Goal: Task Accomplishment & Management: Manage account settings

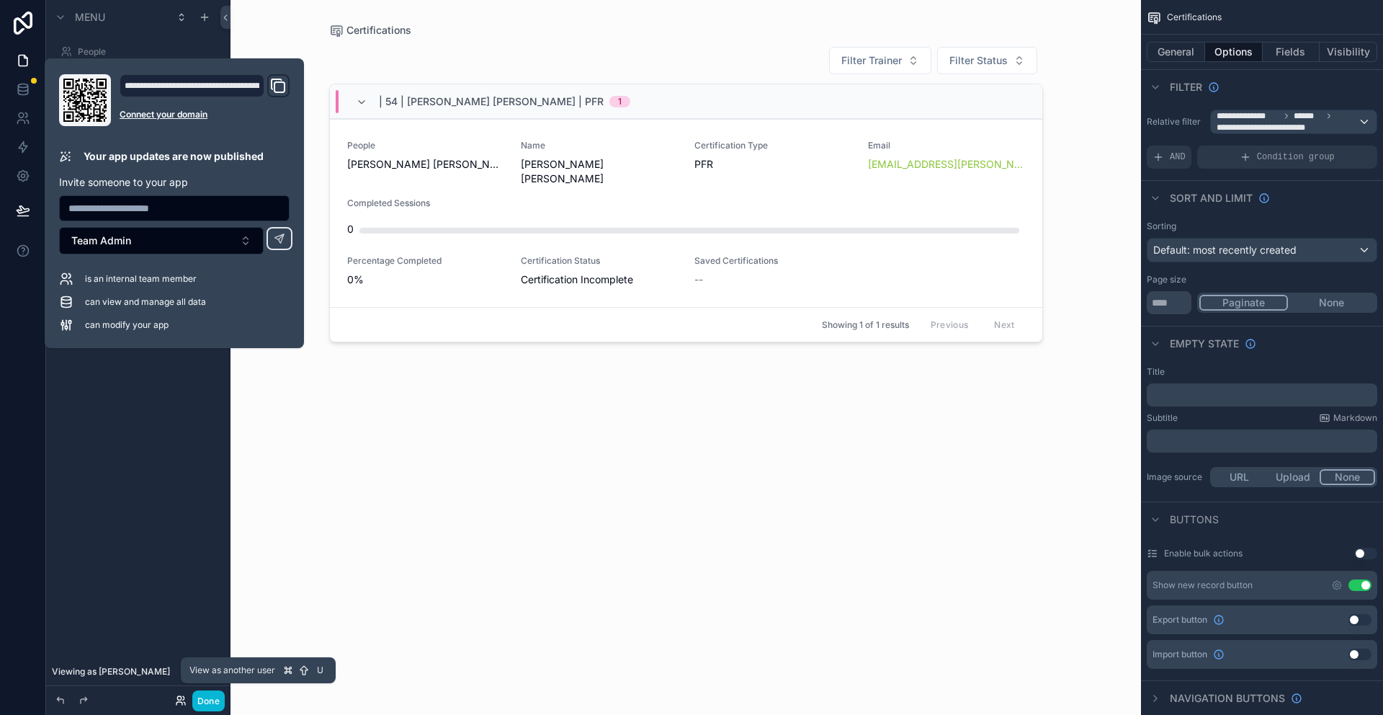
click at [180, 703] on icon at bounding box center [181, 701] width 12 height 12
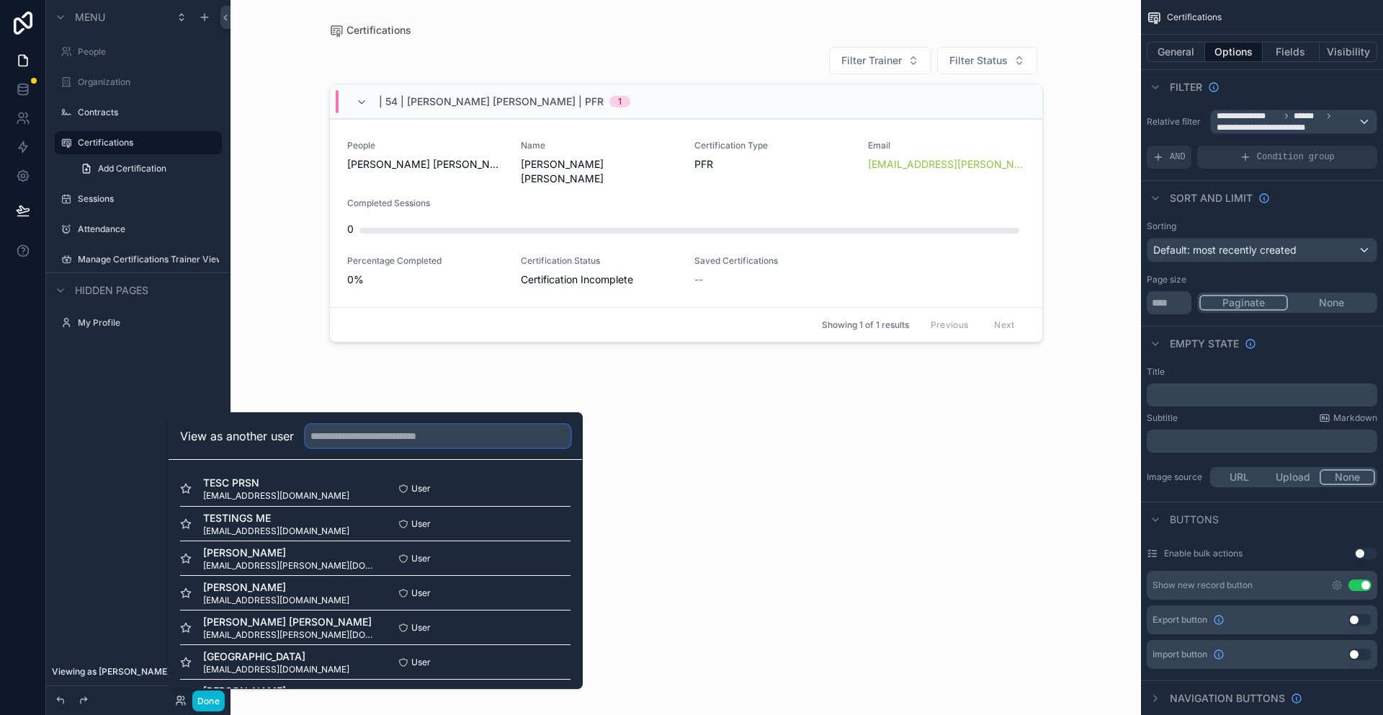
click at [369, 432] on input "text" at bounding box center [438, 435] width 265 height 23
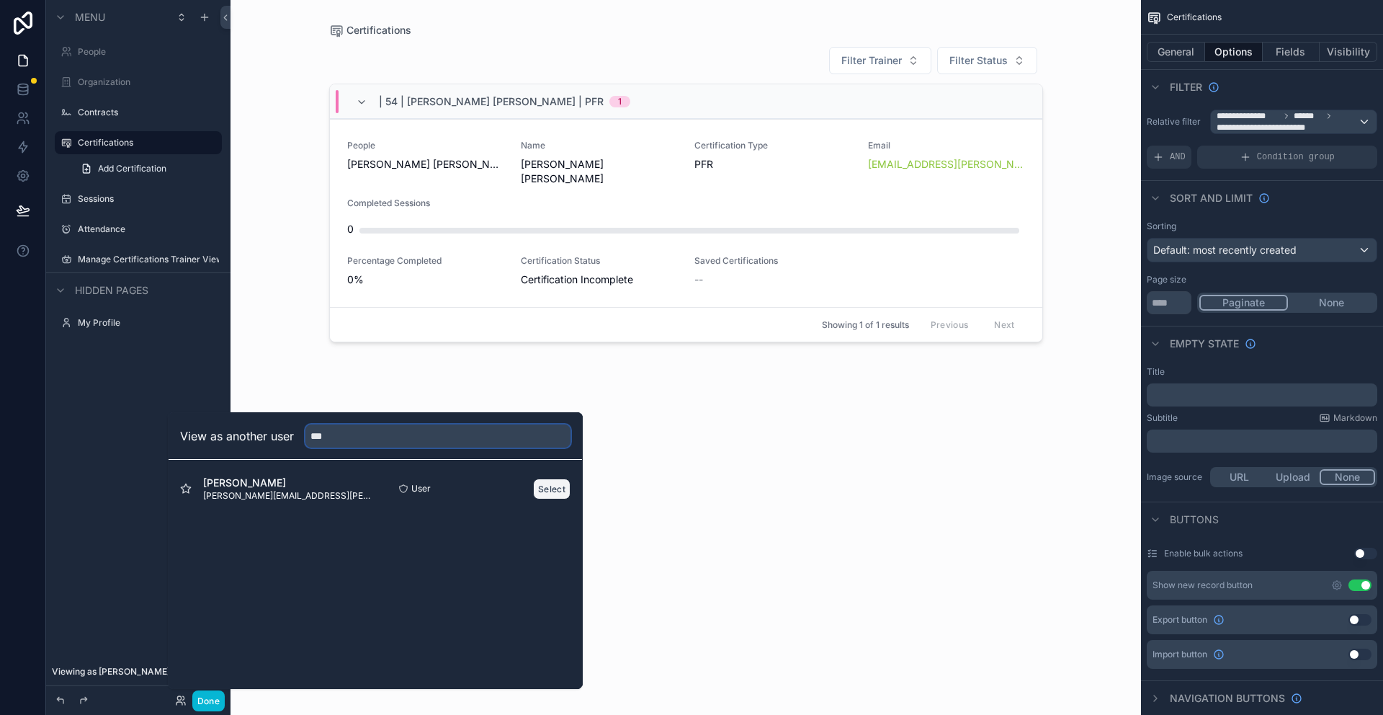
type input "***"
click at [545, 489] on button "Select" at bounding box center [551, 488] width 37 height 21
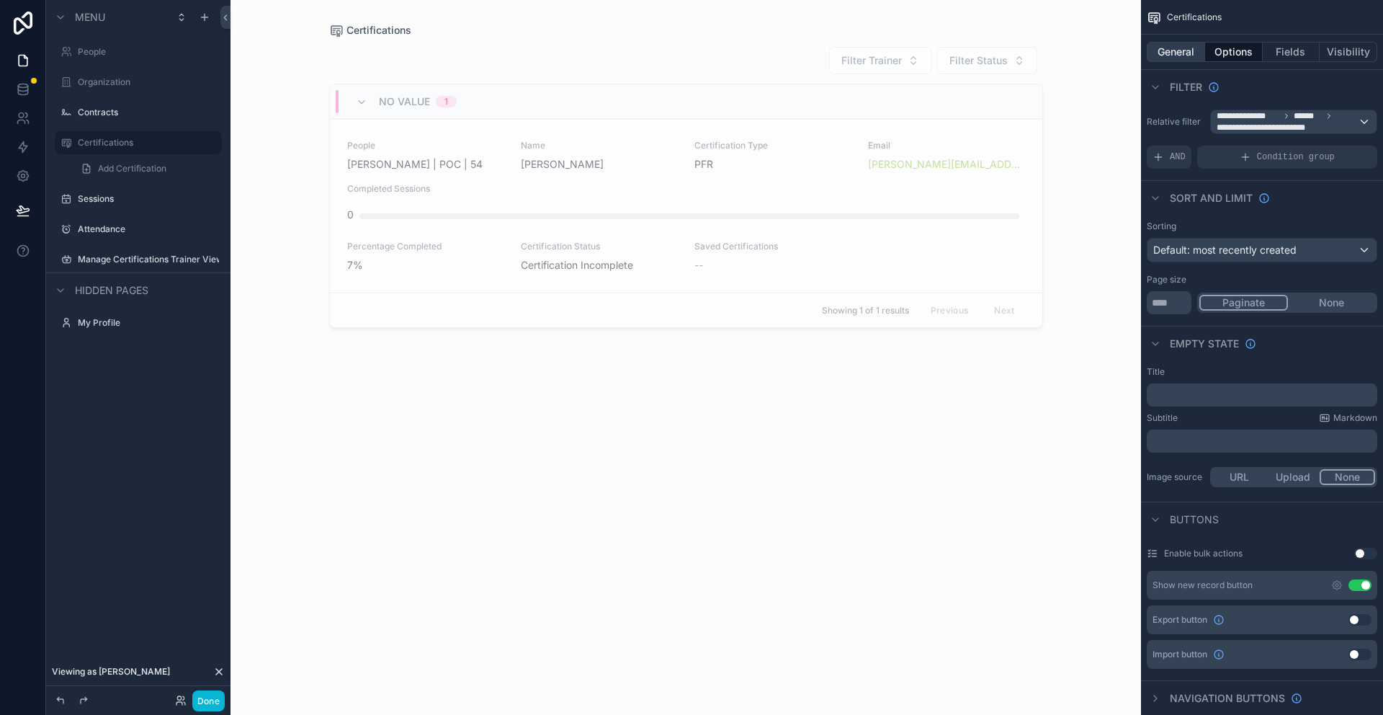
click at [1159, 53] on button "General" at bounding box center [1176, 52] width 58 height 20
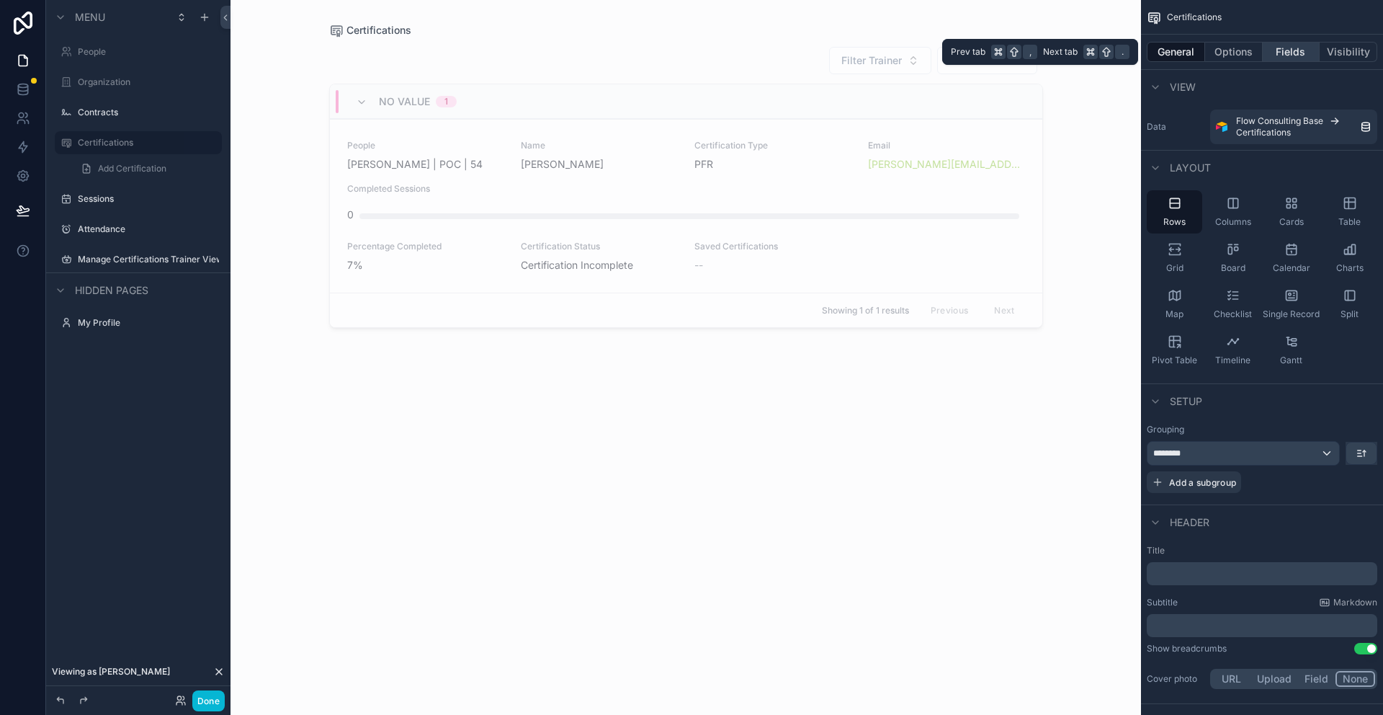
click at [1297, 54] on button "Fields" at bounding box center [1292, 52] width 58 height 20
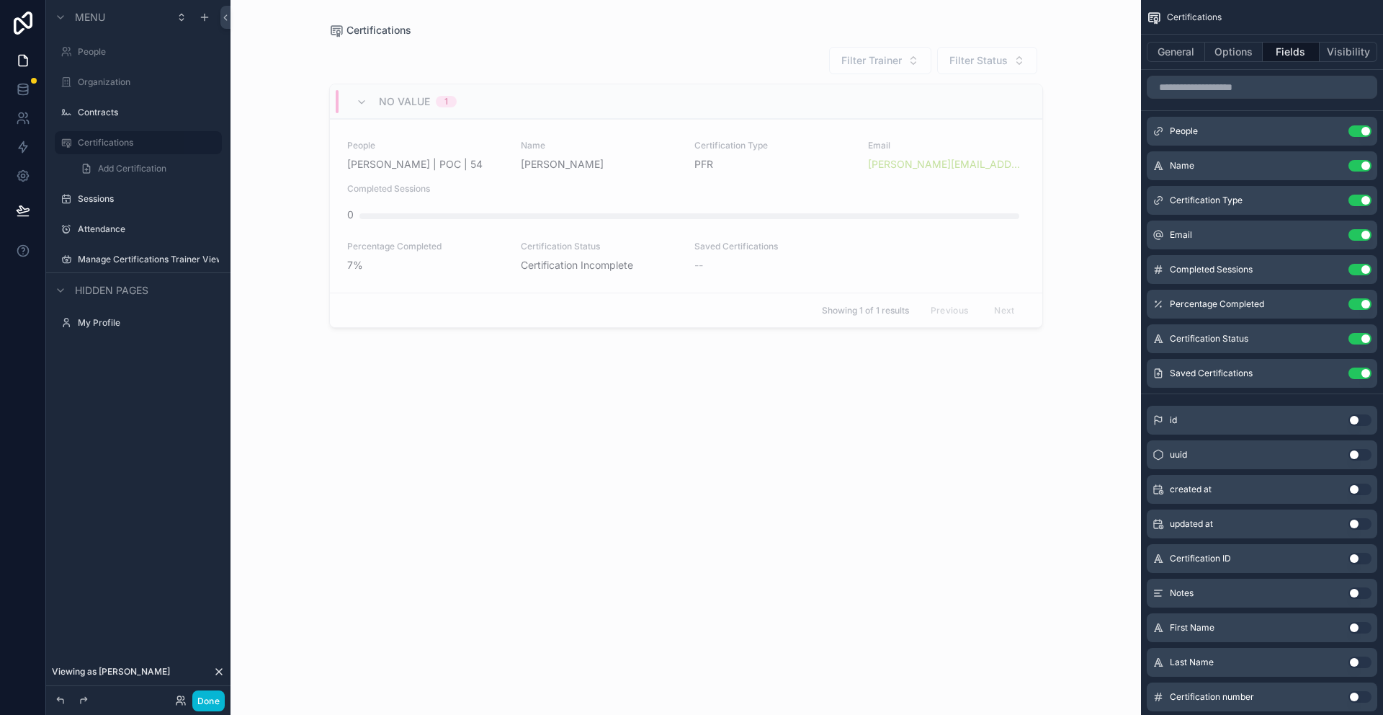
click at [726, 242] on div "scrollable content" at bounding box center [686, 348] width 737 height 697
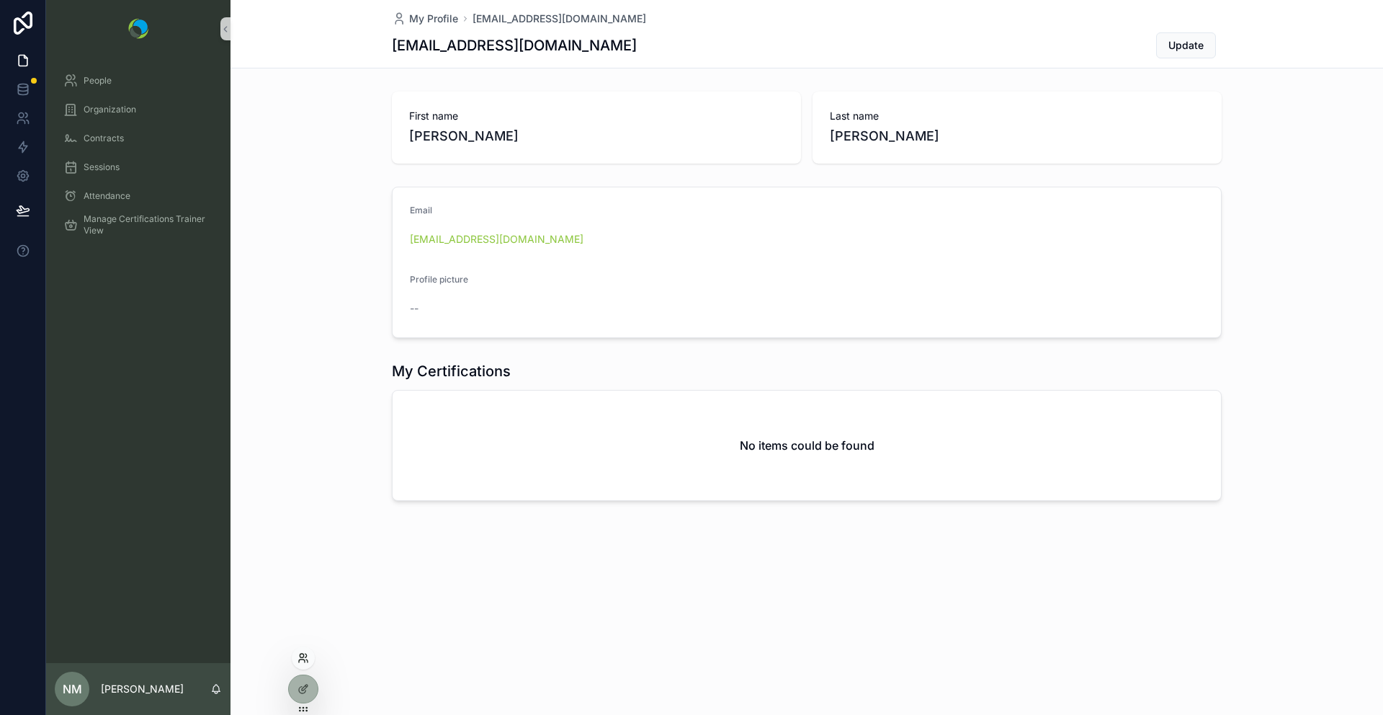
click at [303, 661] on icon at bounding box center [304, 658] width 12 height 12
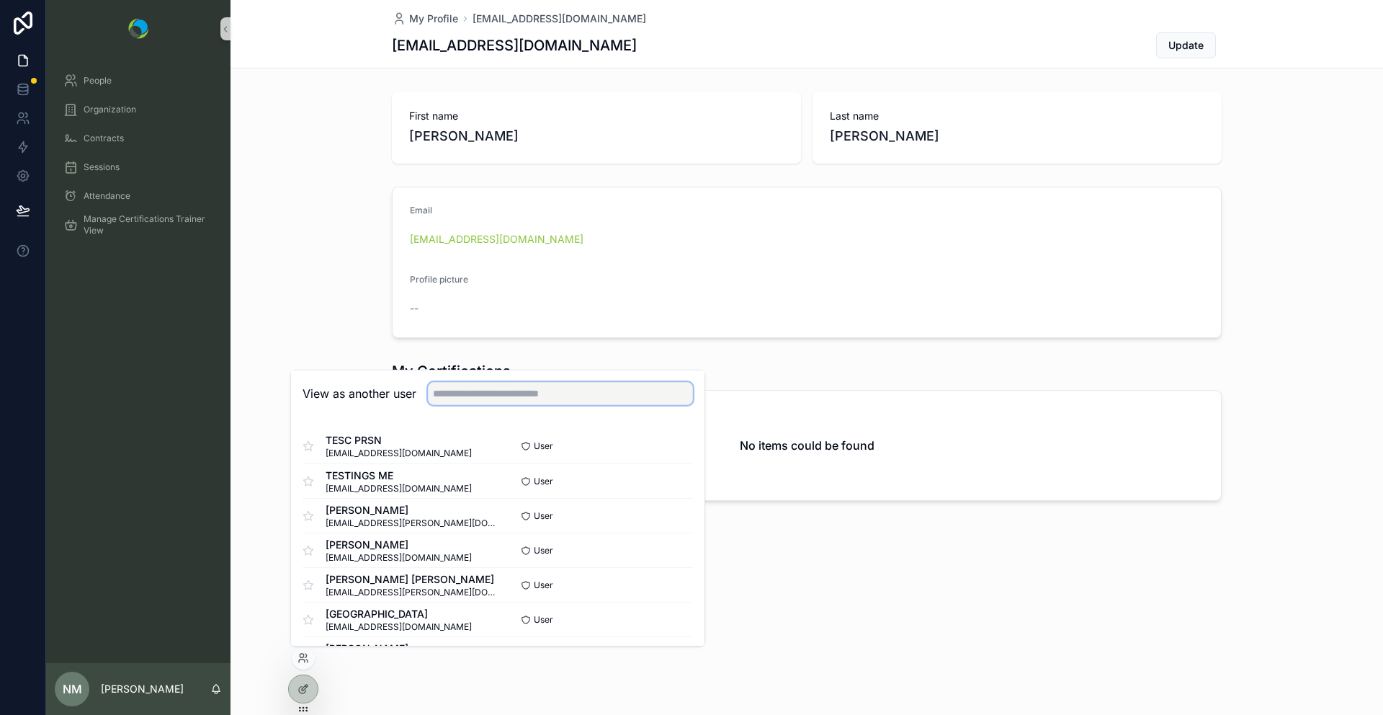
click at [481, 397] on input "text" at bounding box center [560, 393] width 265 height 23
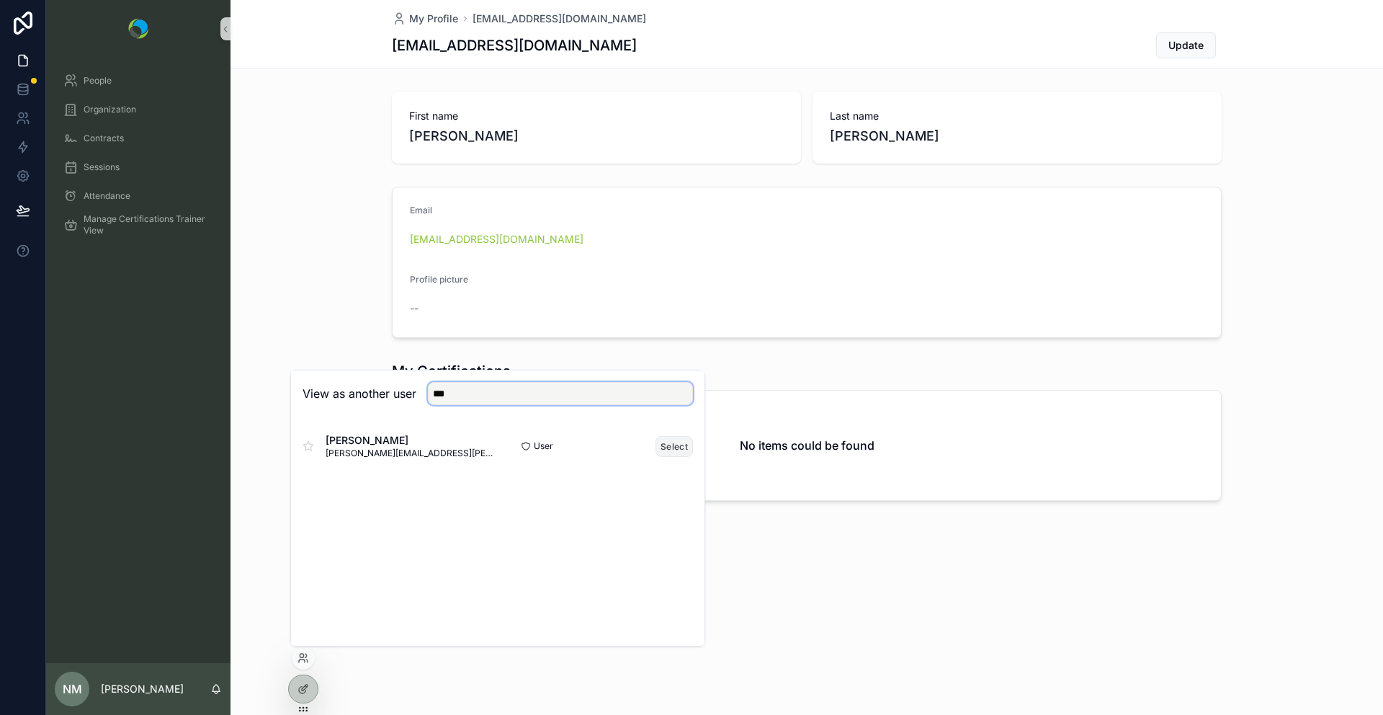
type input "***"
click at [674, 447] on button "Select" at bounding box center [674, 446] width 37 height 21
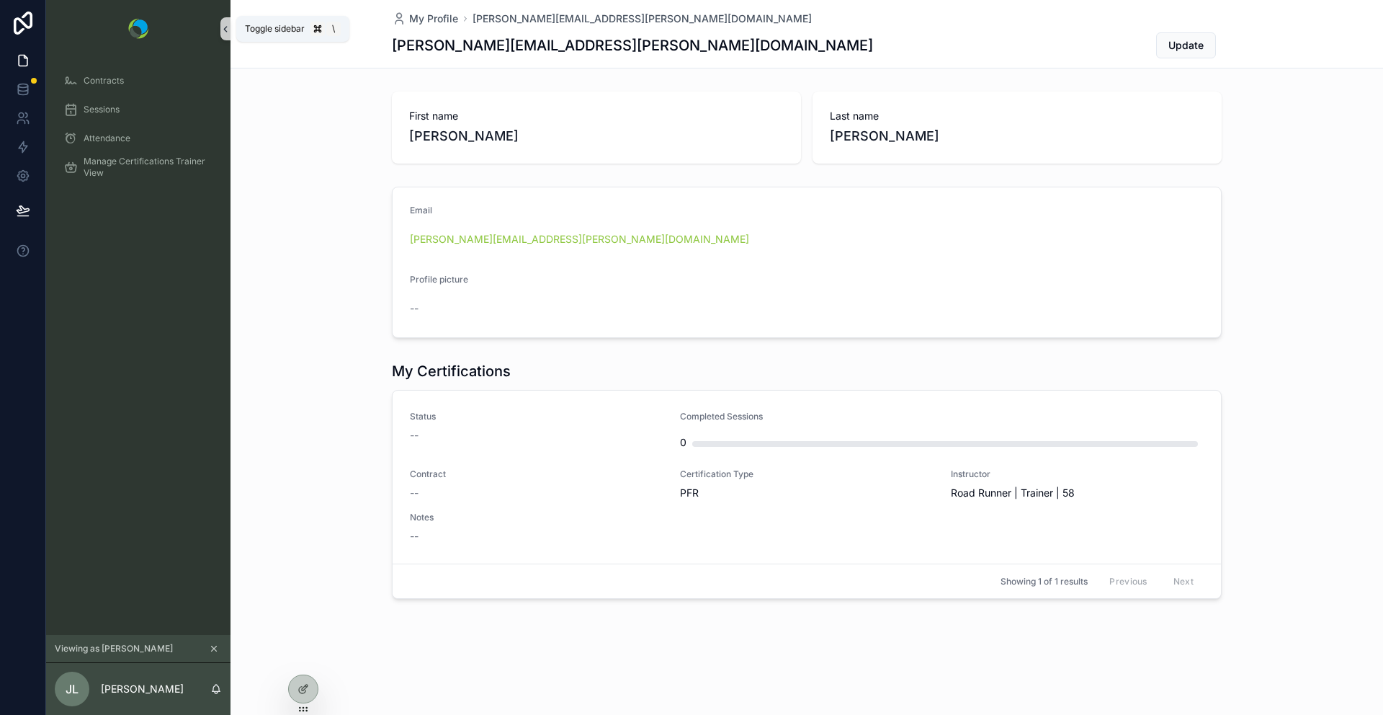
click at [228, 27] on icon "scrollable content" at bounding box center [225, 29] width 10 height 11
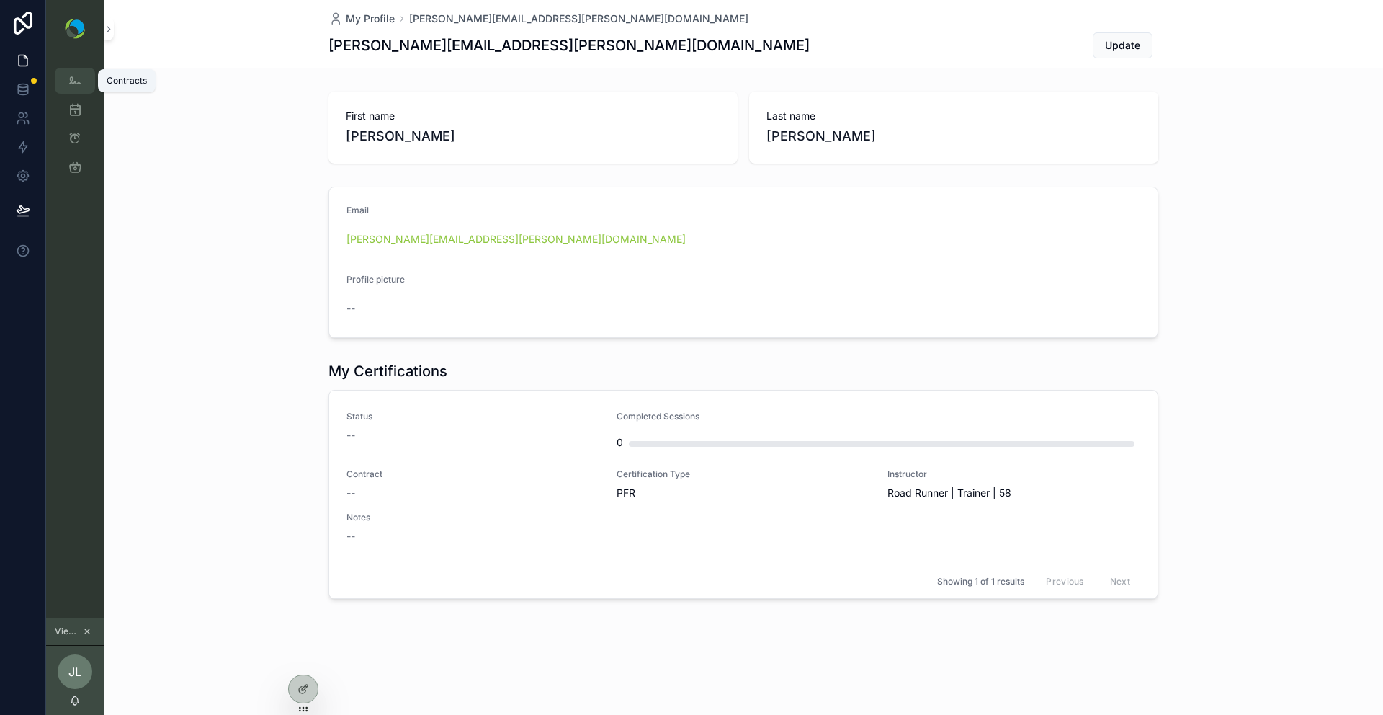
click at [73, 79] on icon "scrollable content" at bounding box center [75, 80] width 14 height 14
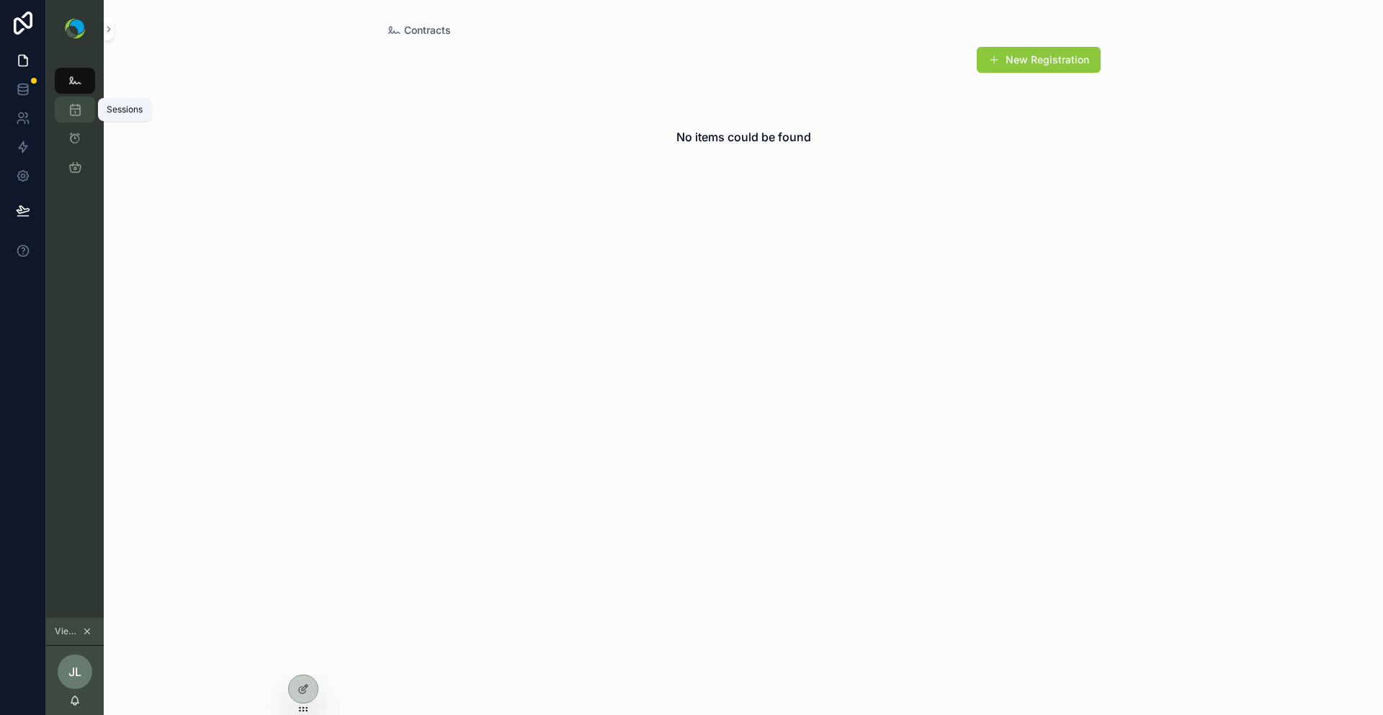
click at [76, 109] on icon "scrollable content" at bounding box center [75, 109] width 14 height 14
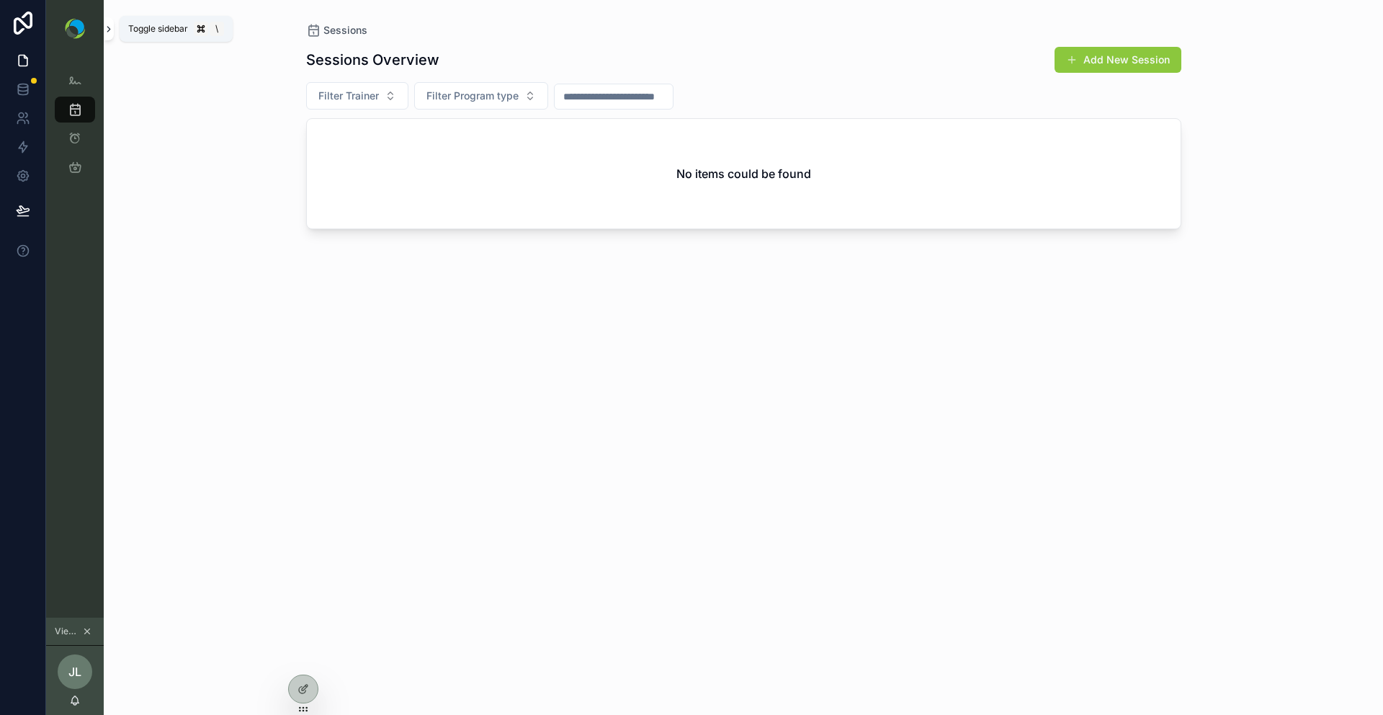
click at [109, 30] on icon "scrollable content" at bounding box center [109, 29] width 10 height 11
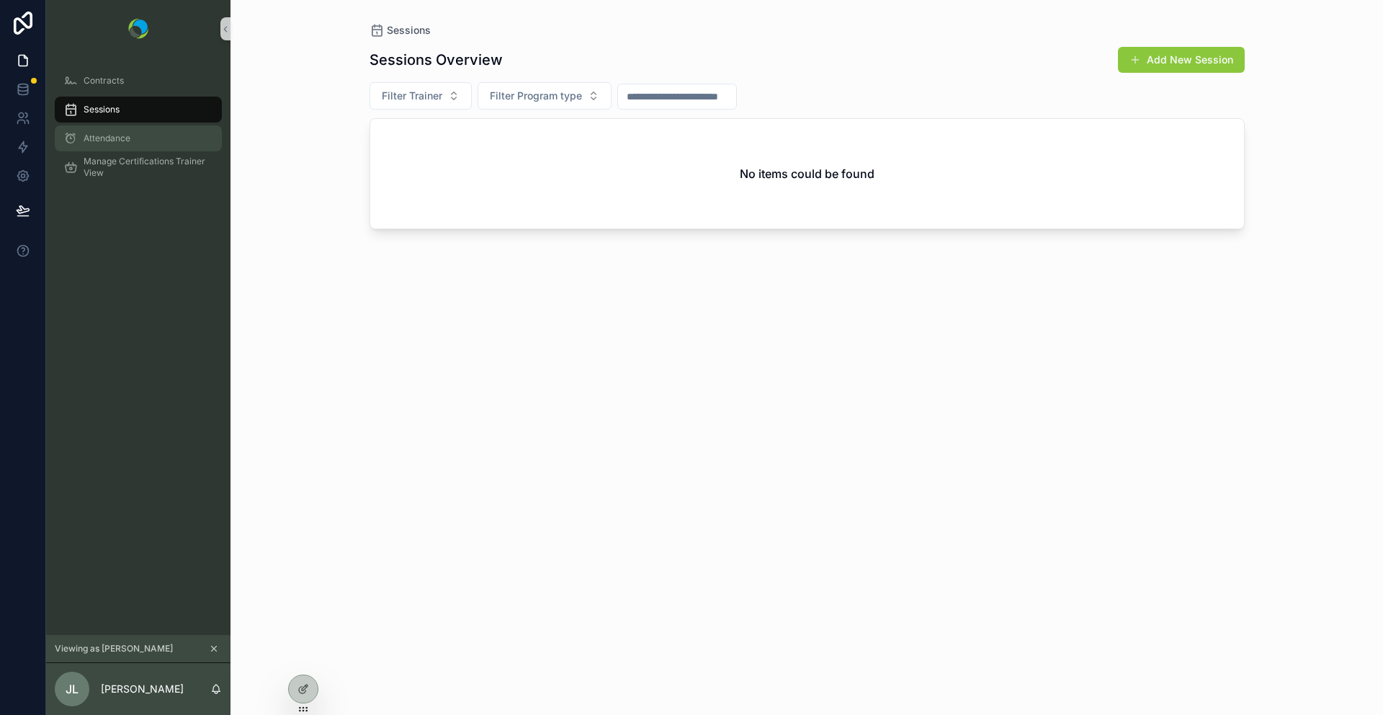
click at [84, 141] on span "Attendance" at bounding box center [107, 139] width 47 height 12
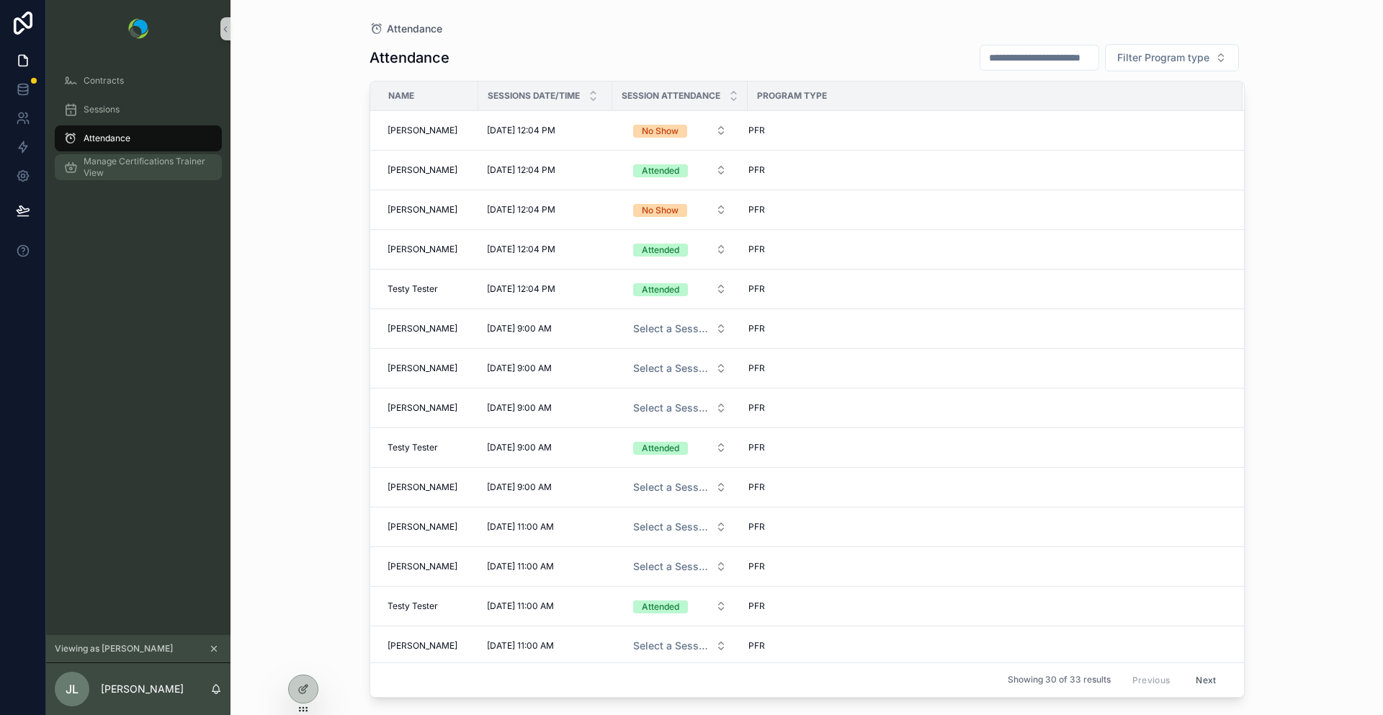
click at [94, 178] on span "Manage Certifications Trainer View" at bounding box center [146, 167] width 124 height 23
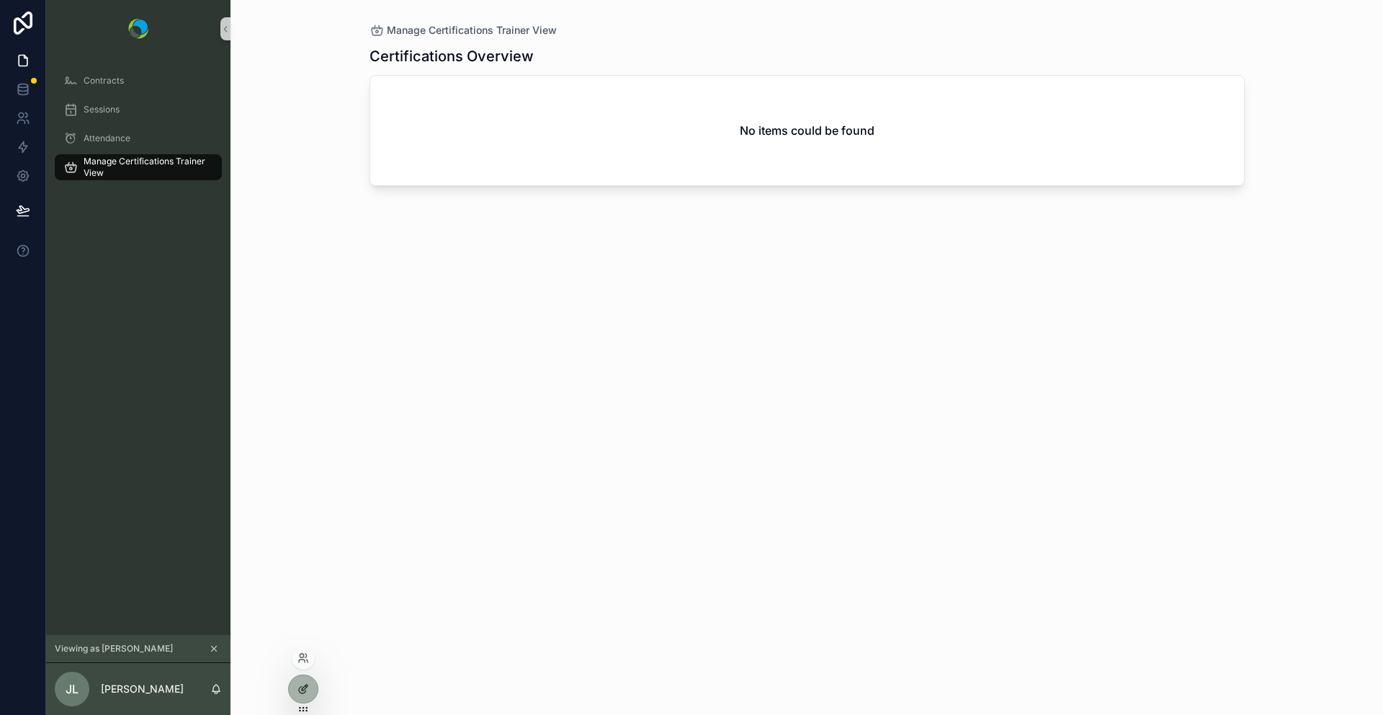
click at [298, 691] on icon at bounding box center [304, 689] width 12 height 12
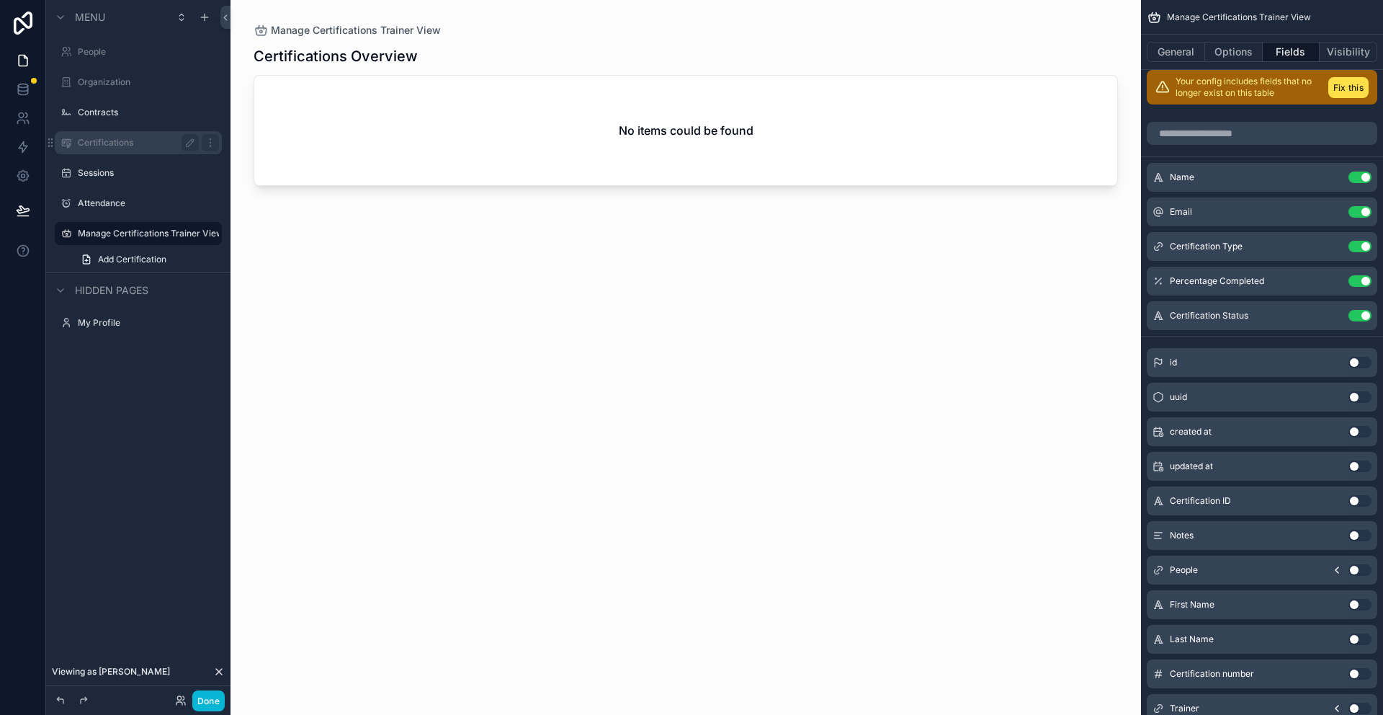
click at [112, 135] on div "Certifications" at bounding box center [138, 142] width 121 height 17
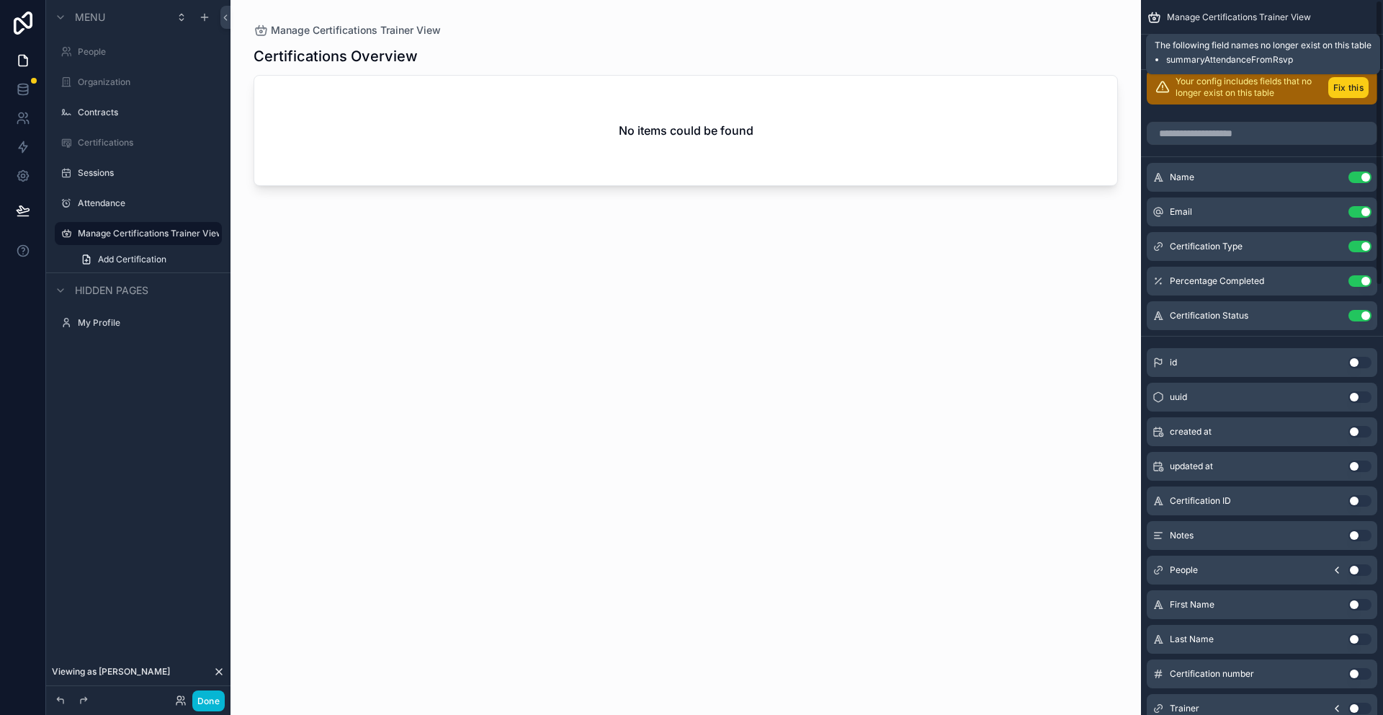
click at [1360, 96] on button "Fix this" at bounding box center [1349, 87] width 40 height 21
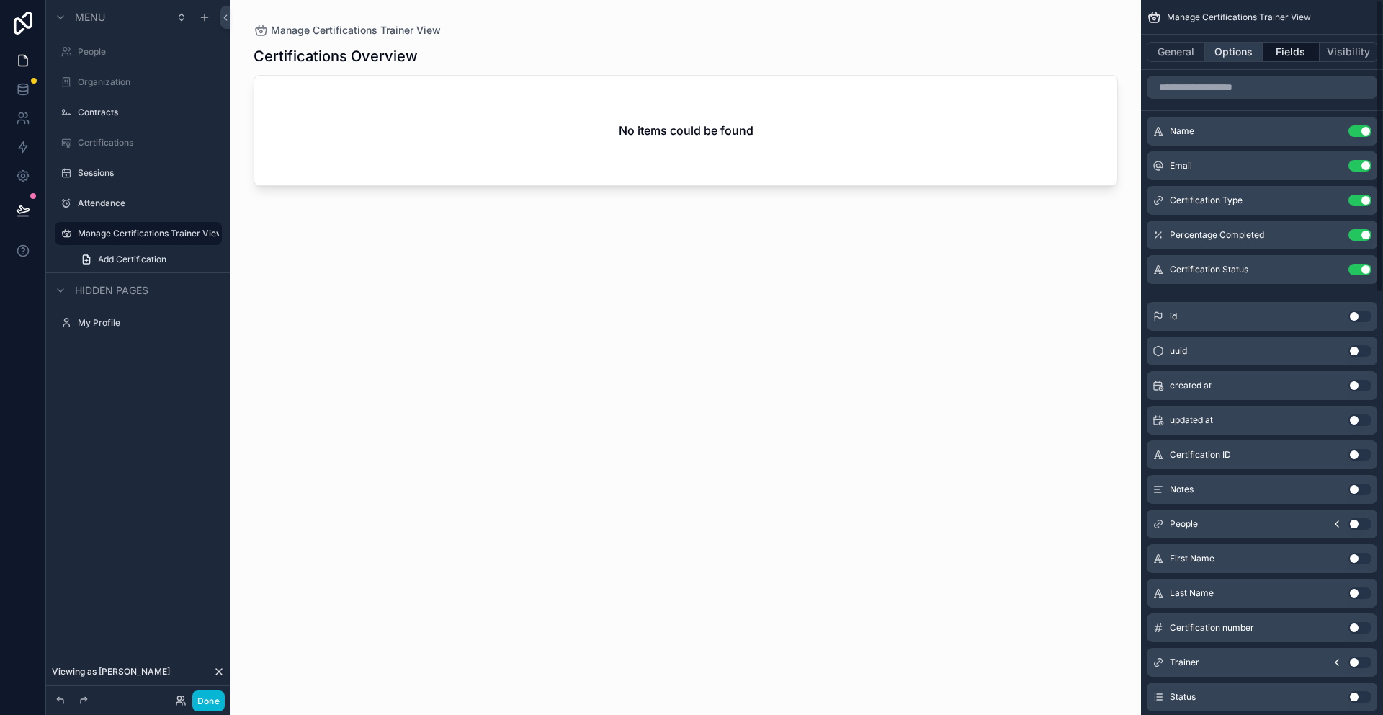
click at [1231, 55] on button "Options" at bounding box center [1234, 52] width 58 height 20
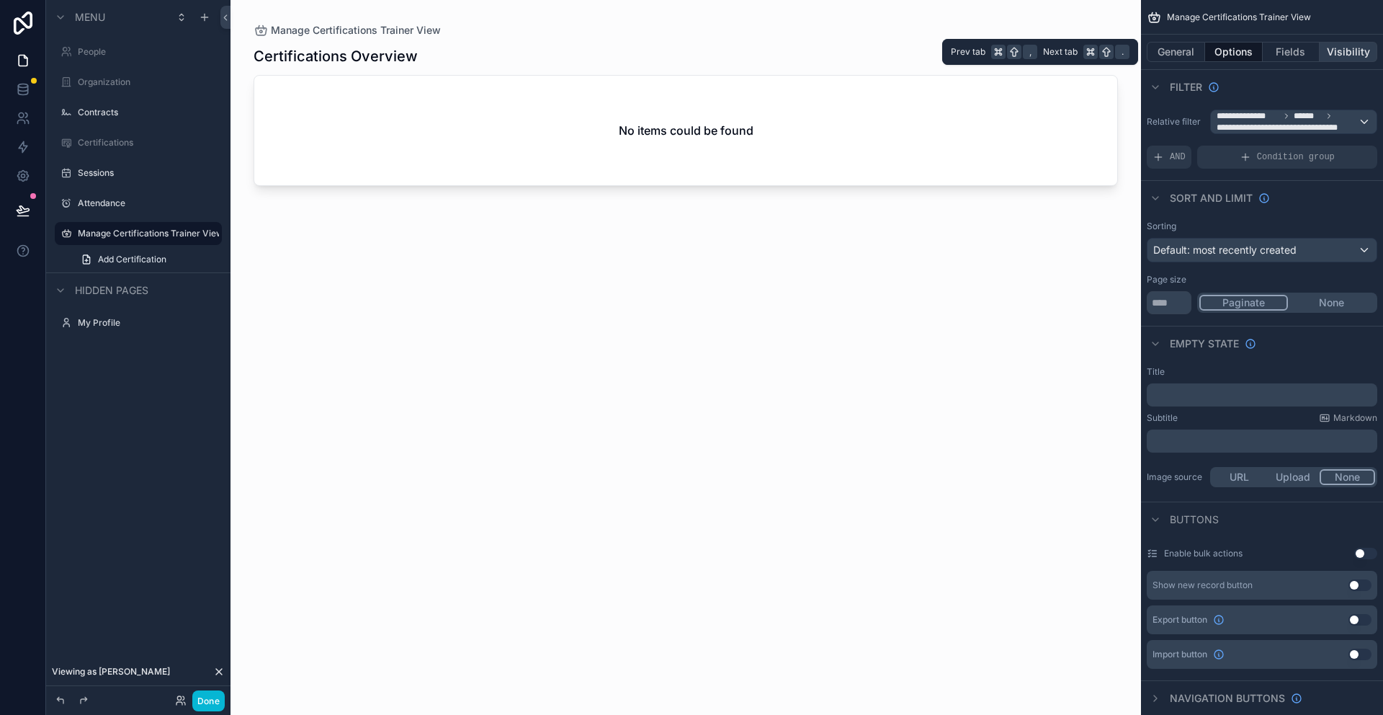
click at [1357, 50] on button "Visibility" at bounding box center [1349, 52] width 58 height 20
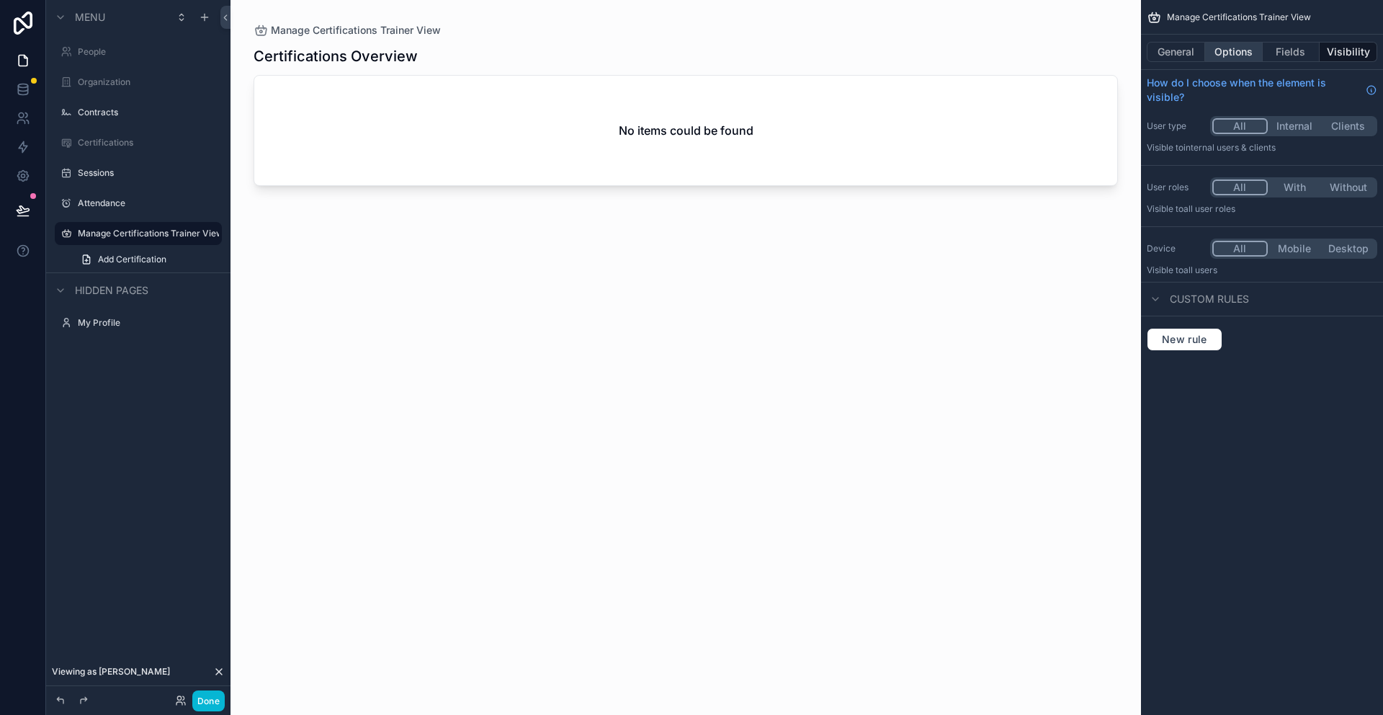
click at [1241, 50] on button "Options" at bounding box center [1234, 52] width 58 height 20
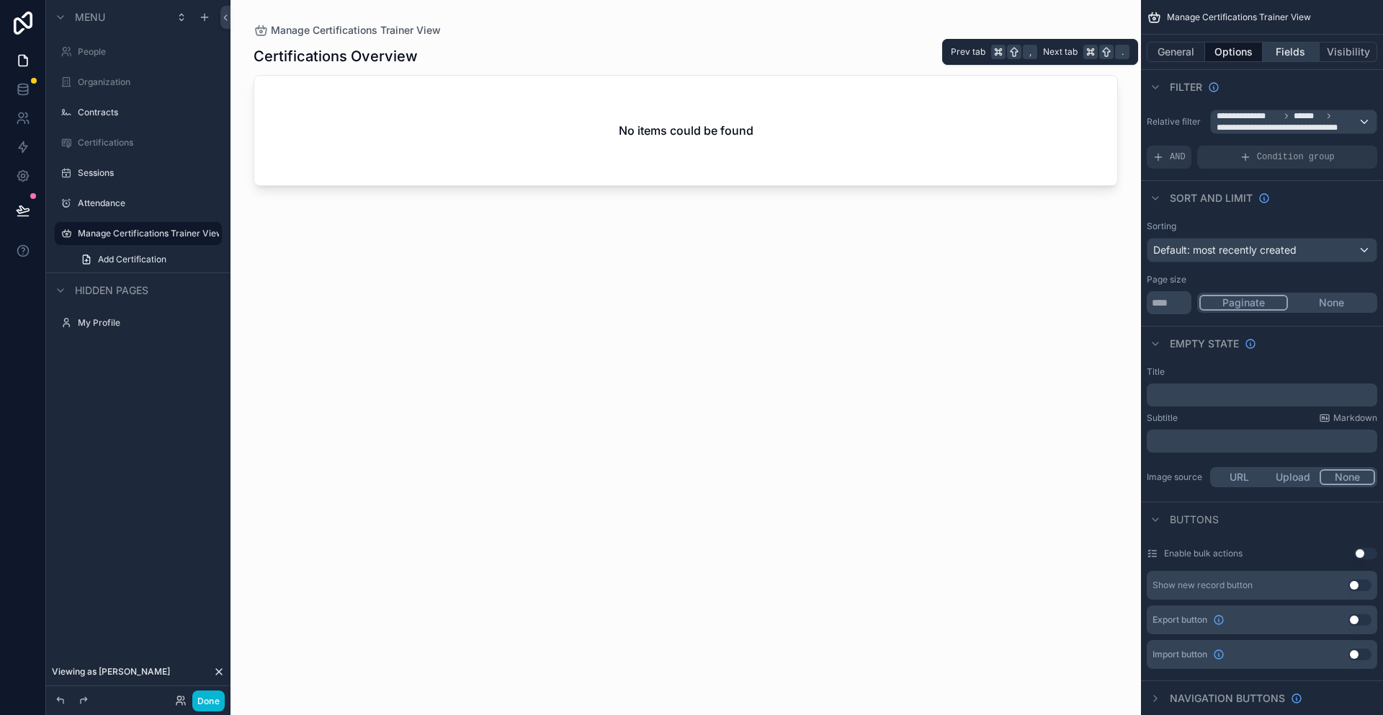
click at [1301, 53] on button "Fields" at bounding box center [1292, 52] width 58 height 20
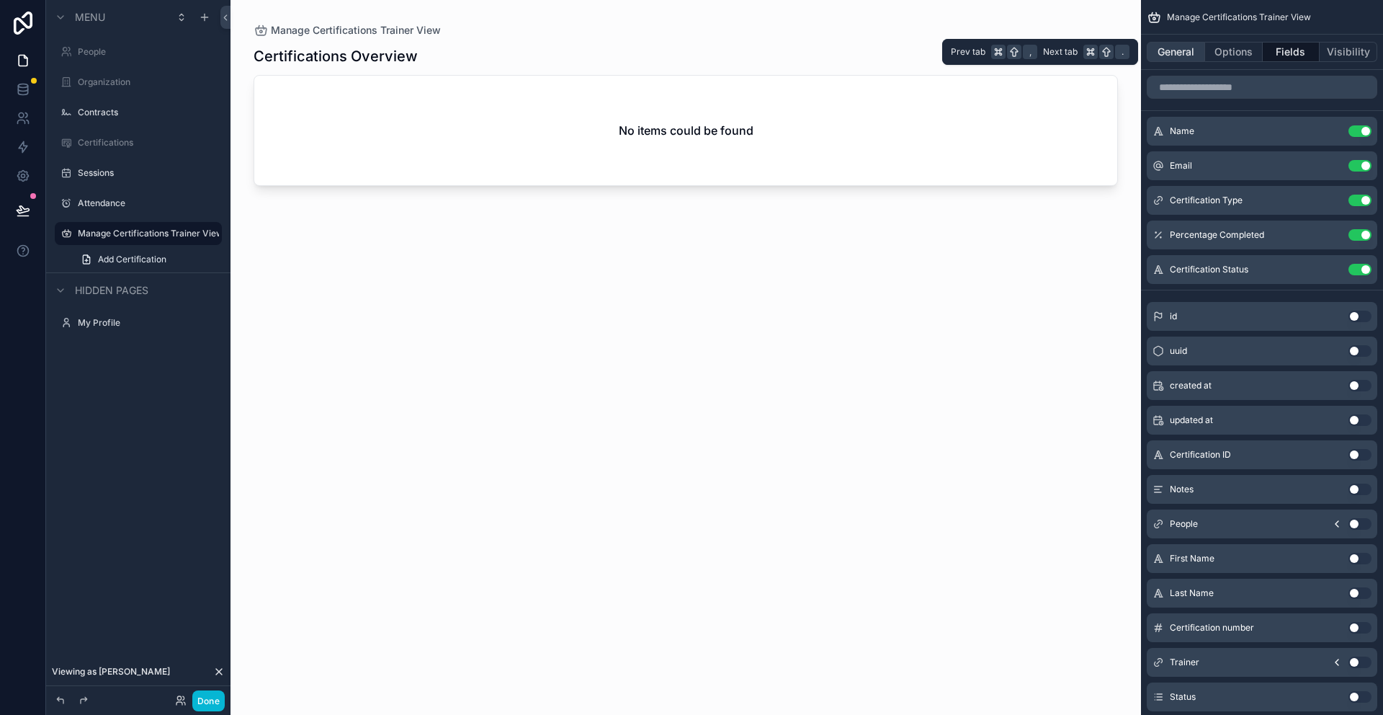
click at [1184, 50] on button "General" at bounding box center [1176, 52] width 58 height 20
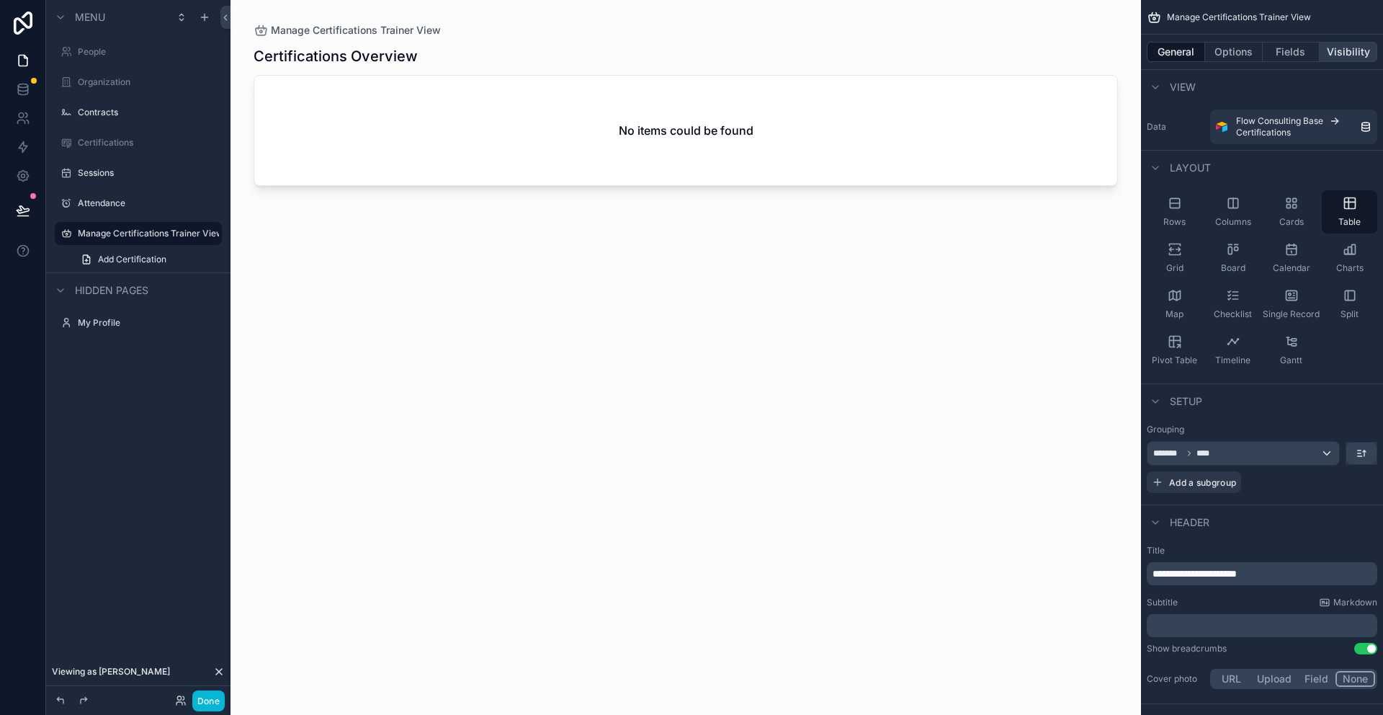
click at [1340, 60] on button "Visibility" at bounding box center [1349, 52] width 58 height 20
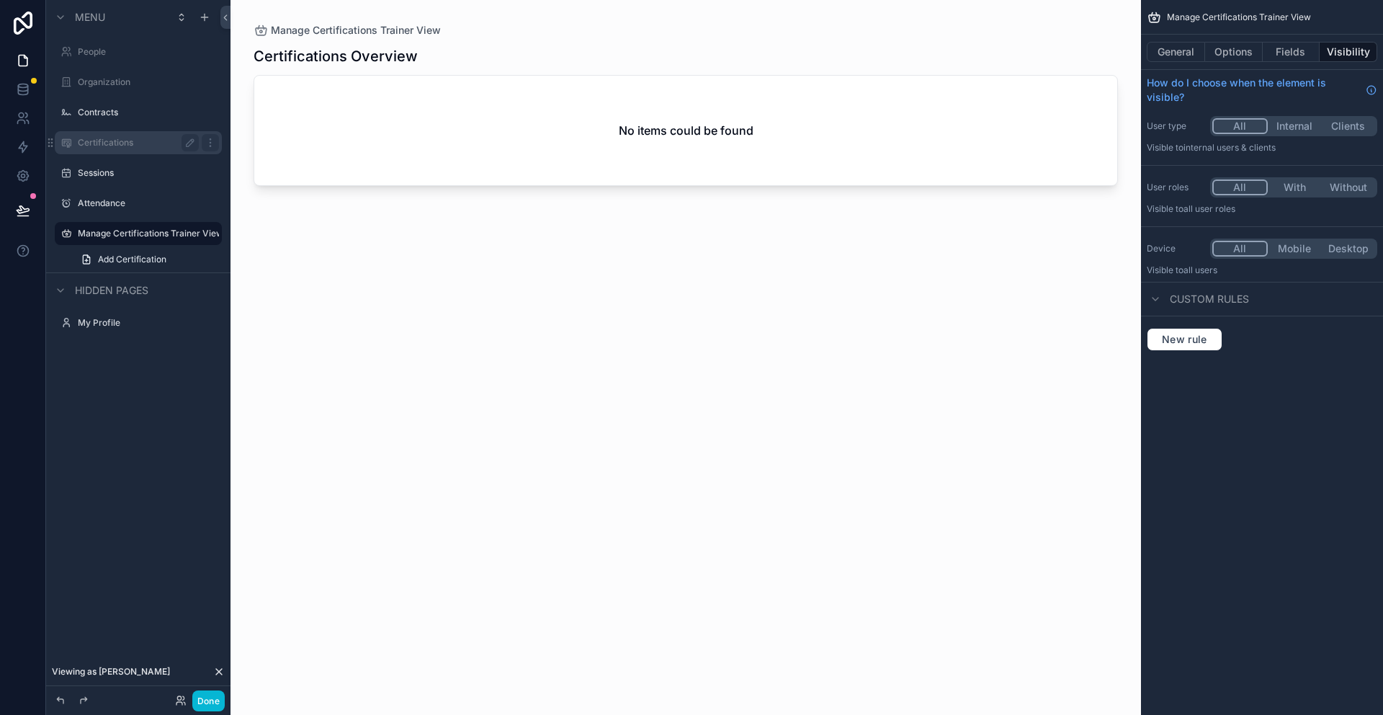
click at [130, 148] on div "Certifications" at bounding box center [138, 142] width 121 height 17
click at [123, 137] on label "Certifications" at bounding box center [135, 143] width 115 height 12
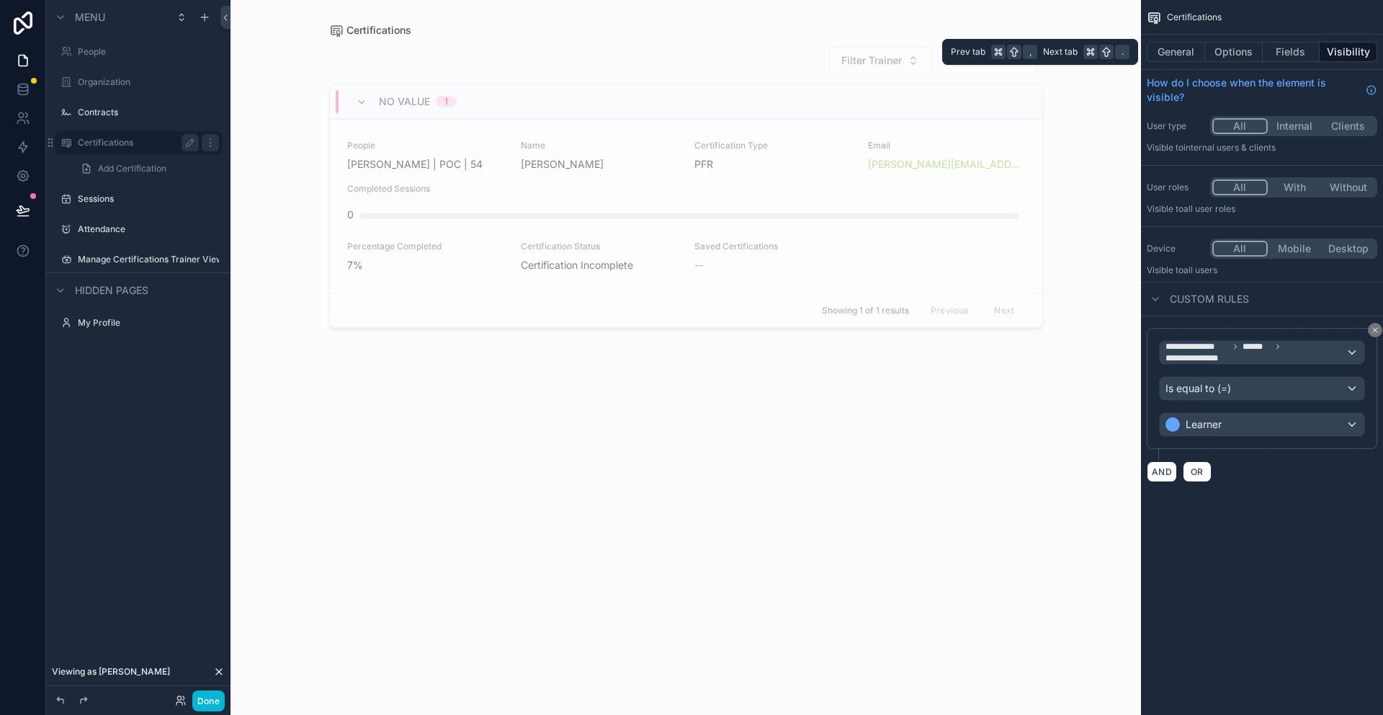
click at [1345, 50] on button "Visibility" at bounding box center [1349, 52] width 58 height 20
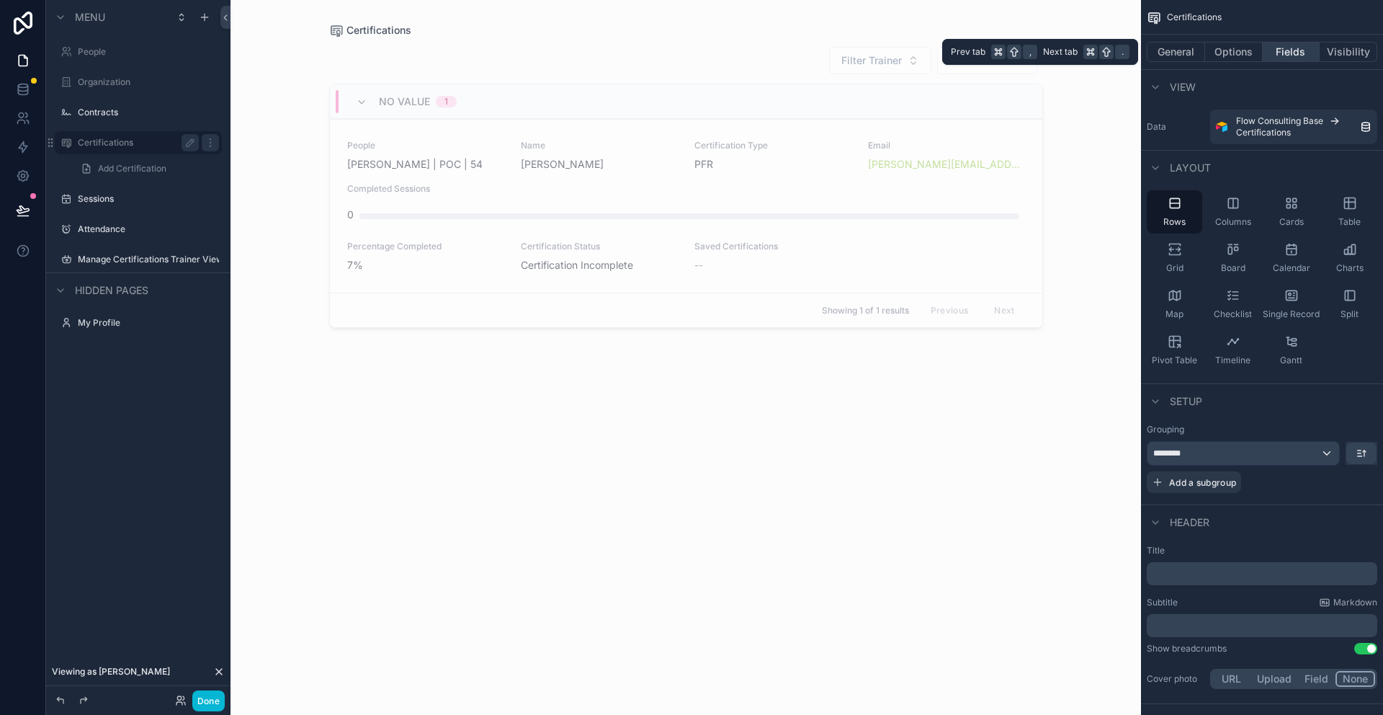
click at [1299, 50] on button "Fields" at bounding box center [1292, 52] width 58 height 20
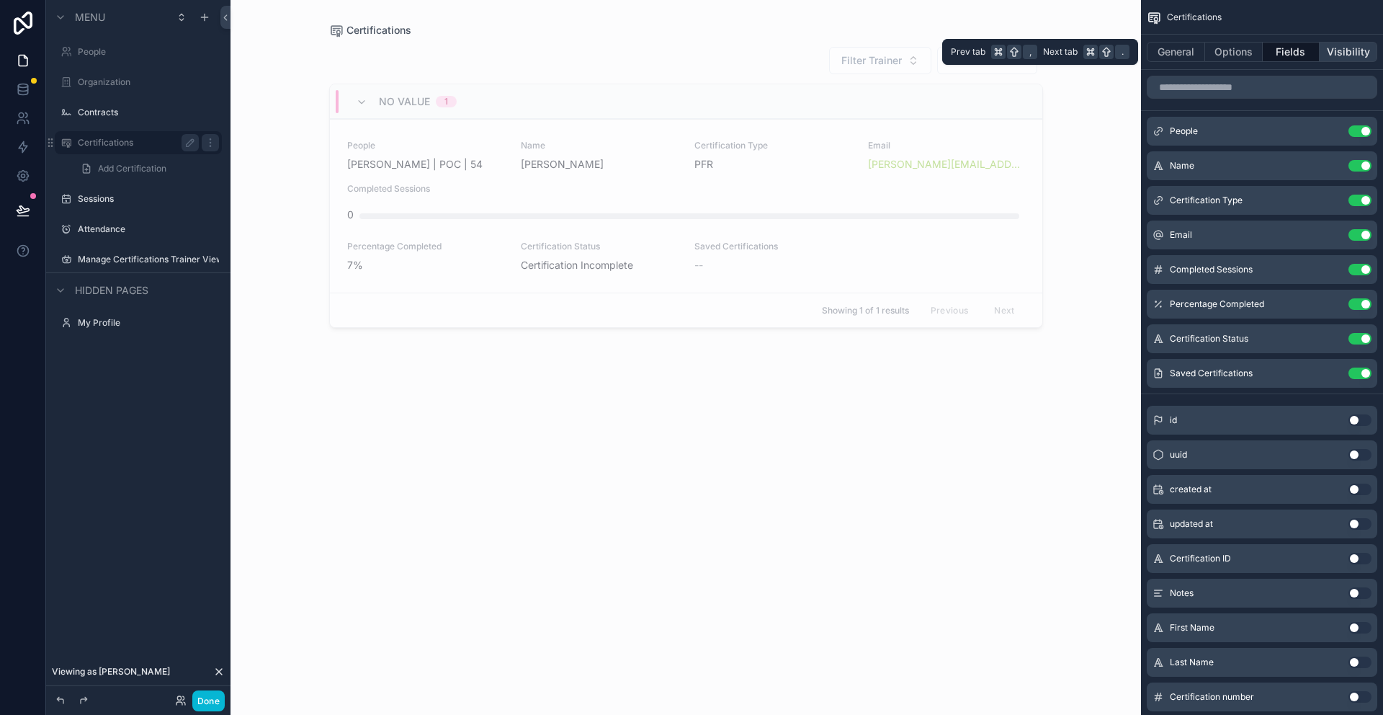
click at [1371, 51] on button "Visibility" at bounding box center [1349, 52] width 58 height 20
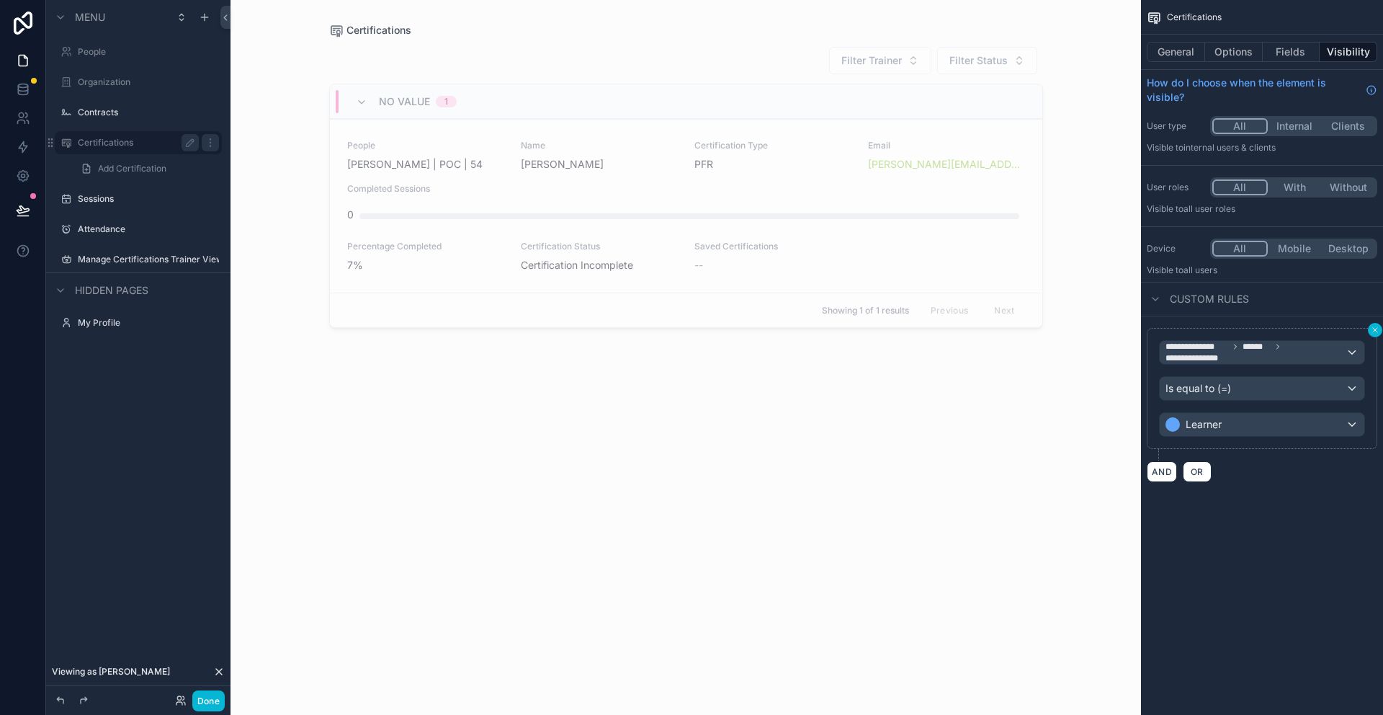
click at [1374, 332] on icon "scrollable content" at bounding box center [1375, 330] width 9 height 9
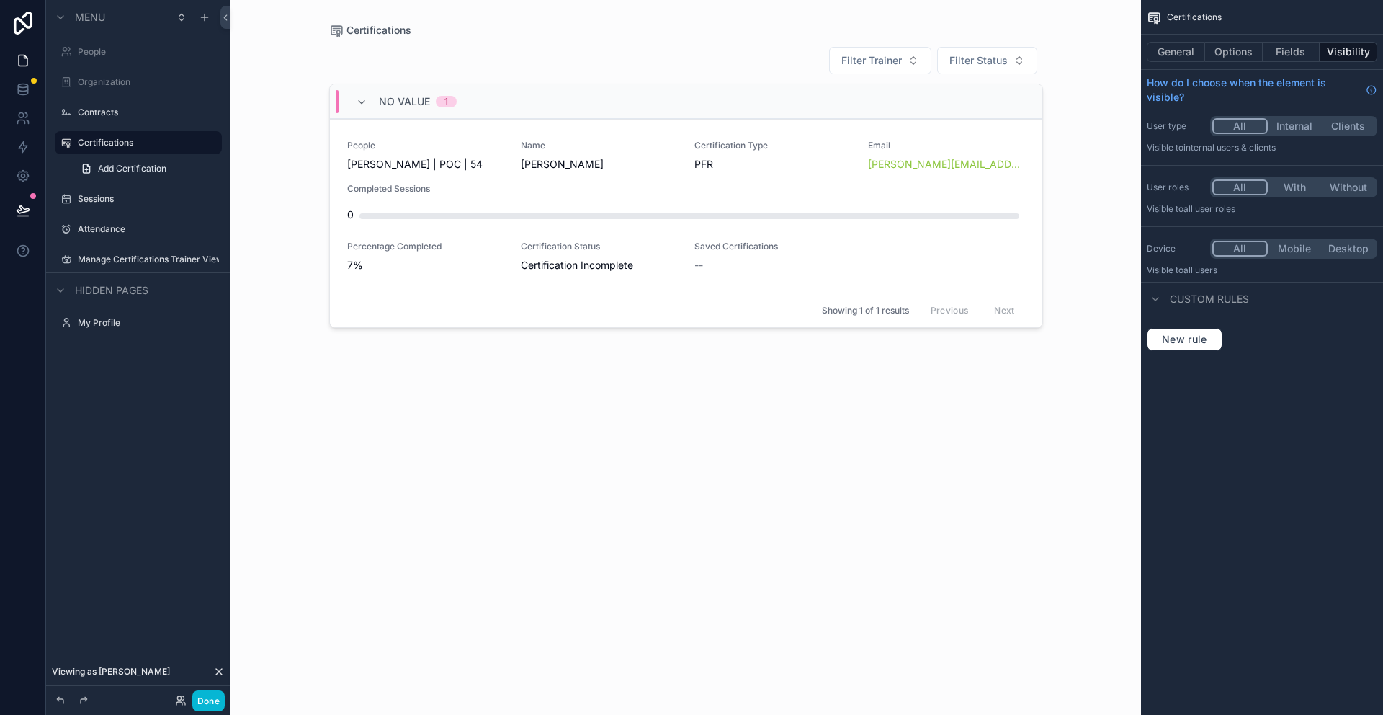
click at [711, 249] on div "scrollable content" at bounding box center [686, 348] width 737 height 697
click at [721, 239] on div "People Jennifer Lewis | POC | 54 Name Jennifer Jones Certification Type PFR Ema…" at bounding box center [686, 206] width 678 height 133
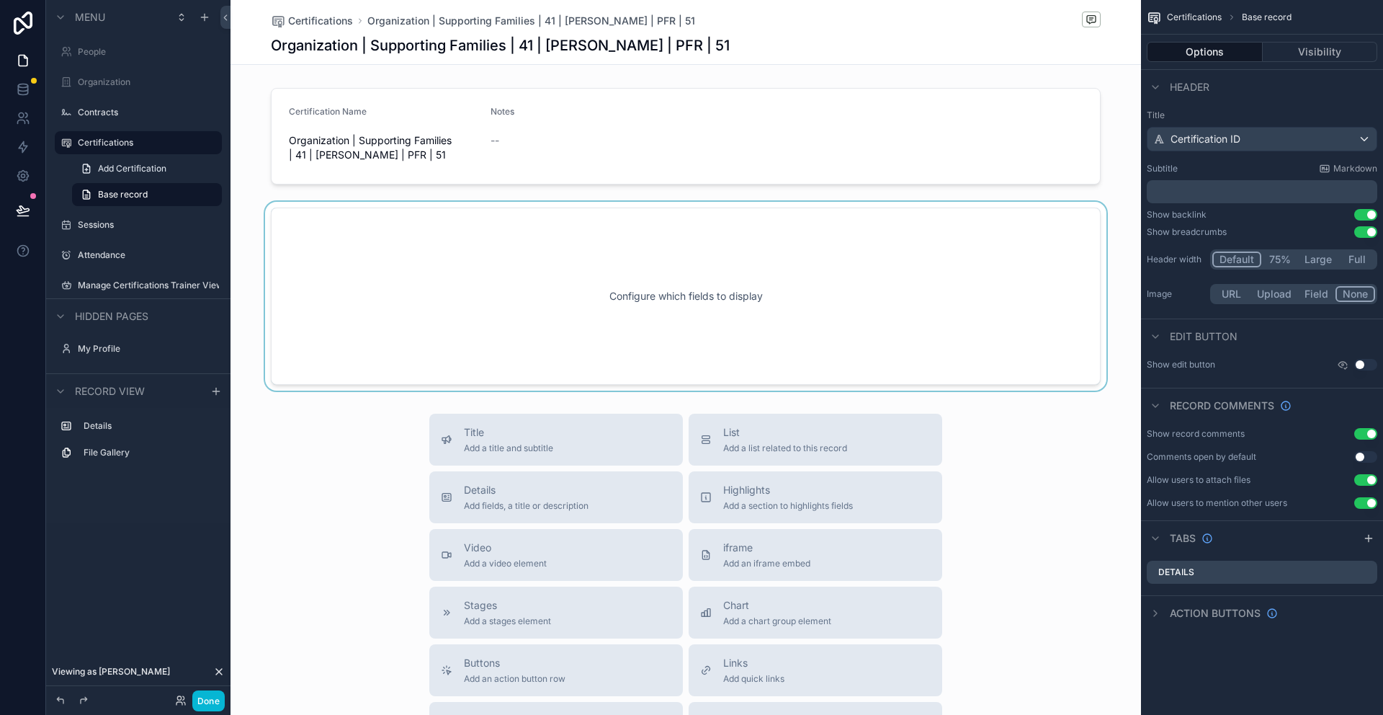
click at [613, 282] on div "scrollable content" at bounding box center [686, 296] width 911 height 189
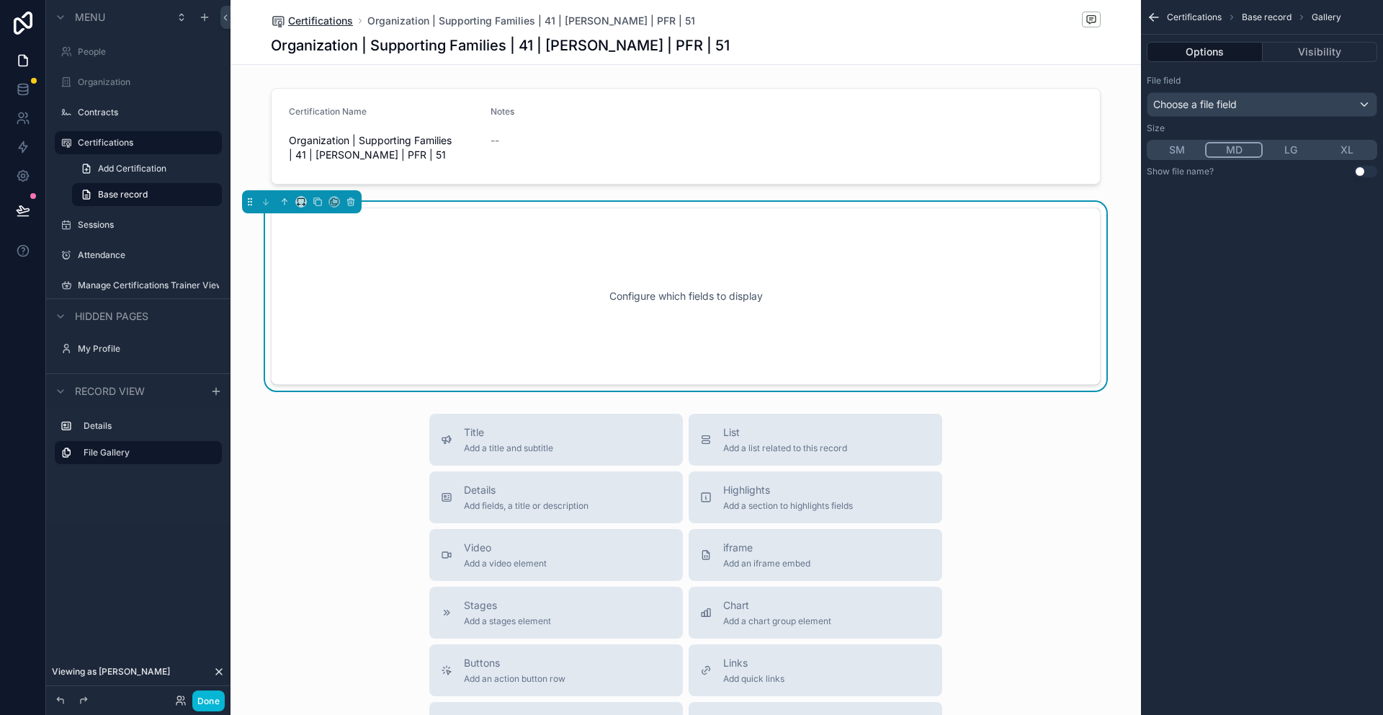
click at [328, 24] on span "Certifications" at bounding box center [320, 21] width 65 height 14
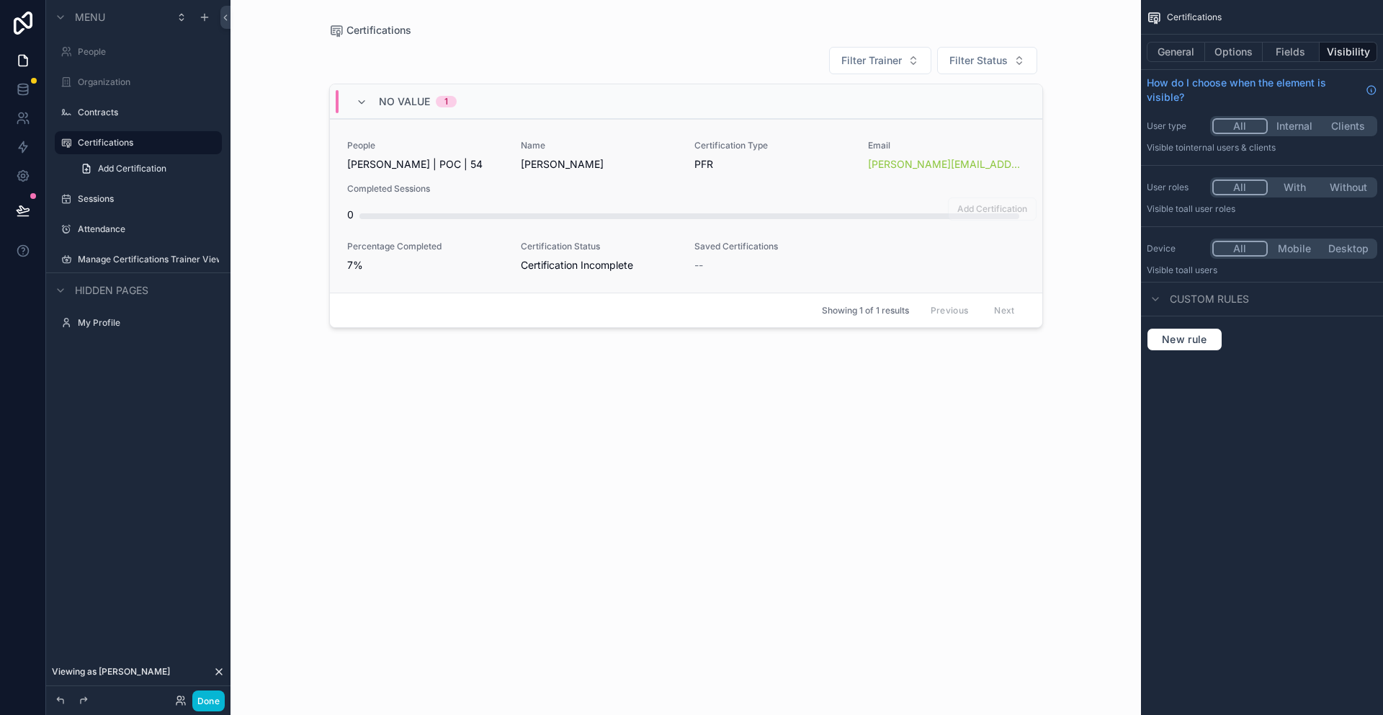
click at [574, 184] on span "Completed Sessions" at bounding box center [686, 189] width 678 height 12
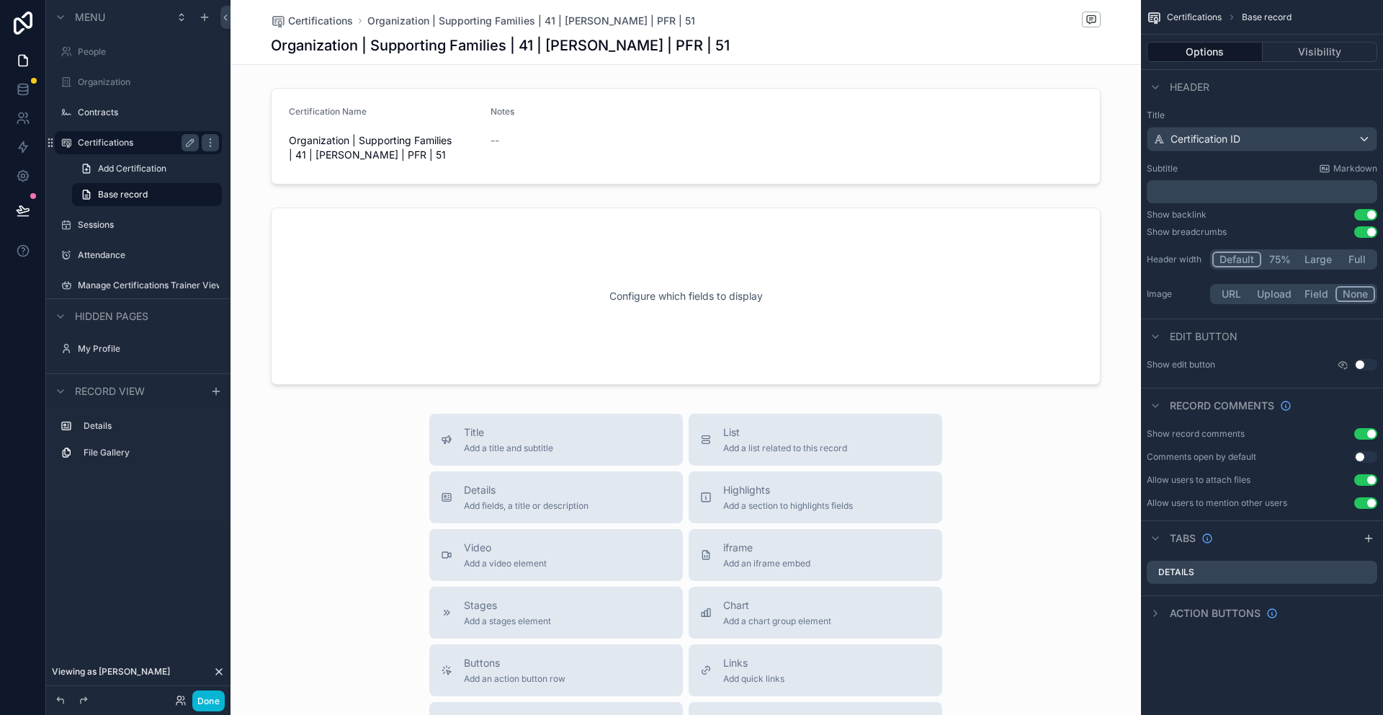
click at [122, 145] on label "Certifications" at bounding box center [135, 143] width 115 height 12
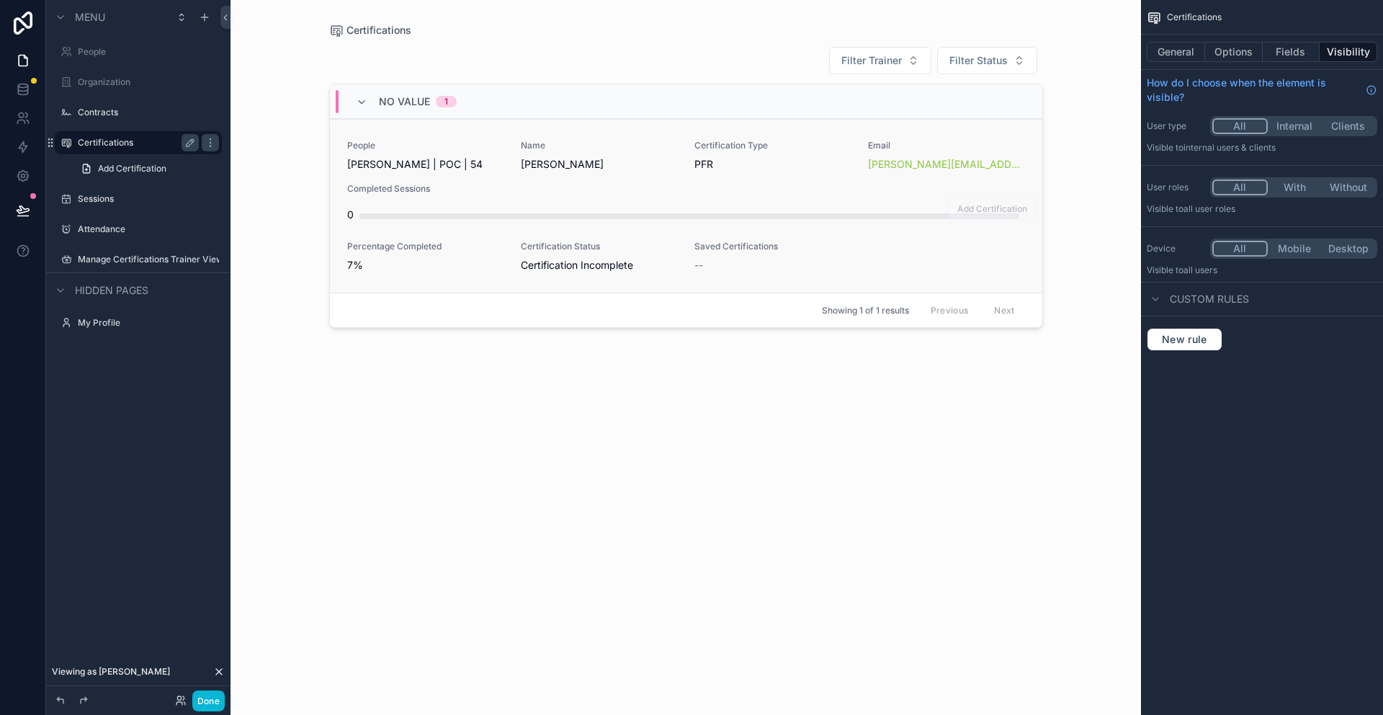
click at [486, 260] on span "7%" at bounding box center [425, 265] width 156 height 14
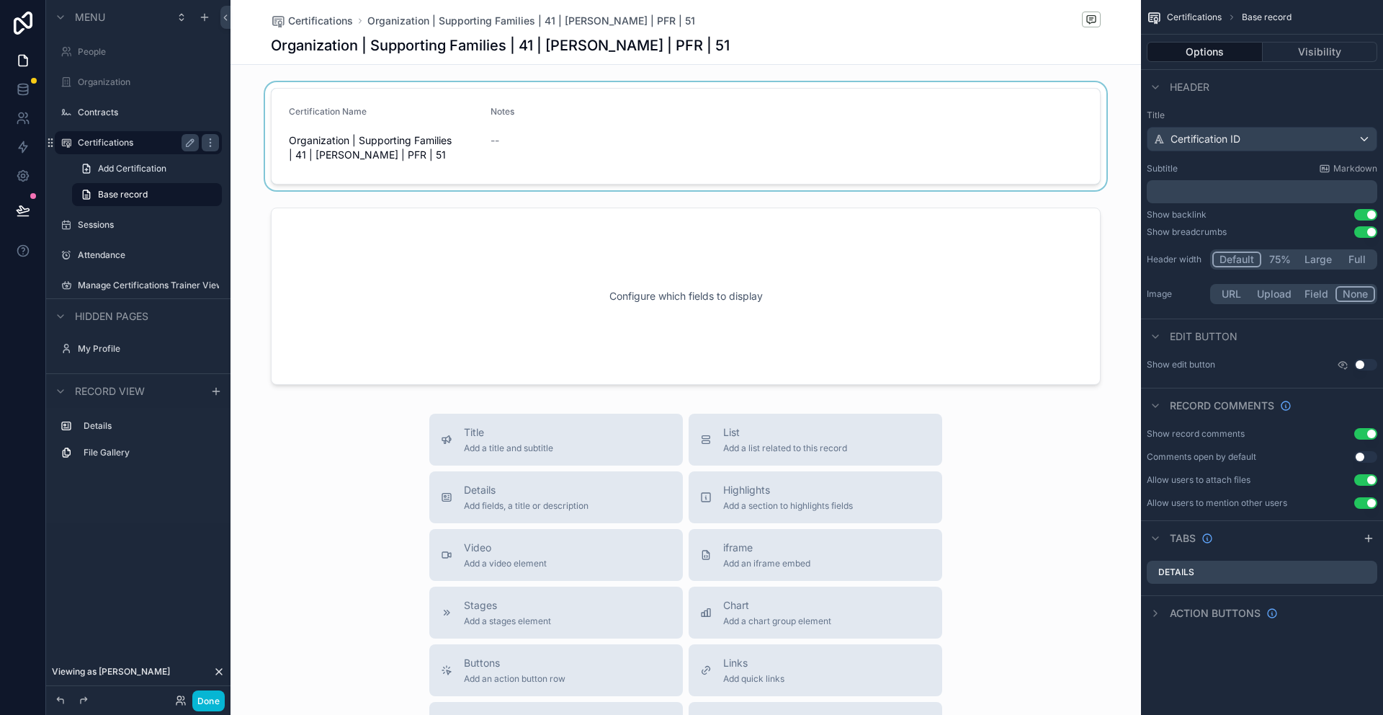
click at [478, 146] on div "scrollable content" at bounding box center [686, 136] width 911 height 108
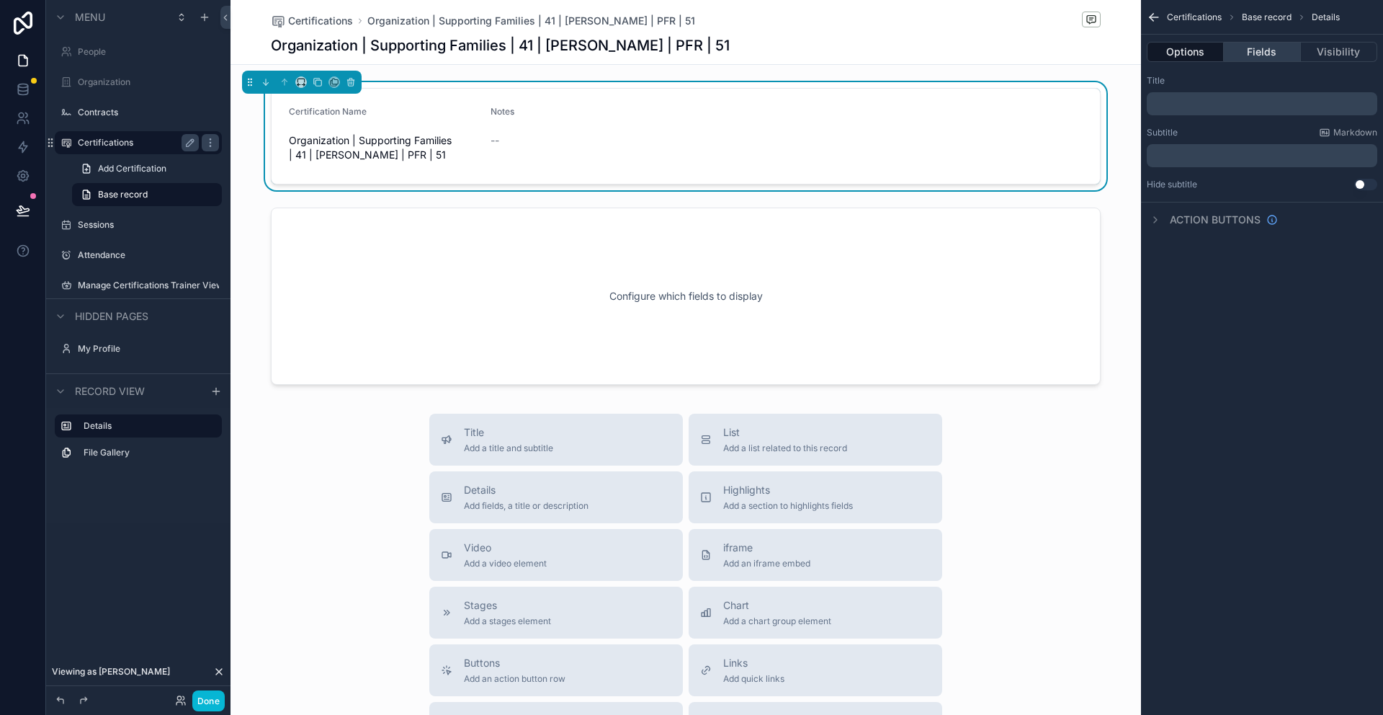
click at [1265, 51] on button "Fields" at bounding box center [1262, 52] width 76 height 20
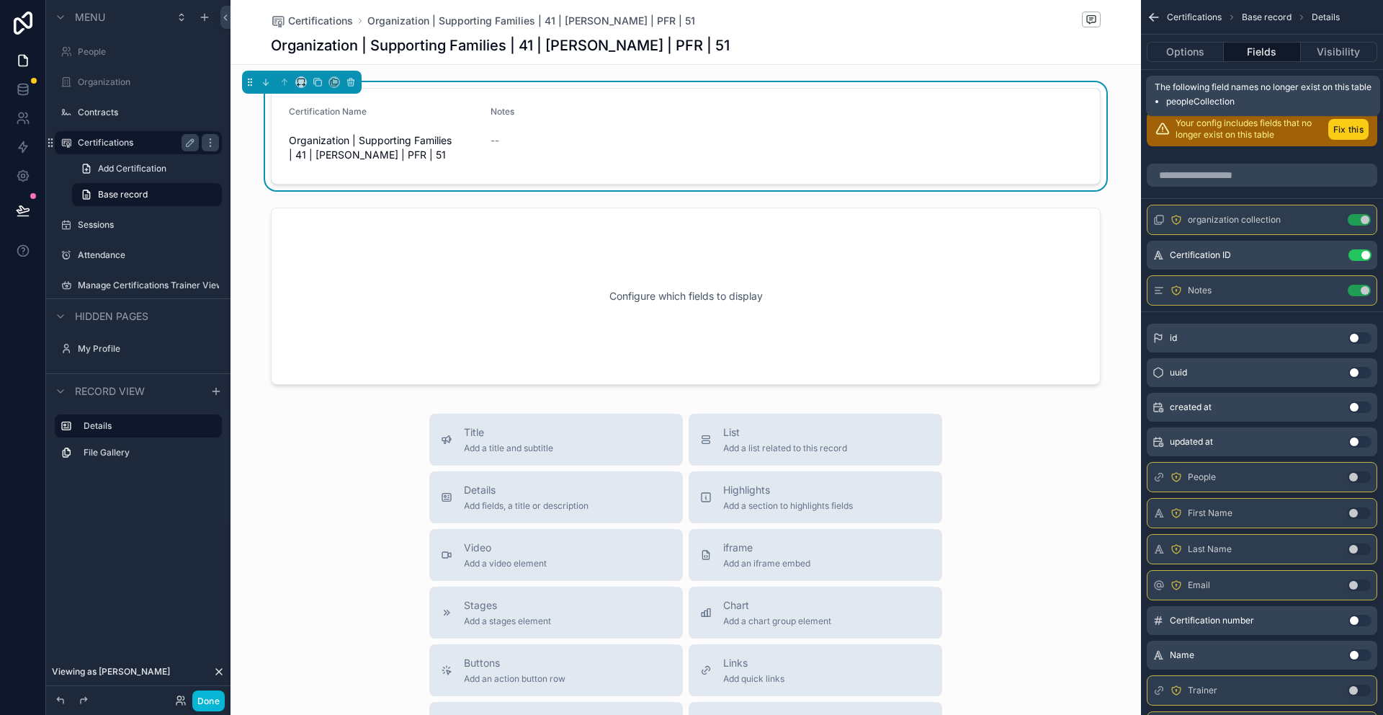
click at [1353, 136] on button "Fix this" at bounding box center [1349, 129] width 40 height 21
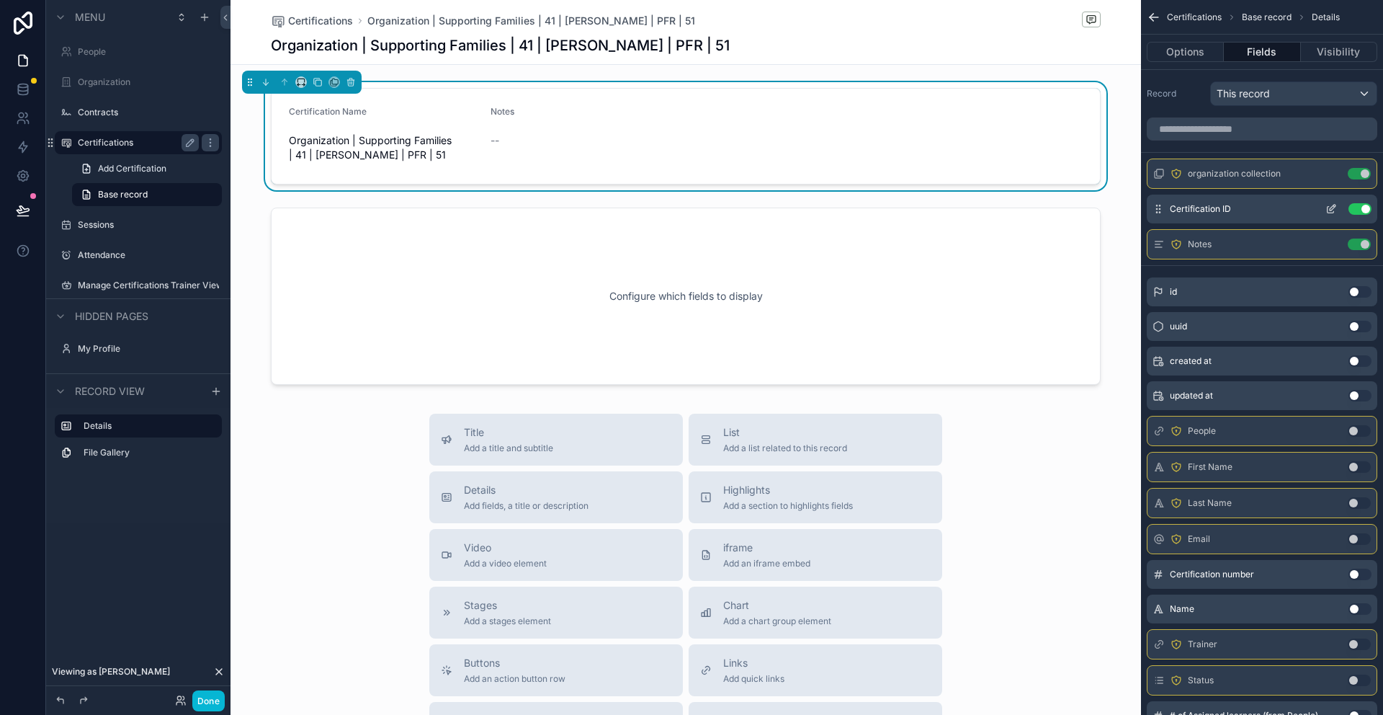
click at [1363, 212] on button "Use setting" at bounding box center [1360, 209] width 23 height 12
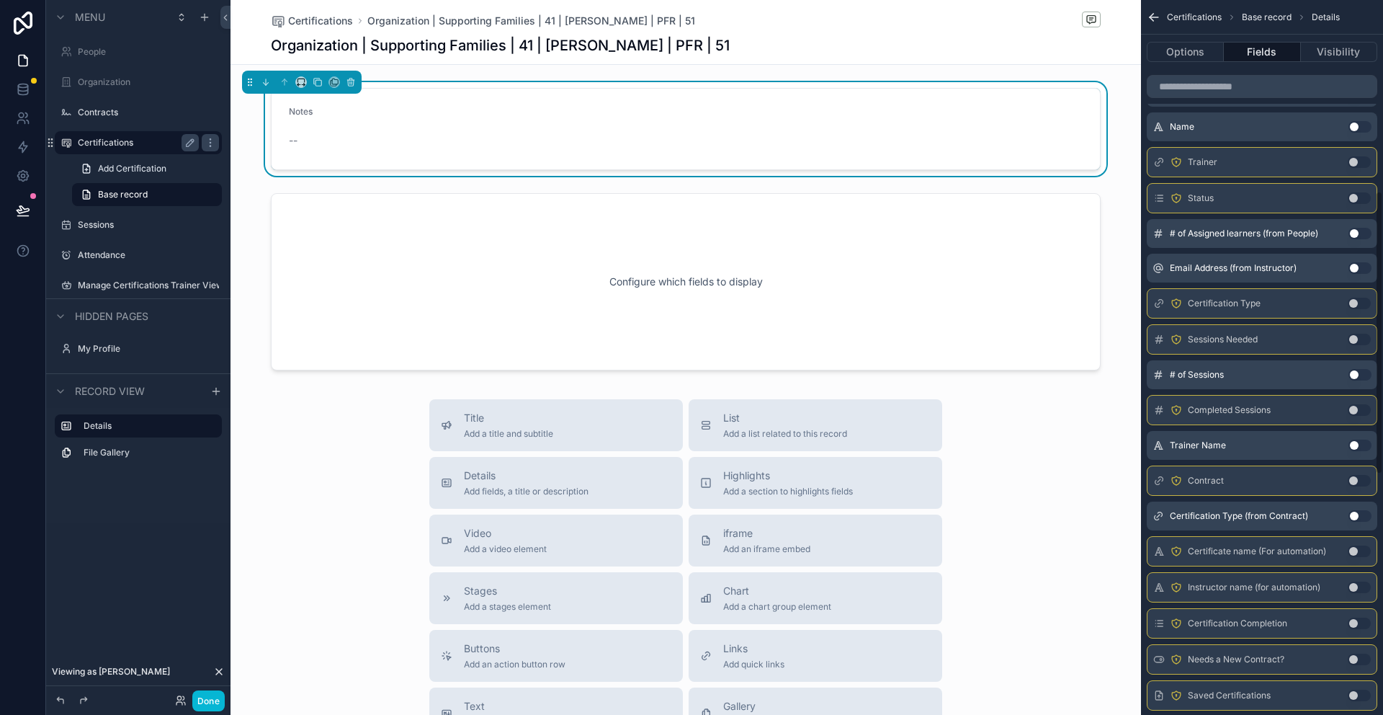
scroll to position [504, 0]
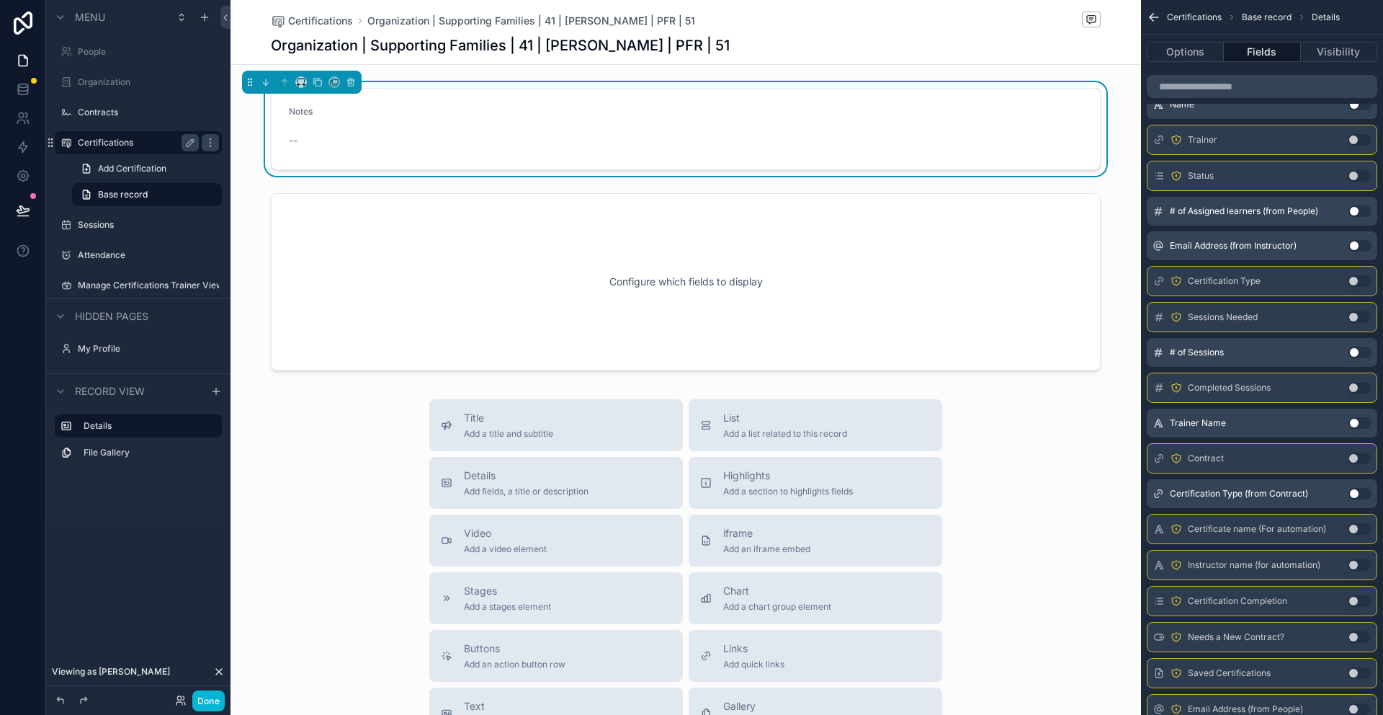
click at [1352, 491] on button "Use setting" at bounding box center [1360, 494] width 23 height 12
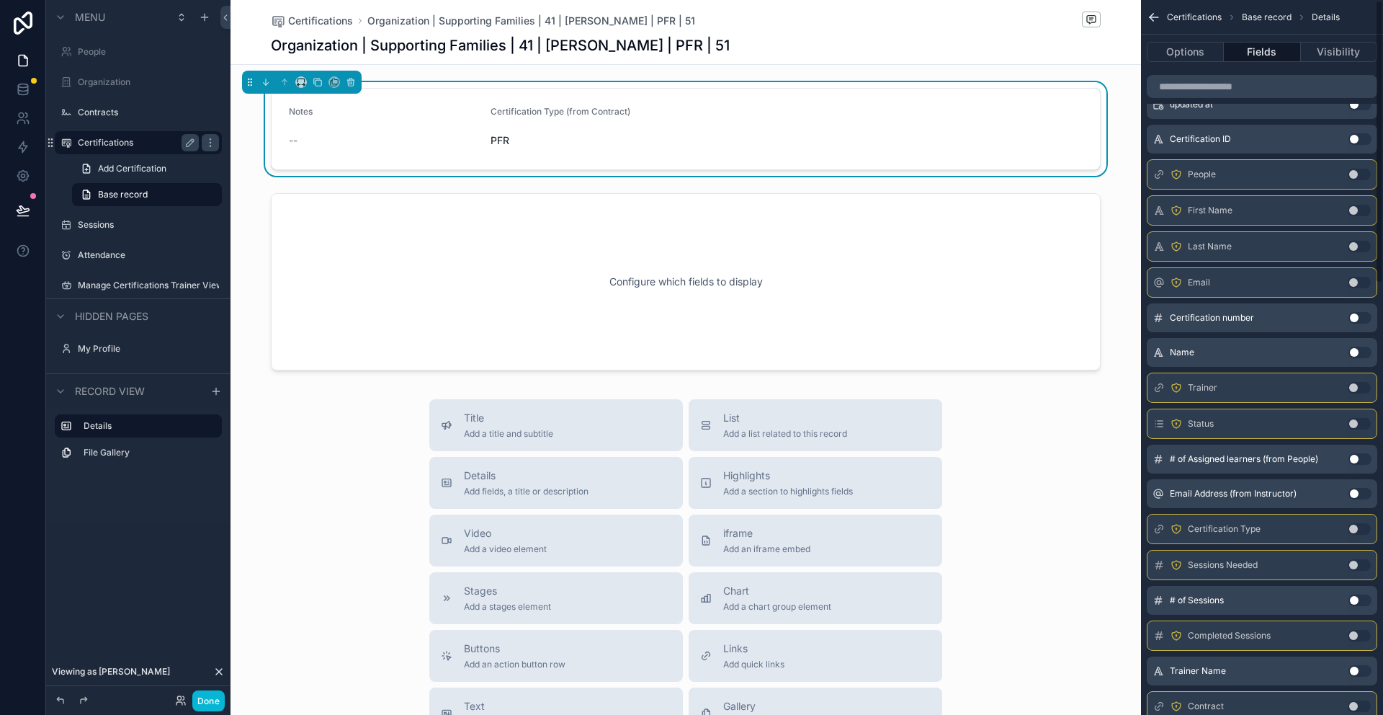
scroll to position [0, 0]
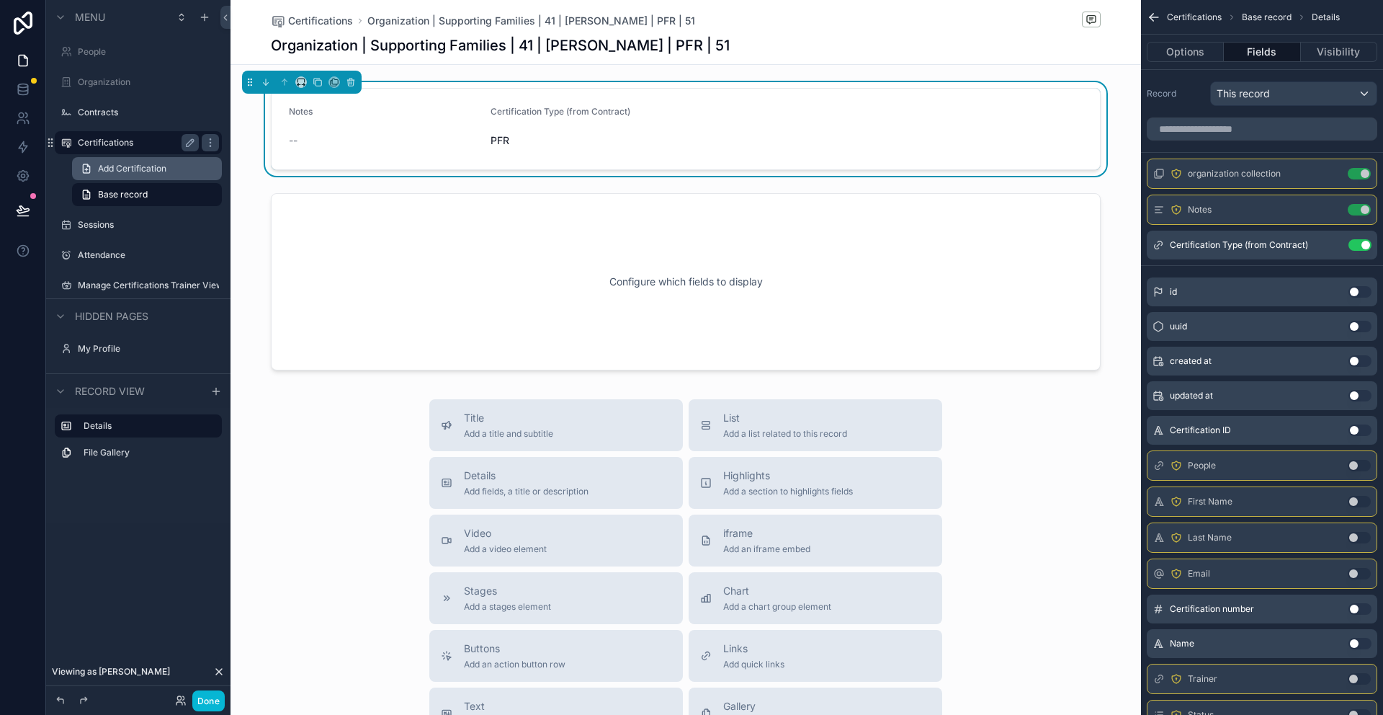
click at [120, 175] on link "Add Certification" at bounding box center [147, 168] width 150 height 23
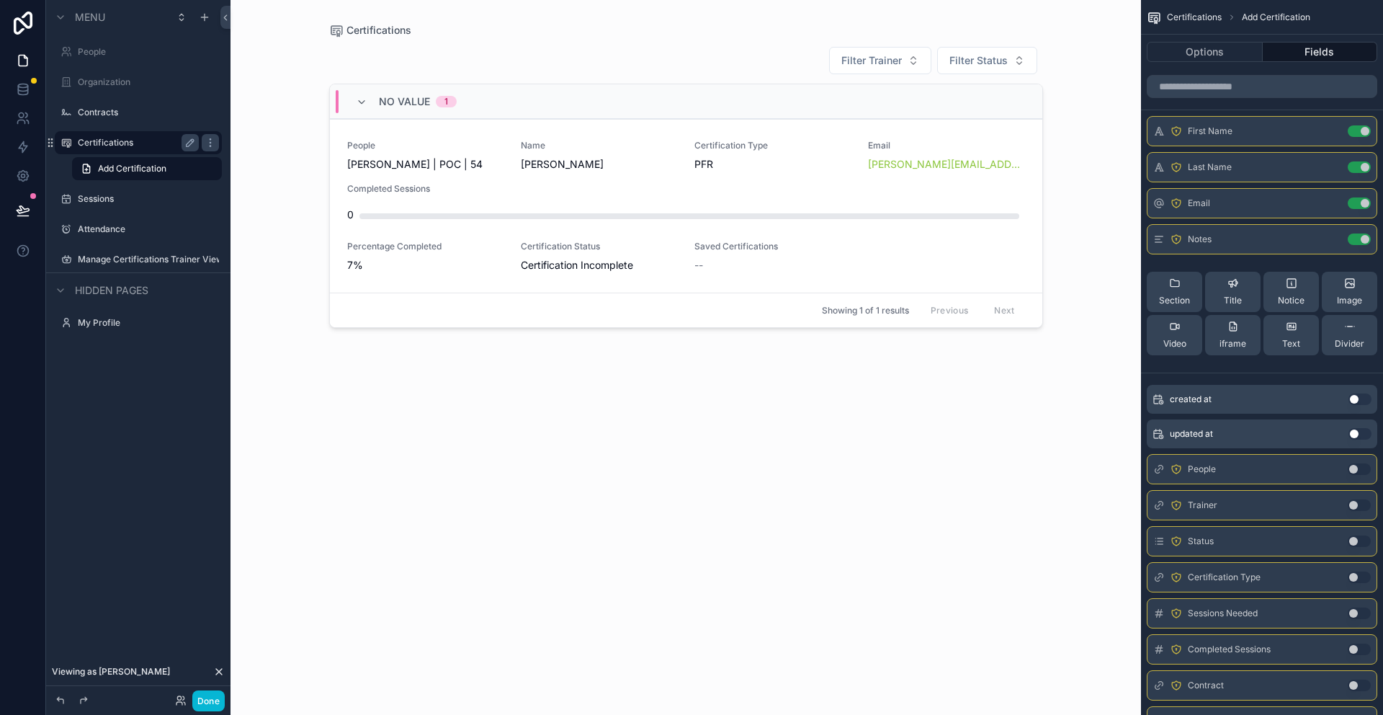
click at [149, 142] on label "Certifications" at bounding box center [135, 143] width 115 height 12
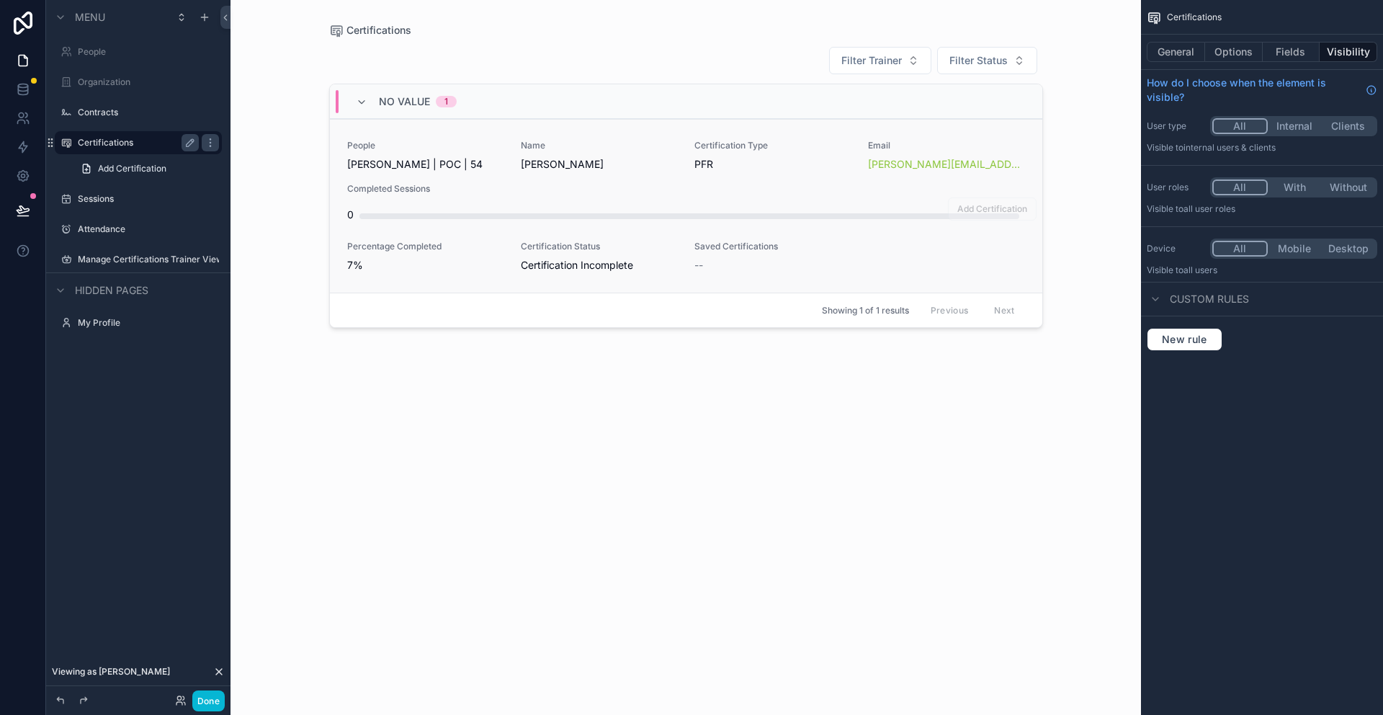
click at [723, 161] on div "PFR" at bounding box center [773, 164] width 156 height 14
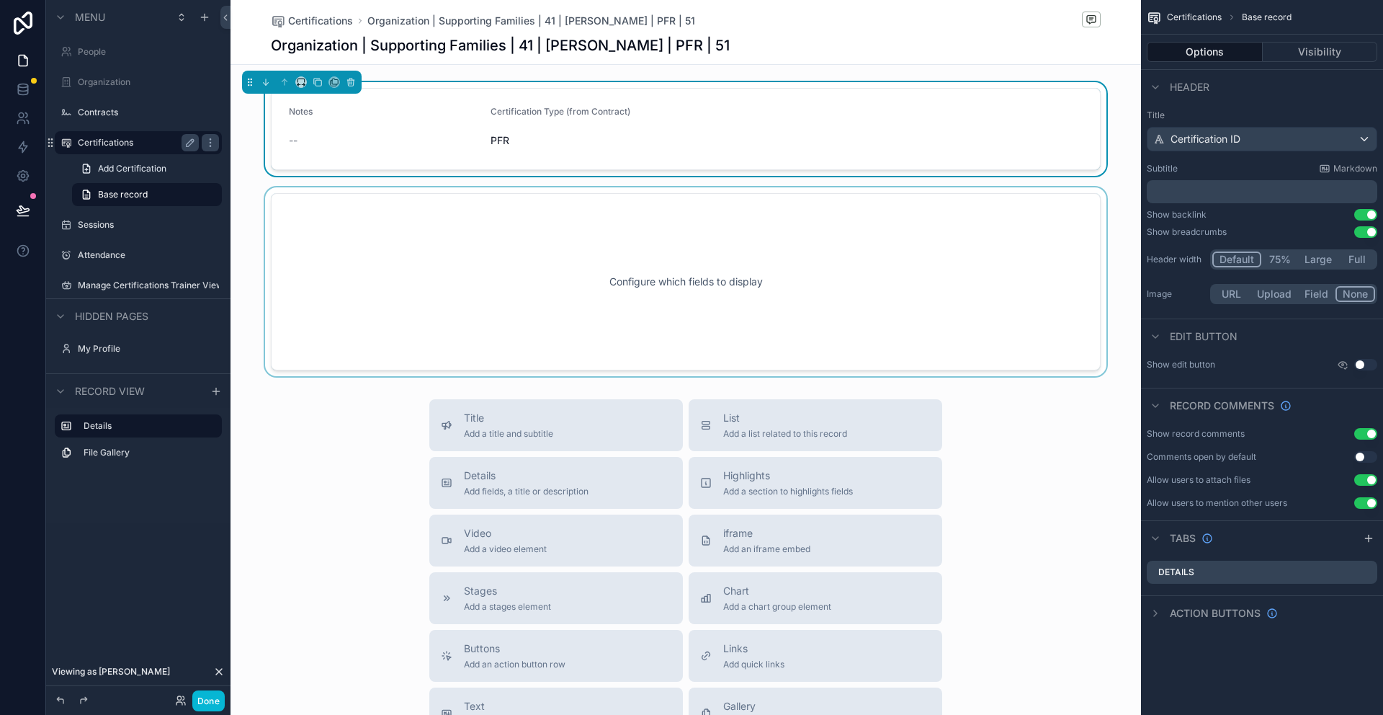
click at [576, 253] on div "scrollable content" at bounding box center [686, 281] width 911 height 189
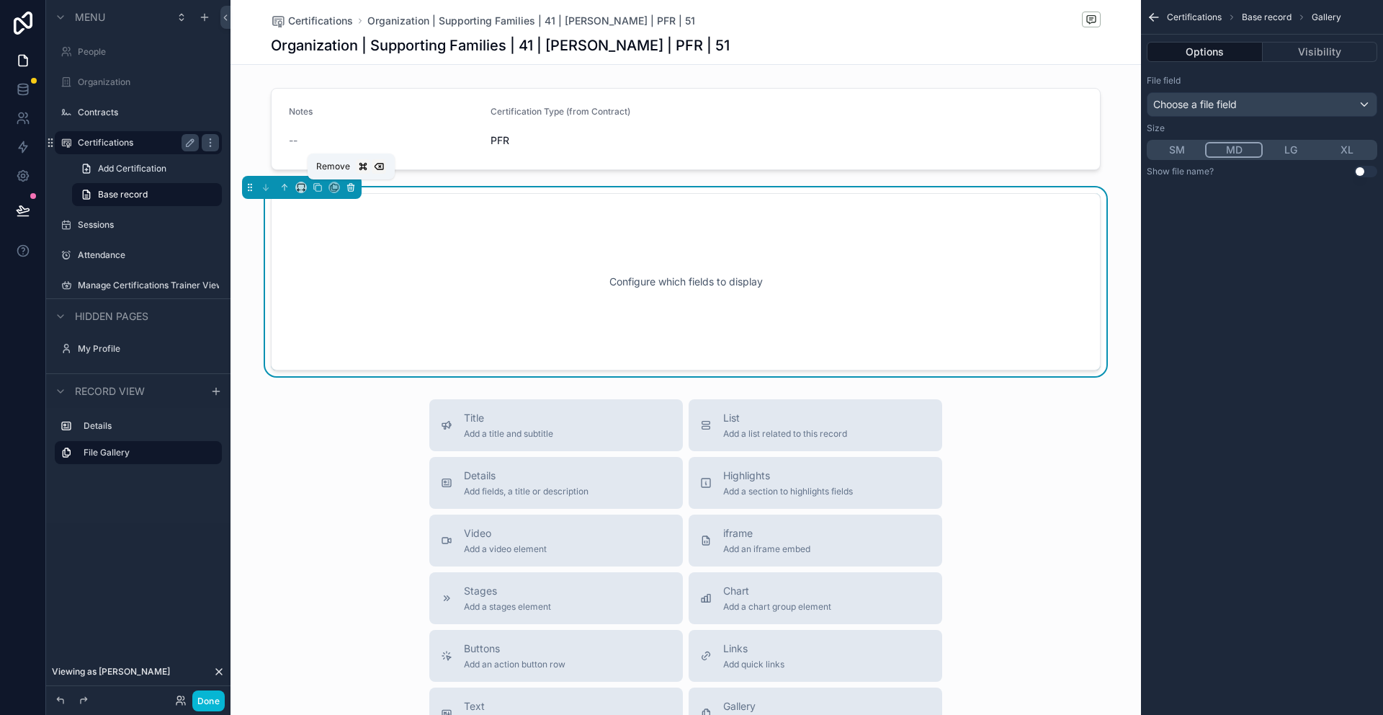
click at [352, 184] on icon "scrollable content" at bounding box center [350, 184] width 3 height 1
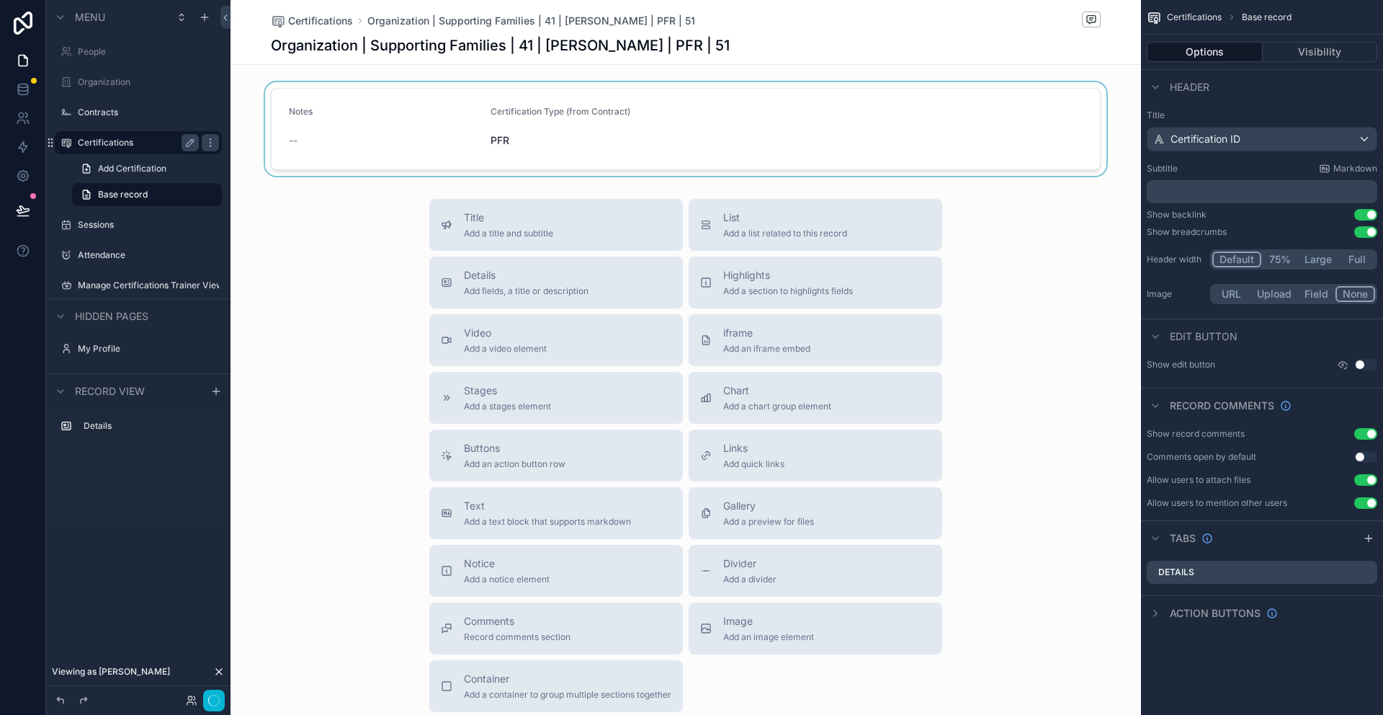
click at [424, 110] on div "scrollable content" at bounding box center [686, 129] width 911 height 94
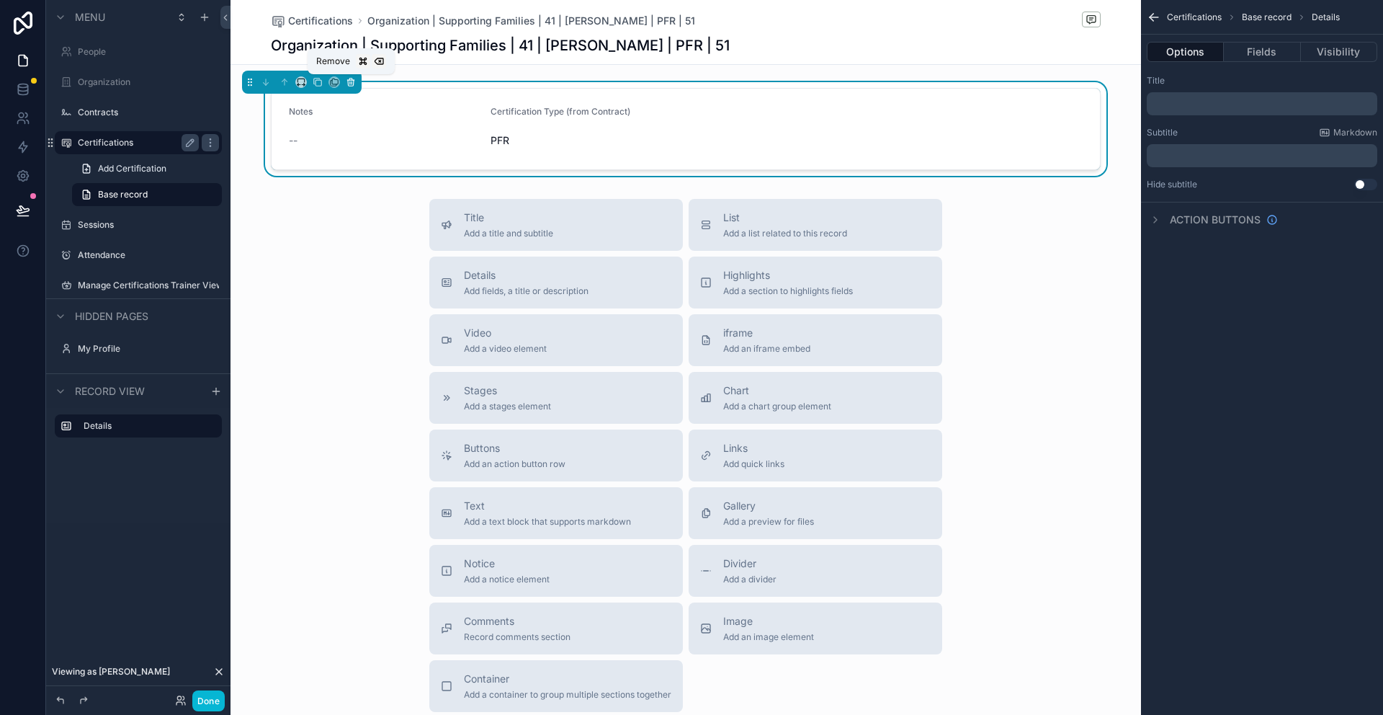
click at [352, 86] on icon "scrollable content" at bounding box center [351, 82] width 10 height 10
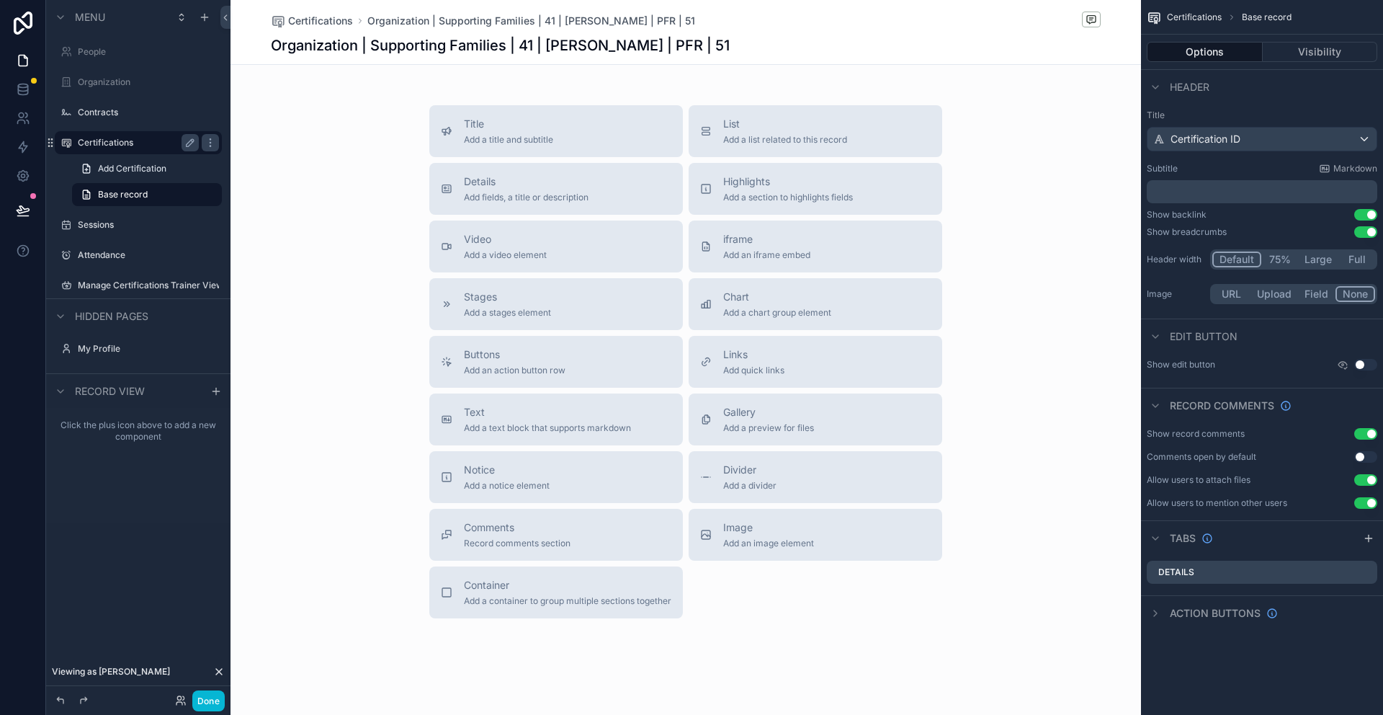
click at [401, 30] on div "Certifications Organization | Supporting Families | 41 | Ronald Jefferson | PFR…" at bounding box center [686, 32] width 830 height 64
click at [377, 51] on h1 "Organization | Supporting Families | 41 | Ronald Jefferson | PFR | 51" at bounding box center [500, 45] width 459 height 20
click at [120, 142] on label "Certifications" at bounding box center [135, 143] width 115 height 12
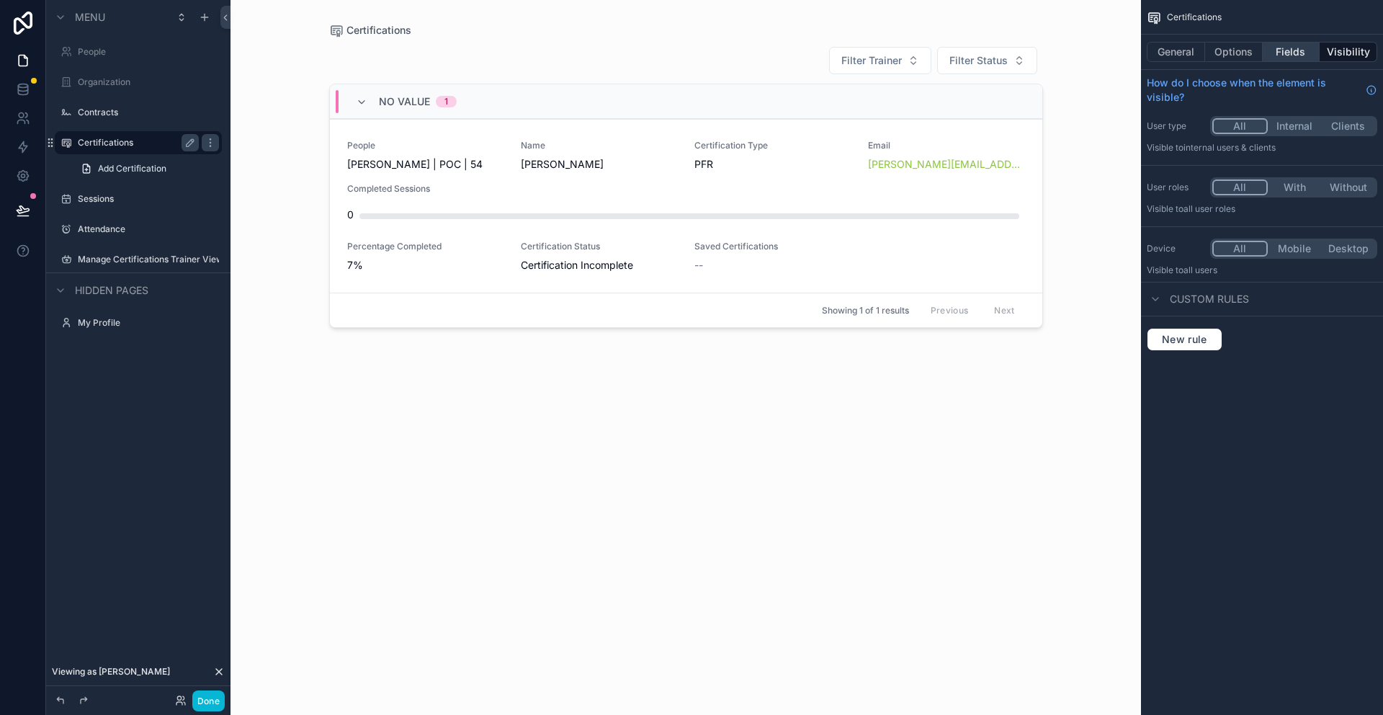
click at [1288, 47] on button "Fields" at bounding box center [1292, 52] width 58 height 20
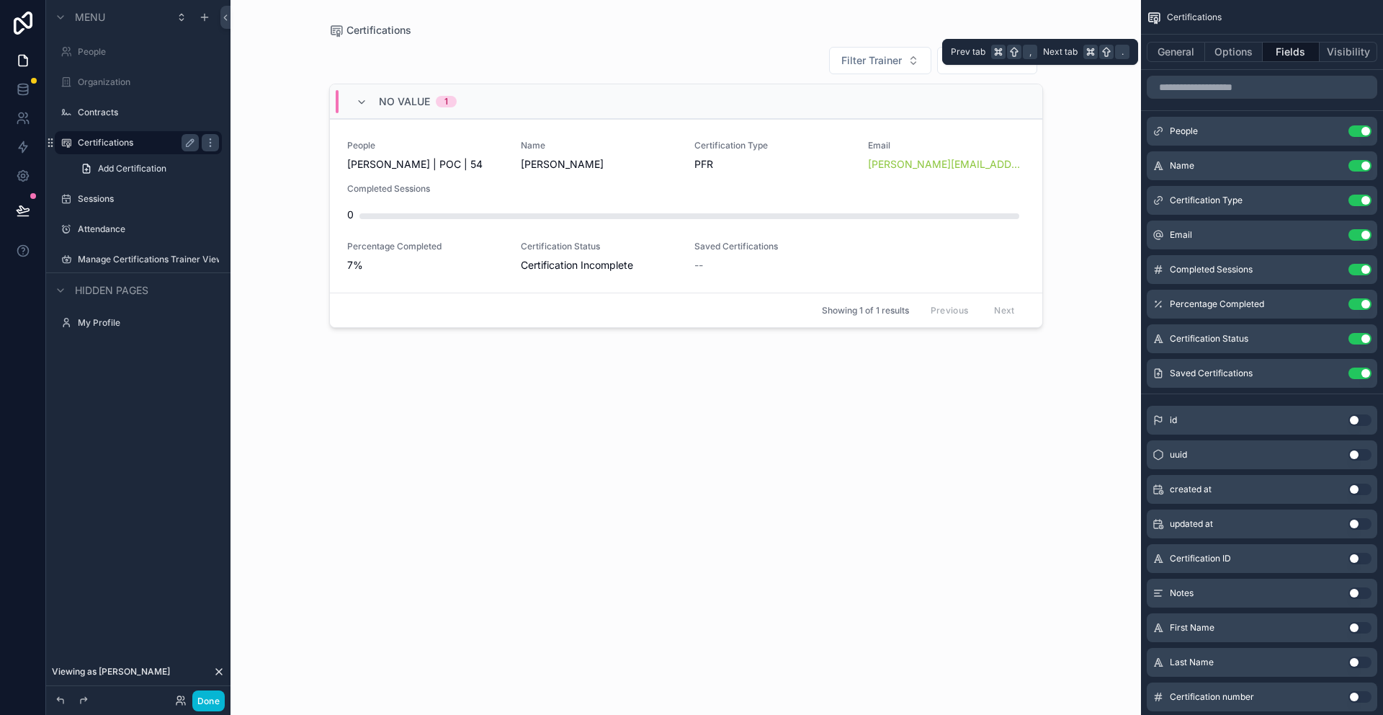
click at [1190, 63] on div "General Options Fields Visibility" at bounding box center [1262, 52] width 242 height 35
click at [1190, 57] on button "General" at bounding box center [1176, 52] width 58 height 20
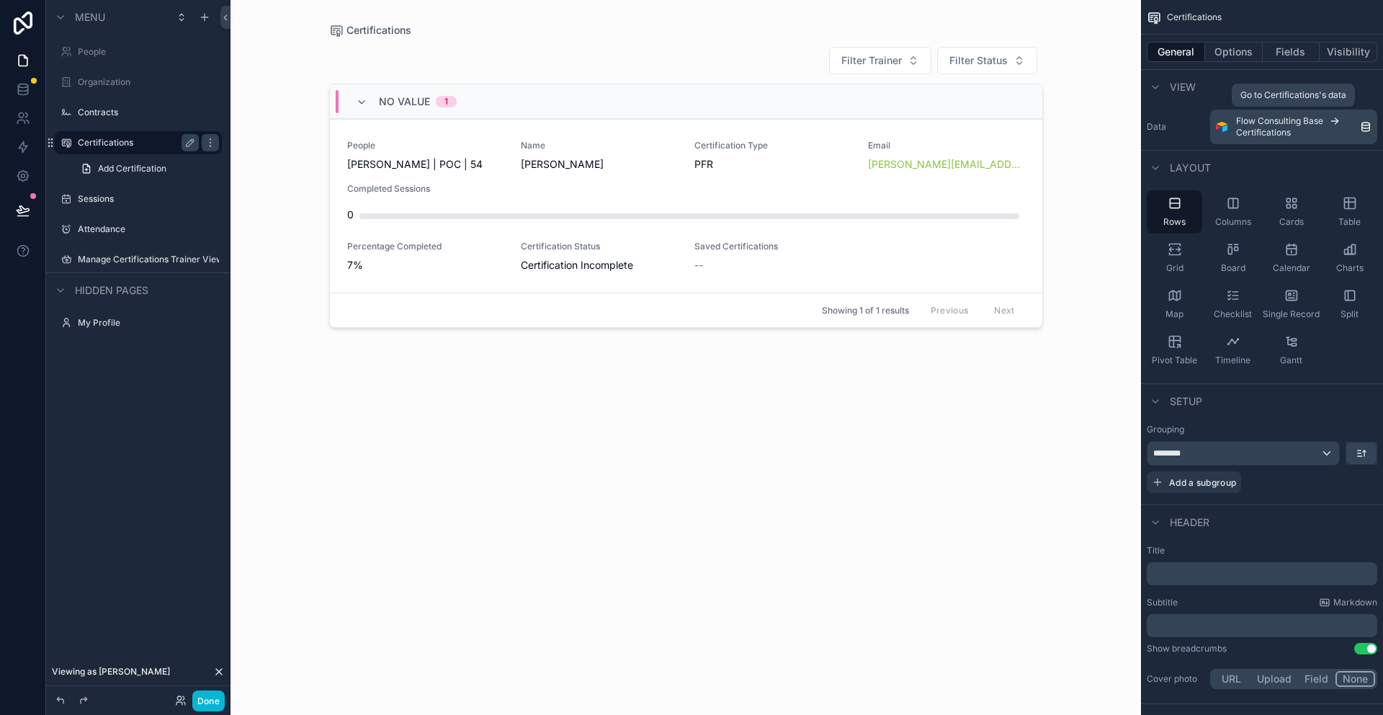
click at [1286, 118] on span "Flow Consulting Base" at bounding box center [1279, 121] width 87 height 12
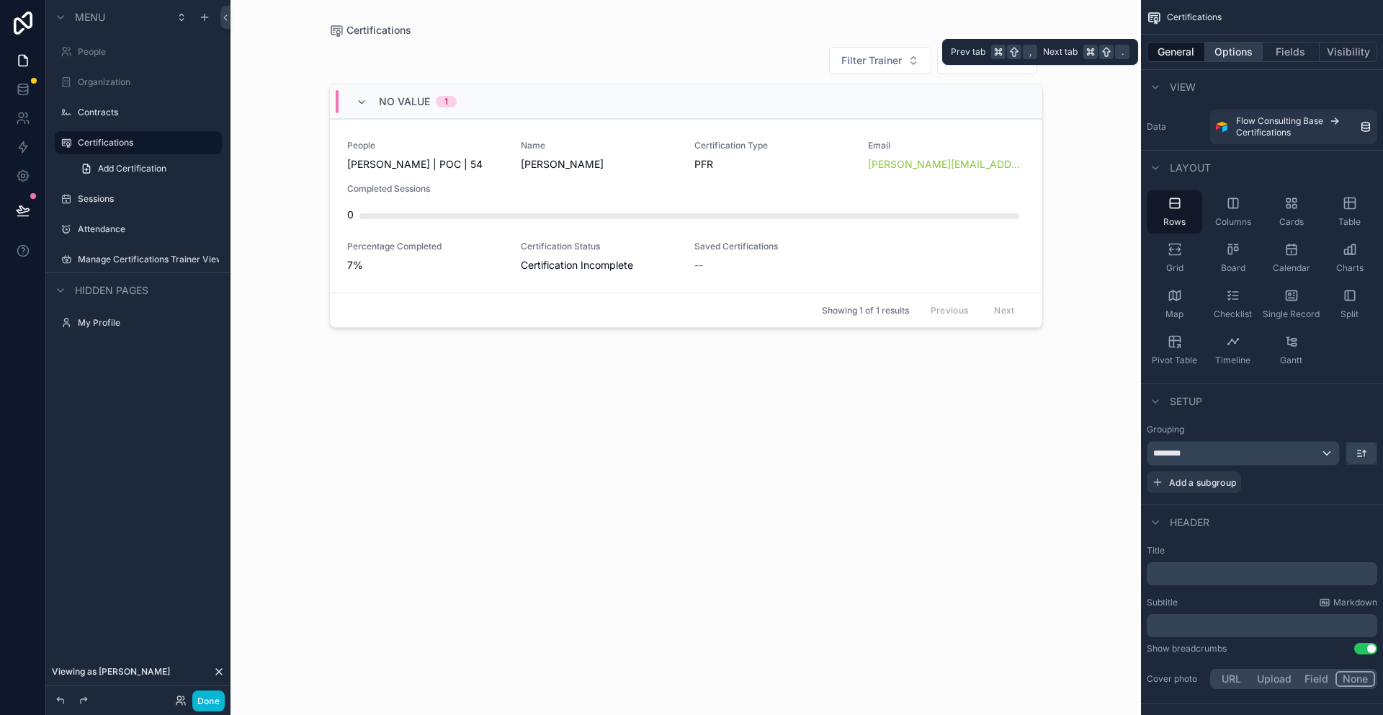
click at [1232, 60] on button "Options" at bounding box center [1234, 52] width 58 height 20
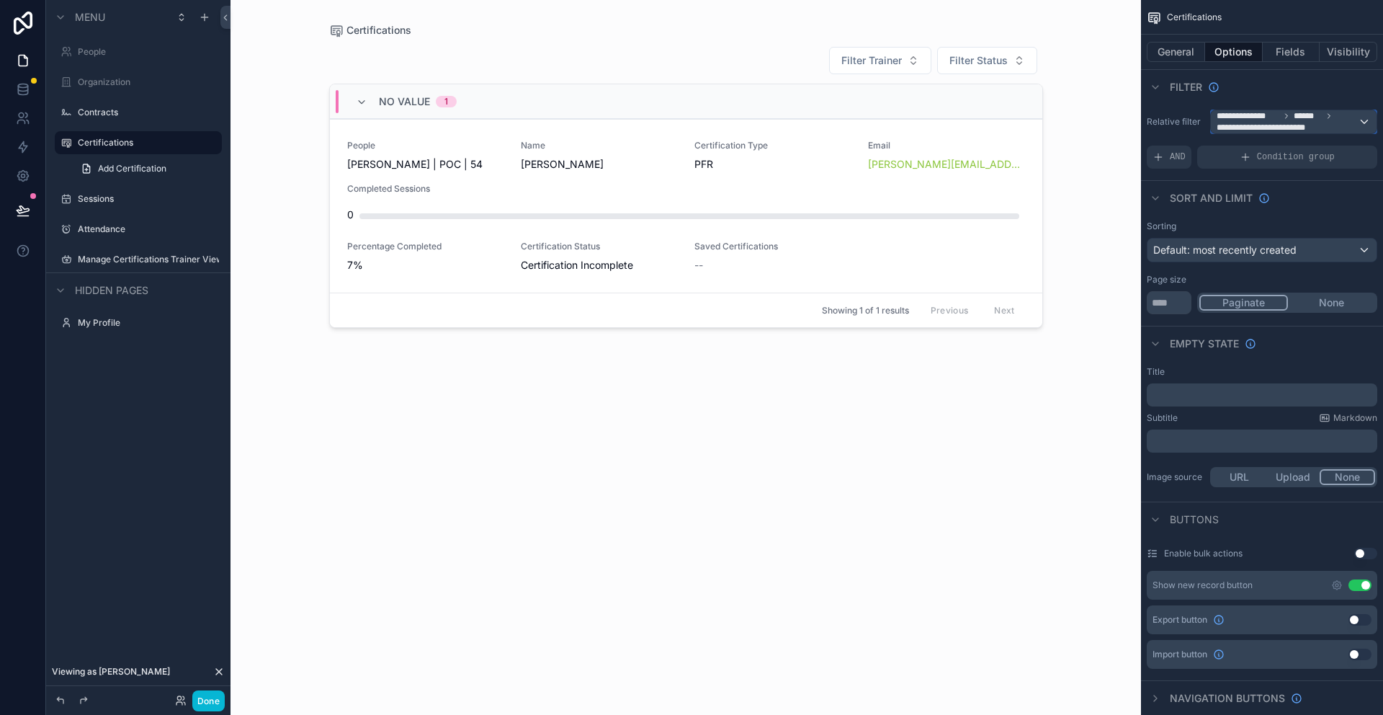
click at [1277, 129] on span "**********" at bounding box center [1264, 128] width 95 height 12
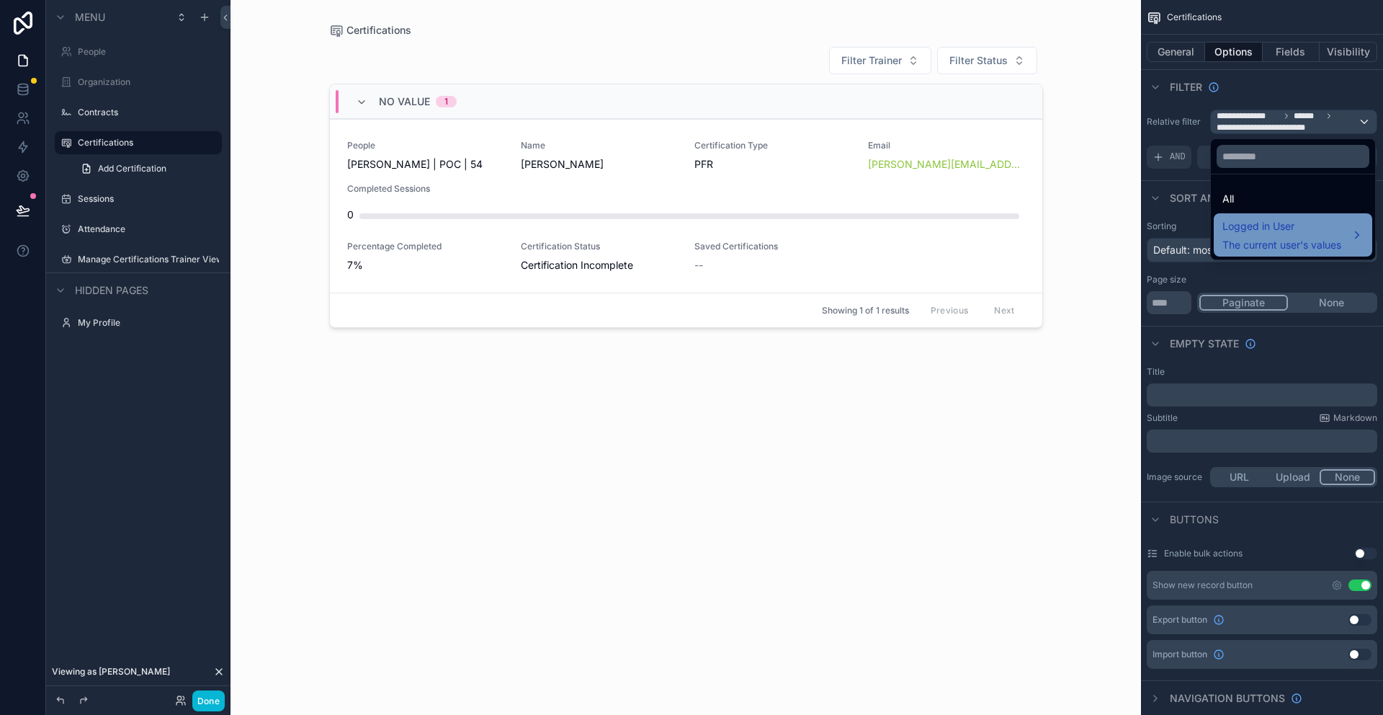
click at [1332, 228] on span "Logged in User" at bounding box center [1282, 226] width 119 height 17
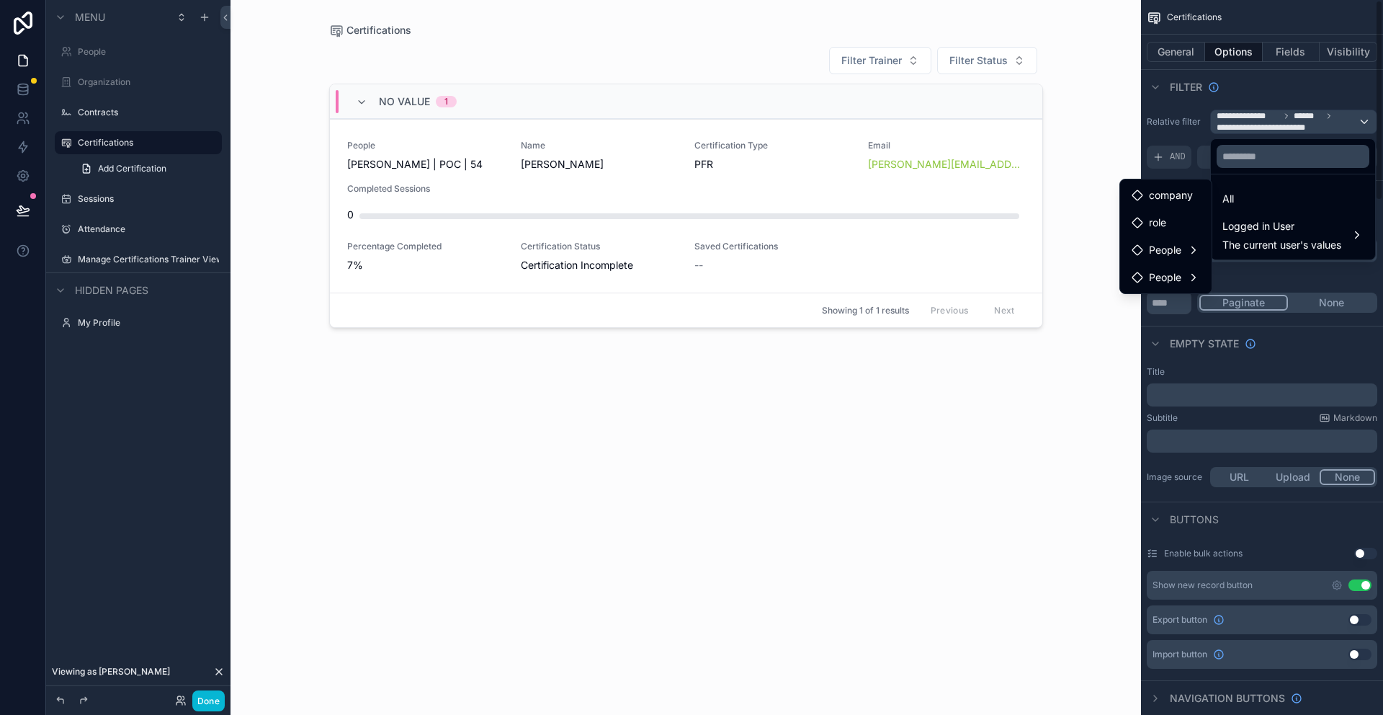
click at [152, 257] on div "scrollable content" at bounding box center [691, 357] width 1383 height 715
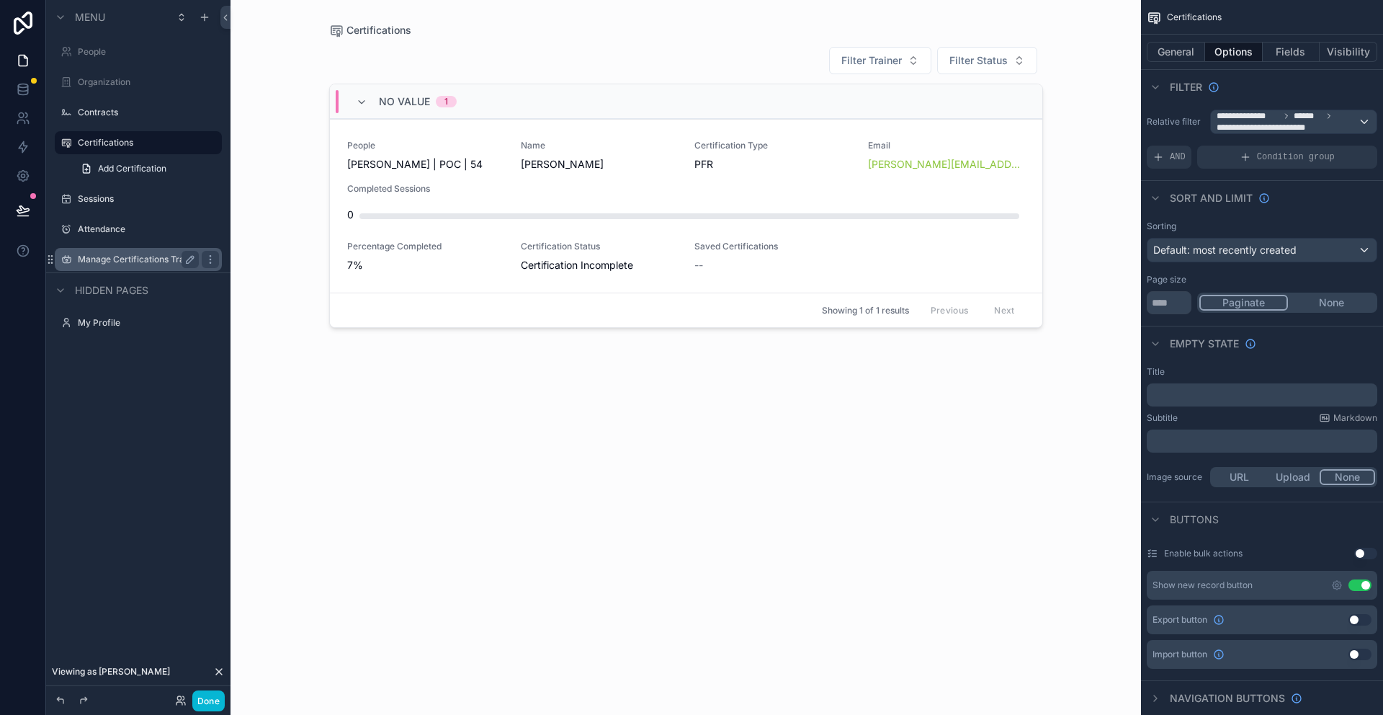
click at [144, 259] on label "Manage Certifications Trainer View" at bounding box center [138, 260] width 121 height 12
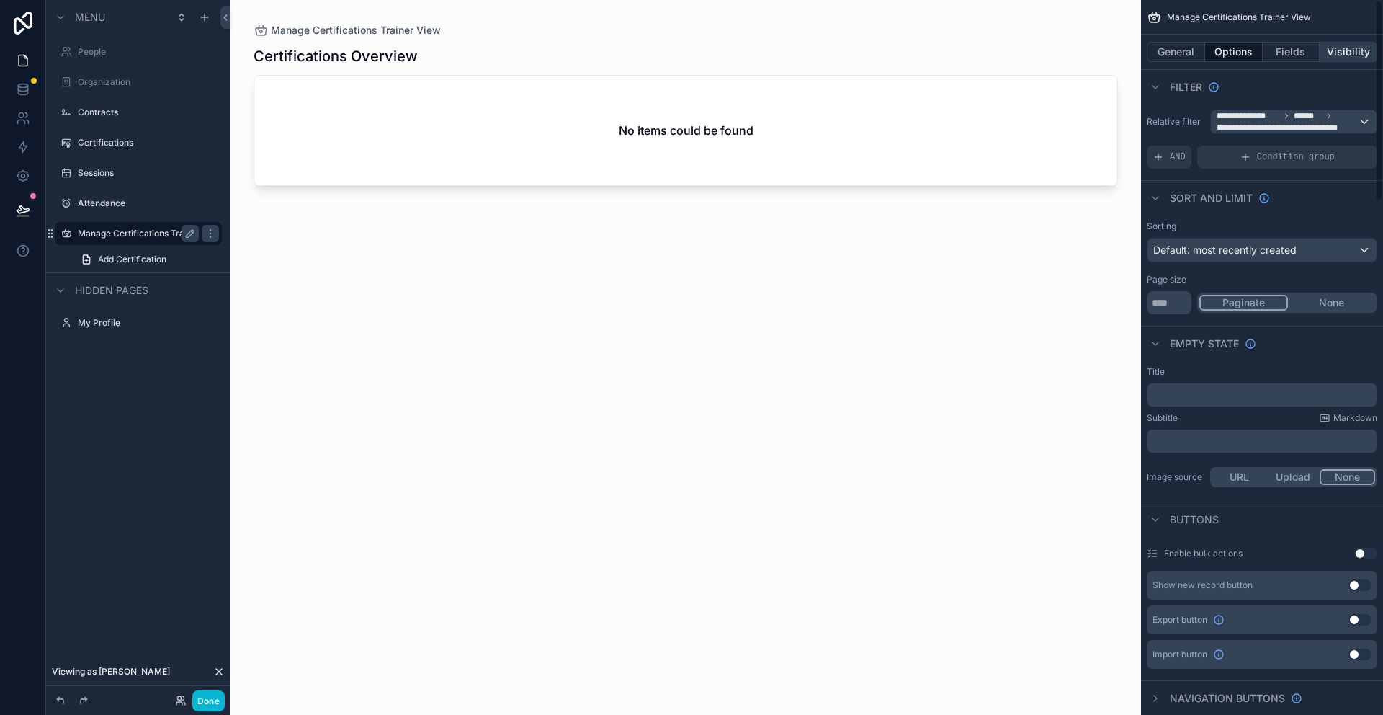
click at [1350, 51] on button "Visibility" at bounding box center [1349, 52] width 58 height 20
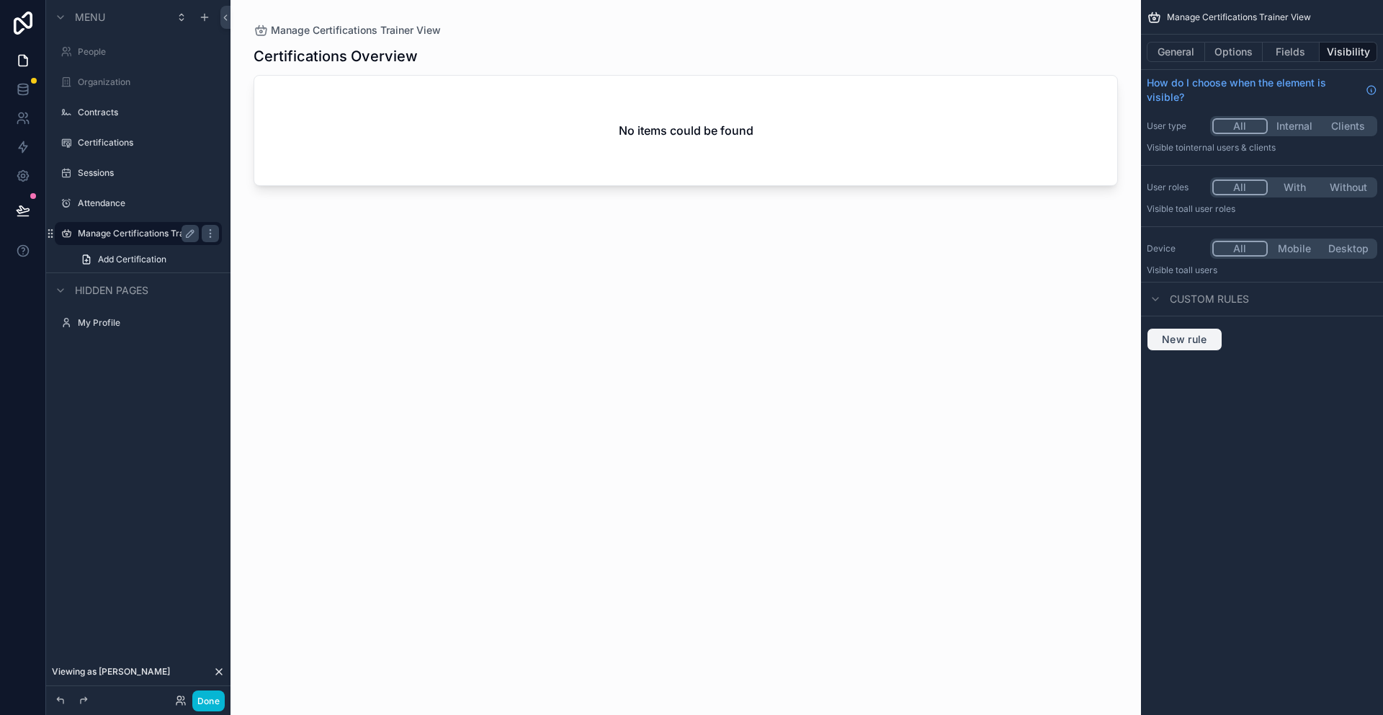
click at [1197, 338] on span "New rule" at bounding box center [1184, 339] width 57 height 13
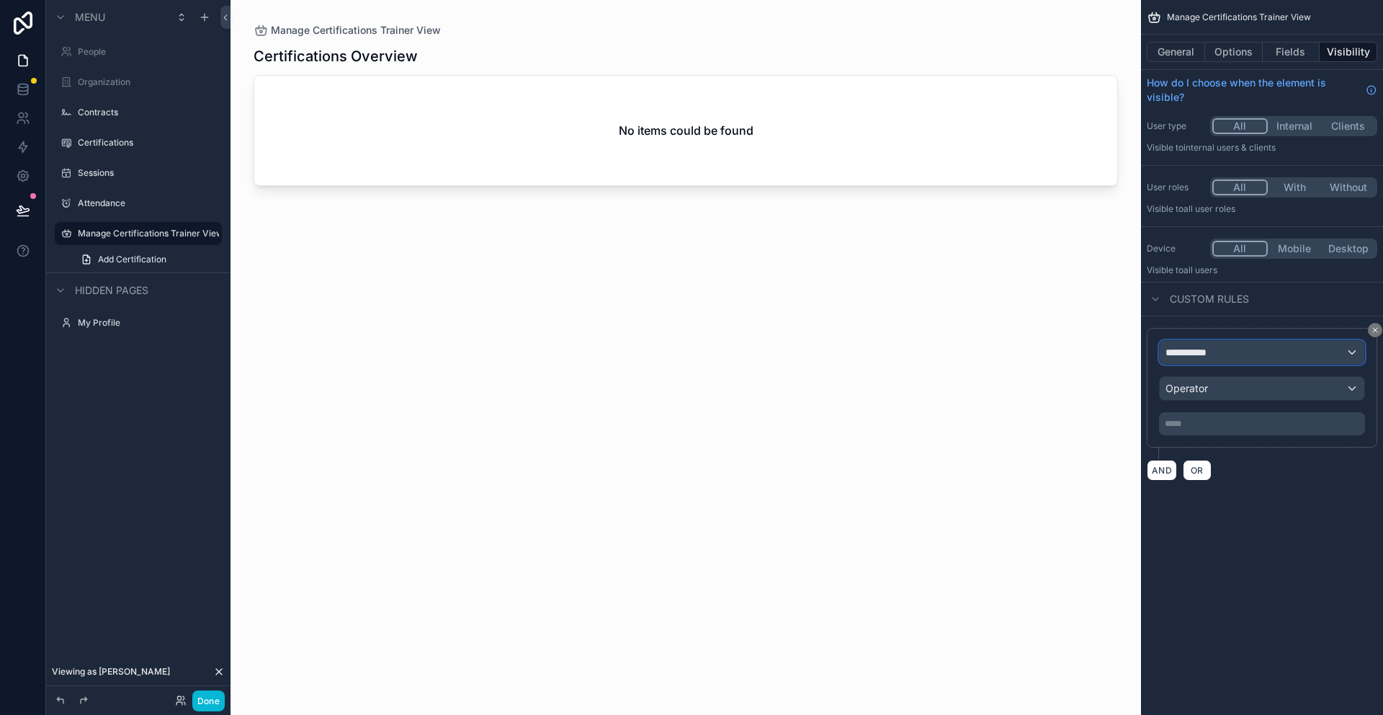
click at [1221, 356] on div "**********" at bounding box center [1262, 352] width 205 height 23
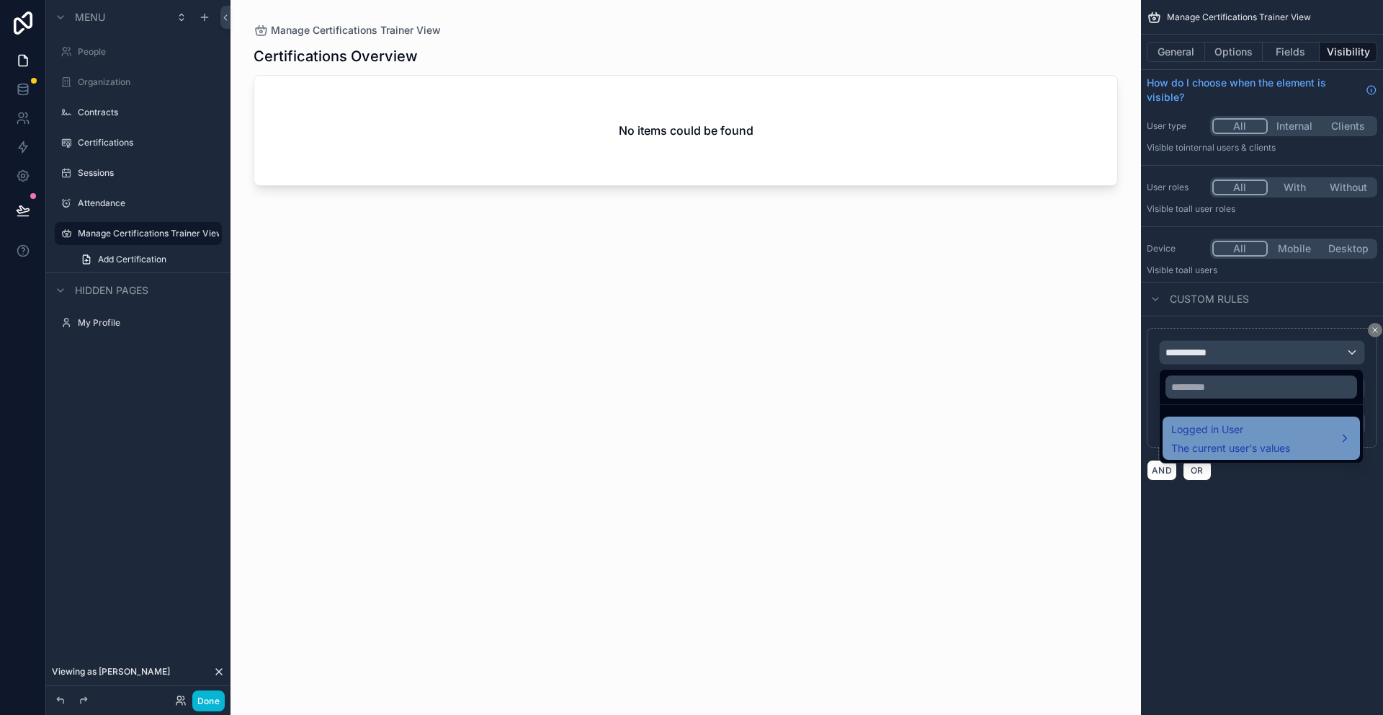
click at [1234, 440] on div "Logged in User The current user's values" at bounding box center [1231, 438] width 119 height 35
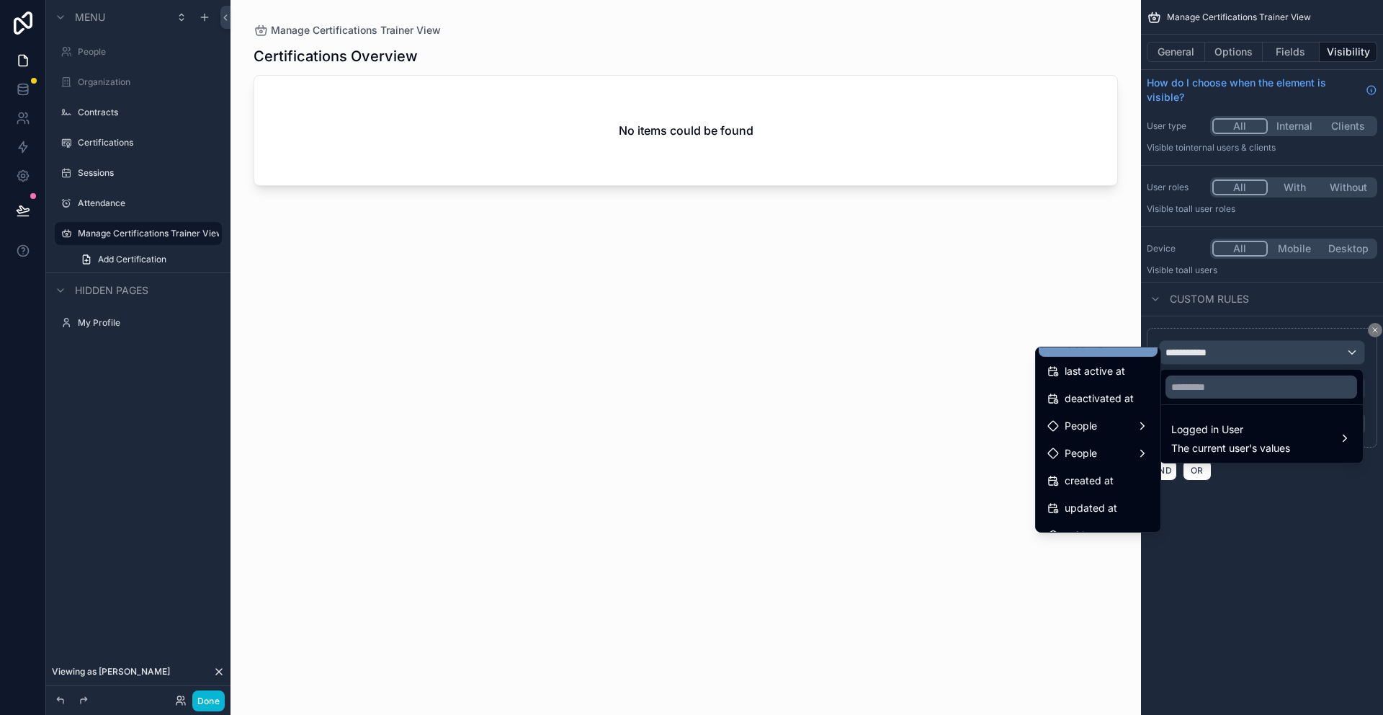
scroll to position [285, 0]
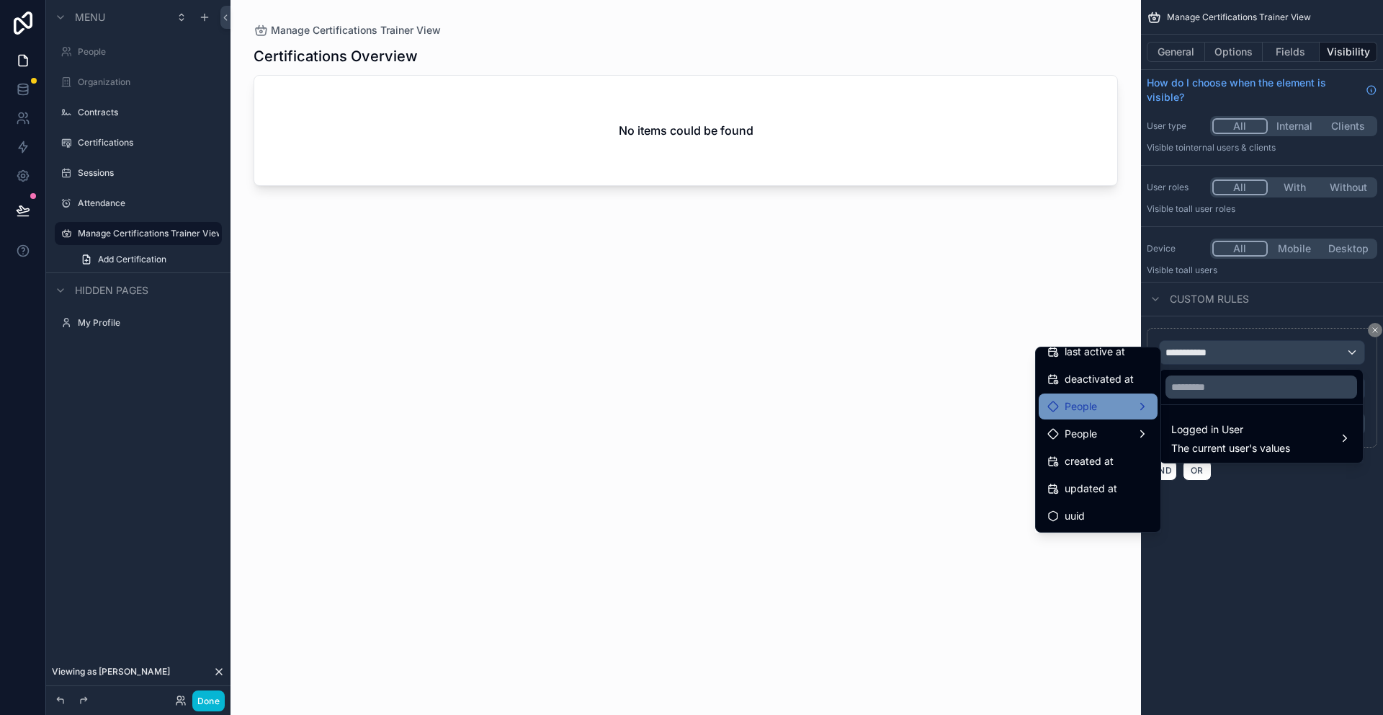
click at [1076, 405] on span "People" at bounding box center [1081, 406] width 32 height 17
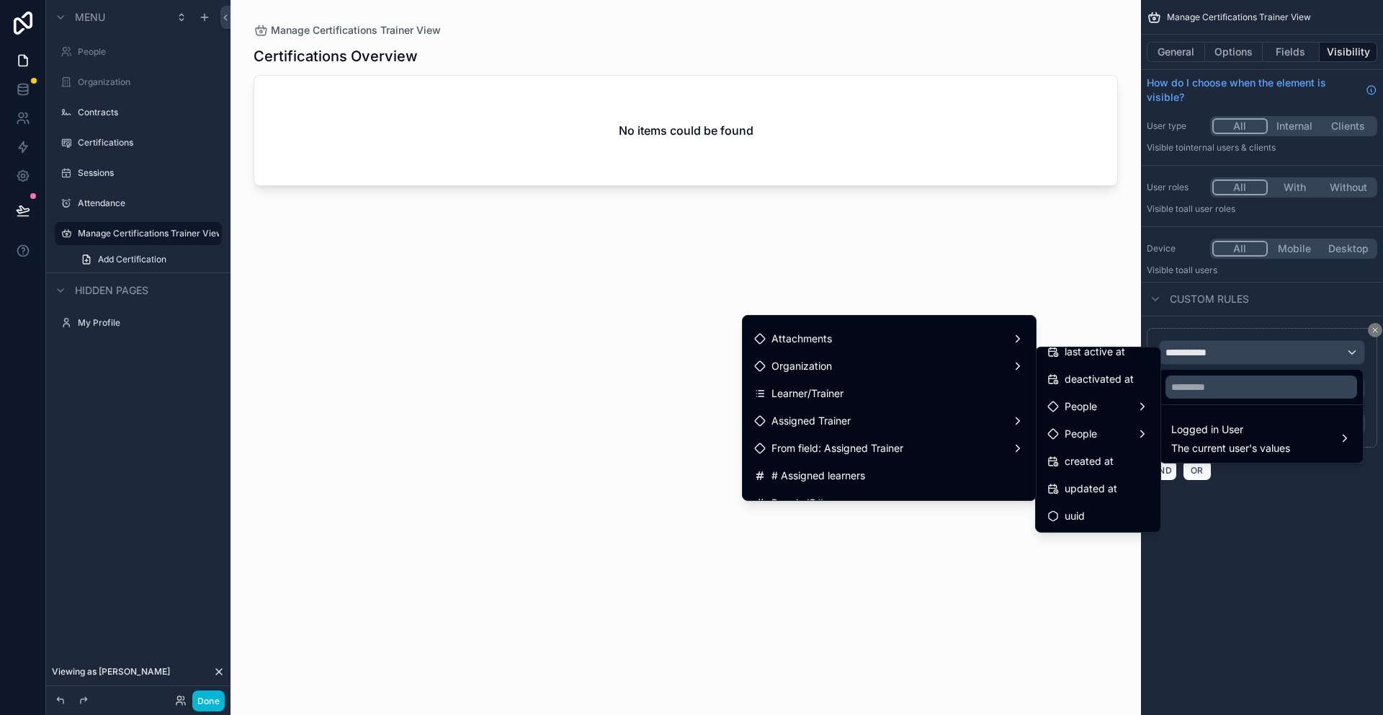
scroll to position [314, 0]
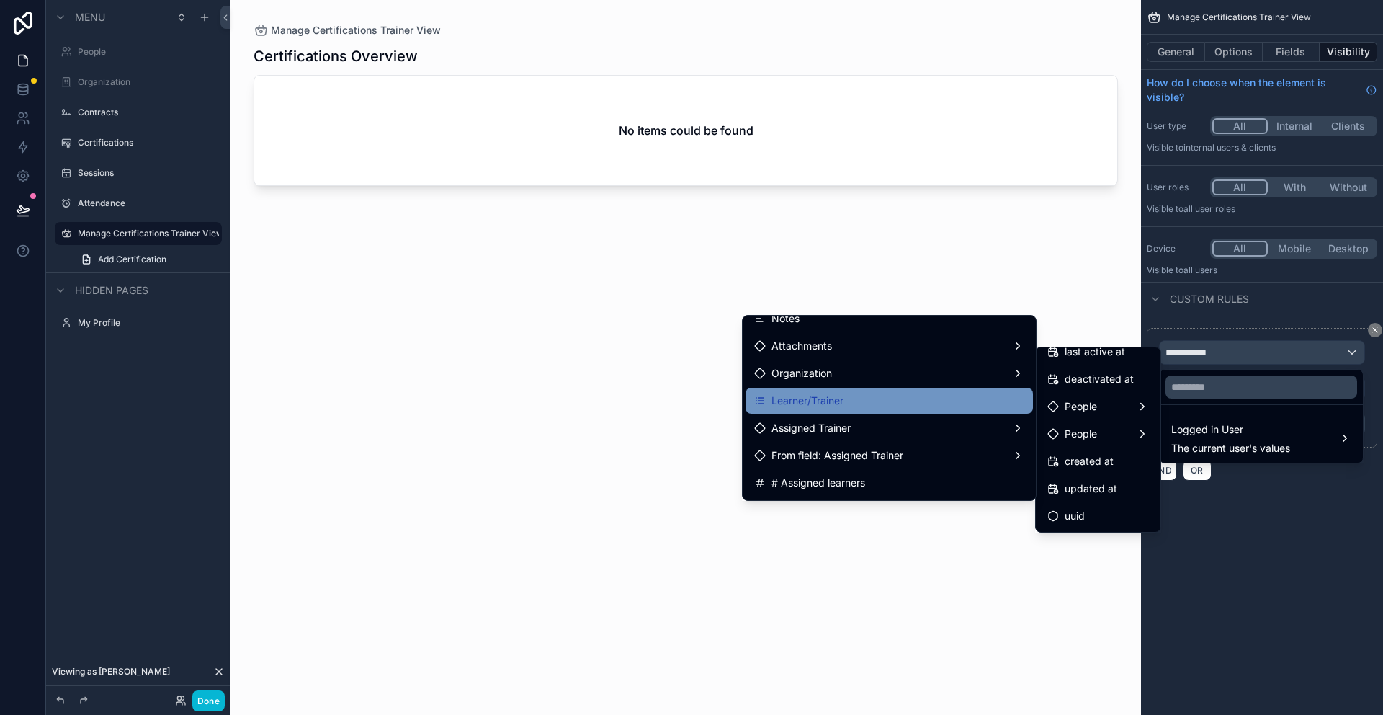
click at [862, 388] on div "Learner/Trainer" at bounding box center [889, 401] width 287 height 26
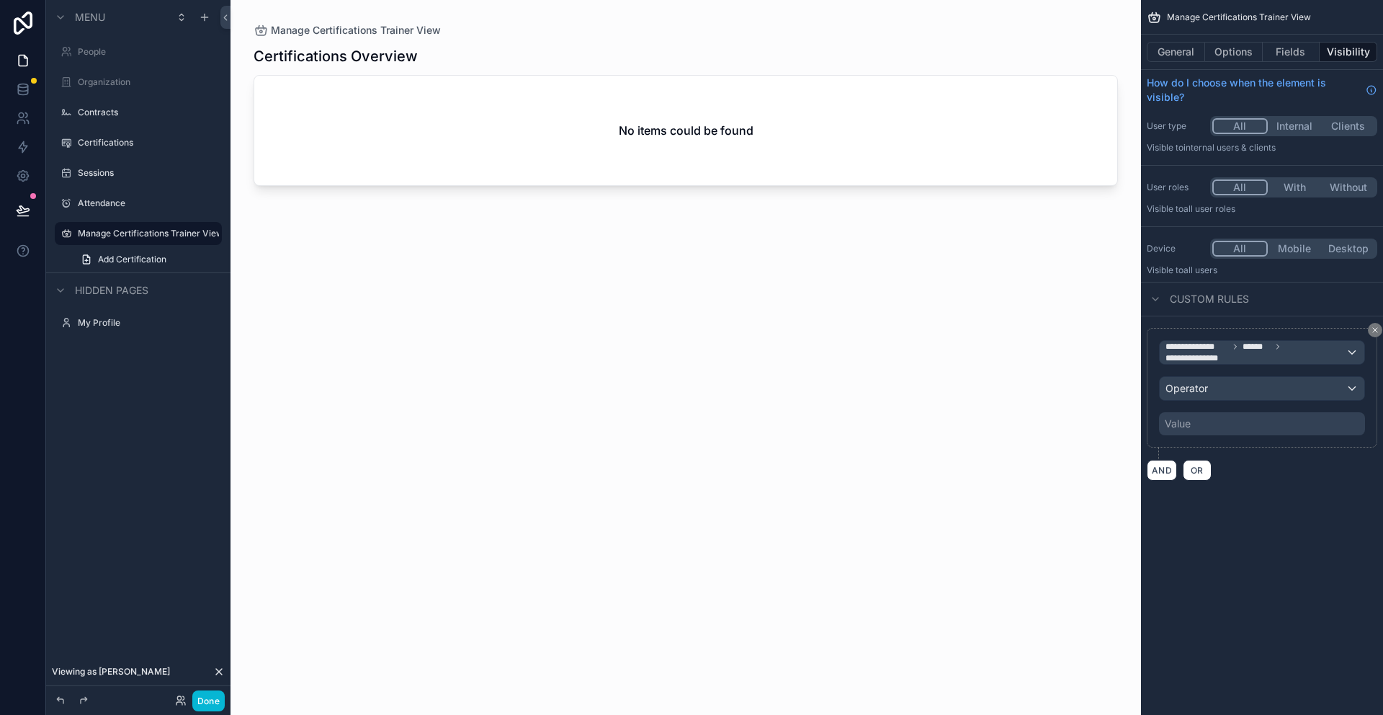
click at [1199, 432] on div "Value" at bounding box center [1262, 423] width 206 height 23
click at [1200, 392] on span "Operator" at bounding box center [1187, 388] width 43 height 12
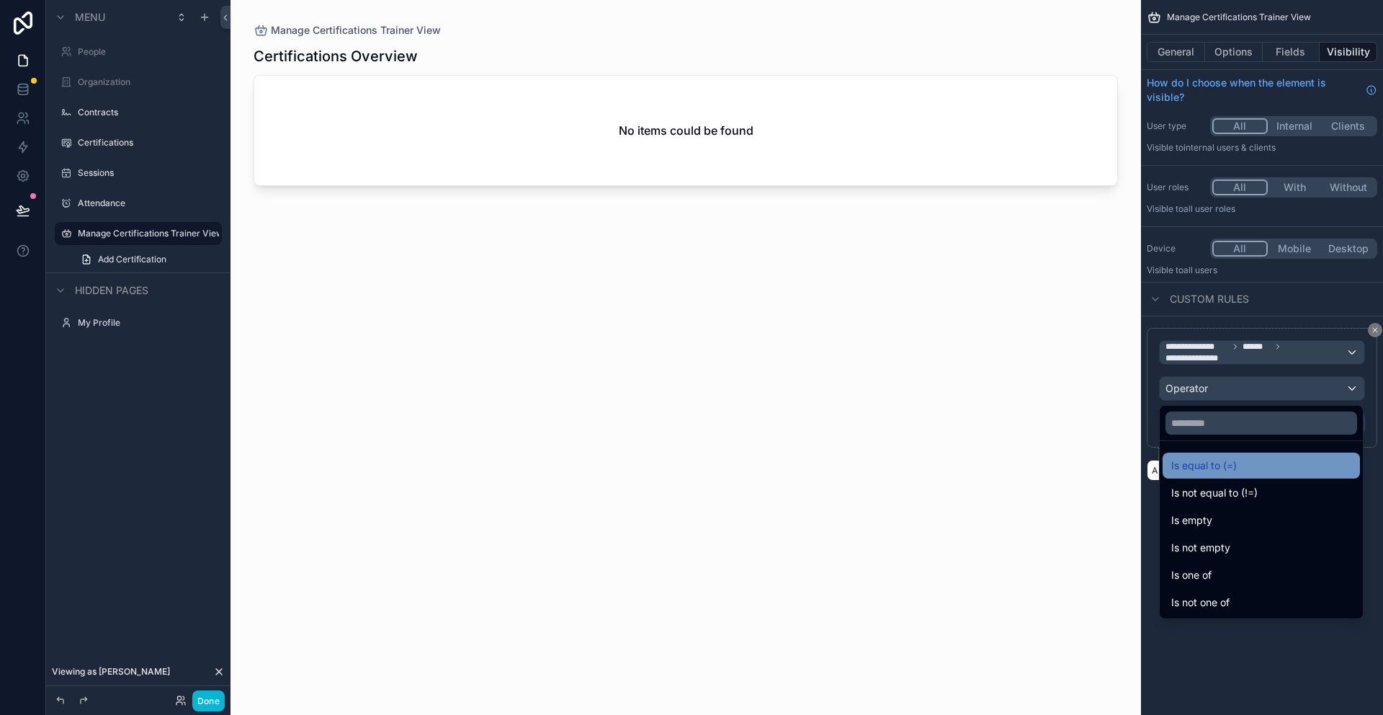
click at [1195, 471] on span "Is equal to (=)" at bounding box center [1205, 465] width 66 height 17
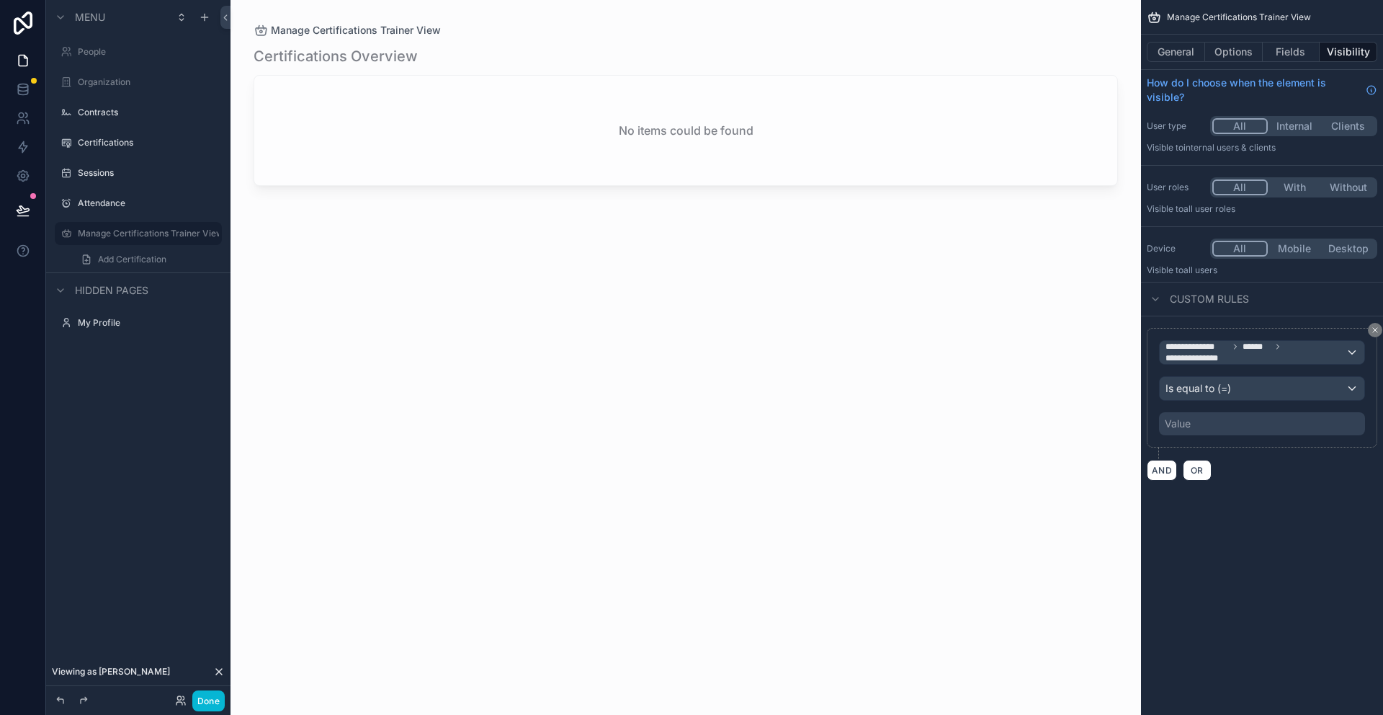
click at [1188, 423] on div "Value" at bounding box center [1178, 423] width 26 height 14
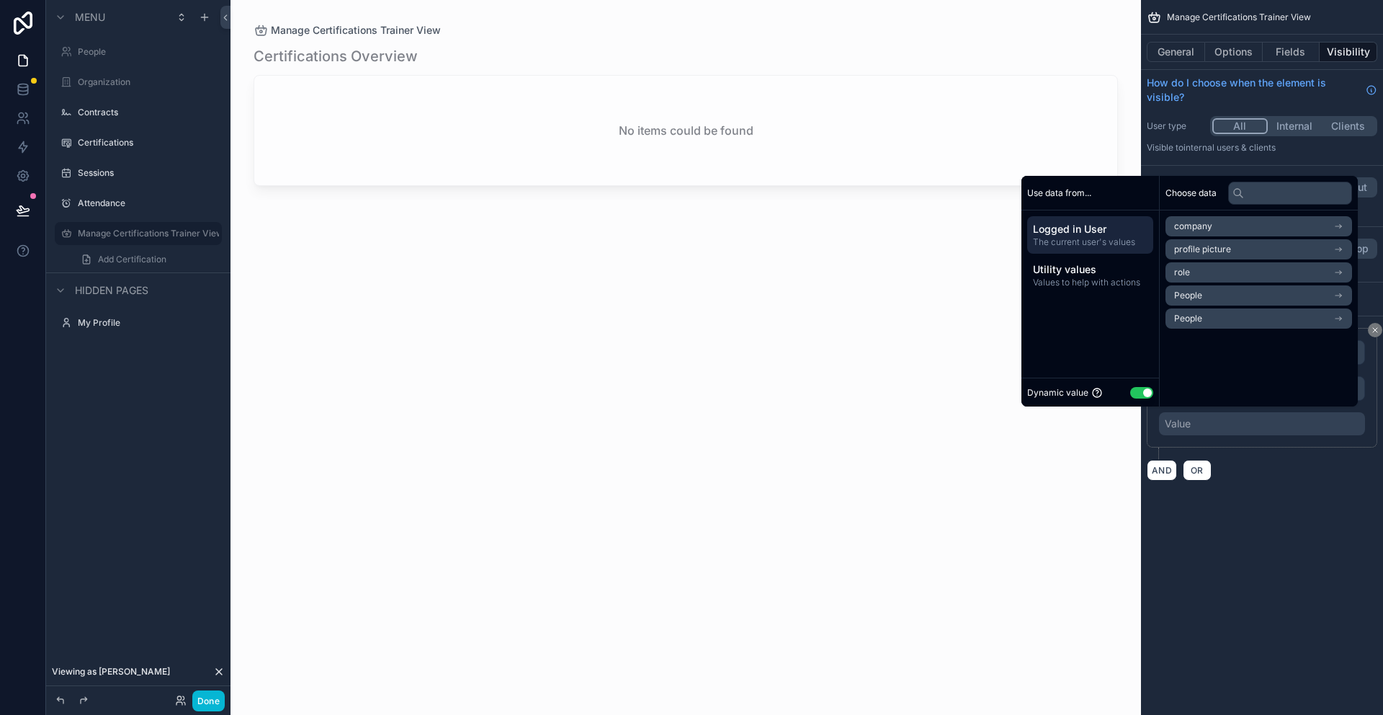
click at [1146, 396] on div "Dynamic value Use setting" at bounding box center [1091, 392] width 138 height 29
click at [1141, 396] on button "Use setting" at bounding box center [1142, 393] width 23 height 12
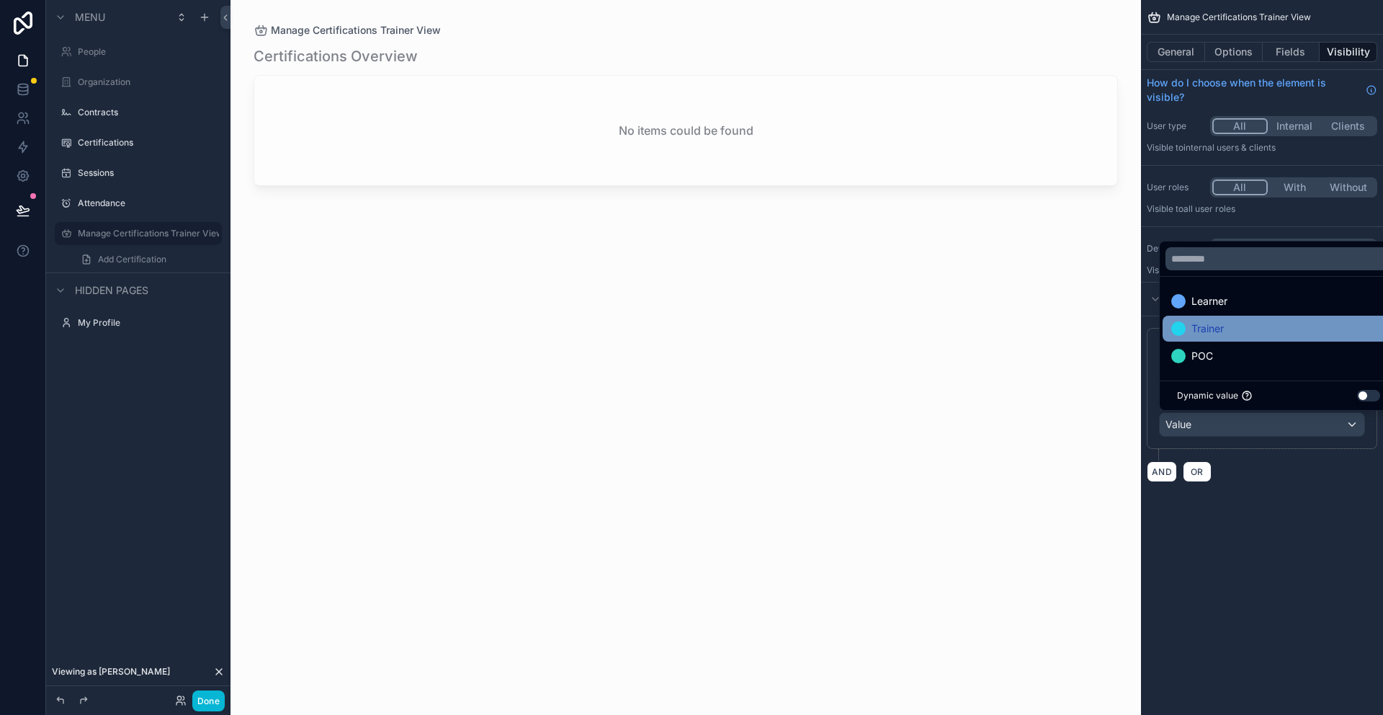
click at [1192, 334] on span "Trainer" at bounding box center [1208, 328] width 32 height 17
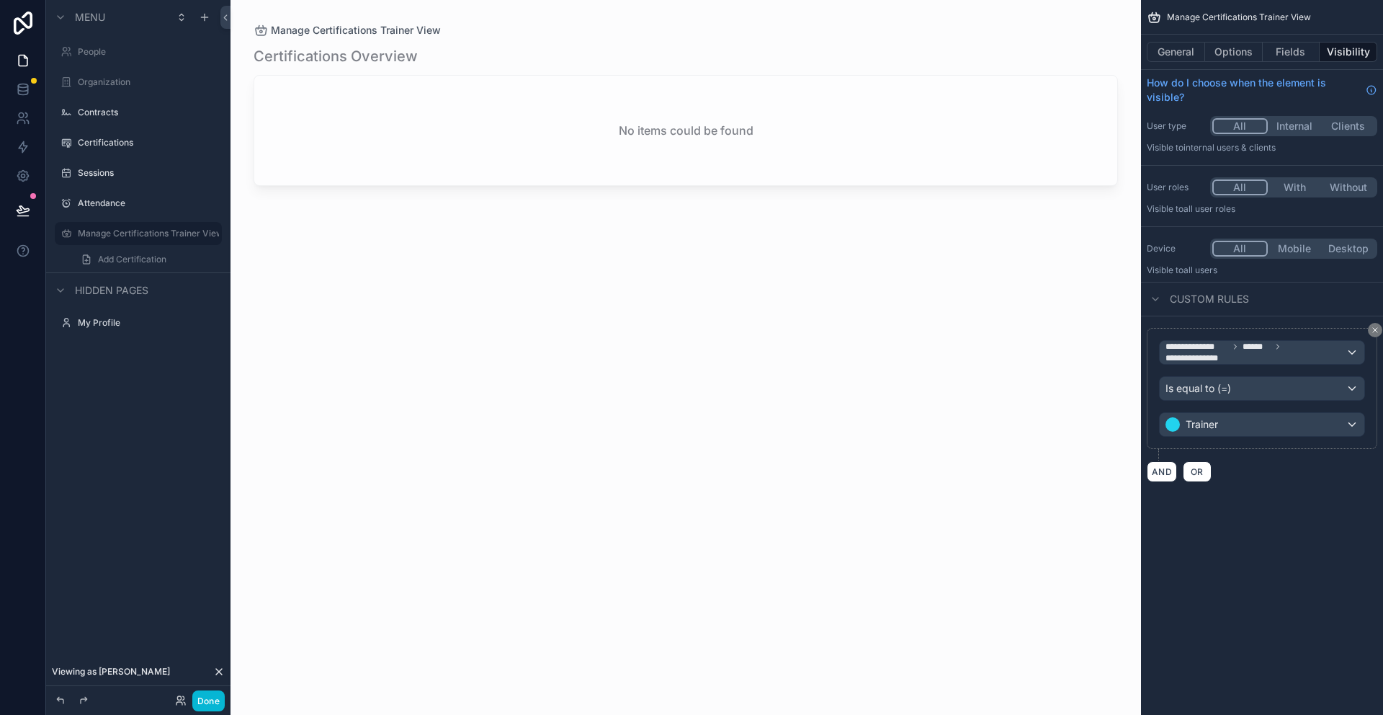
click at [1345, 495] on div "**********" at bounding box center [1262, 258] width 242 height 517
click at [95, 168] on label "Sessions" at bounding box center [135, 173] width 115 height 12
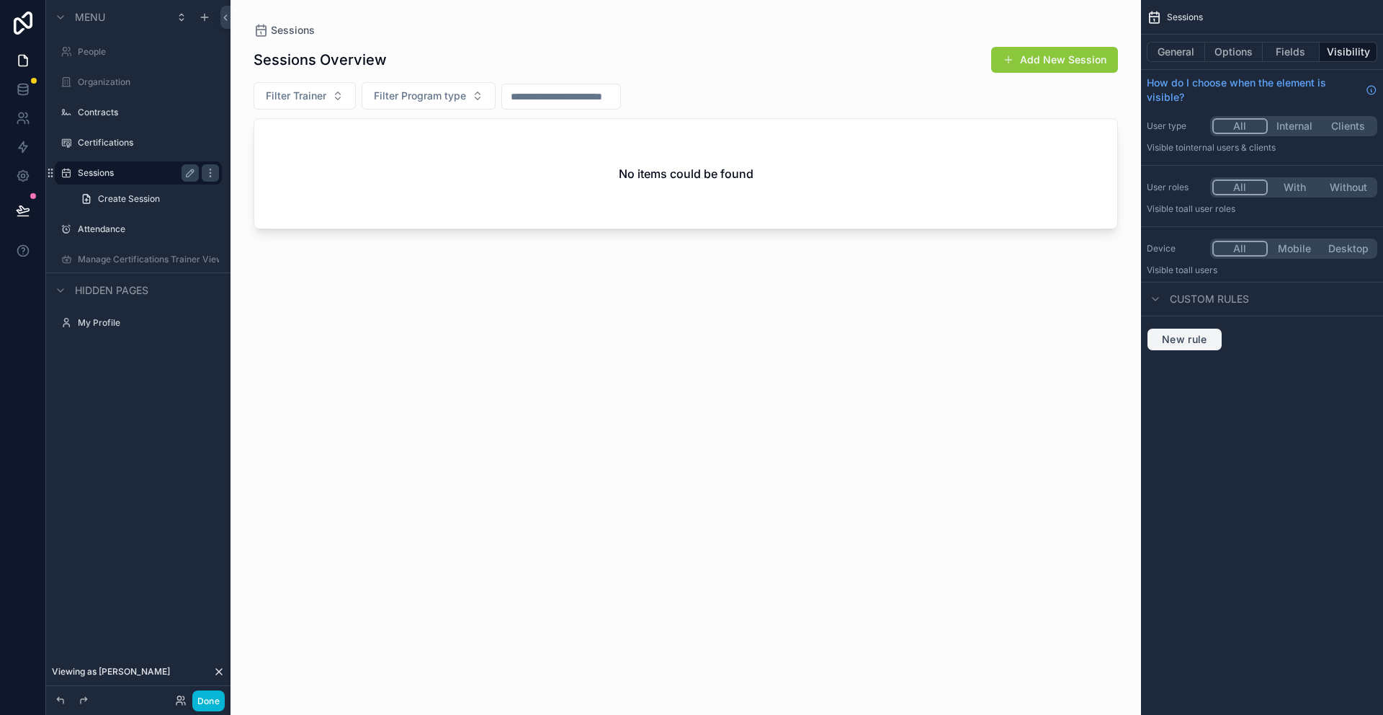
click at [1203, 335] on span "New rule" at bounding box center [1184, 339] width 57 height 13
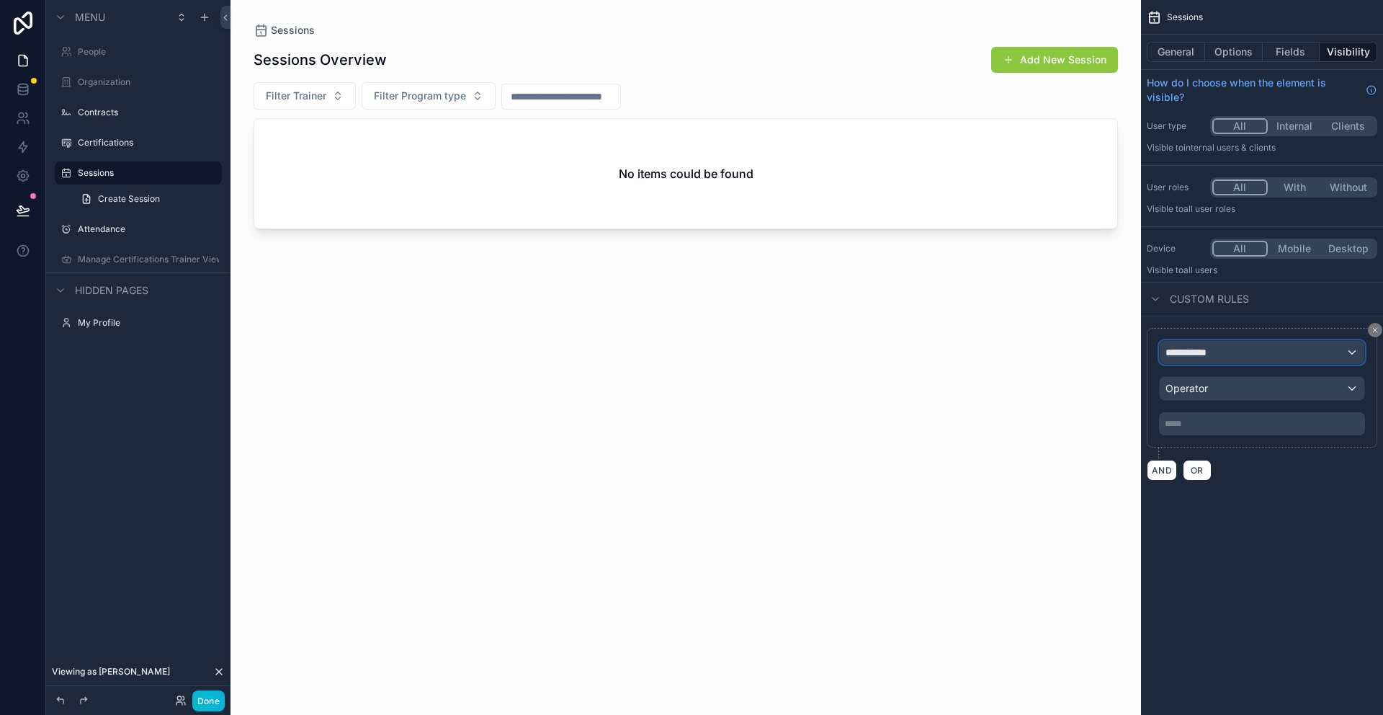
click at [1194, 360] on div "**********" at bounding box center [1262, 352] width 205 height 23
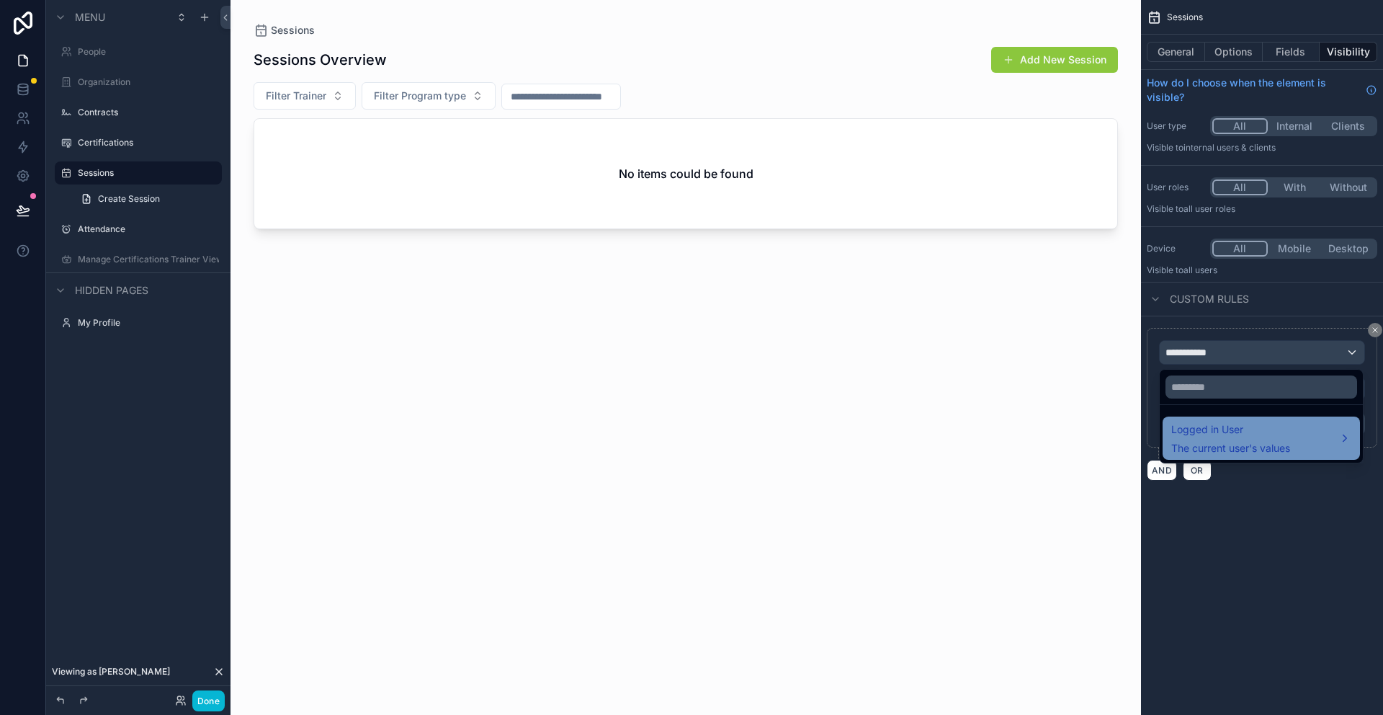
click at [1210, 431] on span "Logged in User" at bounding box center [1231, 429] width 119 height 17
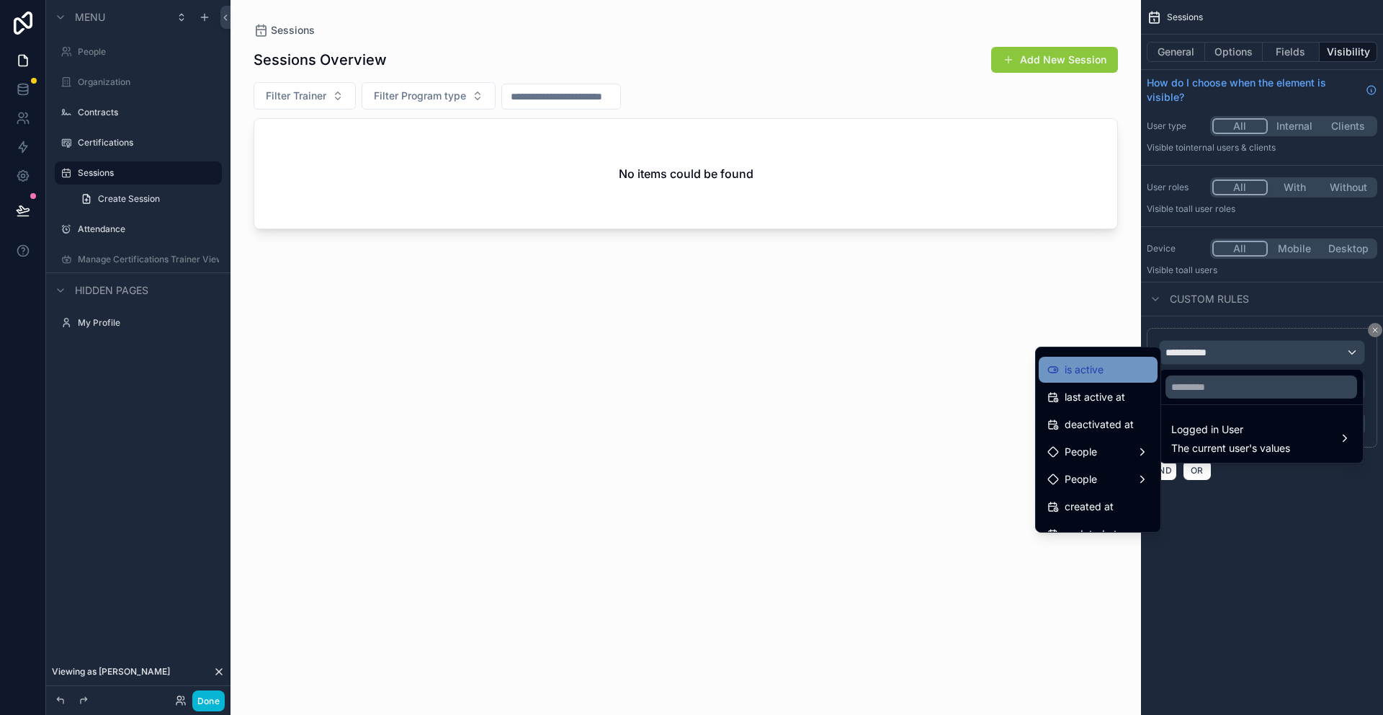
scroll to position [242, 0]
click at [1096, 447] on span "People" at bounding box center [1081, 449] width 32 height 17
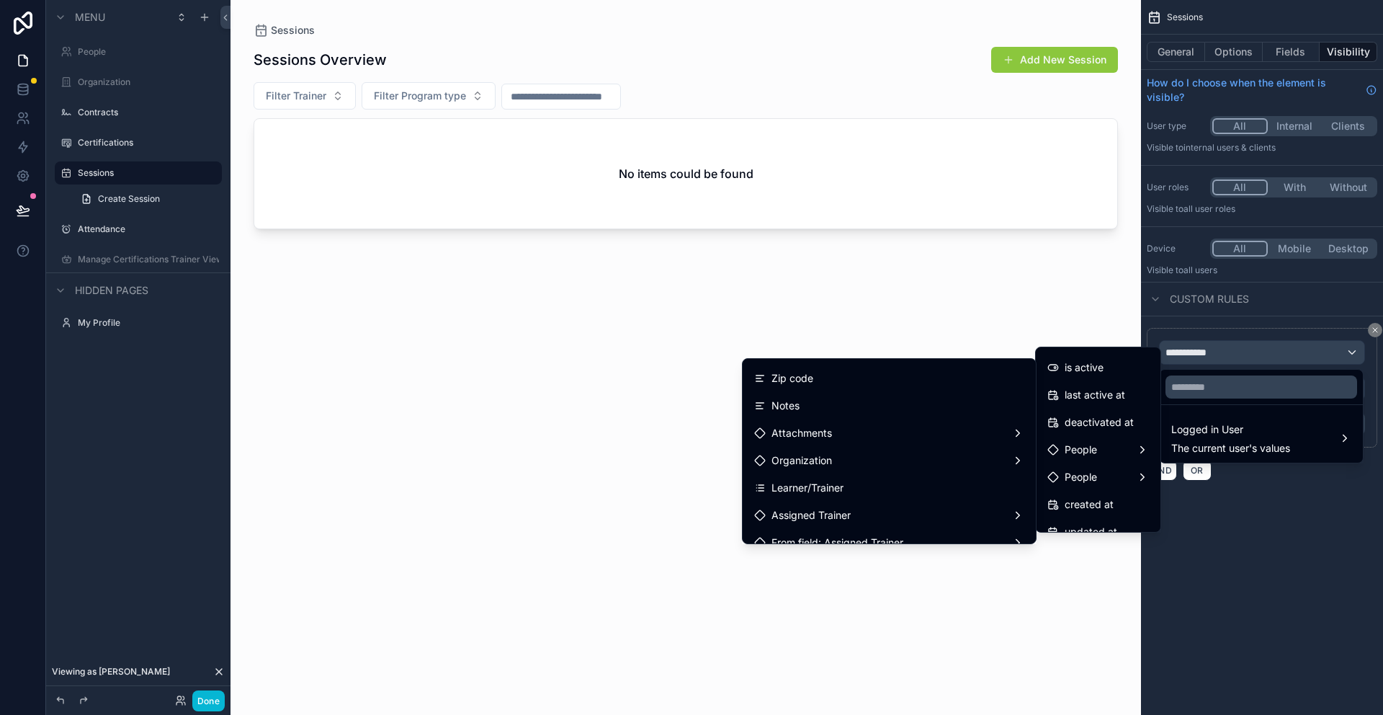
scroll to position [275, 0]
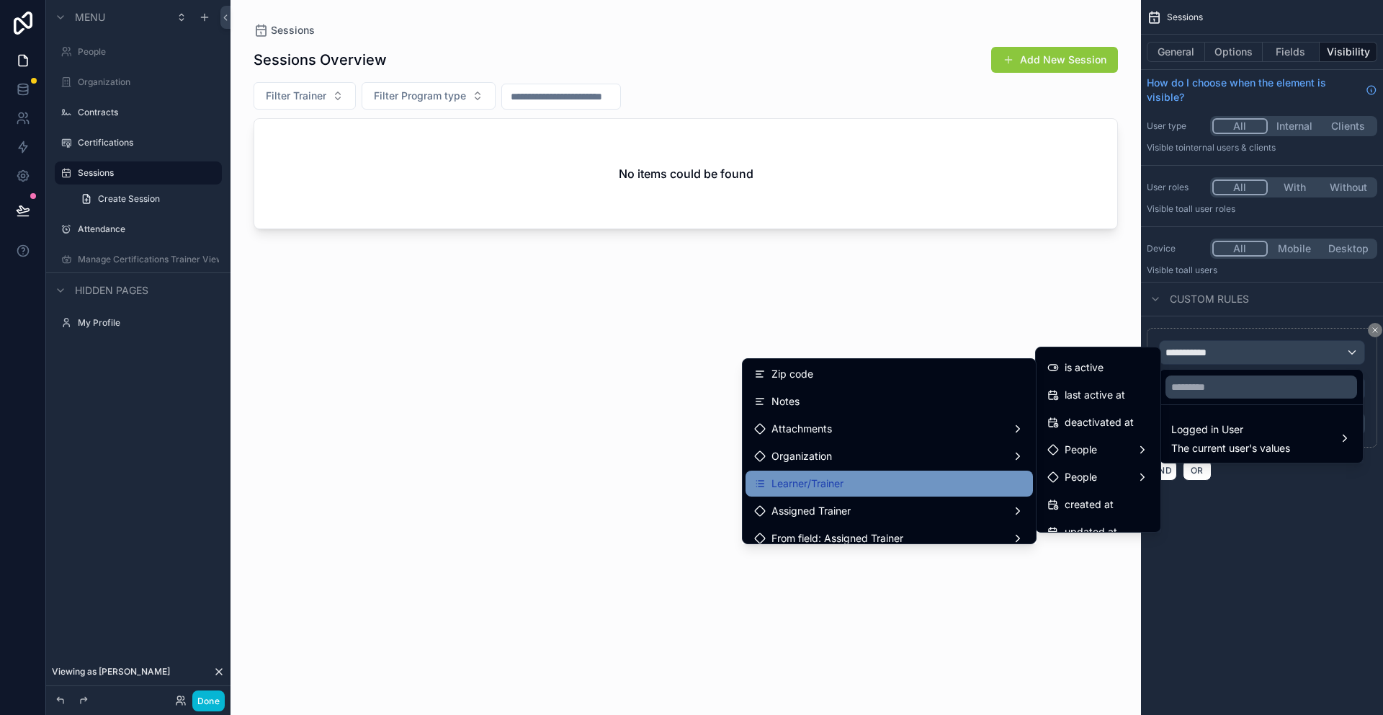
click at [886, 486] on div "Learner/Trainer" at bounding box center [889, 483] width 270 height 17
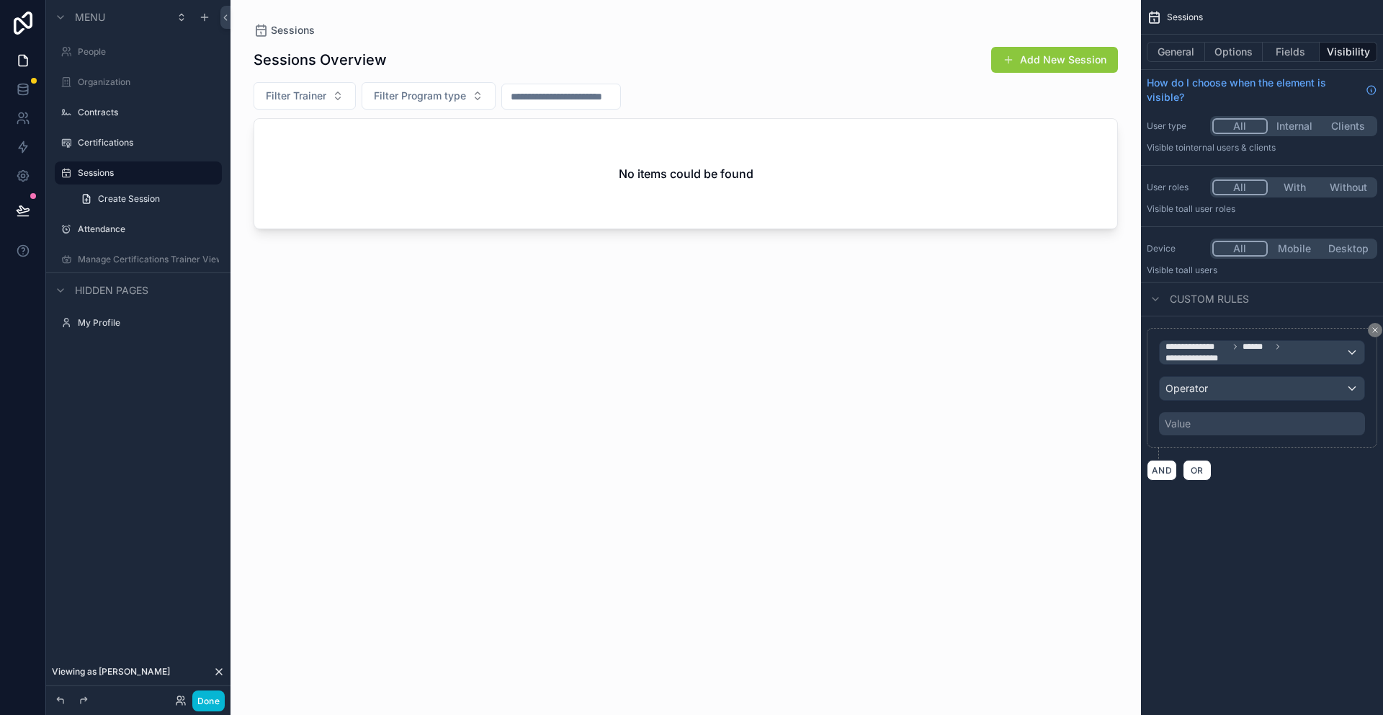
click at [1217, 433] on div "Value" at bounding box center [1262, 423] width 206 height 23
click at [1208, 391] on div "Operator" at bounding box center [1262, 388] width 205 height 23
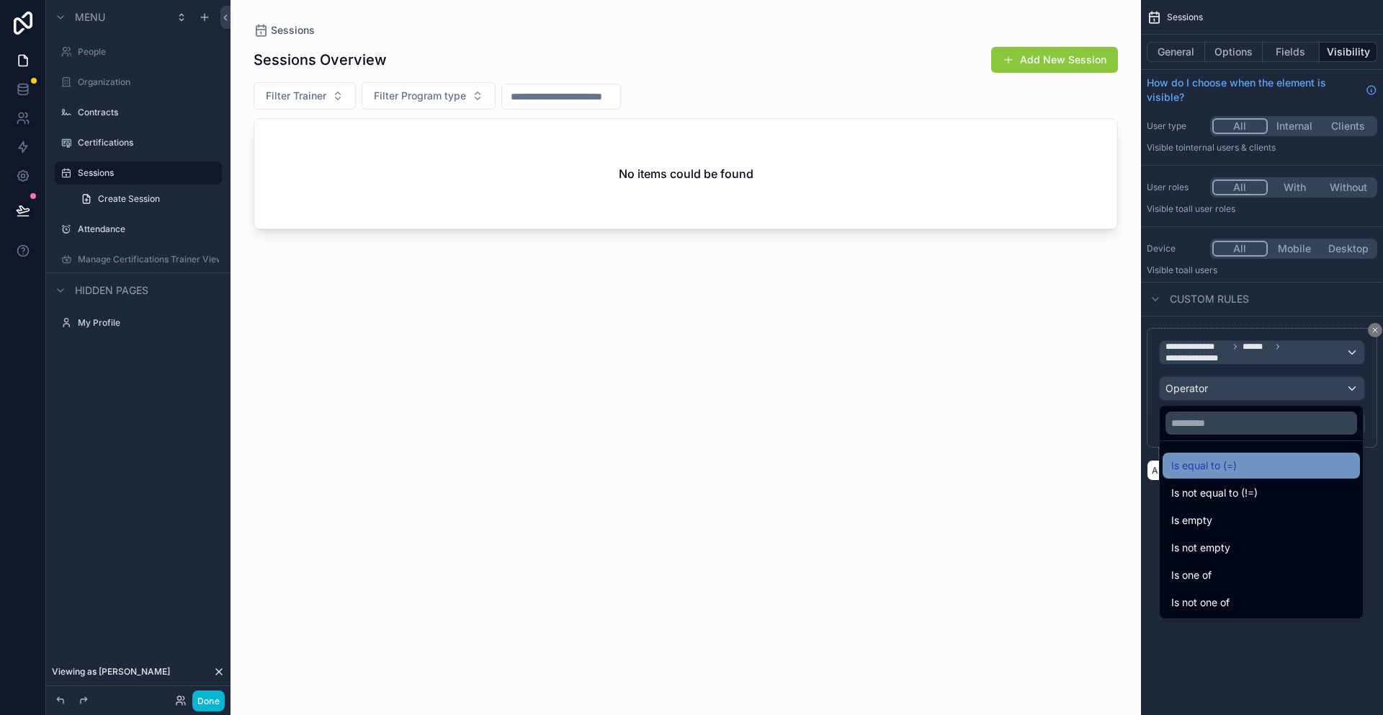
click at [1206, 467] on span "Is equal to (=)" at bounding box center [1205, 465] width 66 height 17
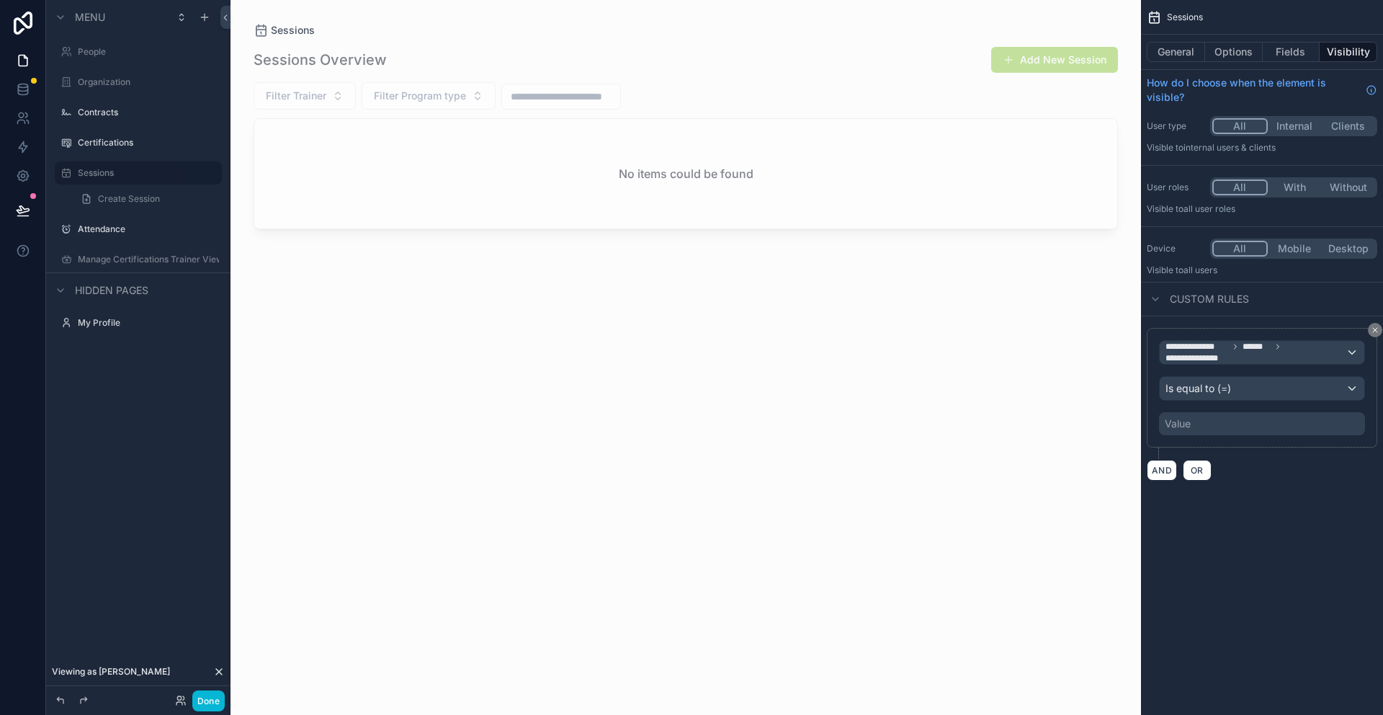
click at [1198, 429] on div "Value" at bounding box center [1262, 423] width 206 height 23
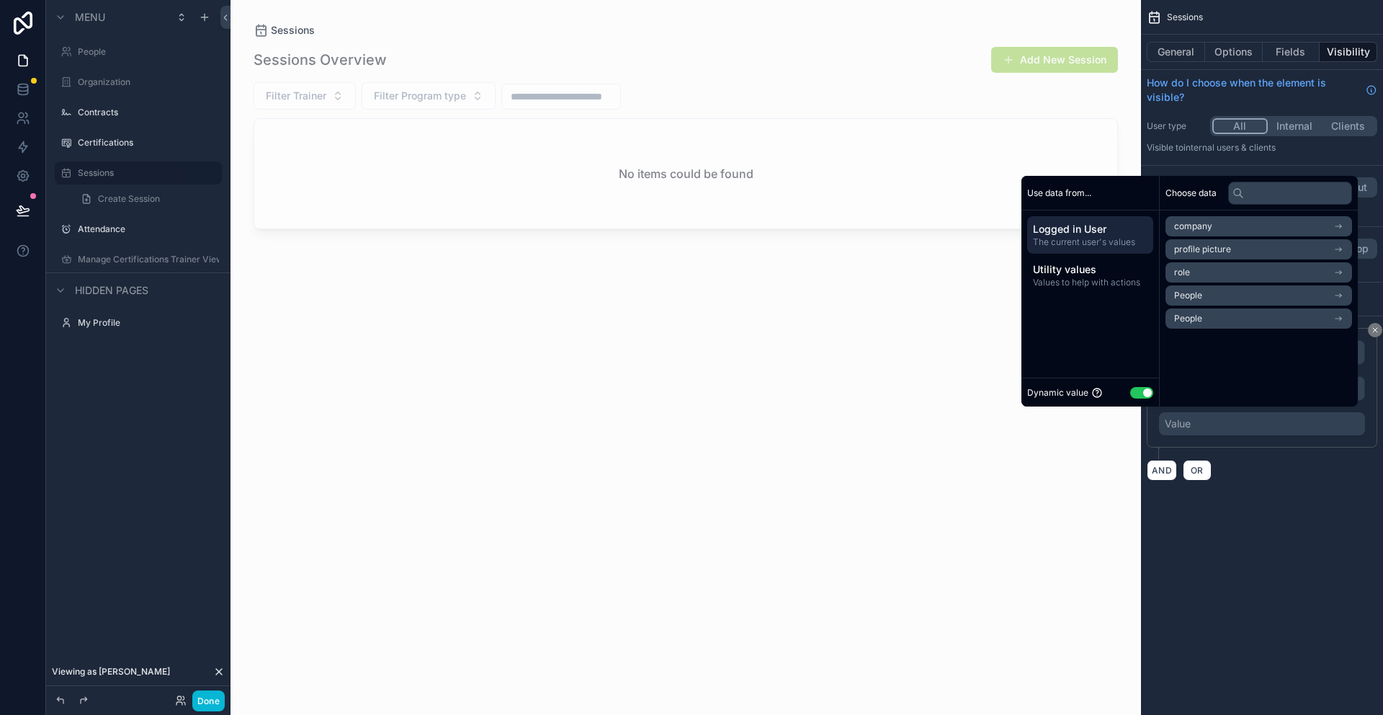
click at [1143, 393] on button "Use setting" at bounding box center [1142, 393] width 23 height 12
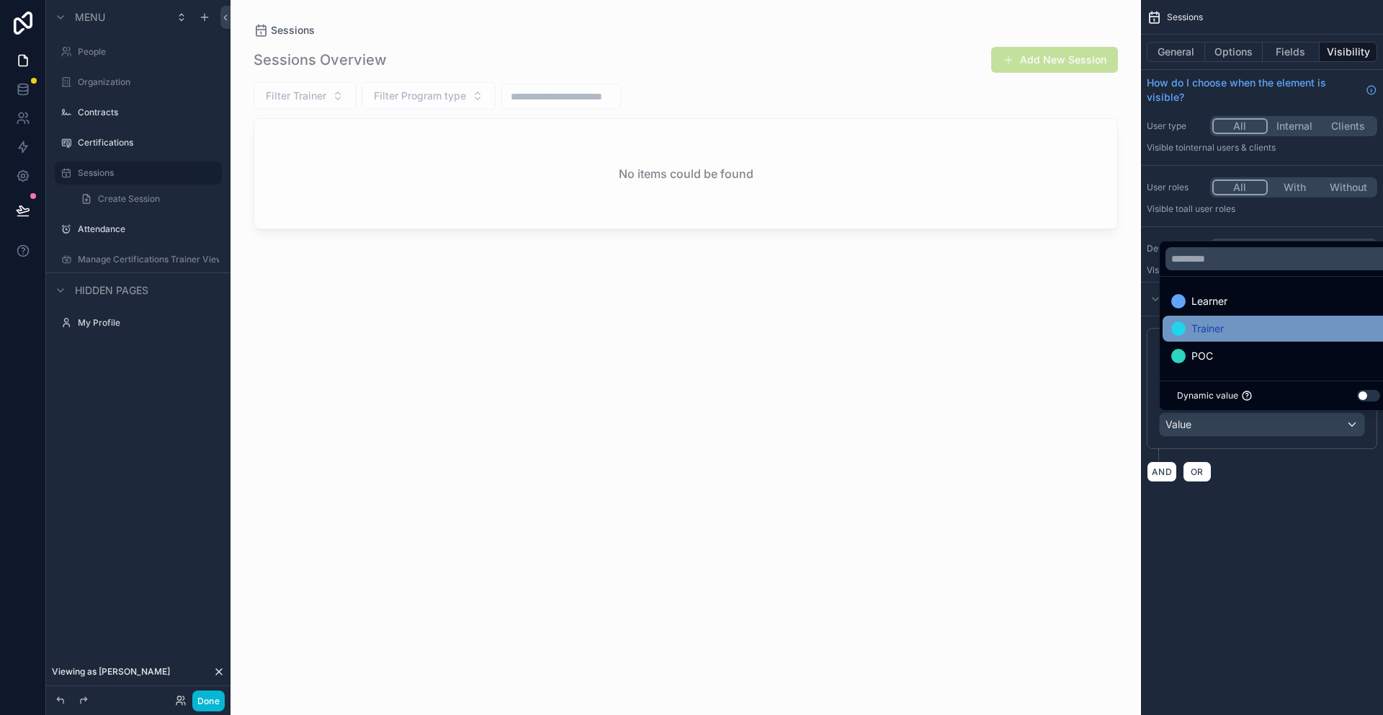
click at [1210, 327] on span "Trainer" at bounding box center [1208, 328] width 32 height 17
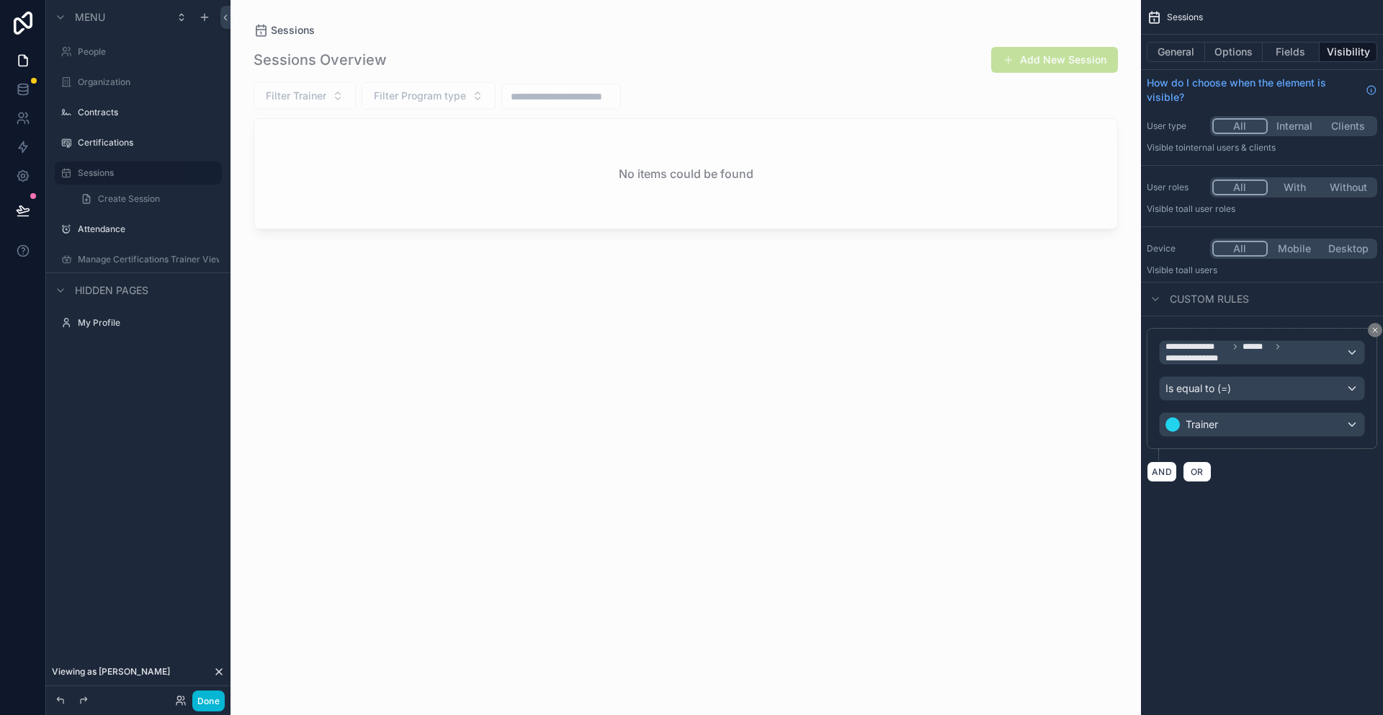
click at [1235, 498] on div "**********" at bounding box center [1262, 258] width 242 height 517
click at [101, 229] on label "Attendance" at bounding box center [135, 229] width 115 height 12
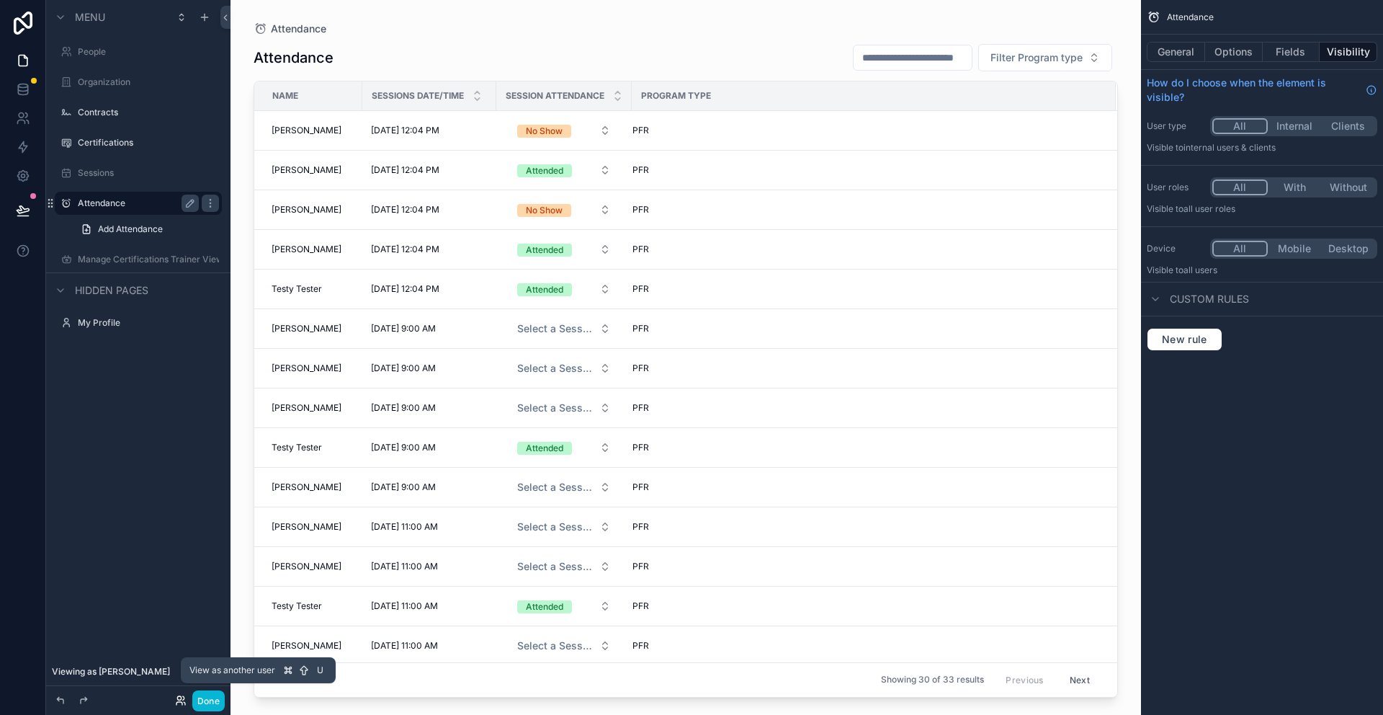
click at [181, 703] on icon at bounding box center [181, 701] width 12 height 12
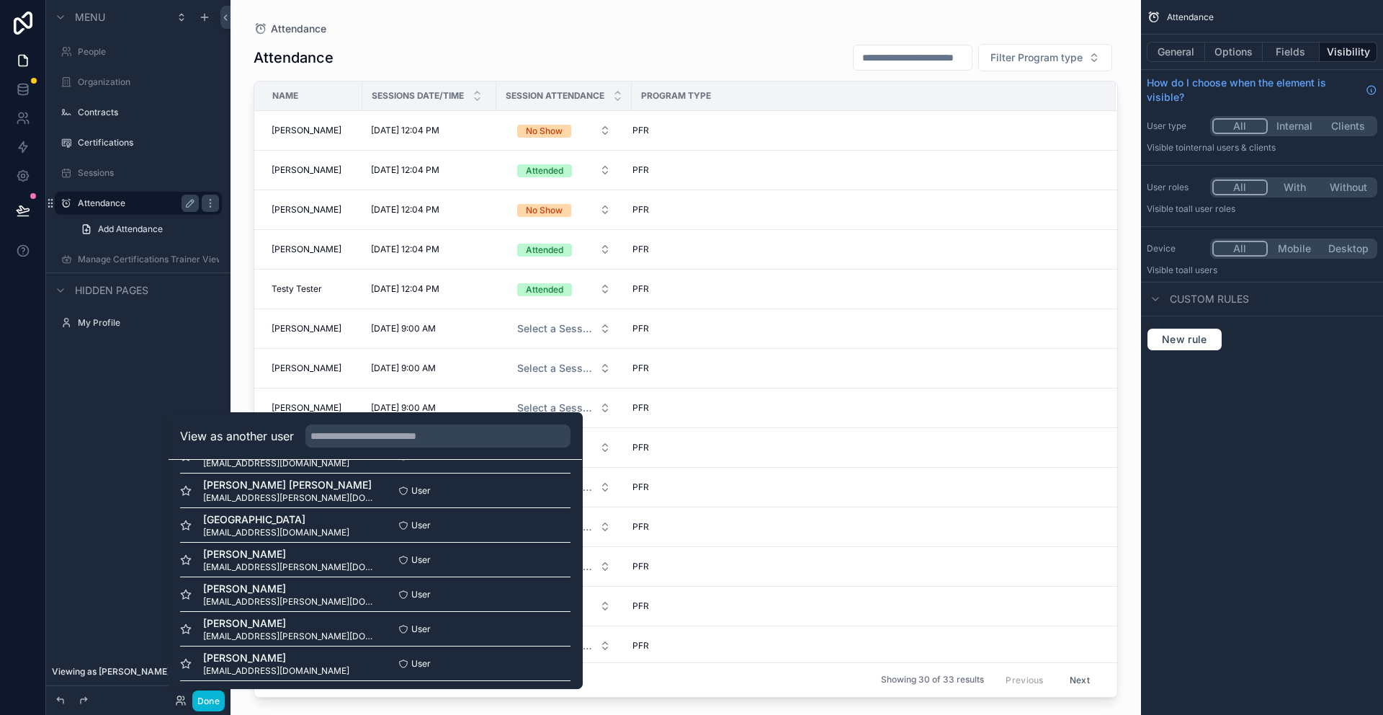
scroll to position [140, 0]
click at [543, 561] on button "Select" at bounding box center [551, 556] width 37 height 21
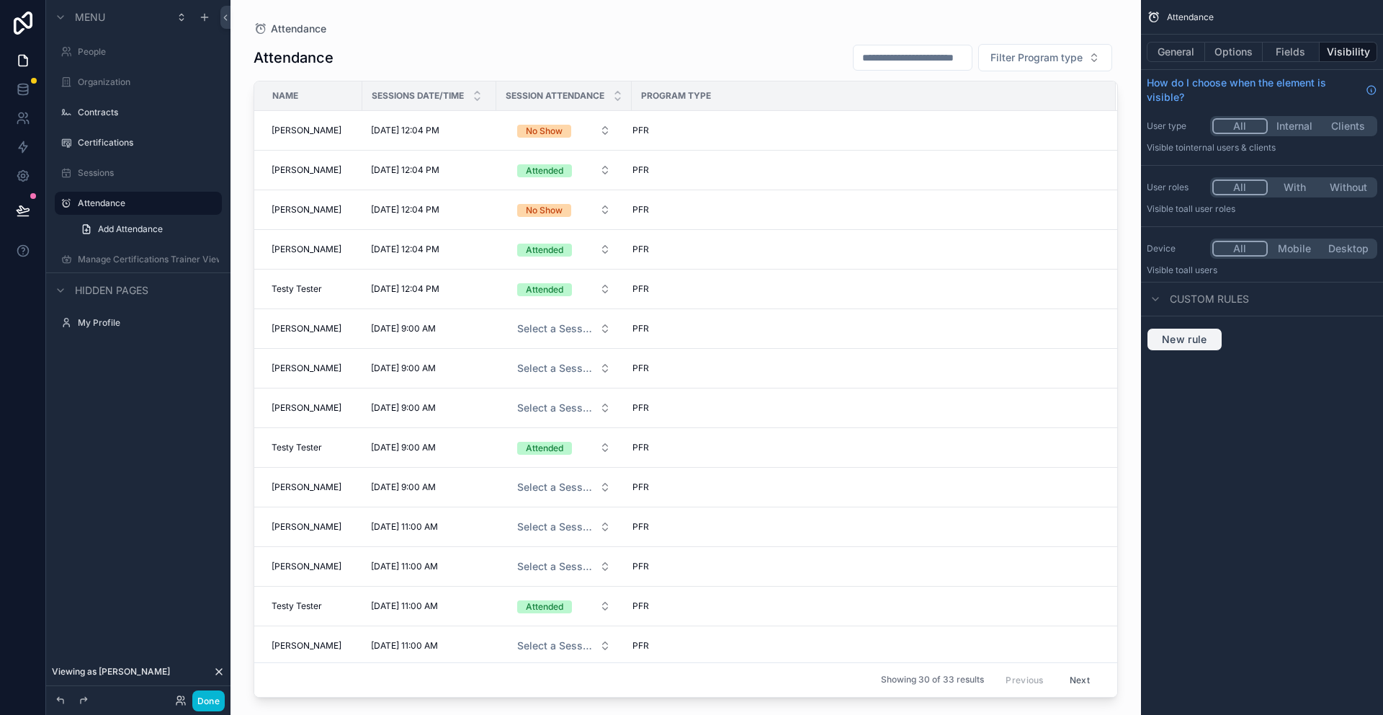
click at [1185, 329] on button "New rule" at bounding box center [1185, 339] width 76 height 23
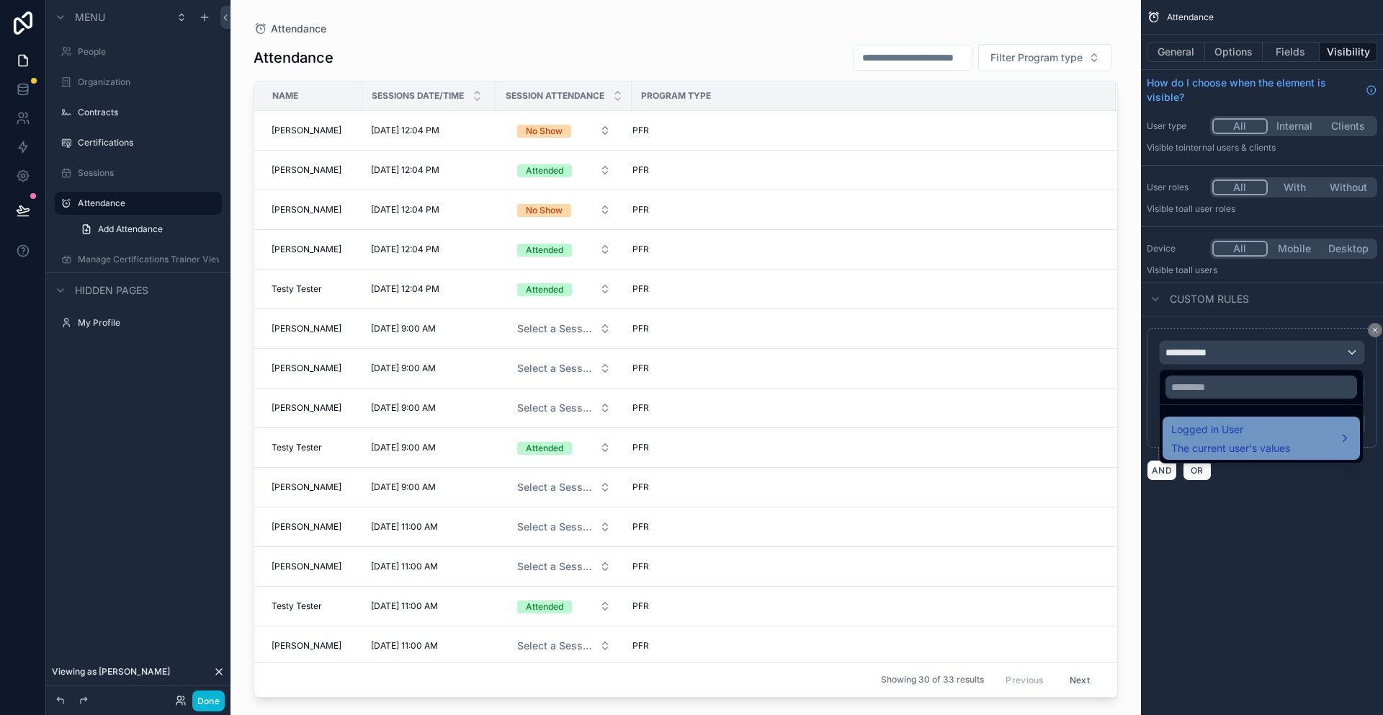
click at [1182, 426] on span "Logged in User" at bounding box center [1231, 429] width 119 height 17
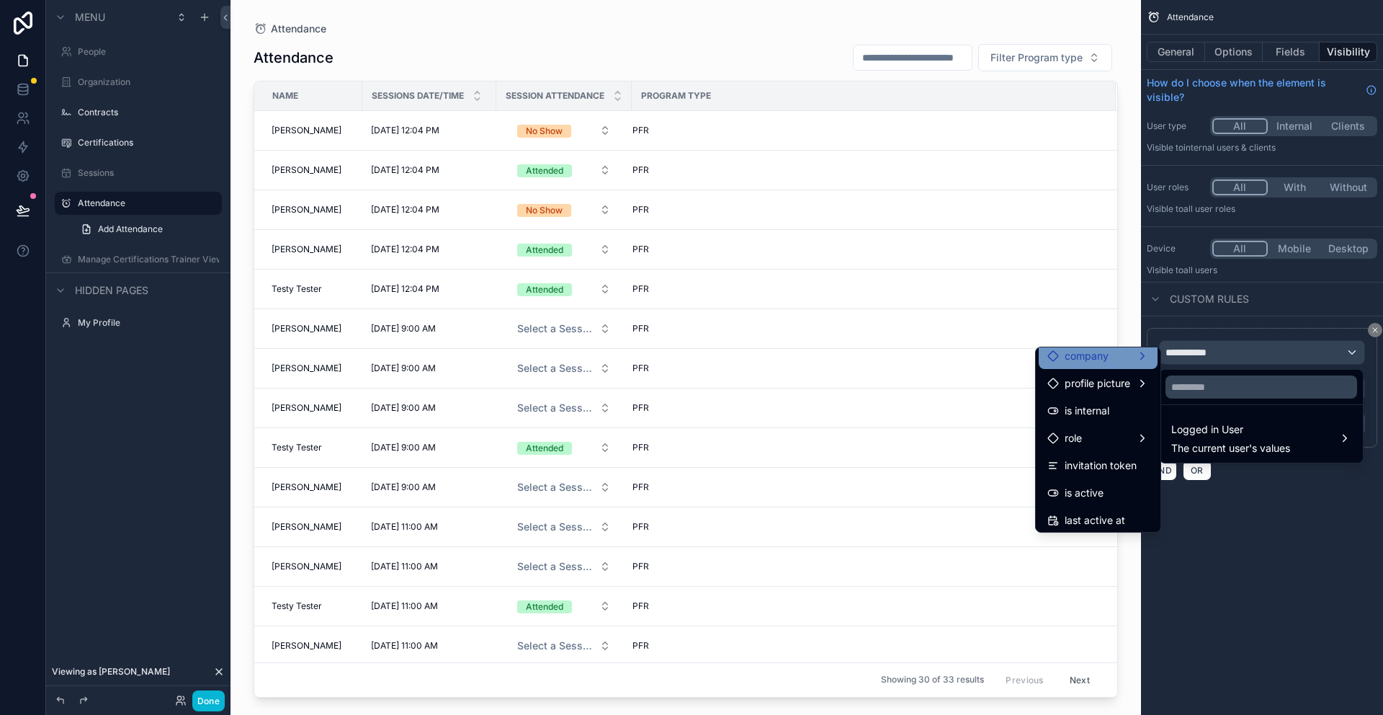
scroll to position [120, 0]
click at [1094, 429] on div "role" at bounding box center [1099, 434] width 102 height 17
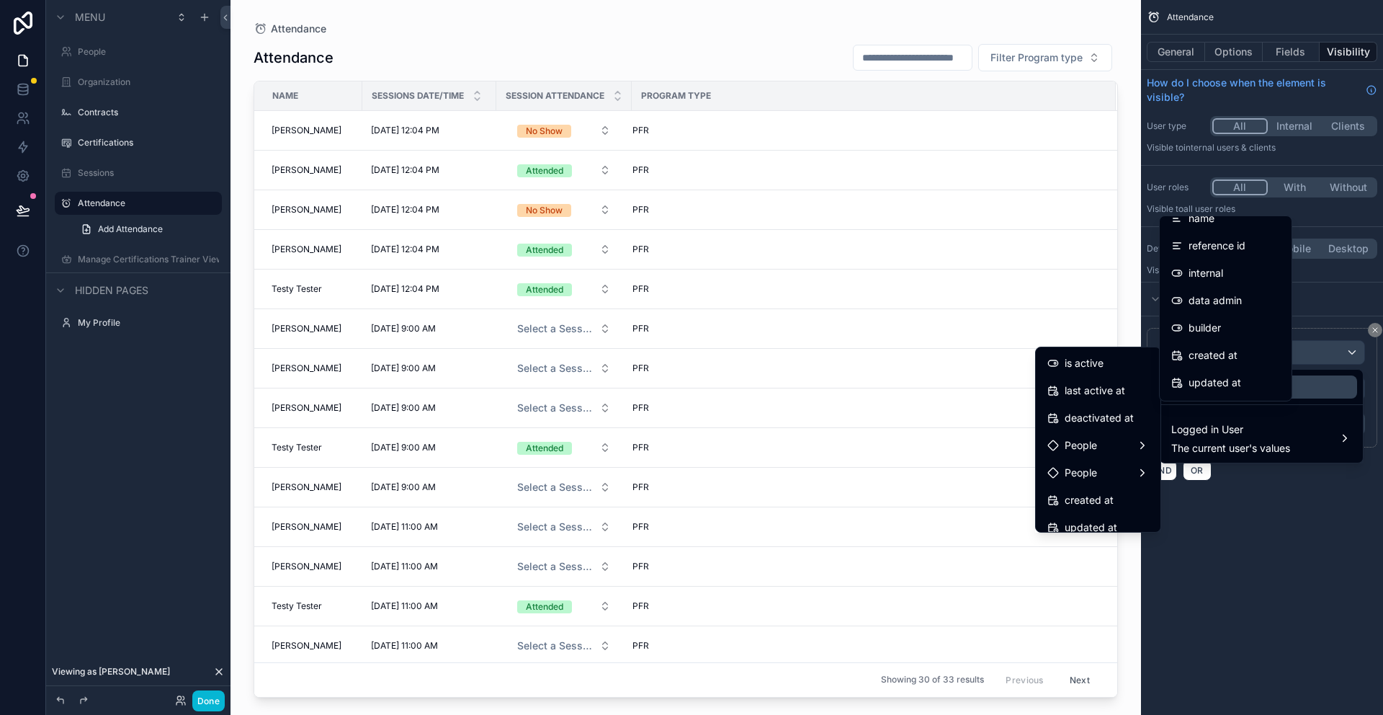
scroll to position [252, 0]
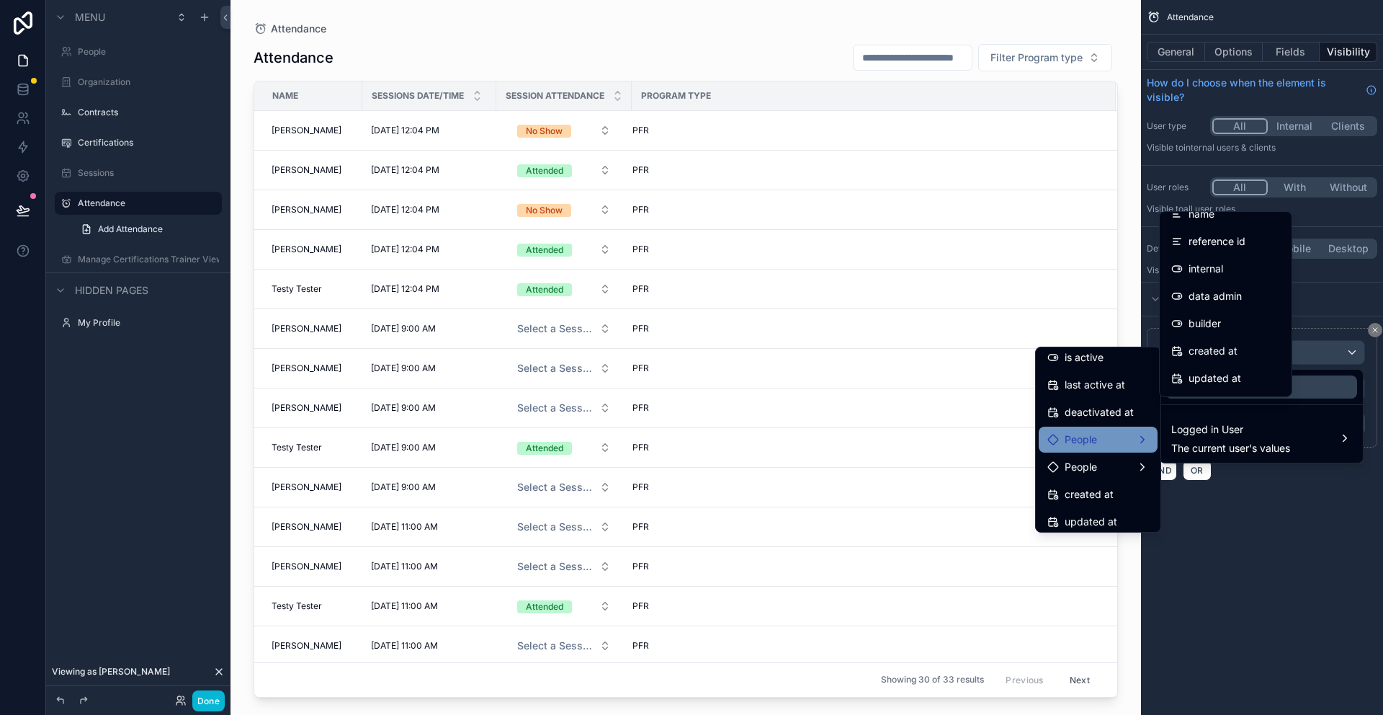
click at [1083, 439] on span "People" at bounding box center [1081, 439] width 32 height 17
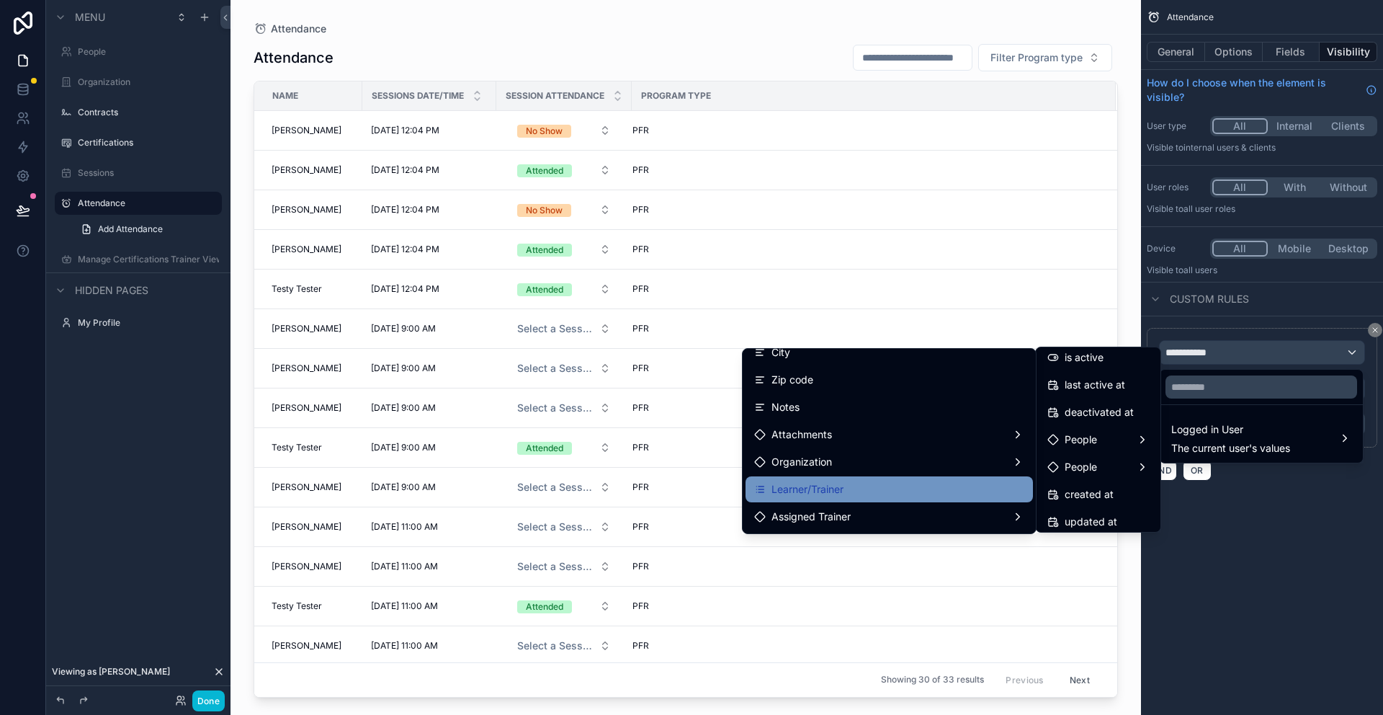
scroll to position [262, 0]
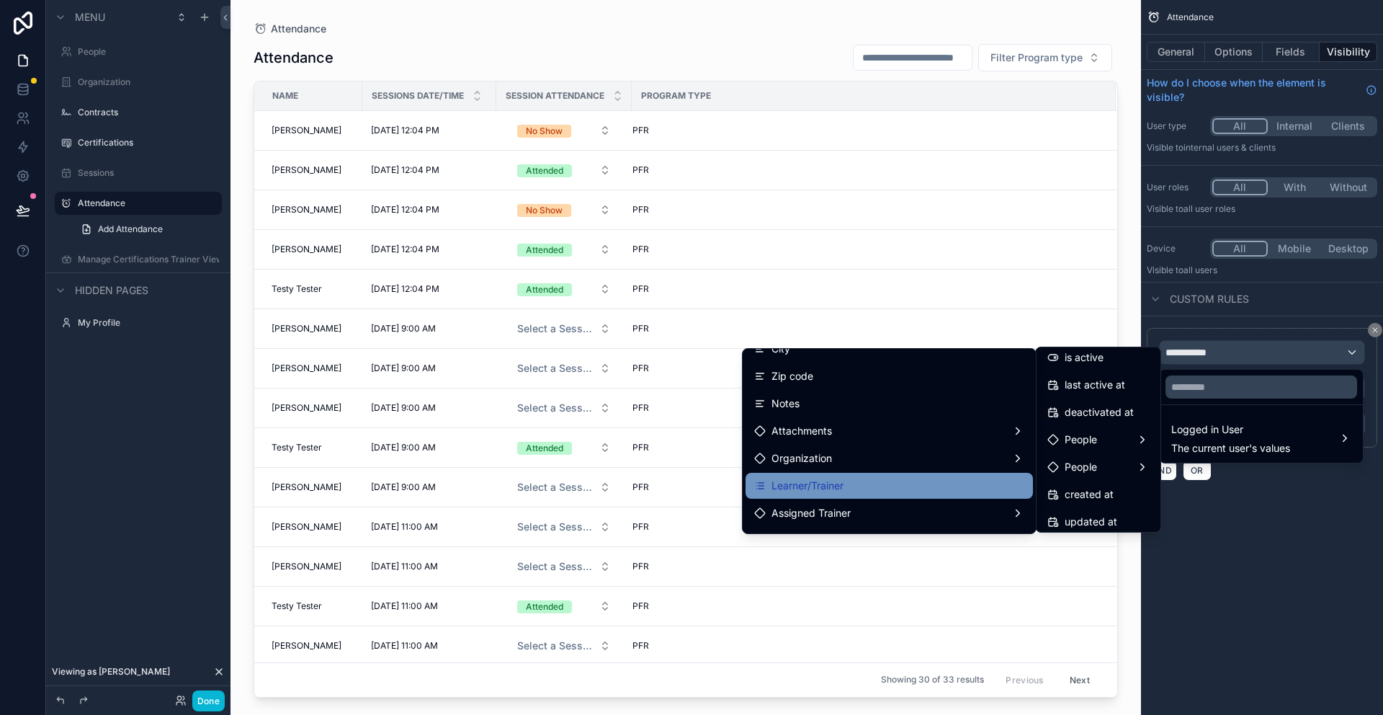
click at [870, 489] on div "Learner/Trainer" at bounding box center [889, 485] width 270 height 17
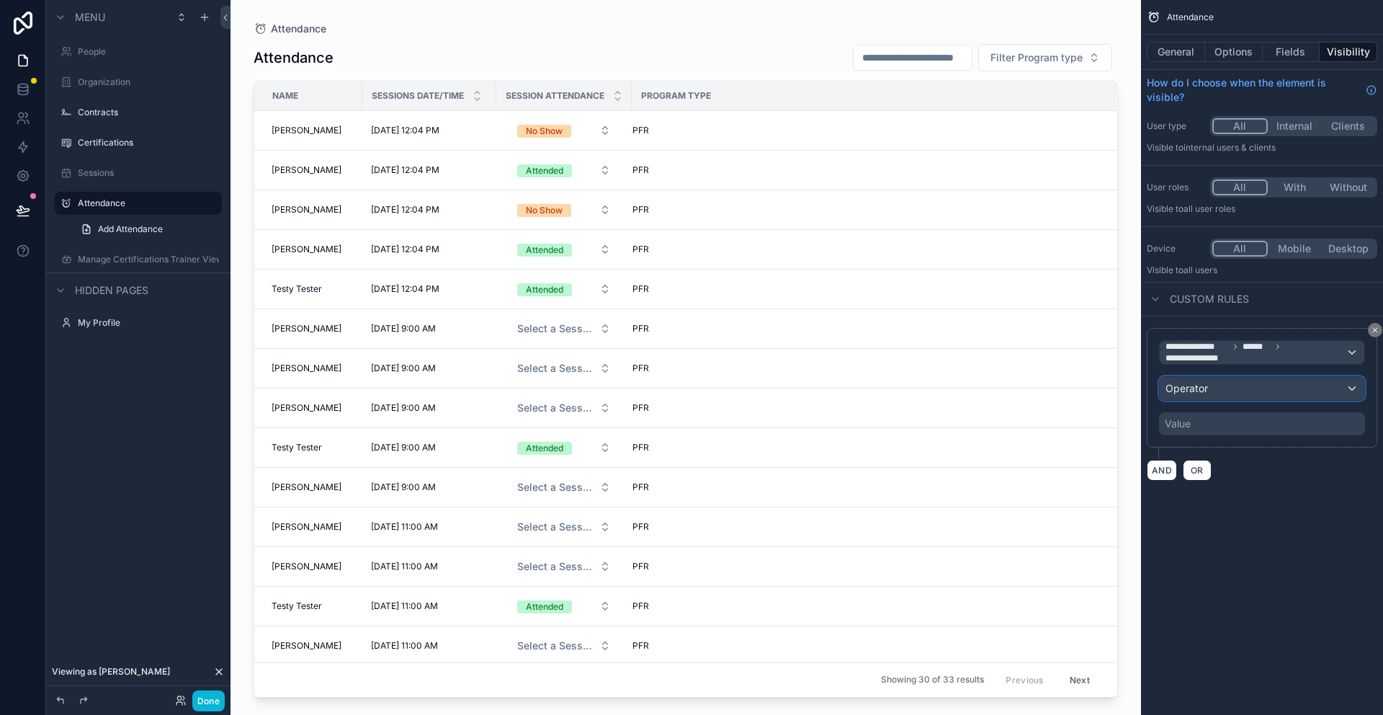
click at [1204, 395] on span "Operator" at bounding box center [1187, 388] width 43 height 14
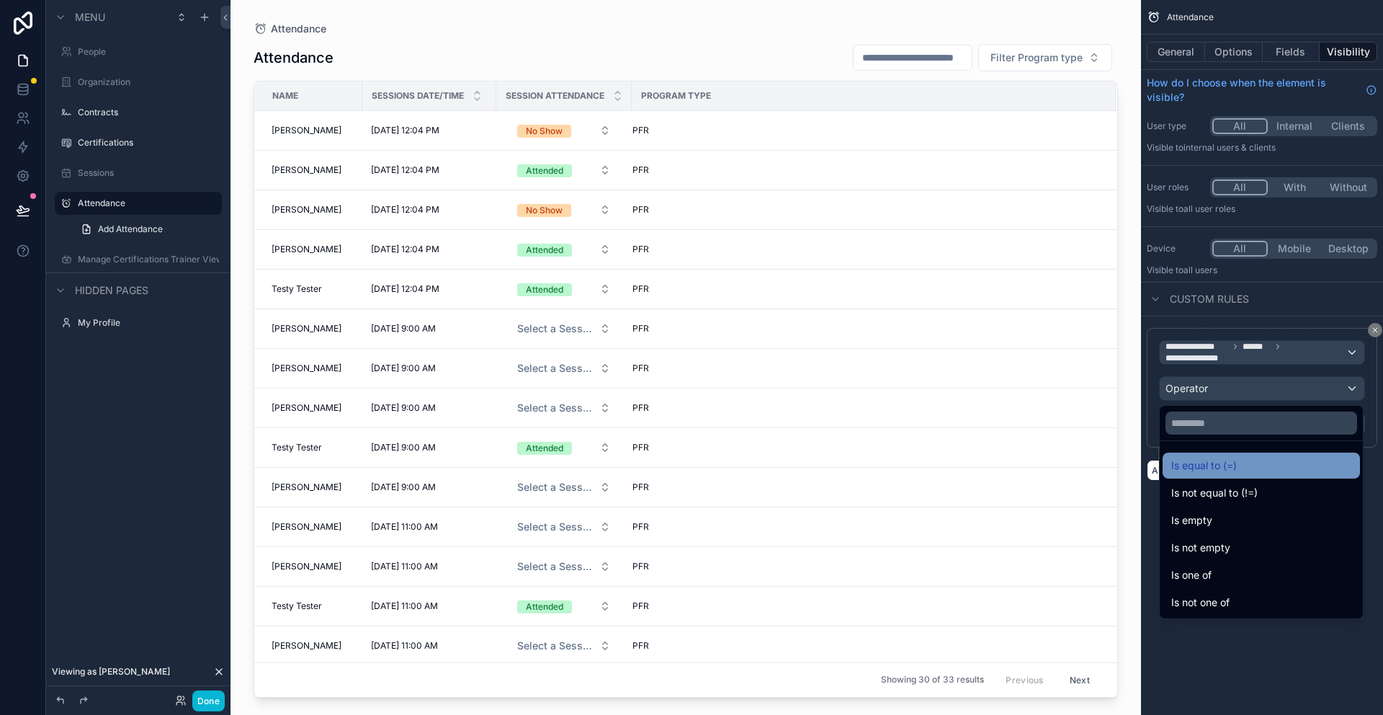
click at [1194, 462] on span "Is equal to (=)" at bounding box center [1205, 465] width 66 height 17
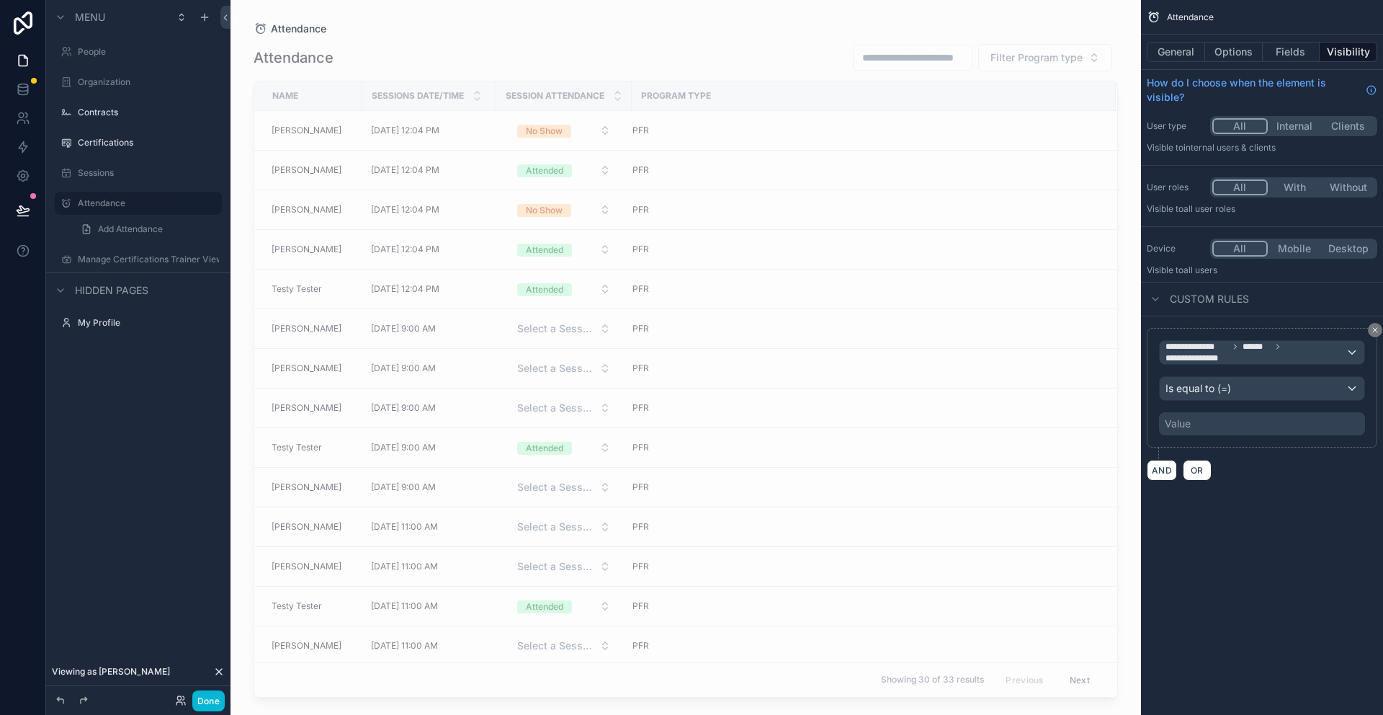
click at [1190, 424] on div "Value" at bounding box center [1178, 423] width 26 height 14
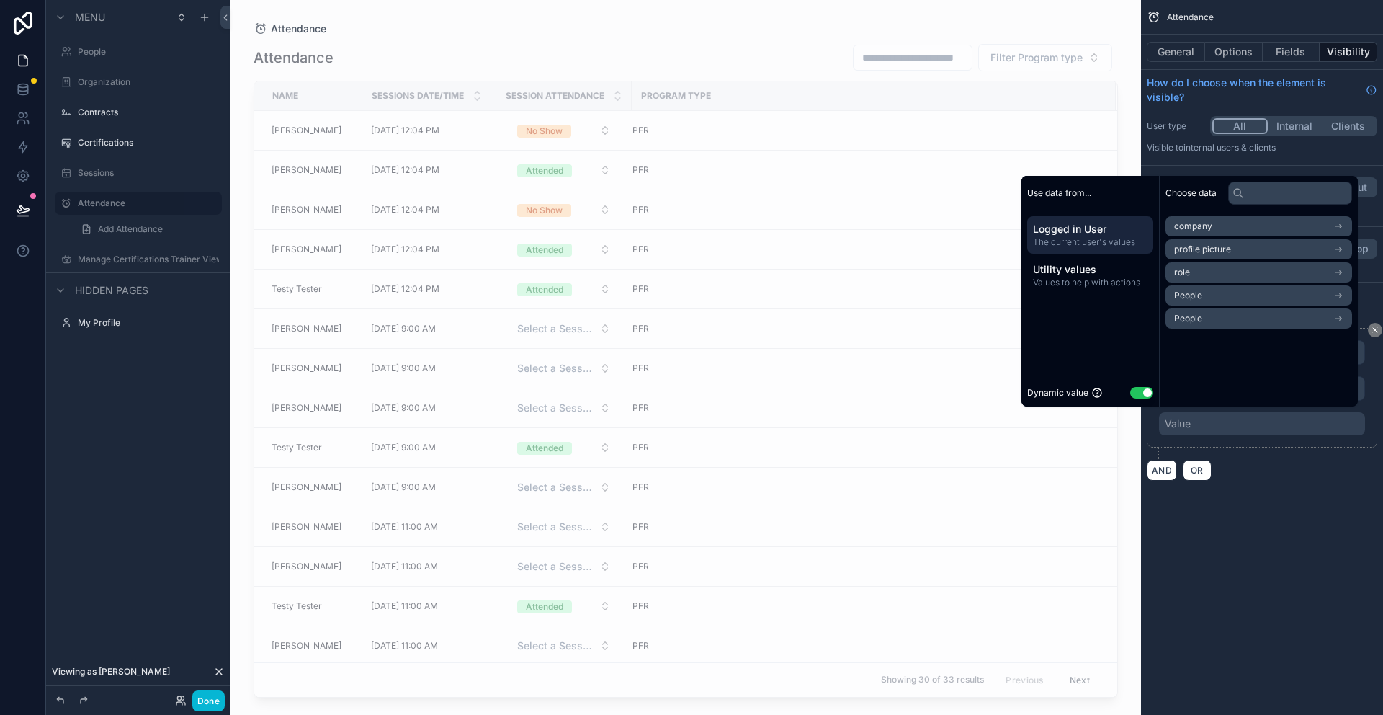
click at [1139, 388] on button "Use setting" at bounding box center [1142, 393] width 23 height 12
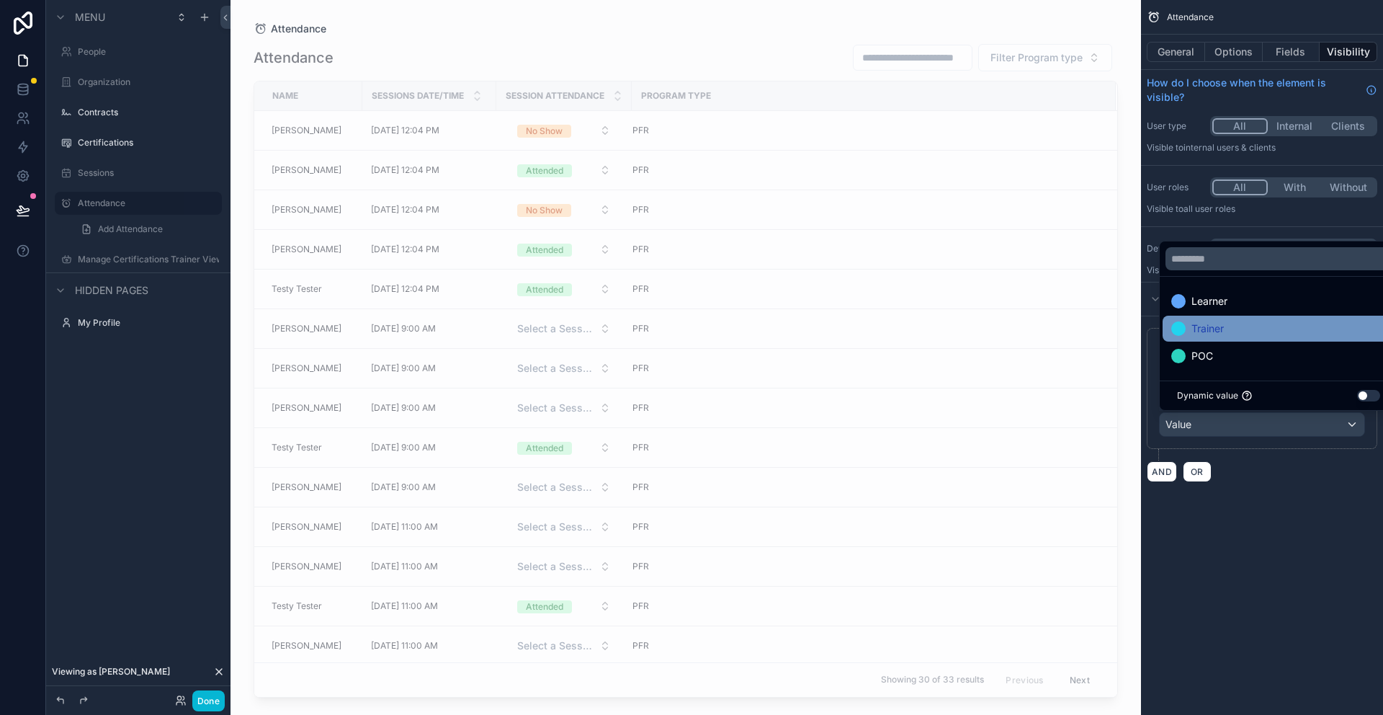
click at [1199, 321] on span "Trainer" at bounding box center [1208, 328] width 32 height 17
click at [1244, 516] on div "**********" at bounding box center [1262, 258] width 242 height 517
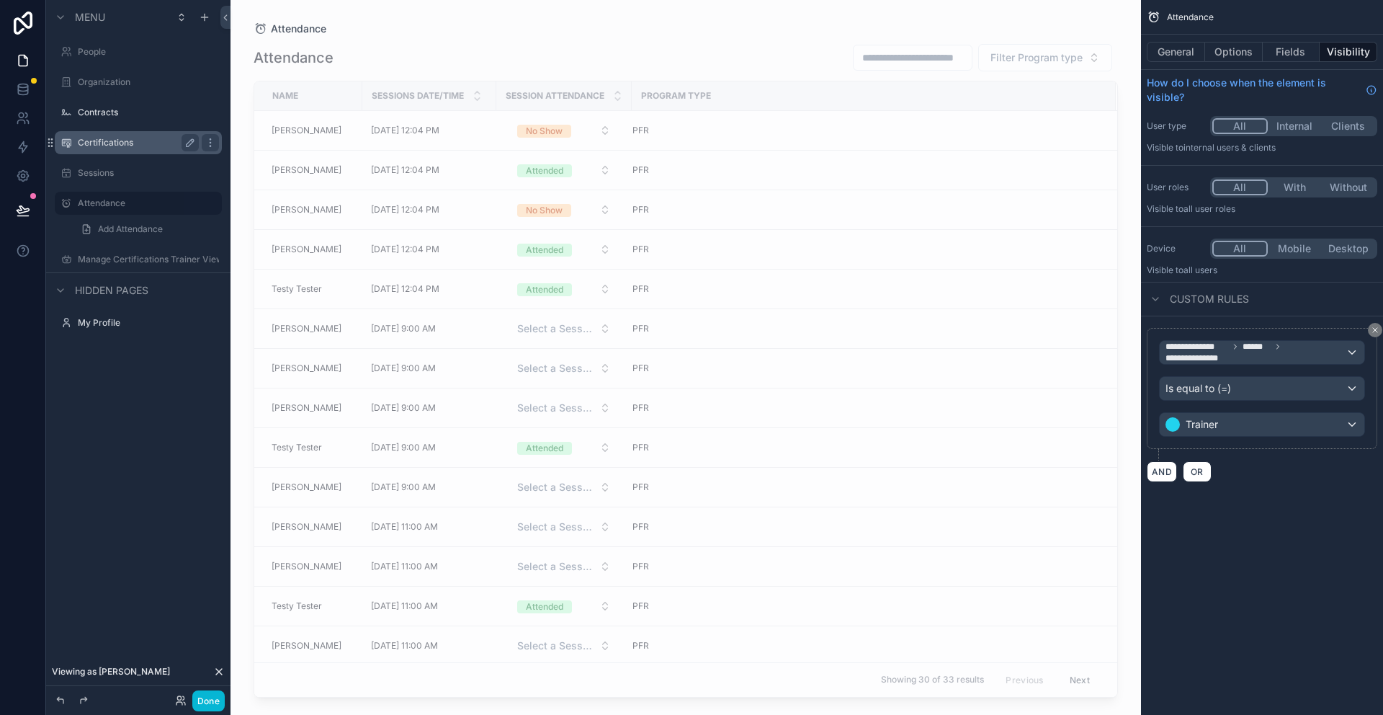
click at [87, 145] on label "Certifications" at bounding box center [135, 143] width 115 height 12
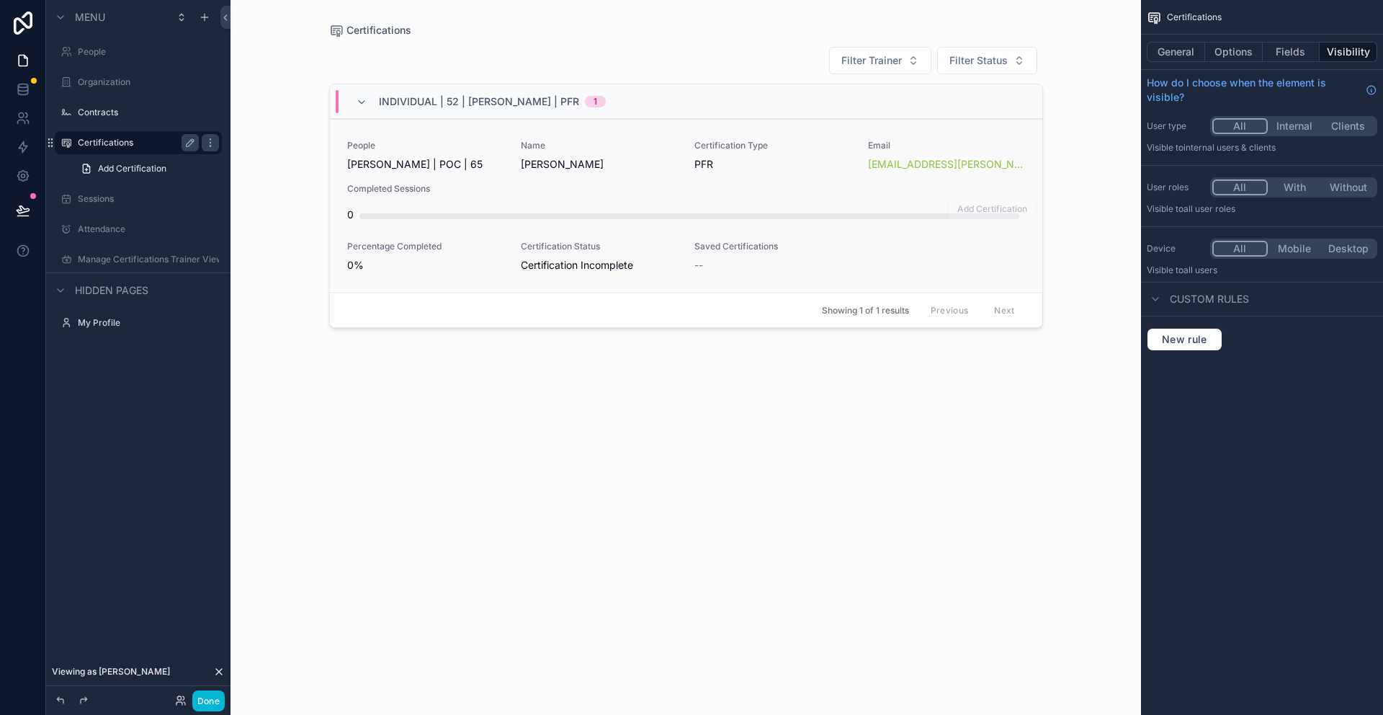
click at [574, 149] on span "Name" at bounding box center [599, 146] width 156 height 12
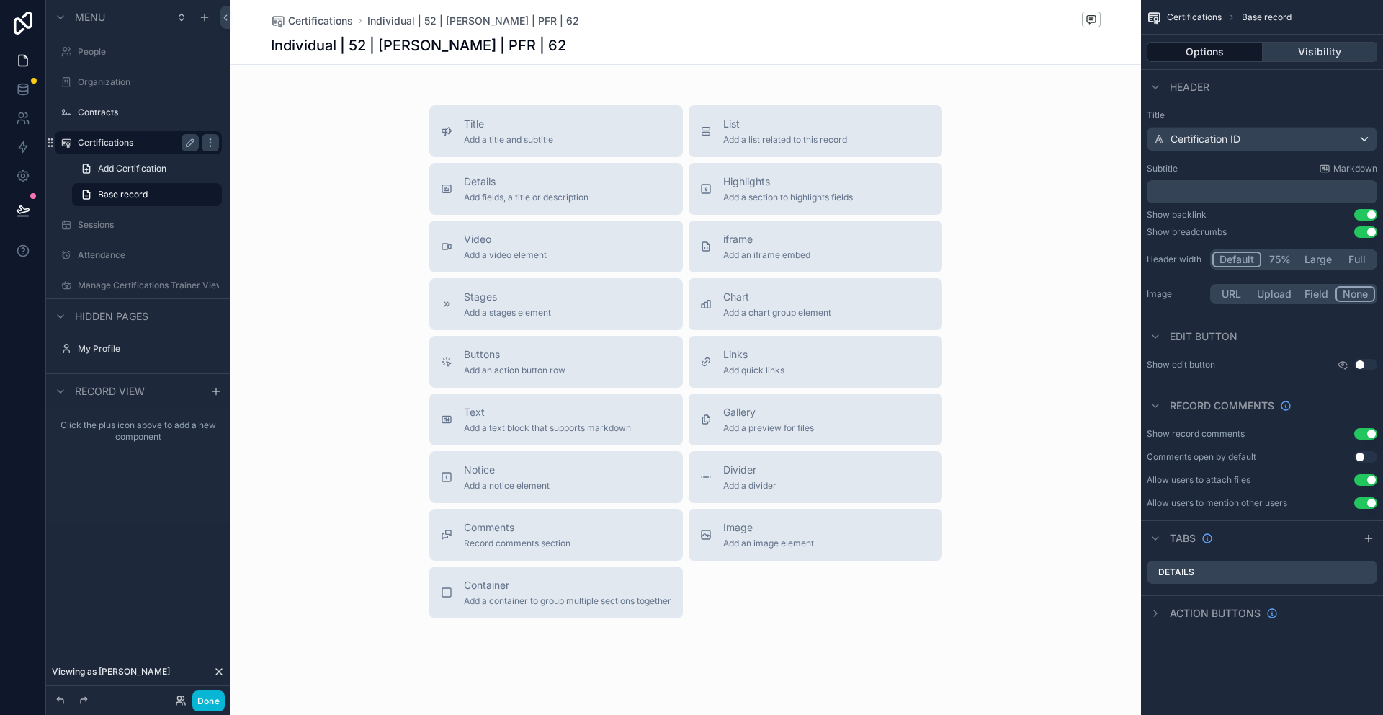
click at [1313, 57] on button "Visibility" at bounding box center [1320, 52] width 115 height 20
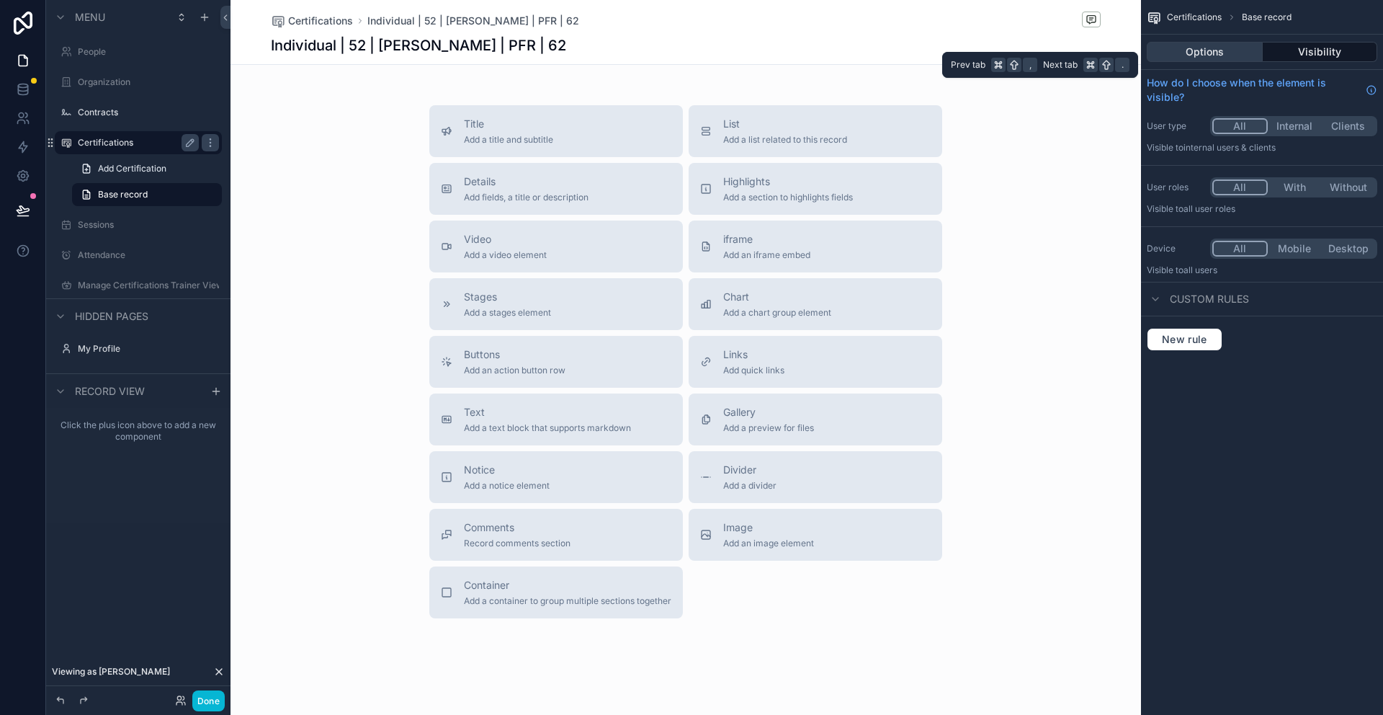
click at [1193, 55] on button "Options" at bounding box center [1205, 52] width 116 height 20
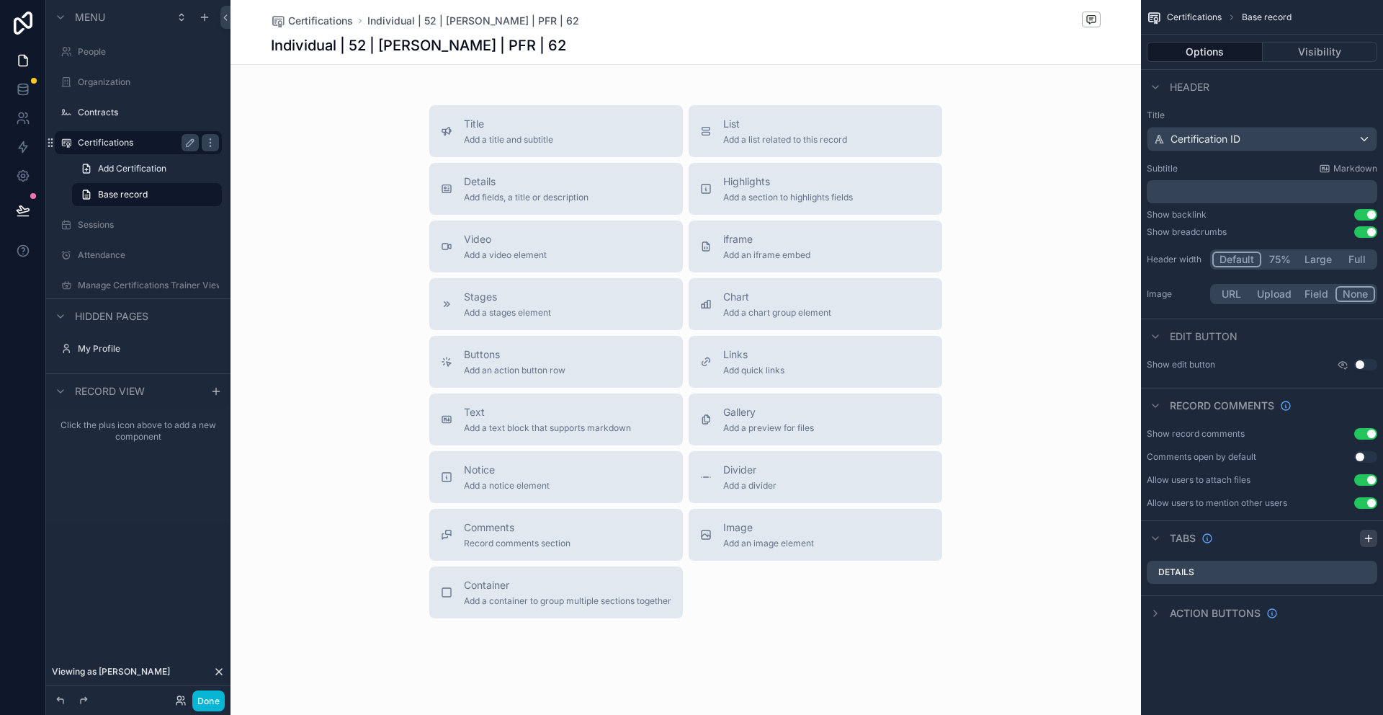
click at [1369, 535] on icon "scrollable content" at bounding box center [1369, 538] width 0 height 6
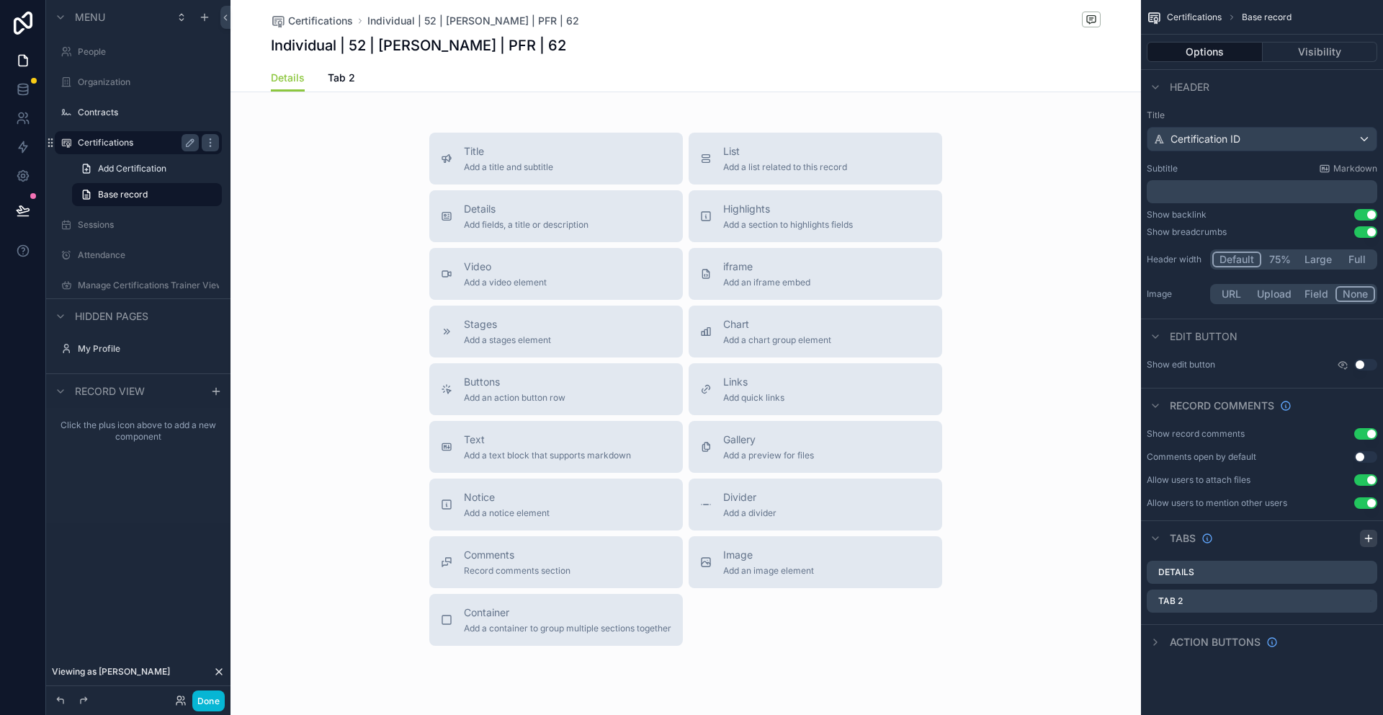
click at [1368, 538] on icon "scrollable content" at bounding box center [1368, 538] width 6 height 0
click at [1344, 602] on icon "scrollable content" at bounding box center [1348, 602] width 12 height 12
click at [1344, 602] on div "scrollable content" at bounding box center [691, 357] width 1383 height 715
click at [1345, 602] on icon "scrollable content" at bounding box center [1348, 602] width 6 height 6
click at [1345, 604] on div "scrollable content" at bounding box center [691, 357] width 1383 height 715
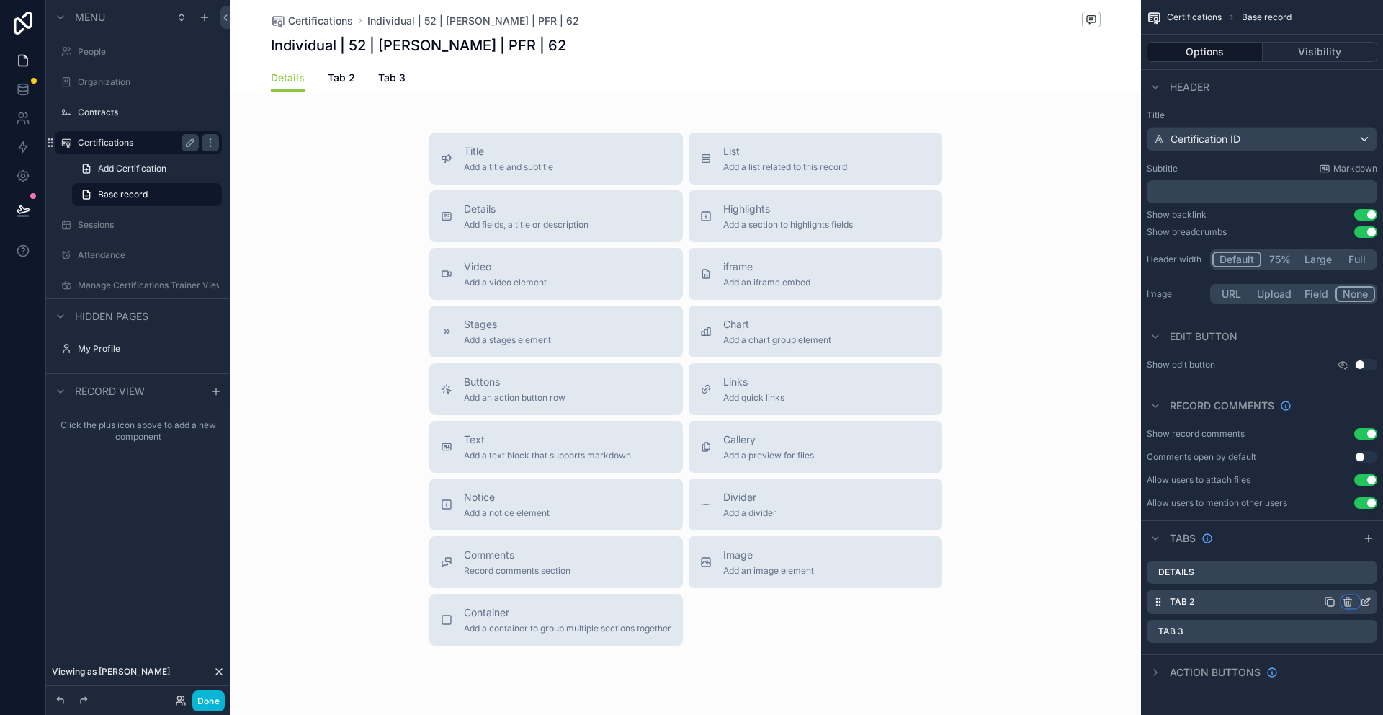
click at [1353, 602] on icon "scrollable content" at bounding box center [1348, 602] width 12 height 12
click at [1311, 634] on span "Remove tab and contents" at bounding box center [1287, 628] width 122 height 17
click at [1349, 606] on icon "scrollable content" at bounding box center [1348, 602] width 6 height 6
click at [1287, 634] on span "Remove tab and contents" at bounding box center [1287, 628] width 122 height 17
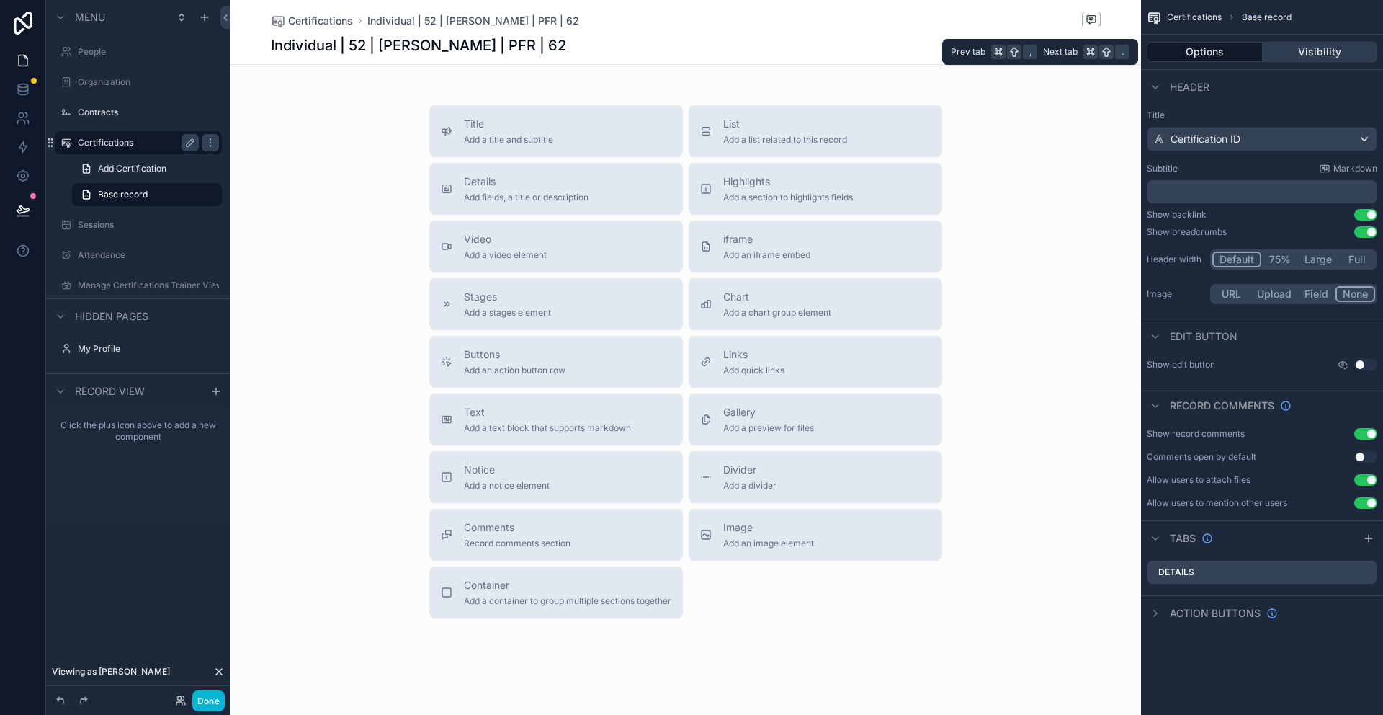
click at [1308, 47] on button "Visibility" at bounding box center [1320, 52] width 115 height 20
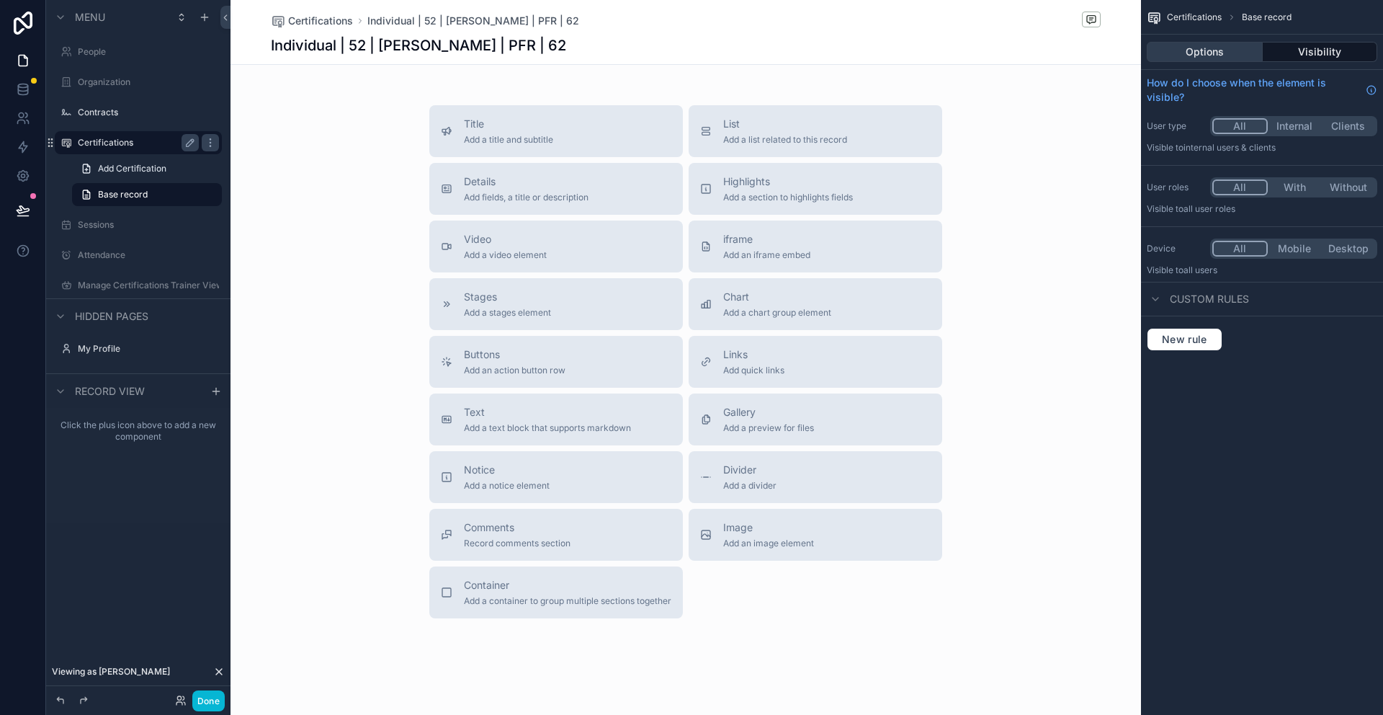
click at [1203, 50] on button "Options" at bounding box center [1205, 52] width 116 height 20
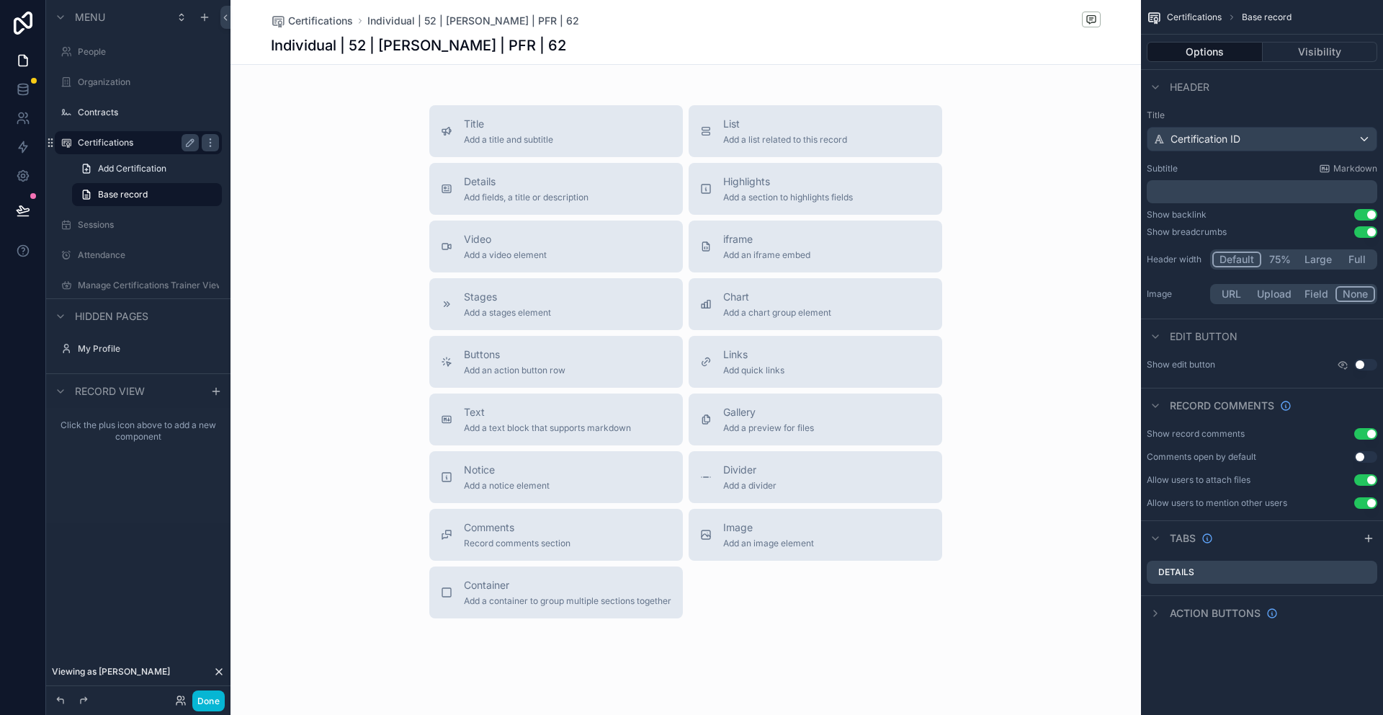
click at [1192, 21] on span "Certifications" at bounding box center [1194, 18] width 55 height 12
click at [728, 255] on span "Add an iframe embed" at bounding box center [766, 255] width 87 height 12
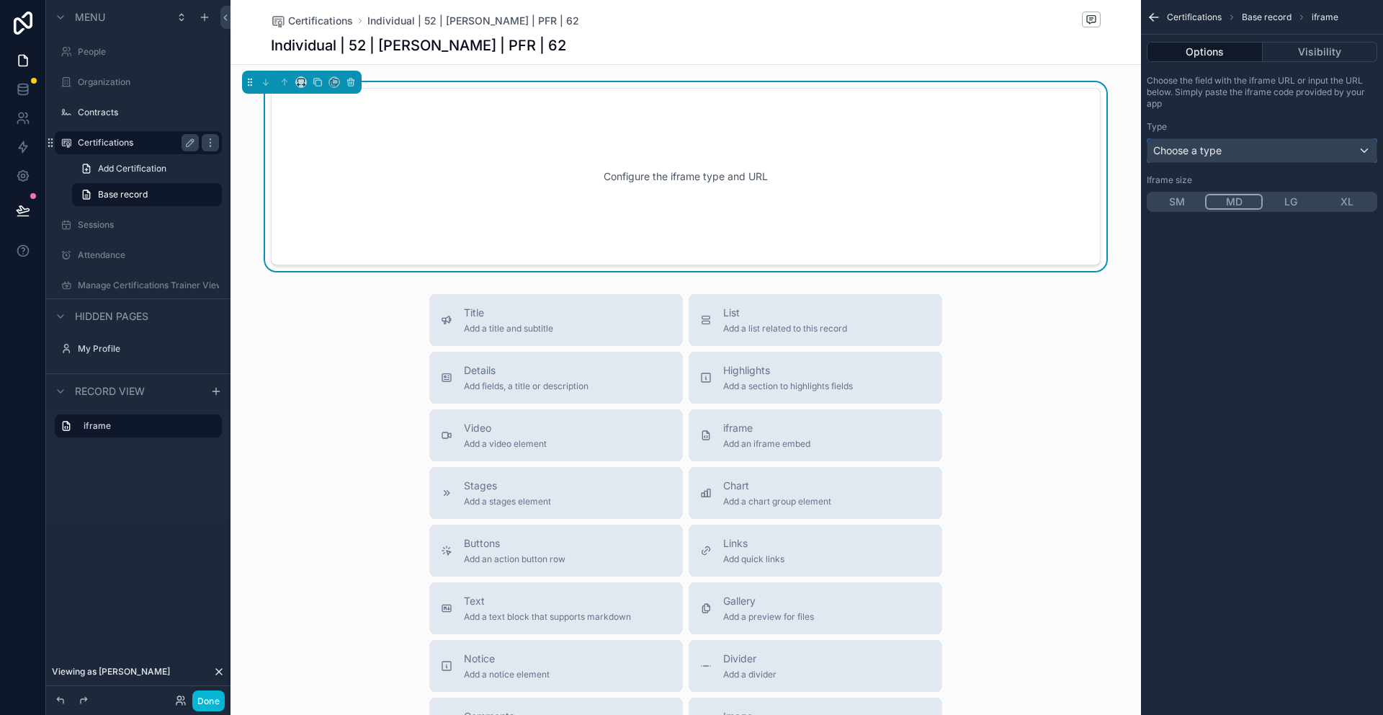
click at [1232, 148] on div "Choose a type" at bounding box center [1262, 150] width 229 height 23
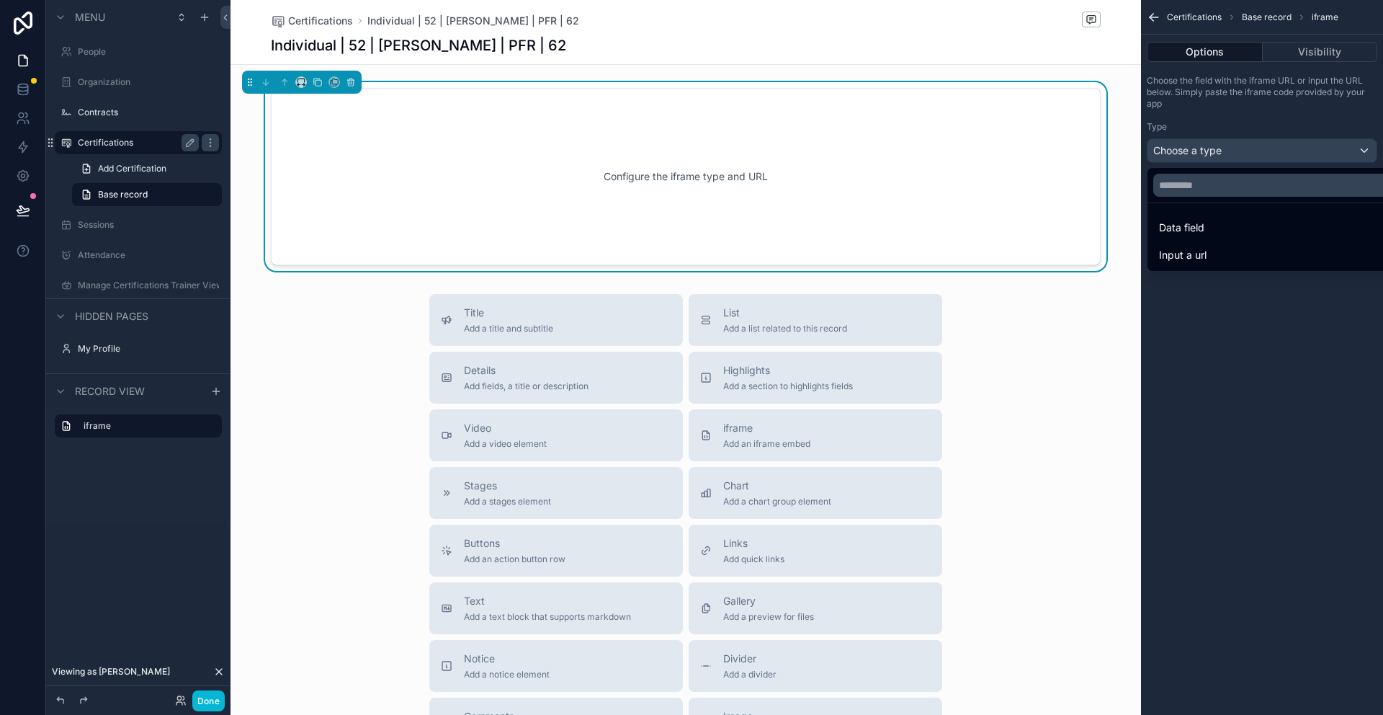
click at [1258, 115] on div "scrollable content" at bounding box center [691, 357] width 1383 height 715
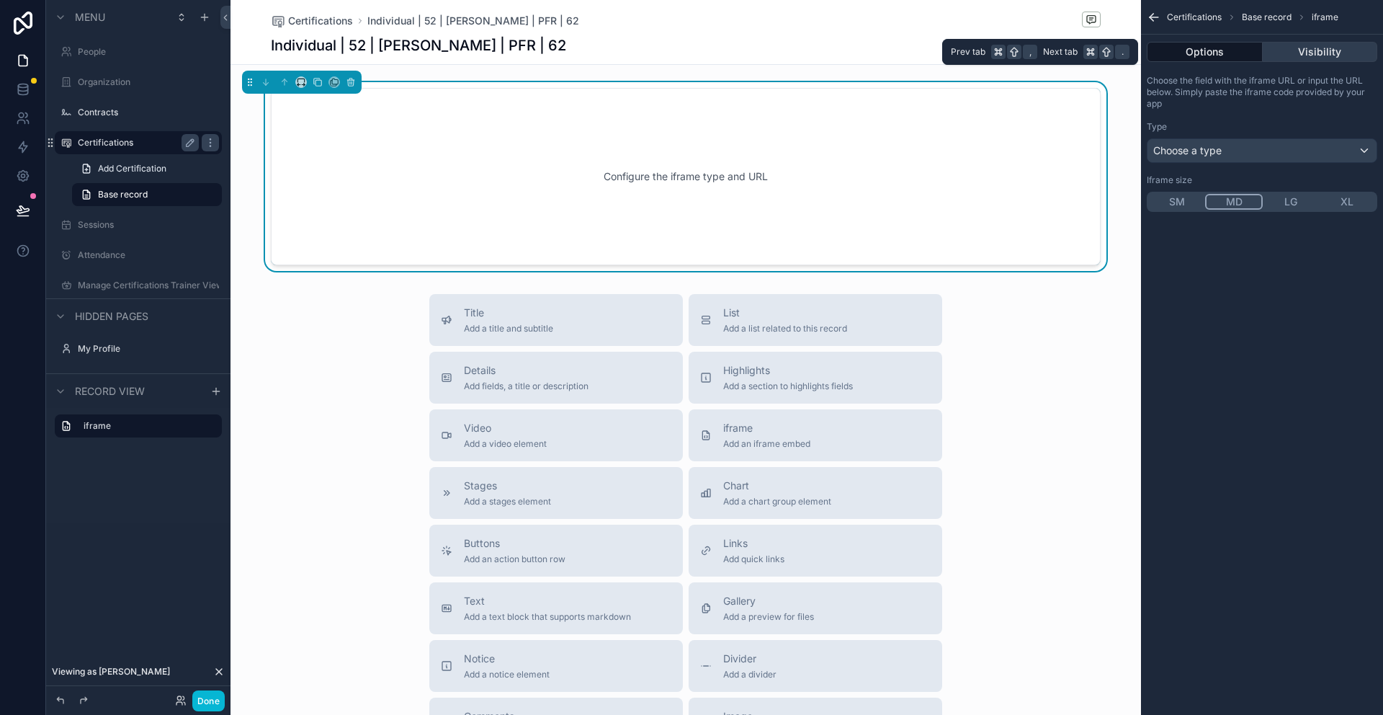
click at [1307, 53] on button "Visibility" at bounding box center [1320, 52] width 115 height 20
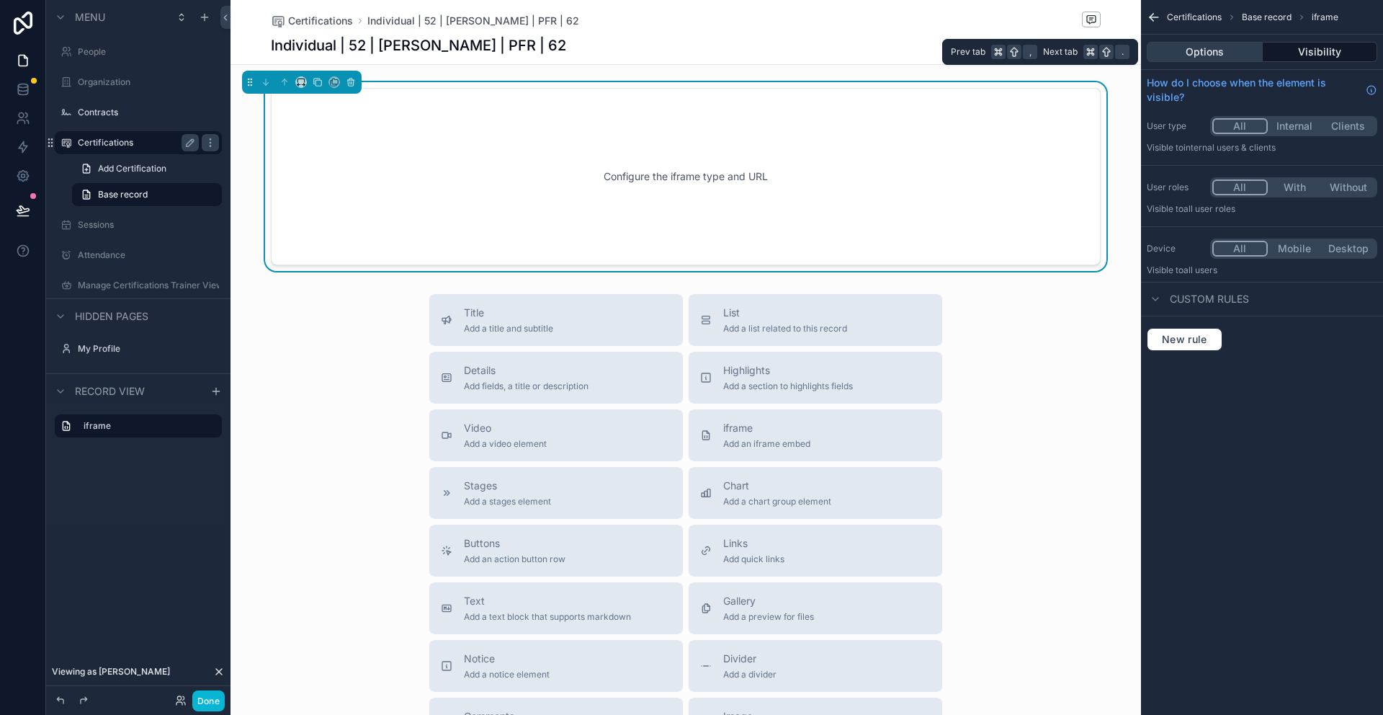
click at [1222, 53] on button "Options" at bounding box center [1205, 52] width 116 height 20
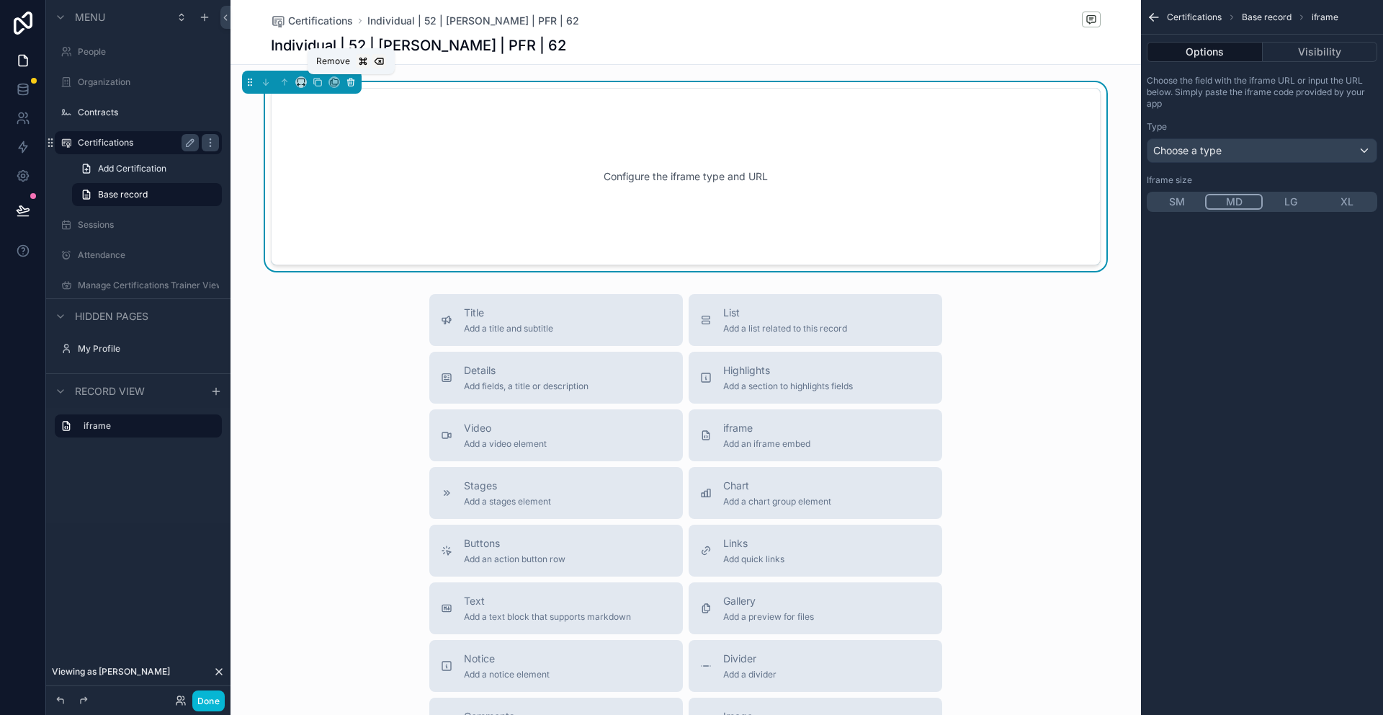
click at [348, 85] on icon "scrollable content" at bounding box center [351, 83] width 6 height 6
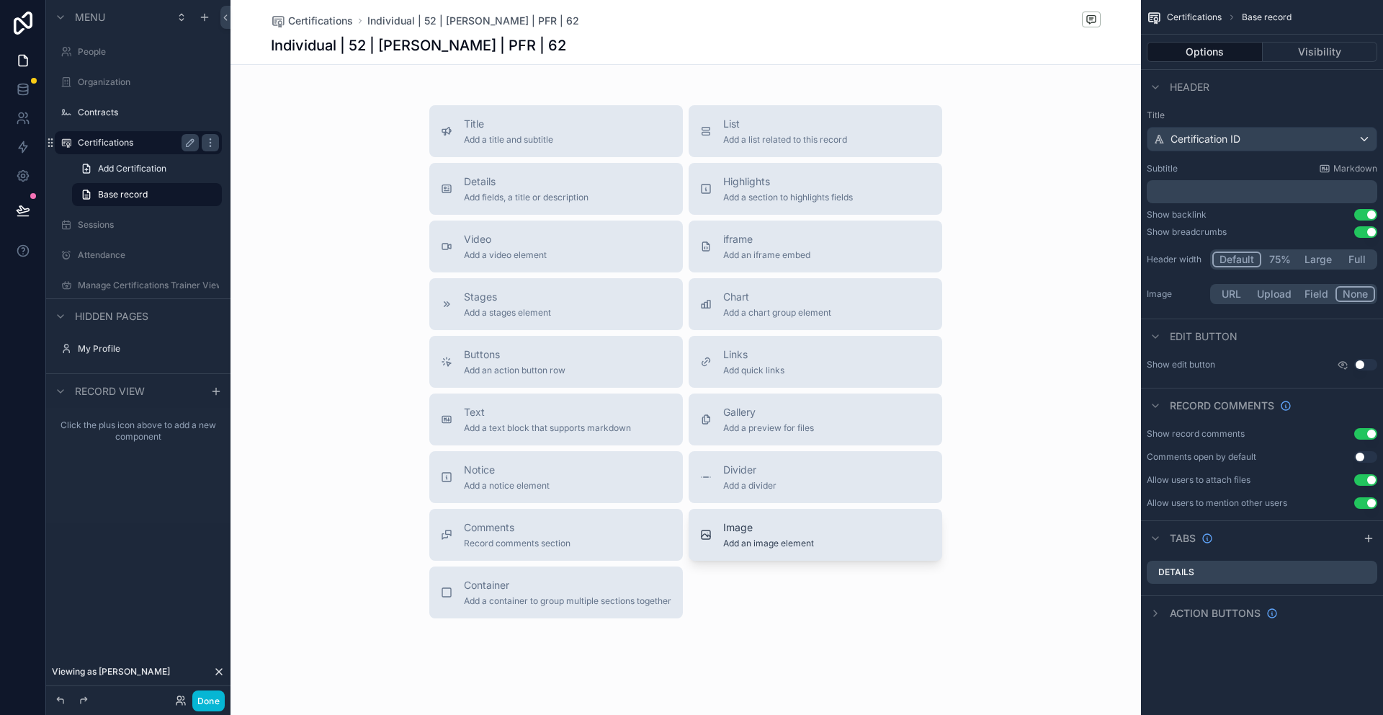
click at [754, 538] on span "Add an image element" at bounding box center [768, 544] width 91 height 12
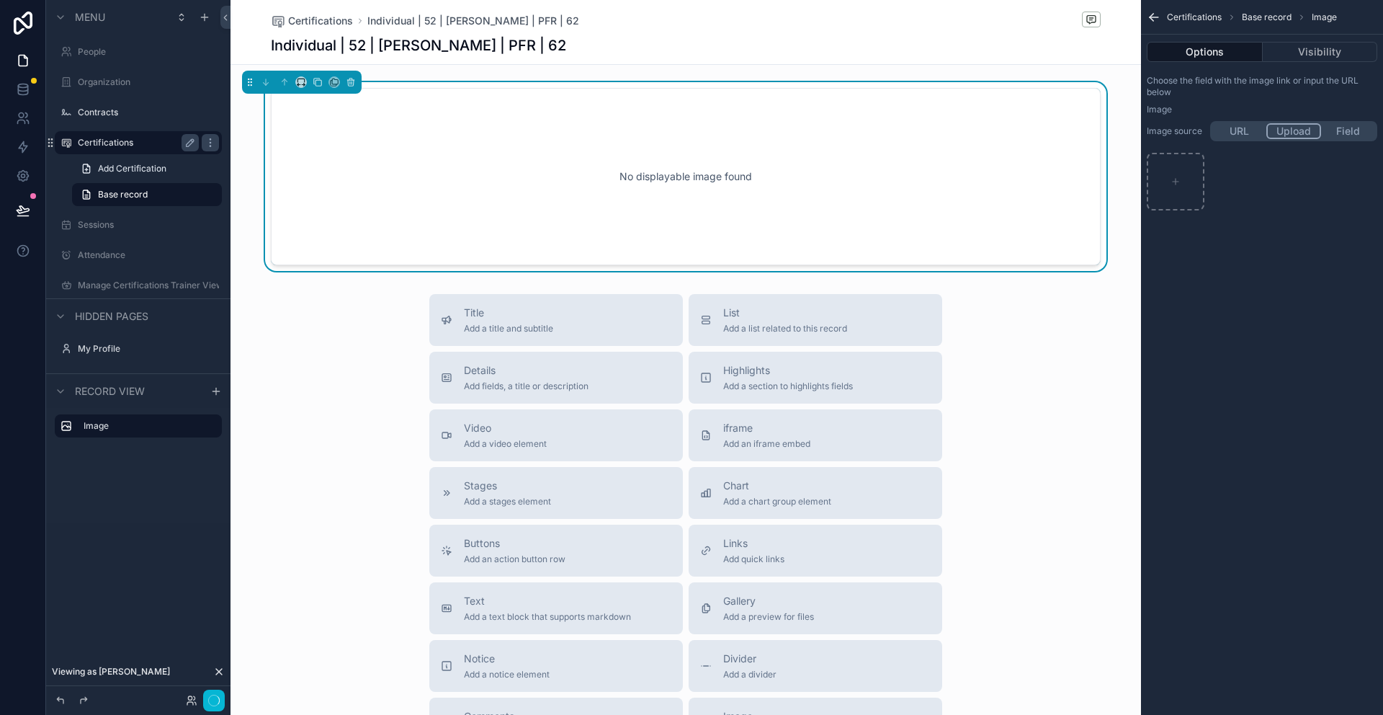
click at [1296, 129] on button "Upload" at bounding box center [1294, 131] width 55 height 16
click at [1350, 131] on button "Field" at bounding box center [1348, 131] width 54 height 16
click at [1299, 163] on div "scrollable content" at bounding box center [1294, 159] width 166 height 23
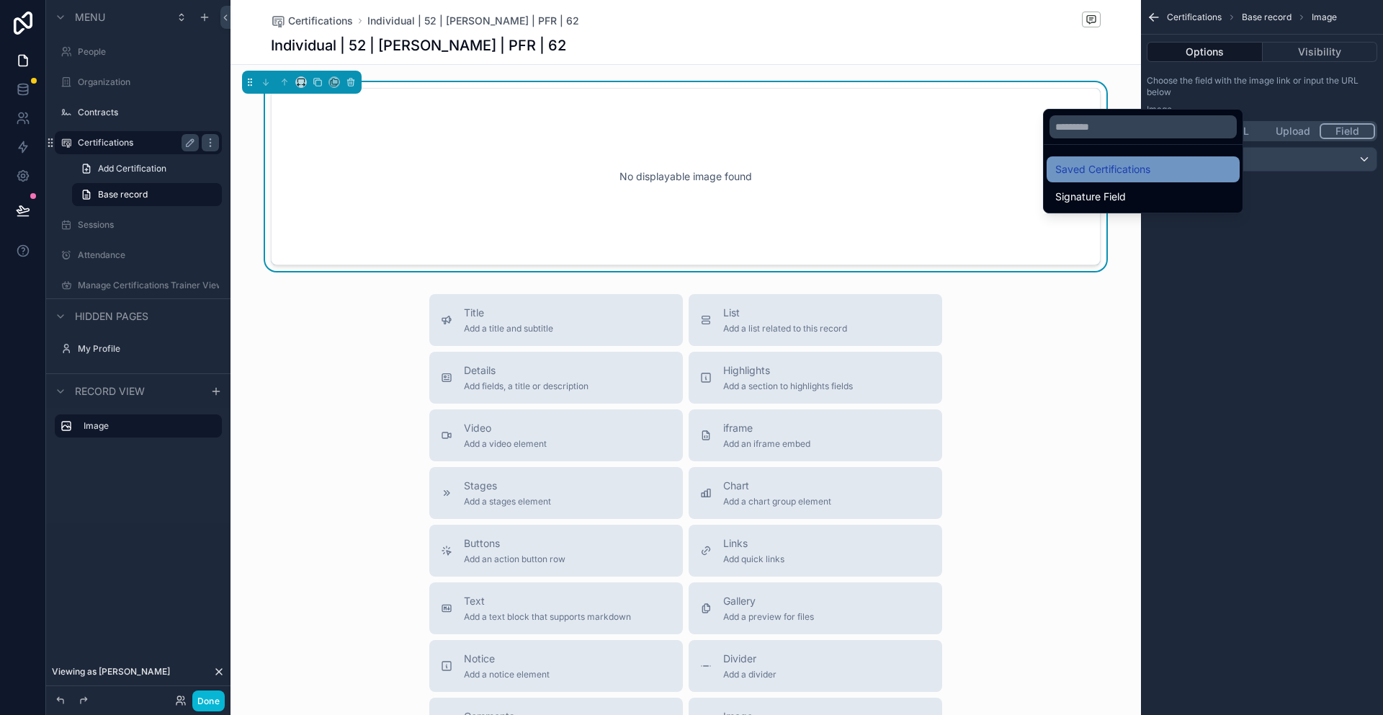
click at [1167, 161] on div "Saved Certifications" at bounding box center [1144, 169] width 176 height 17
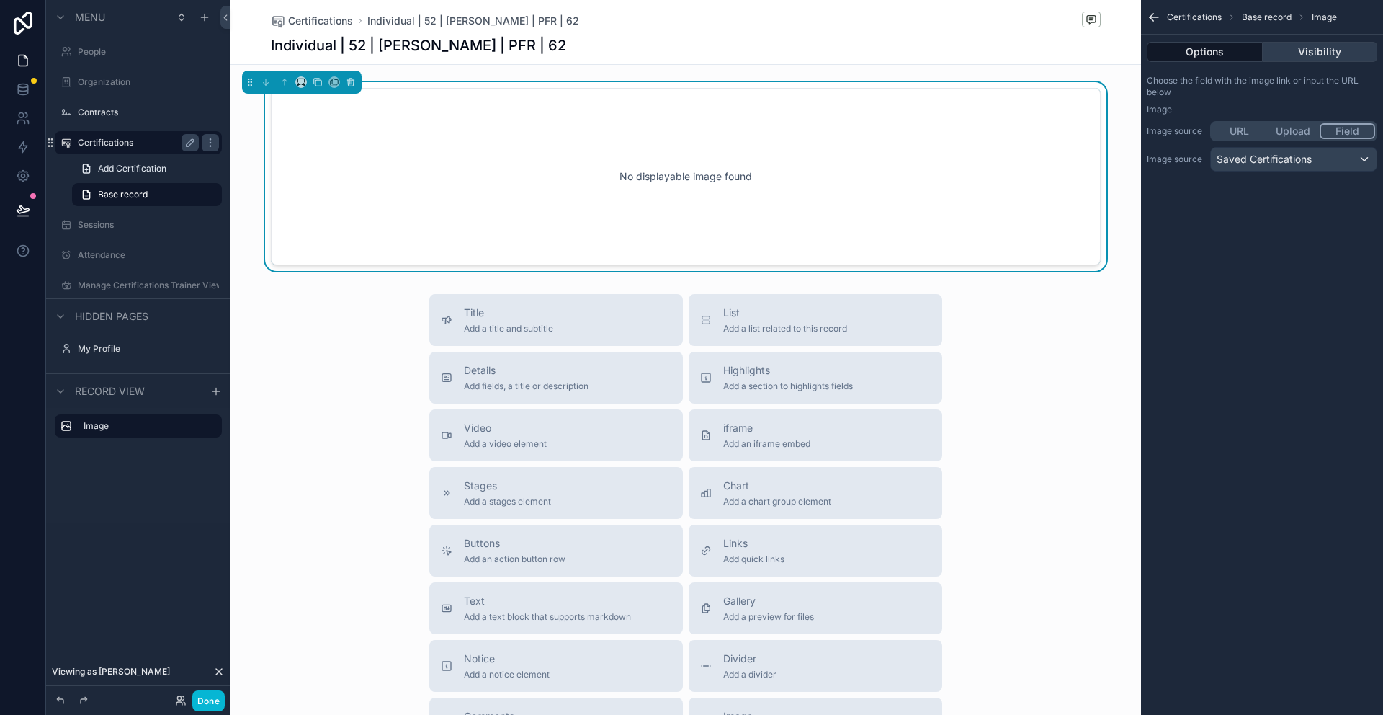
click at [1337, 54] on button "Visibility" at bounding box center [1320, 52] width 115 height 20
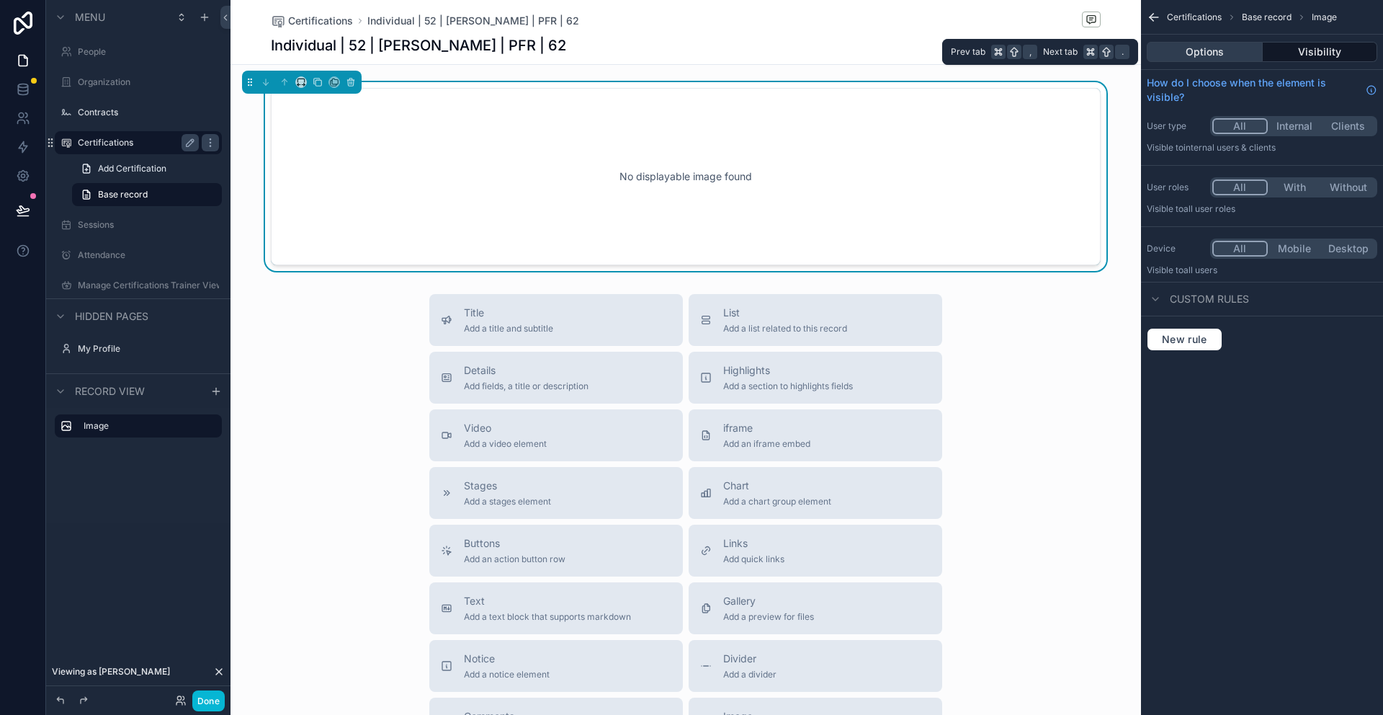
click at [1231, 50] on button "Options" at bounding box center [1205, 52] width 116 height 20
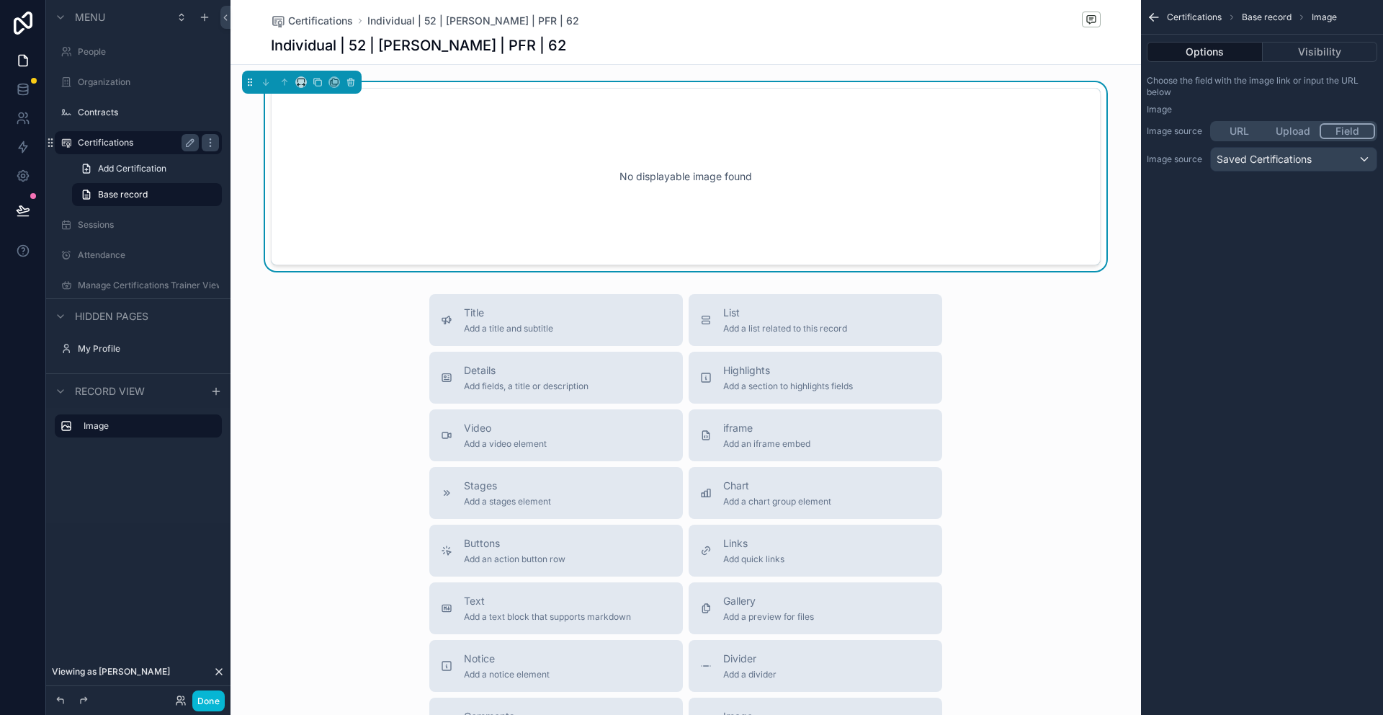
click at [110, 146] on label "Certifications" at bounding box center [135, 143] width 115 height 12
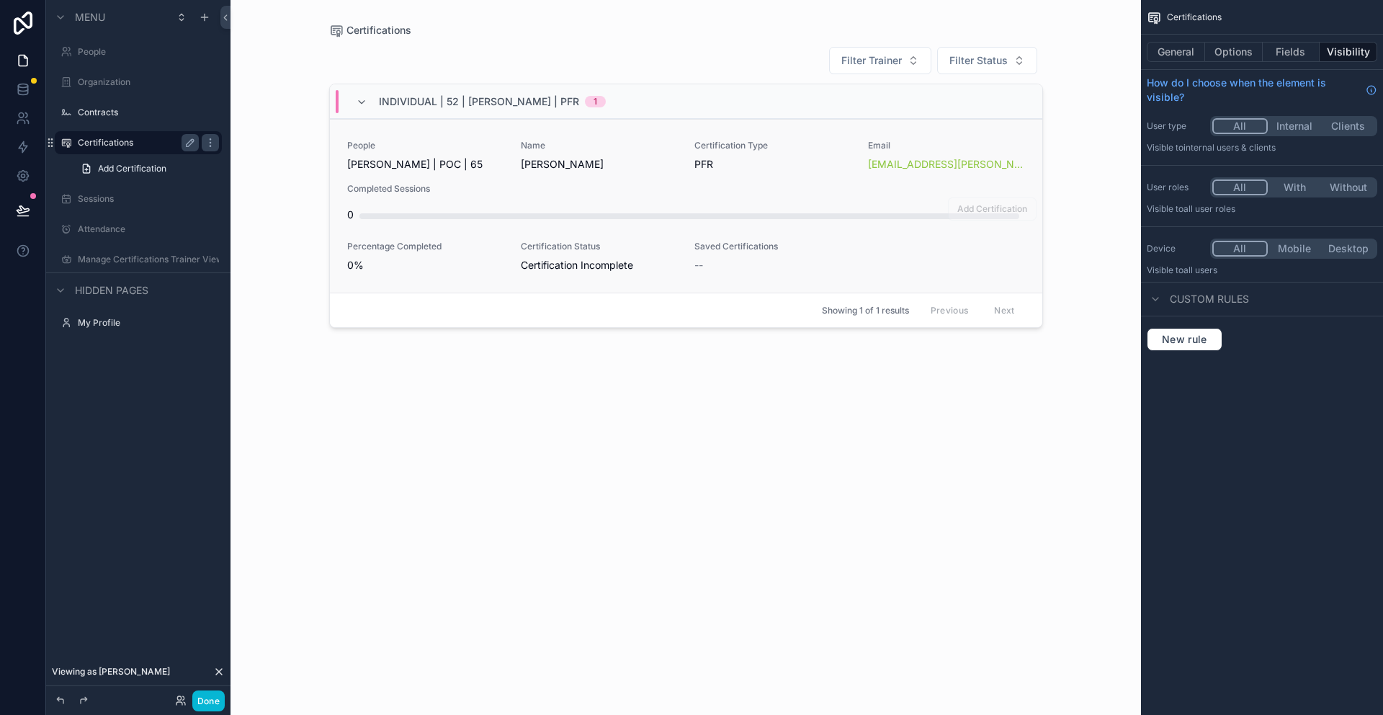
click at [740, 269] on div "--" at bounding box center [773, 265] width 156 height 14
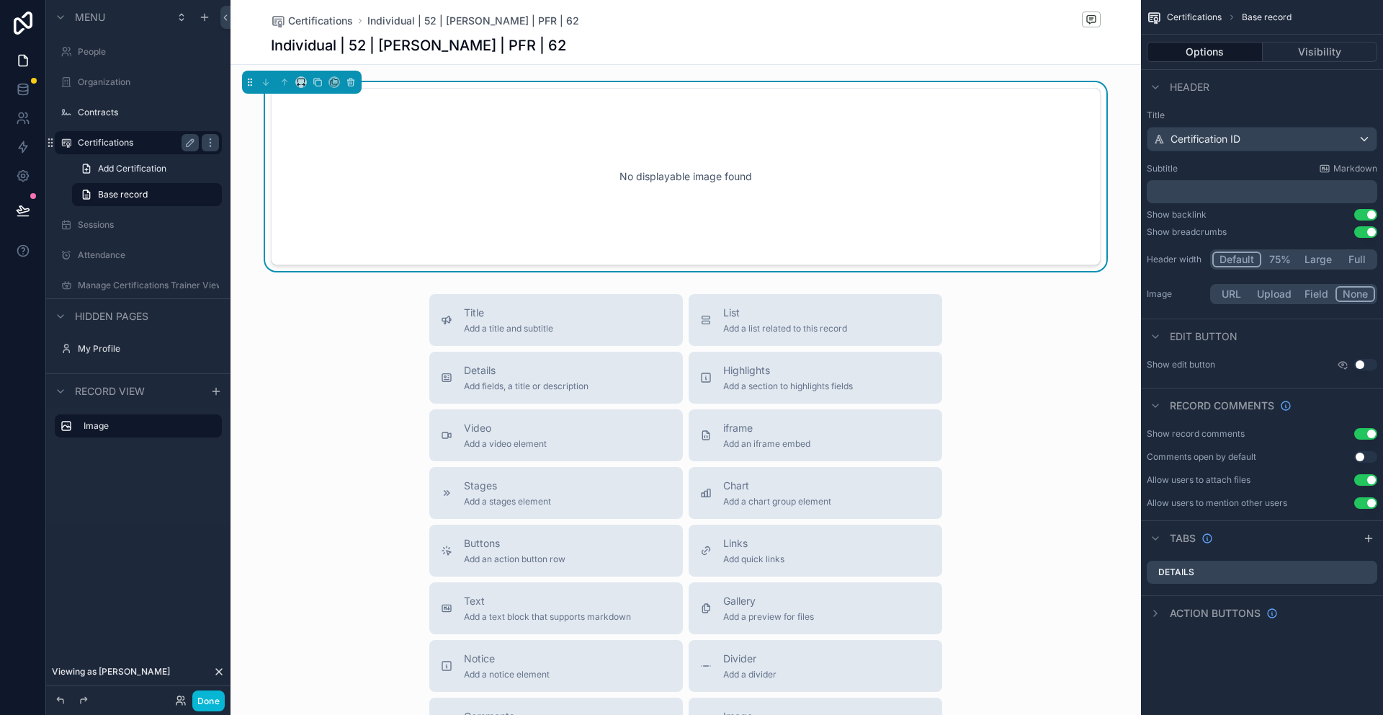
click at [112, 150] on div "Certifications" at bounding box center [138, 142] width 121 height 17
click at [117, 142] on label "Certifications" at bounding box center [135, 143] width 115 height 12
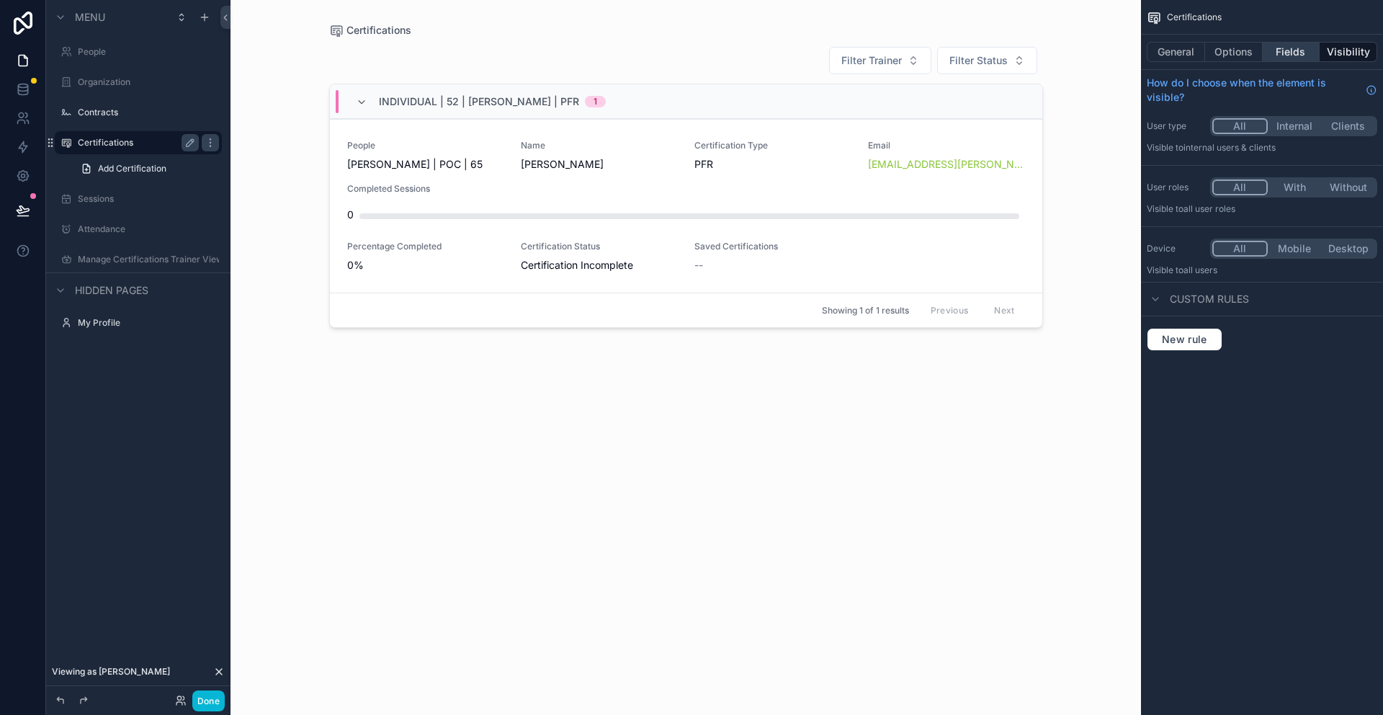
click at [1283, 53] on button "Fields" at bounding box center [1292, 52] width 58 height 20
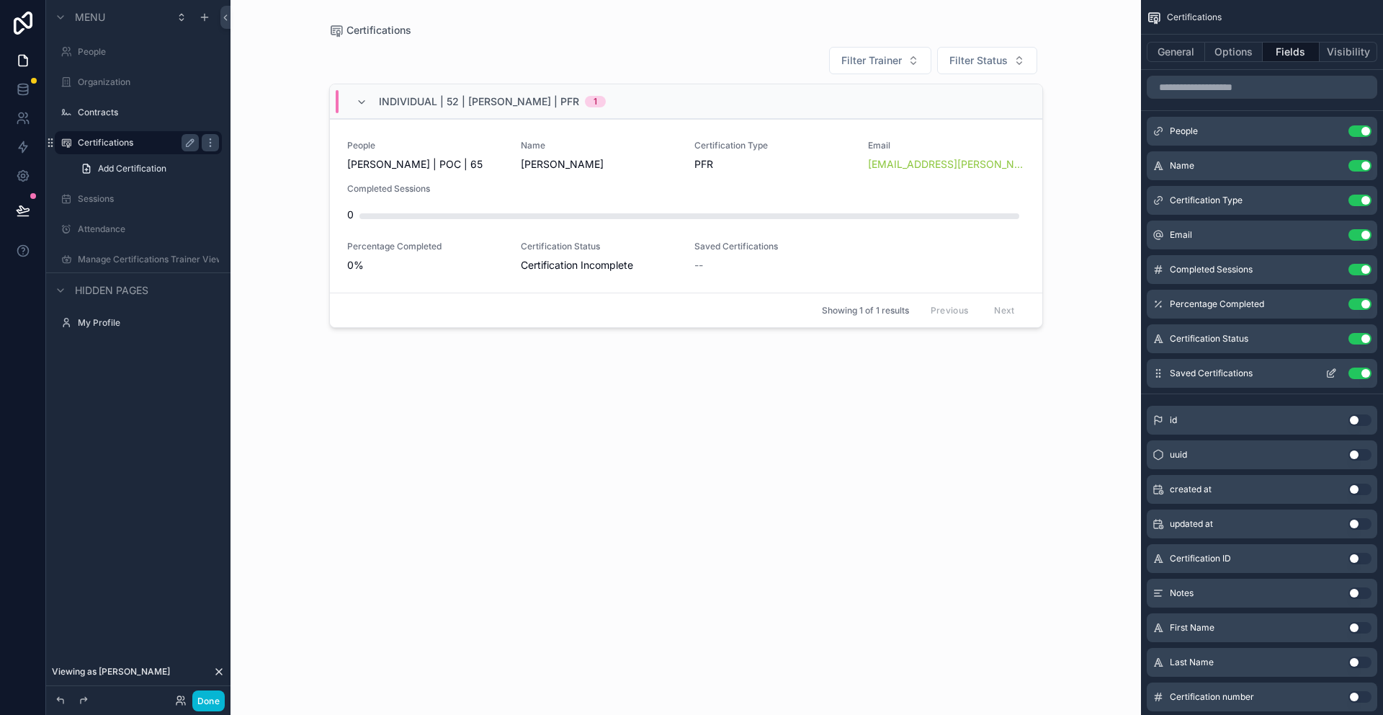
click at [1363, 371] on button "Use setting" at bounding box center [1360, 373] width 23 height 12
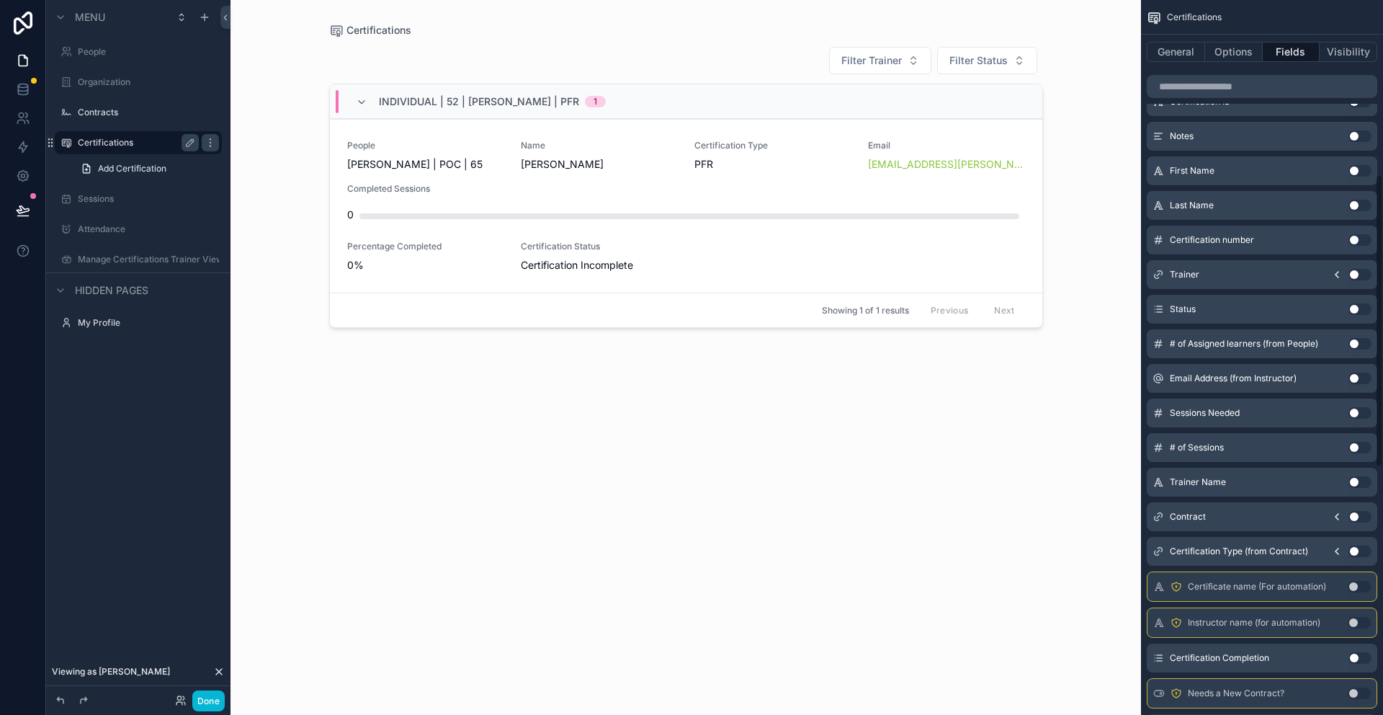
scroll to position [426, 0]
click at [777, 184] on span "Completed Sessions" at bounding box center [686, 189] width 678 height 12
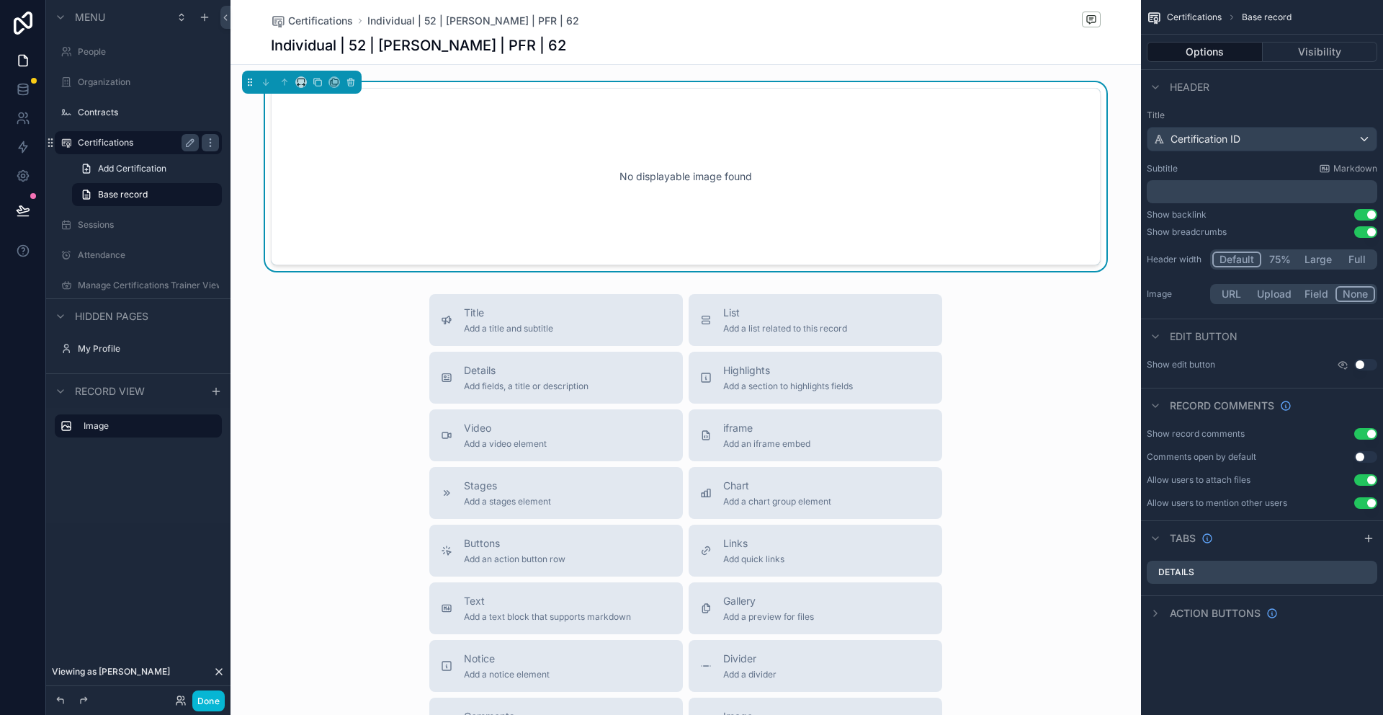
click at [103, 146] on label "Certifications" at bounding box center [135, 143] width 115 height 12
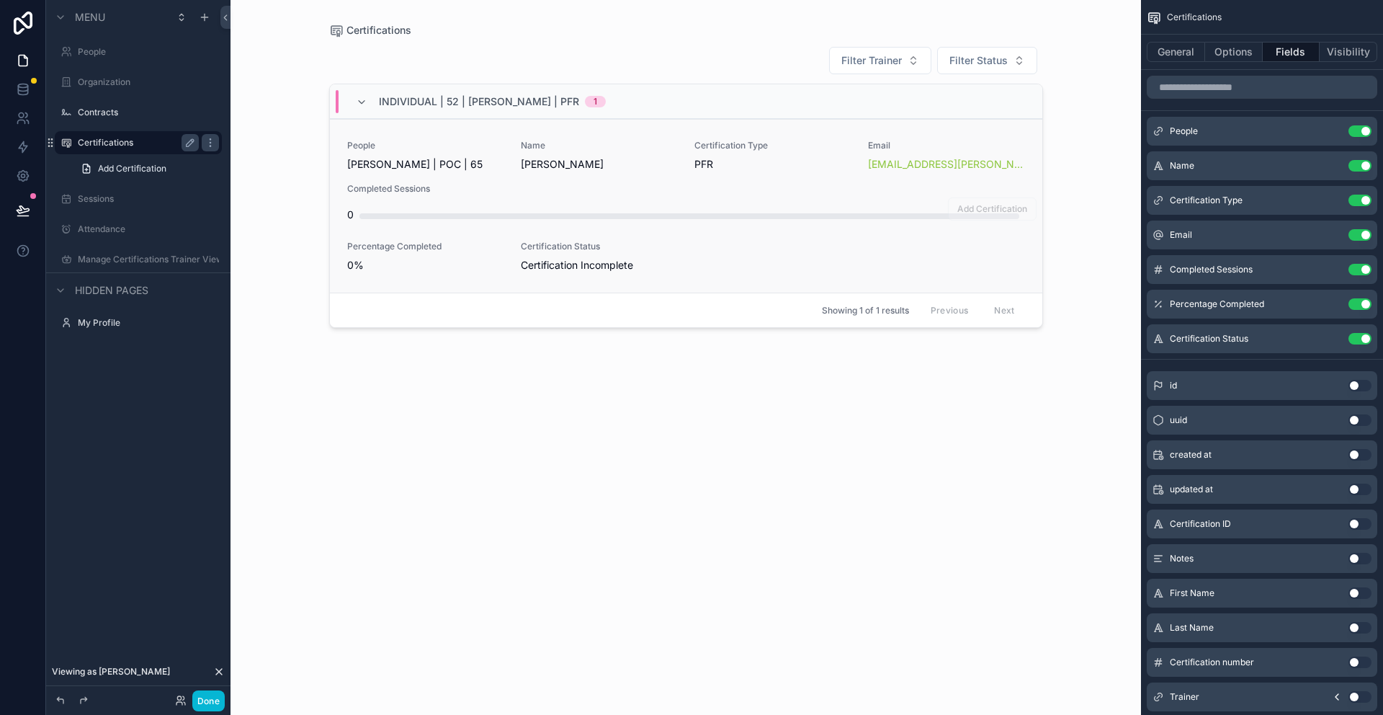
click at [498, 168] on div "Reese Timble | POC | 65" at bounding box center [425, 164] width 156 height 14
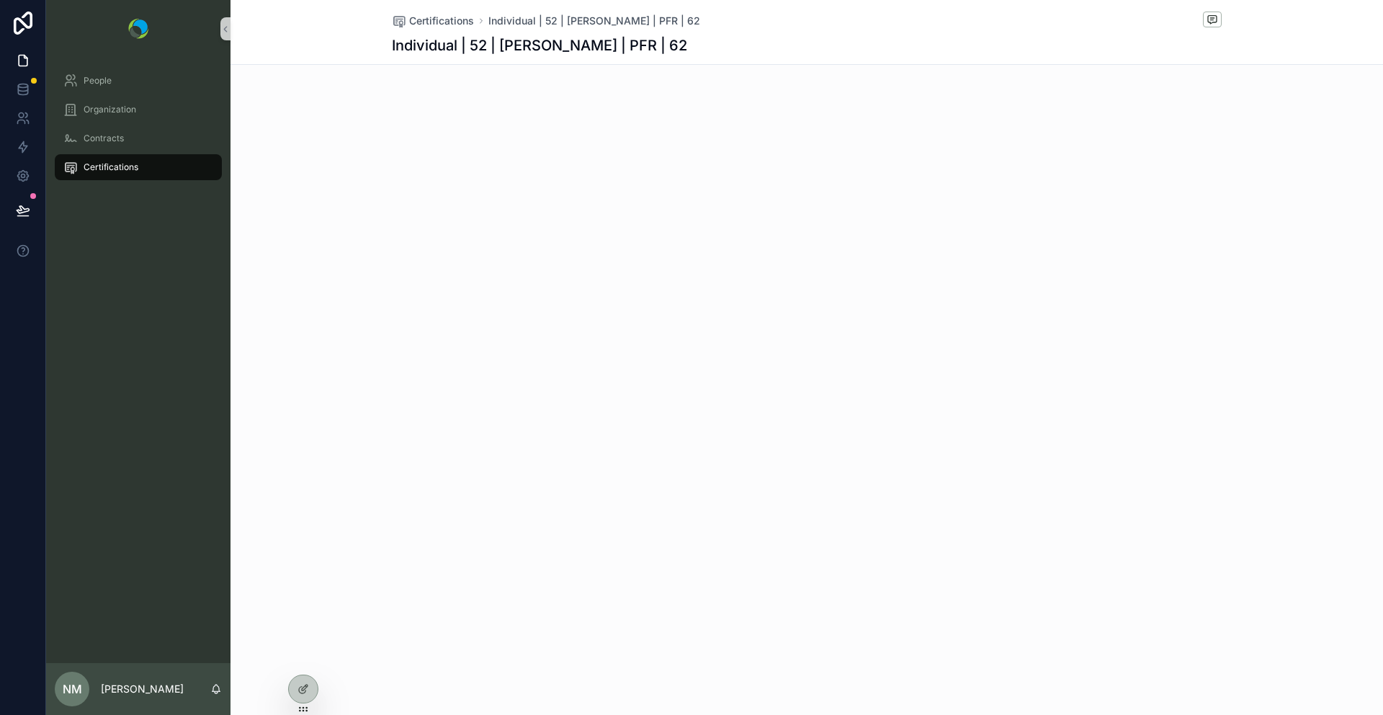
click at [126, 162] on span "Certifications" at bounding box center [111, 167] width 55 height 12
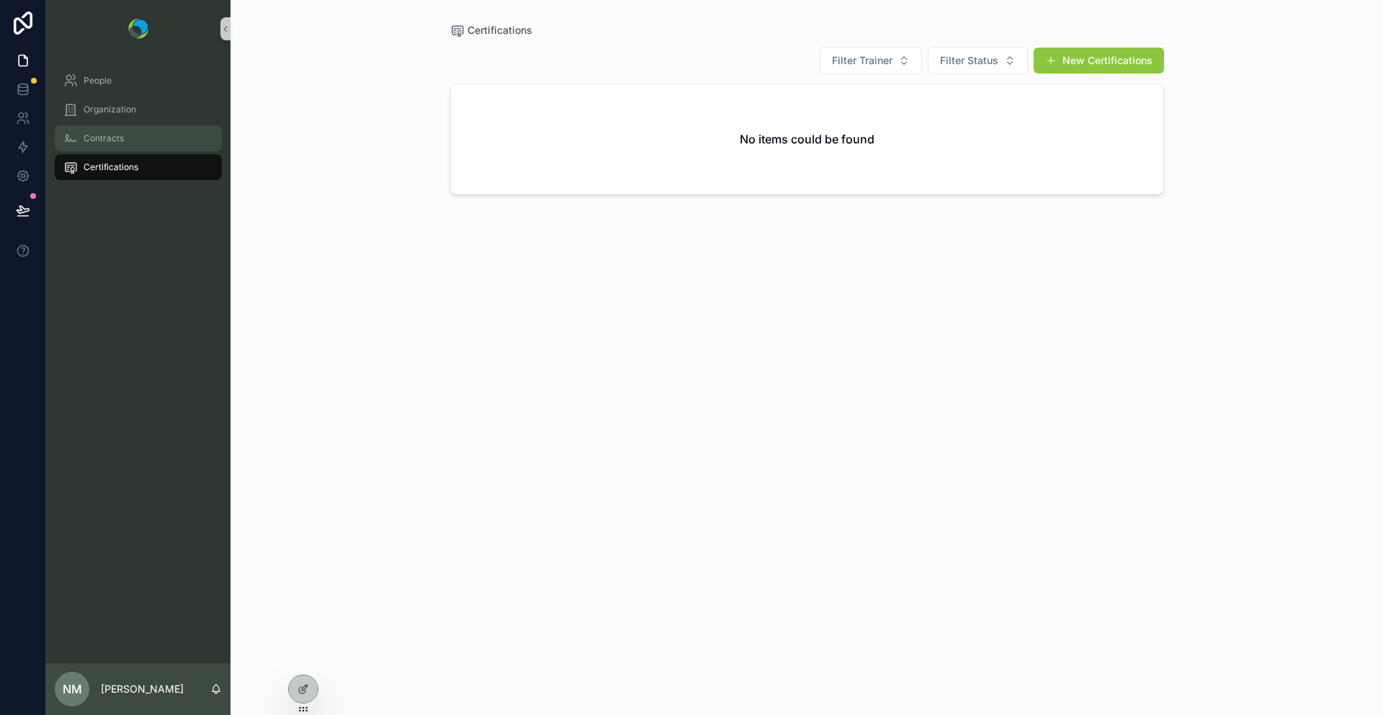
click at [92, 136] on span "Contracts" at bounding box center [104, 139] width 40 height 12
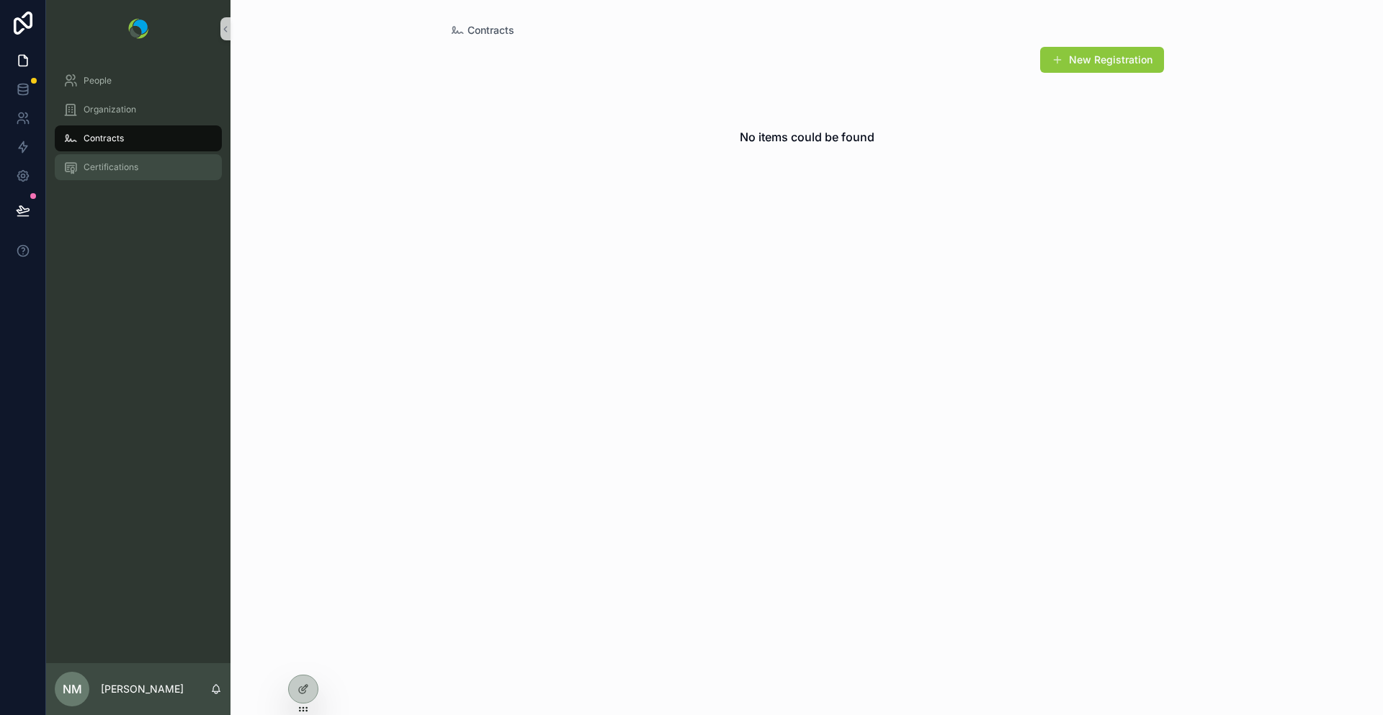
click at [91, 172] on span "Certifications" at bounding box center [111, 167] width 55 height 12
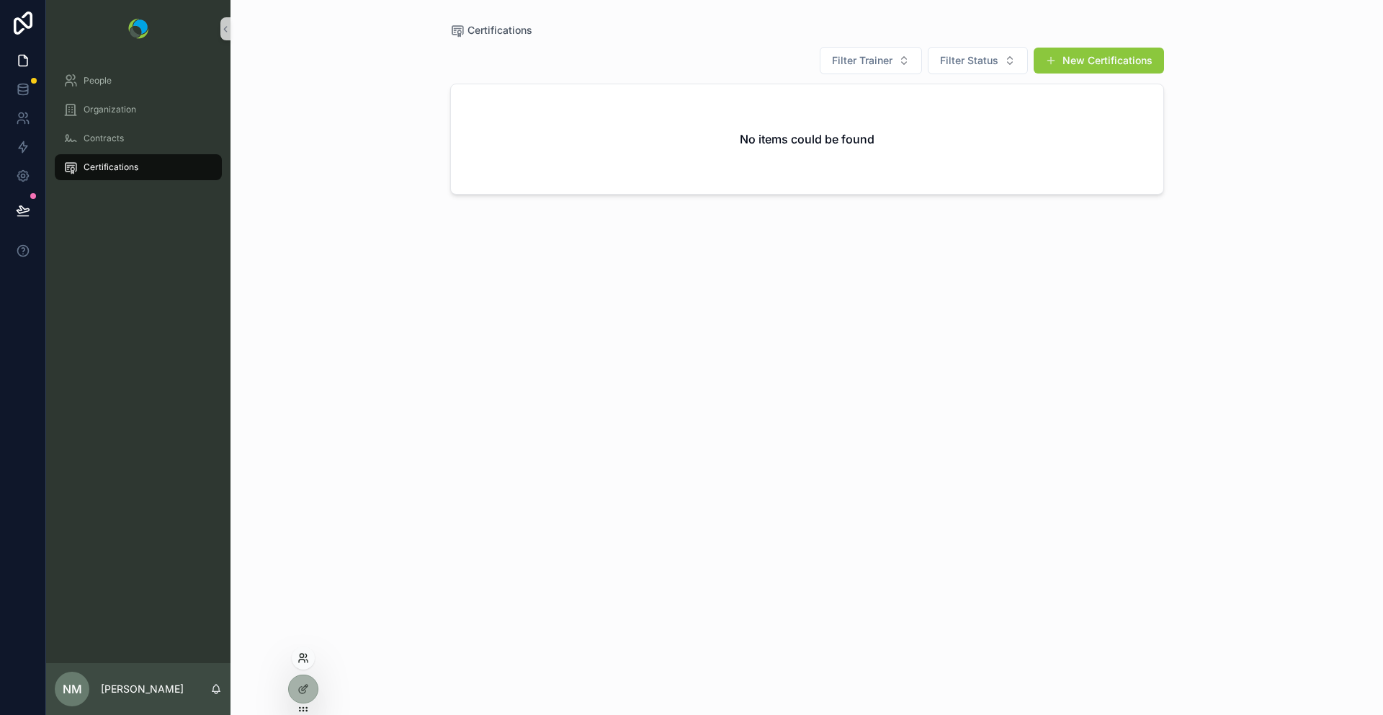
click at [302, 656] on icon at bounding box center [304, 658] width 12 height 12
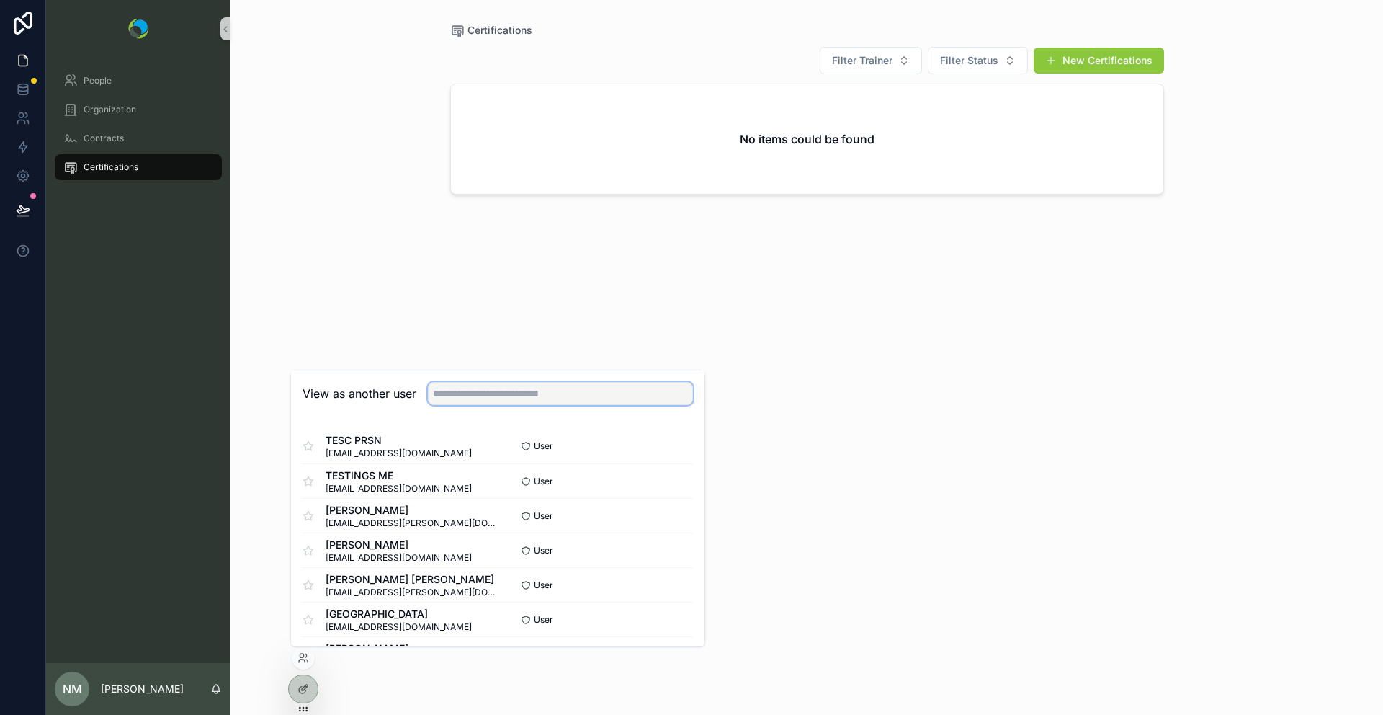
click at [469, 392] on input "text" at bounding box center [560, 393] width 265 height 23
type input "**"
click at [674, 445] on button "Select" at bounding box center [674, 446] width 37 height 21
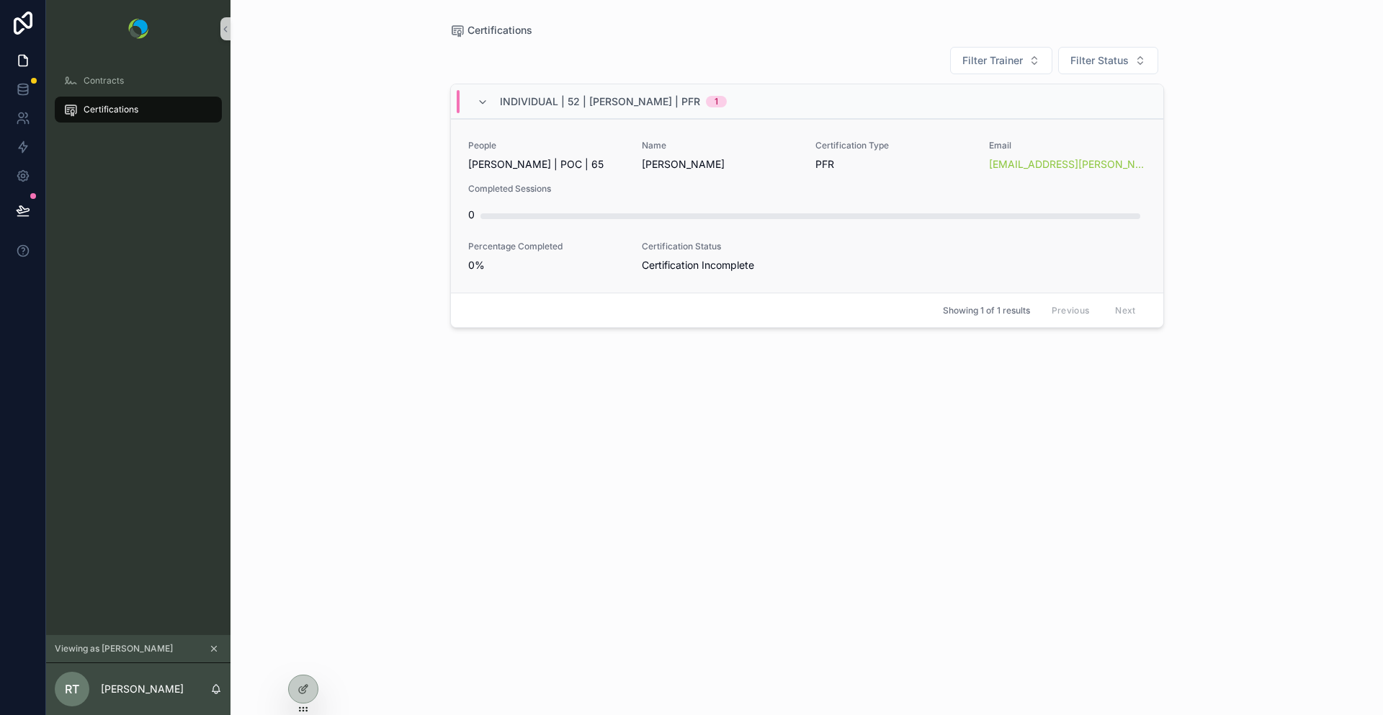
click at [766, 185] on span "Completed Sessions" at bounding box center [807, 189] width 678 height 12
click at [678, 272] on div "People [PERSON_NAME] | POC | 65 Name [PERSON_NAME] Certification Type PFR Email…" at bounding box center [807, 206] width 713 height 174
click at [880, 145] on span "Certification Type" at bounding box center [894, 146] width 156 height 12
click at [898, 116] on div "Individual | 52 | [PERSON_NAME] | PFR 1" at bounding box center [807, 101] width 713 height 35
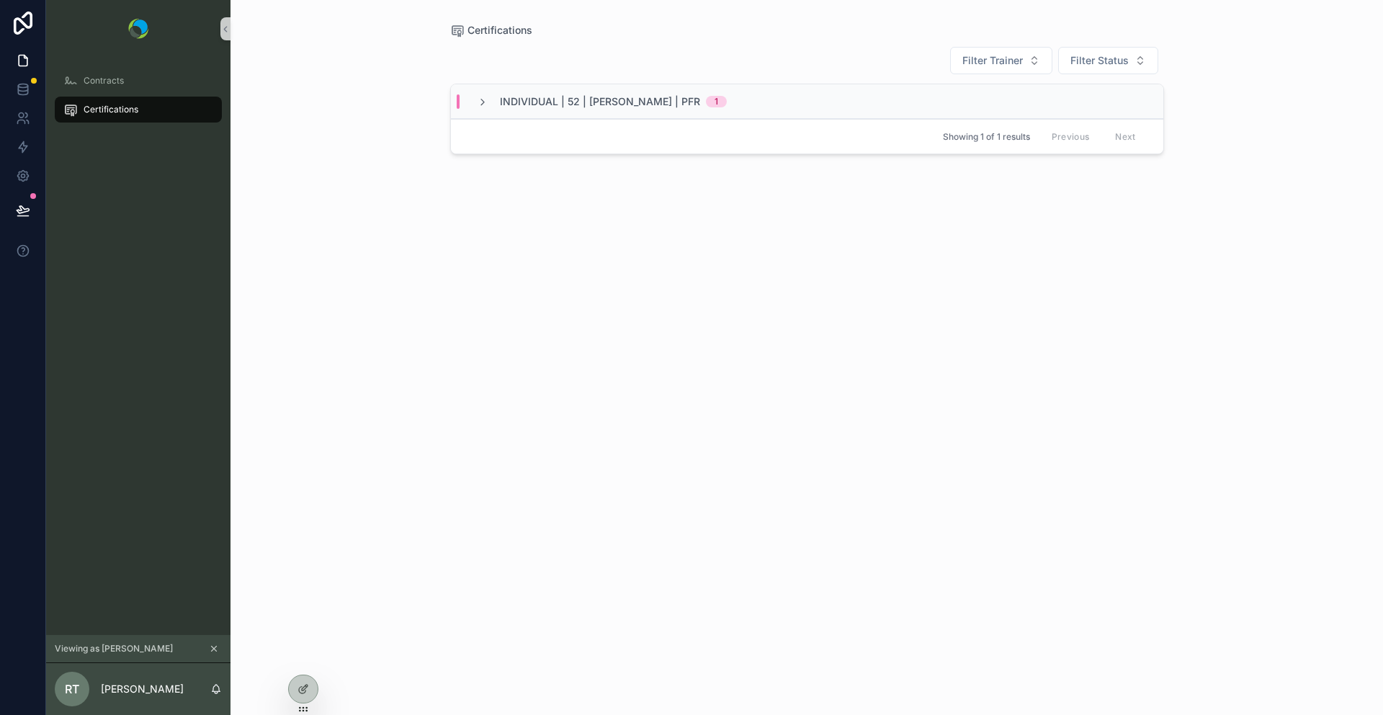
click at [895, 114] on div "Individual | 52 | [PERSON_NAME] | PFR 1" at bounding box center [807, 101] width 713 height 35
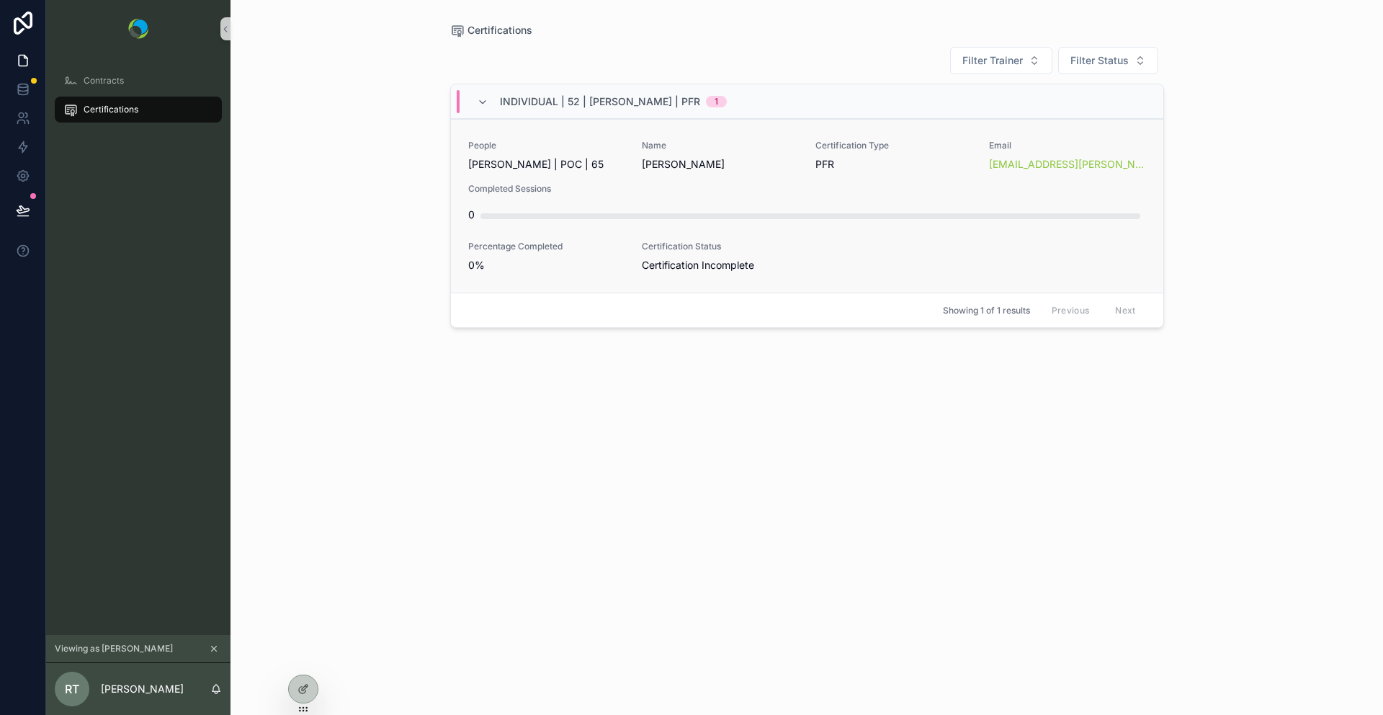
click at [586, 189] on span "Completed Sessions" at bounding box center [807, 189] width 678 height 12
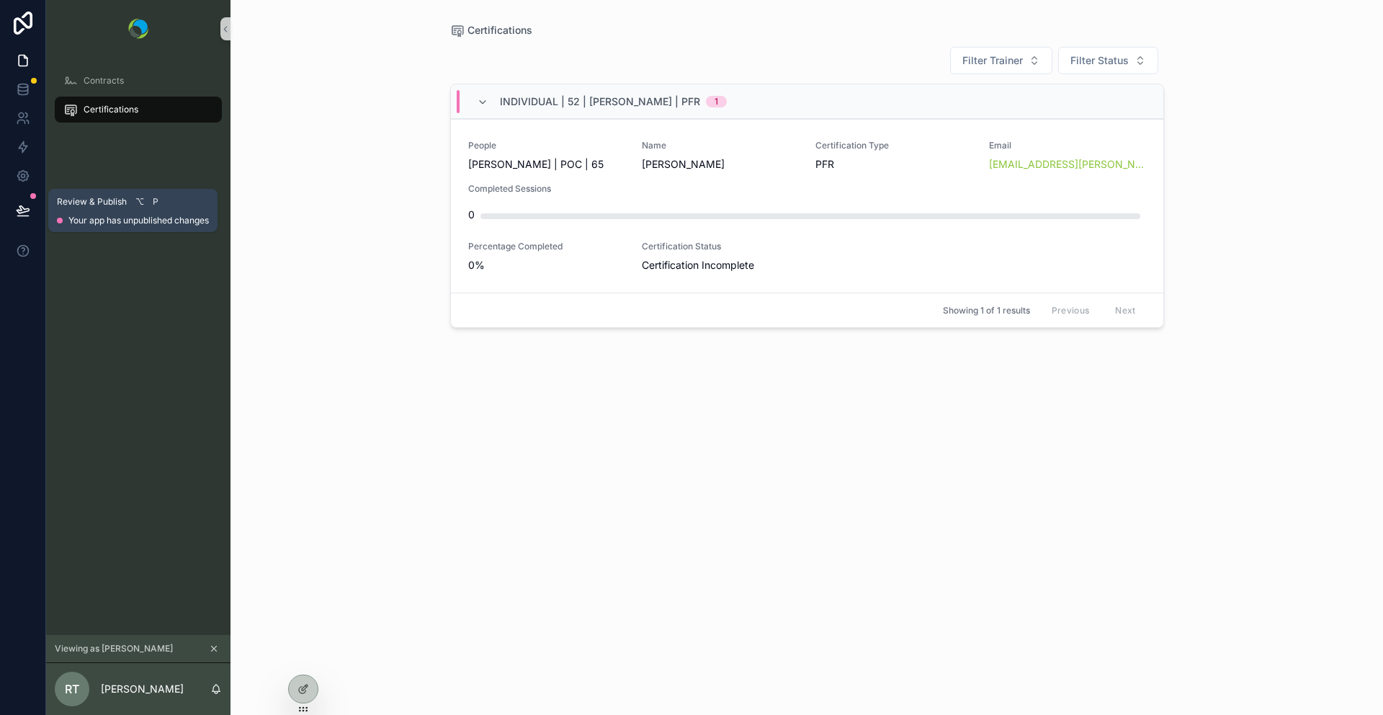
click at [23, 208] on icon at bounding box center [23, 209] width 12 height 7
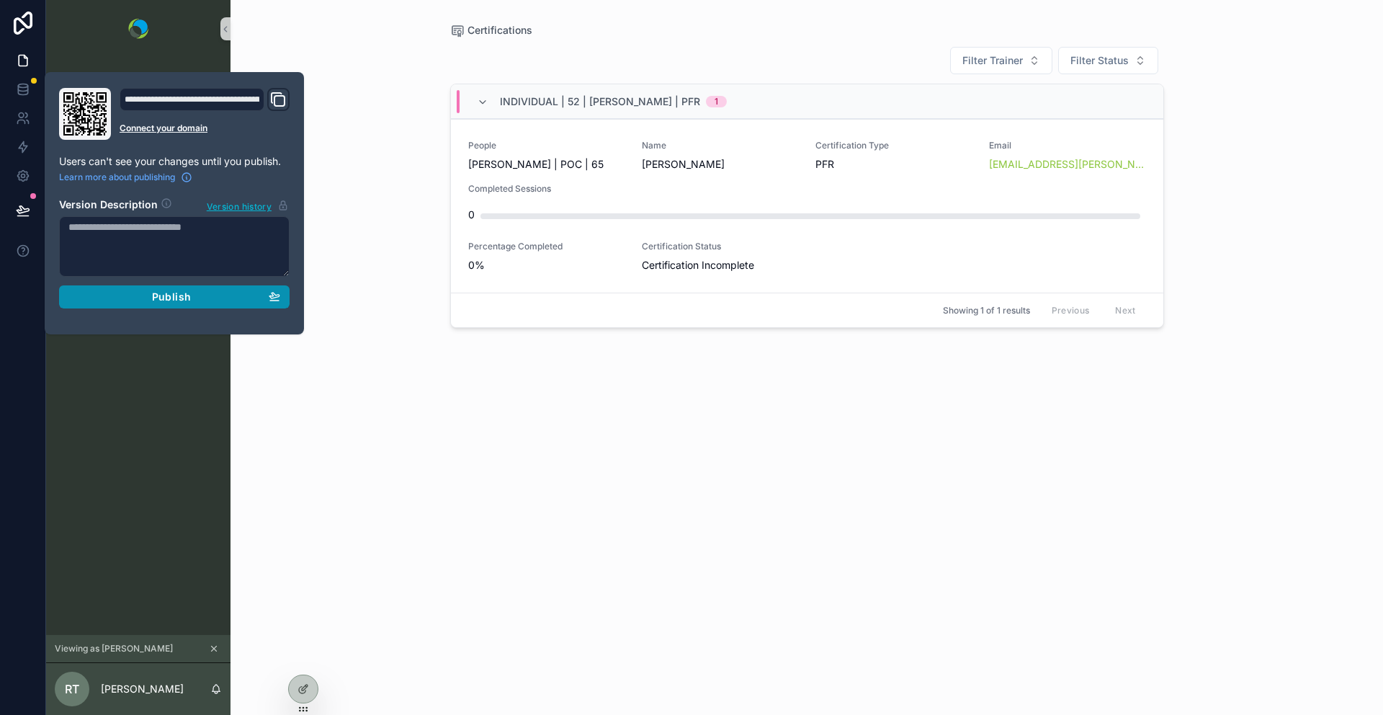
click at [150, 295] on div "Publish" at bounding box center [174, 296] width 212 height 13
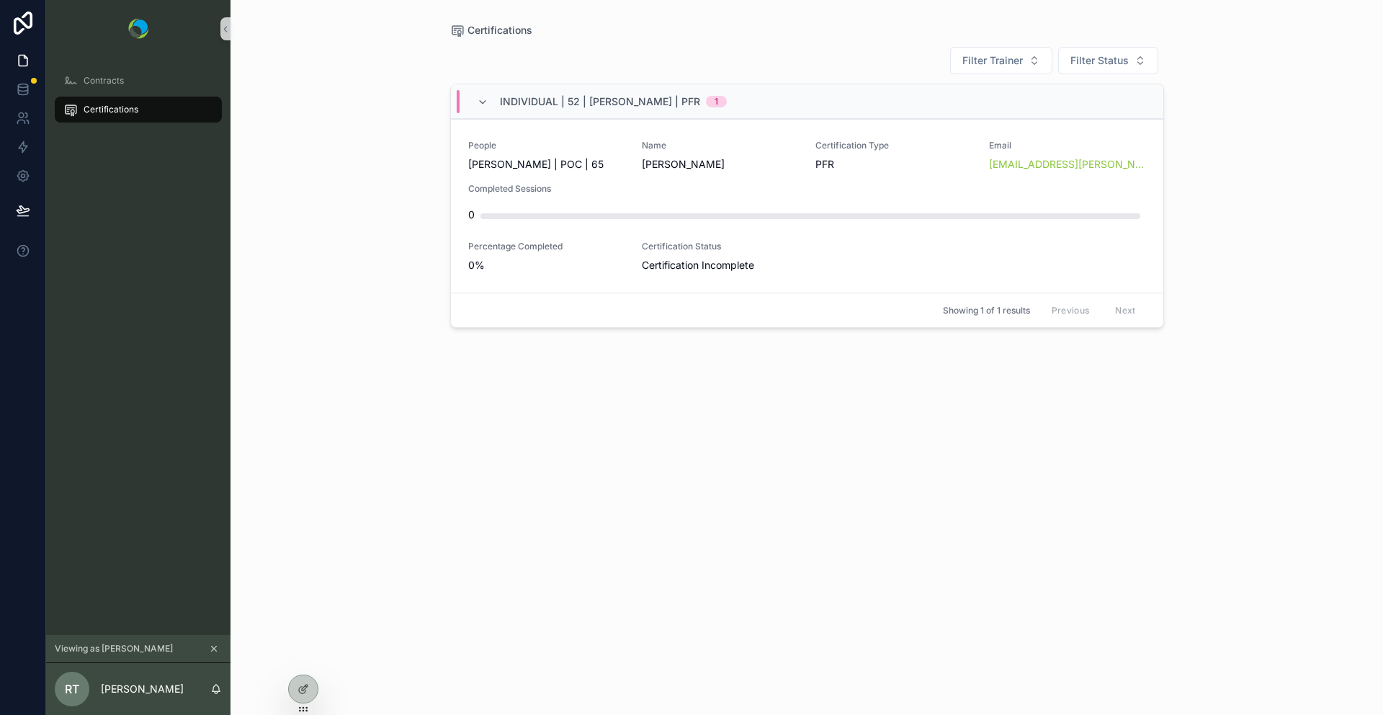
click at [403, 391] on div "Certifications Filter Trainer Filter Status Individual | 52 | Reese Timble | PF…" at bounding box center [807, 357] width 1153 height 715
click at [568, 167] on span "Reese Timble | POC | 65" at bounding box center [535, 164] width 135 height 14
click at [752, 96] on div "Individual | 52 | Reese Timble | PFR 1" at bounding box center [807, 101] width 713 height 35
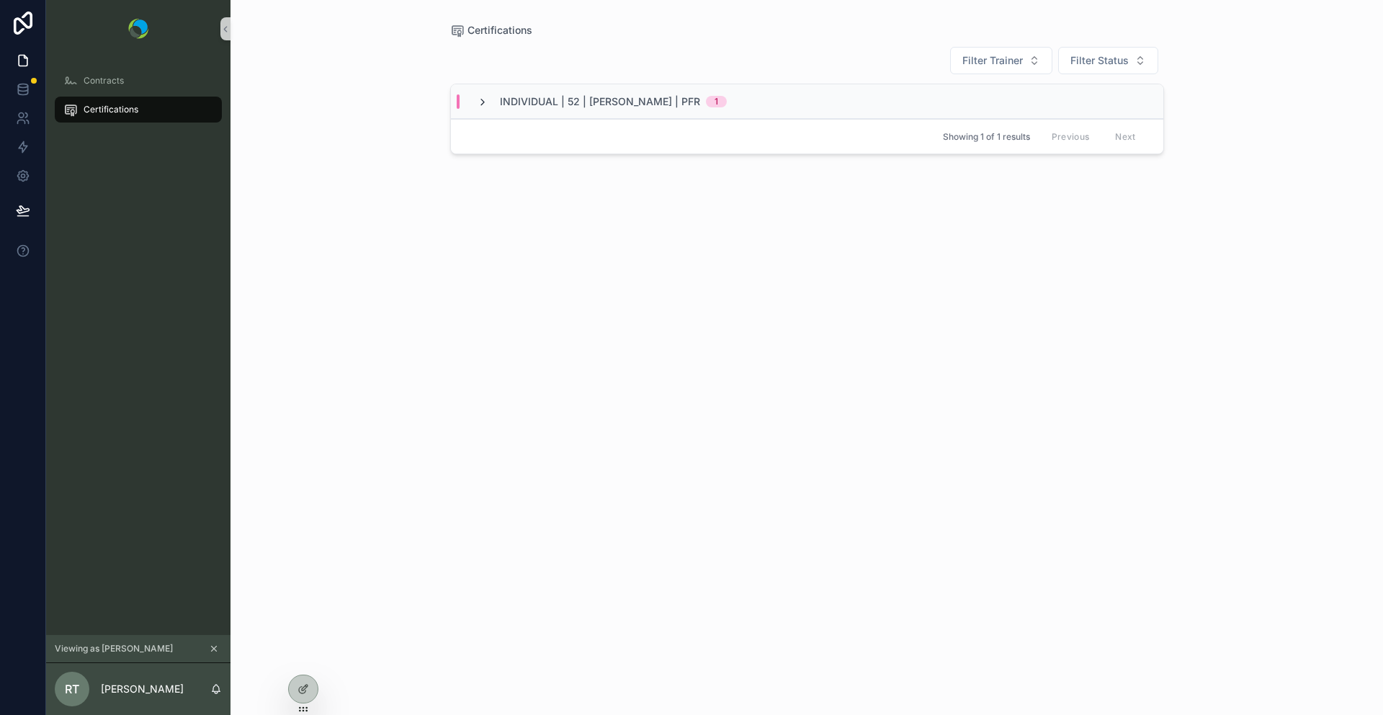
click at [481, 104] on icon "scrollable content" at bounding box center [483, 103] width 12 height 12
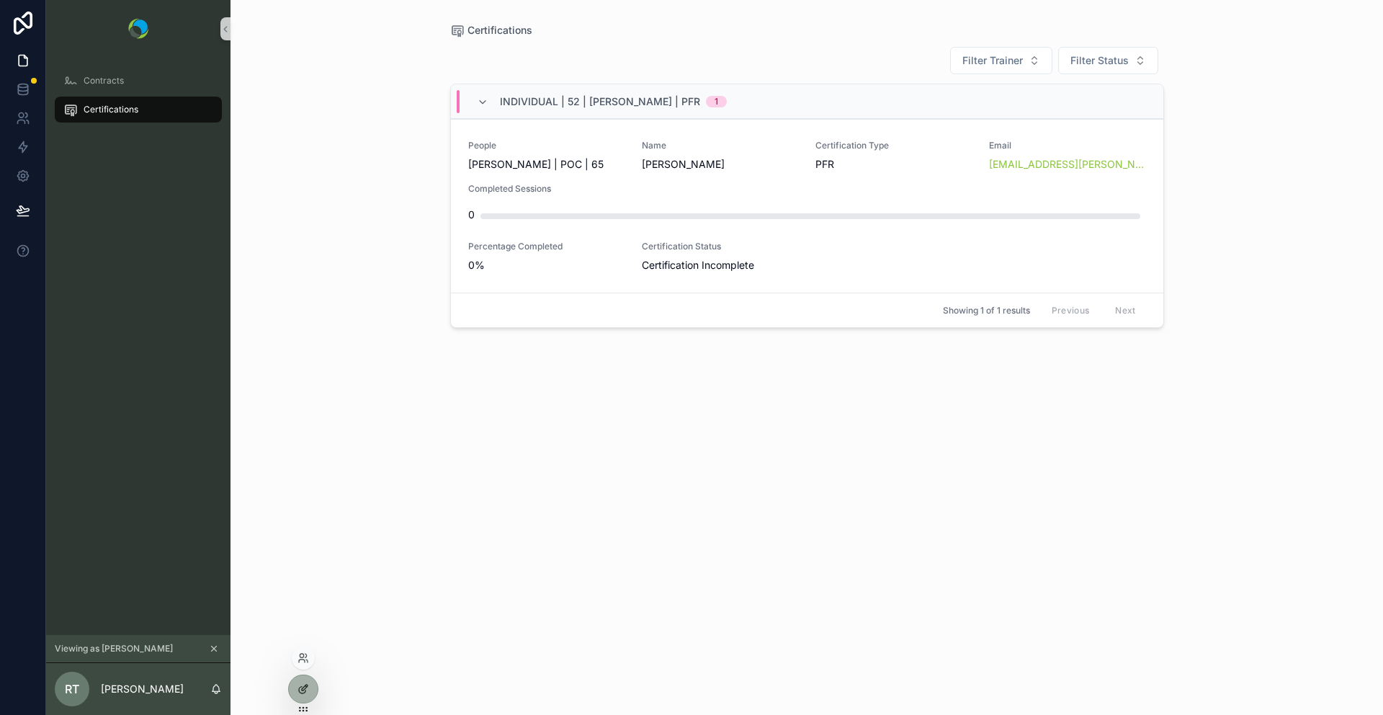
click at [296, 690] on div at bounding box center [303, 688] width 29 height 27
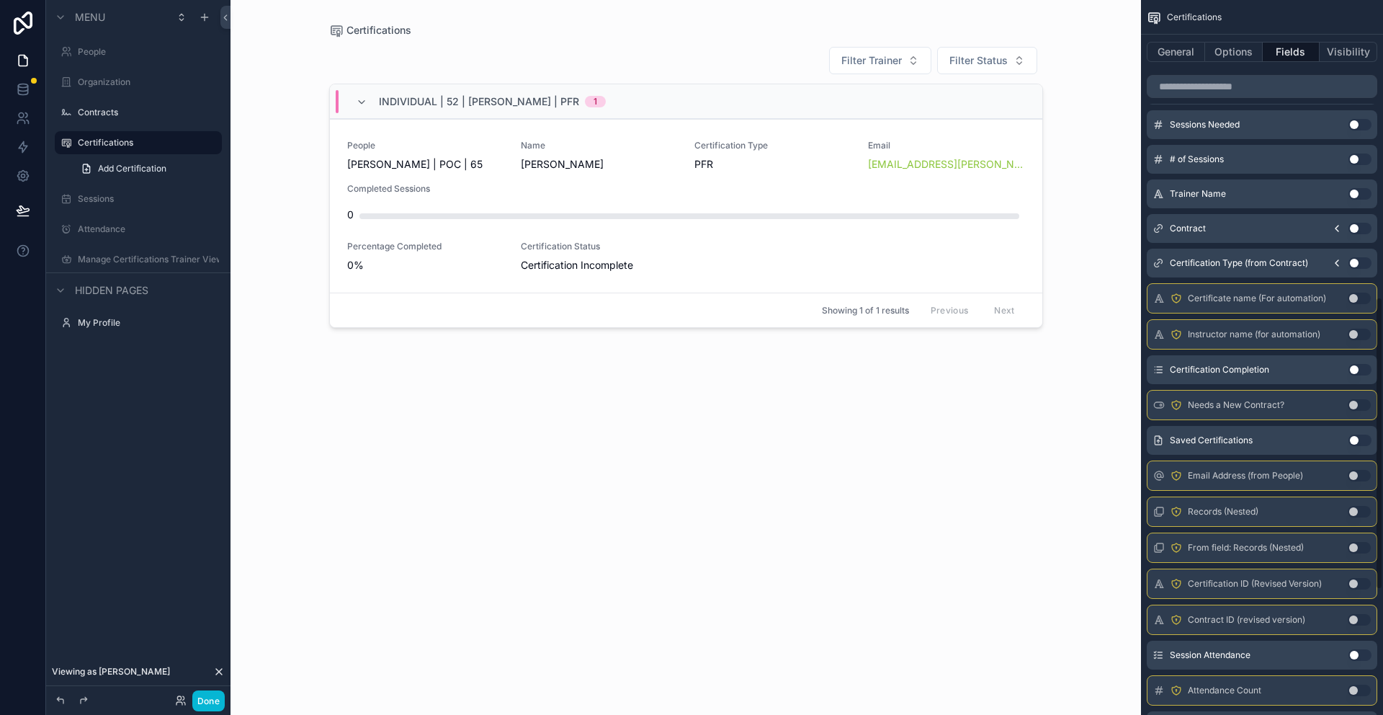
scroll to position [744, 0]
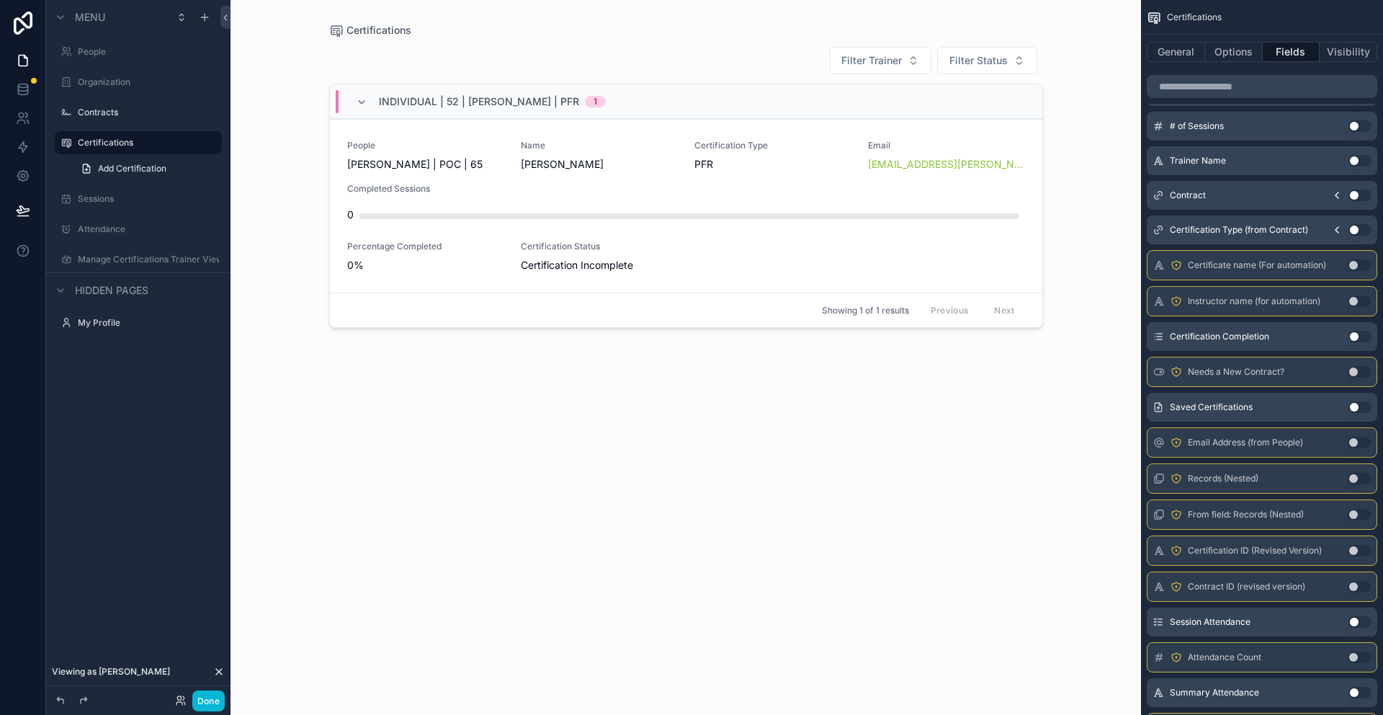
click at [1354, 404] on button "Use setting" at bounding box center [1360, 407] width 23 height 12
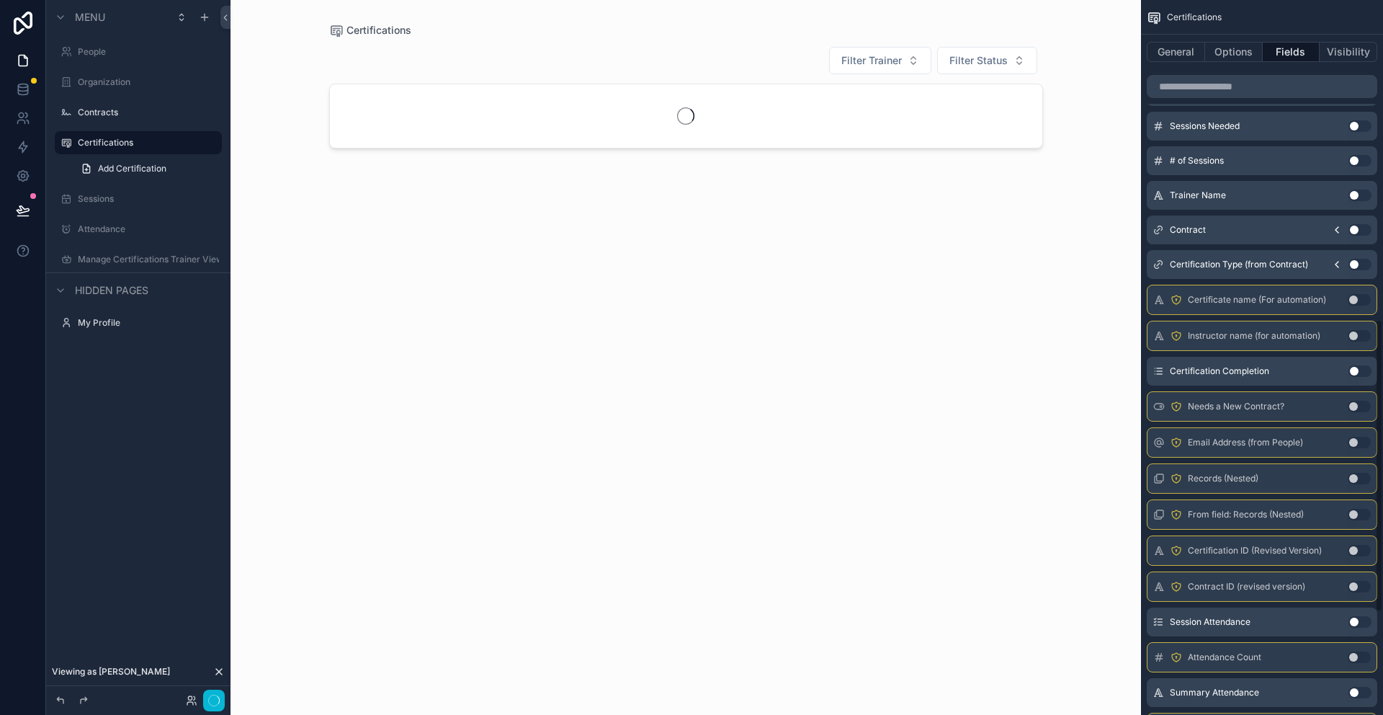
scroll to position [778, 0]
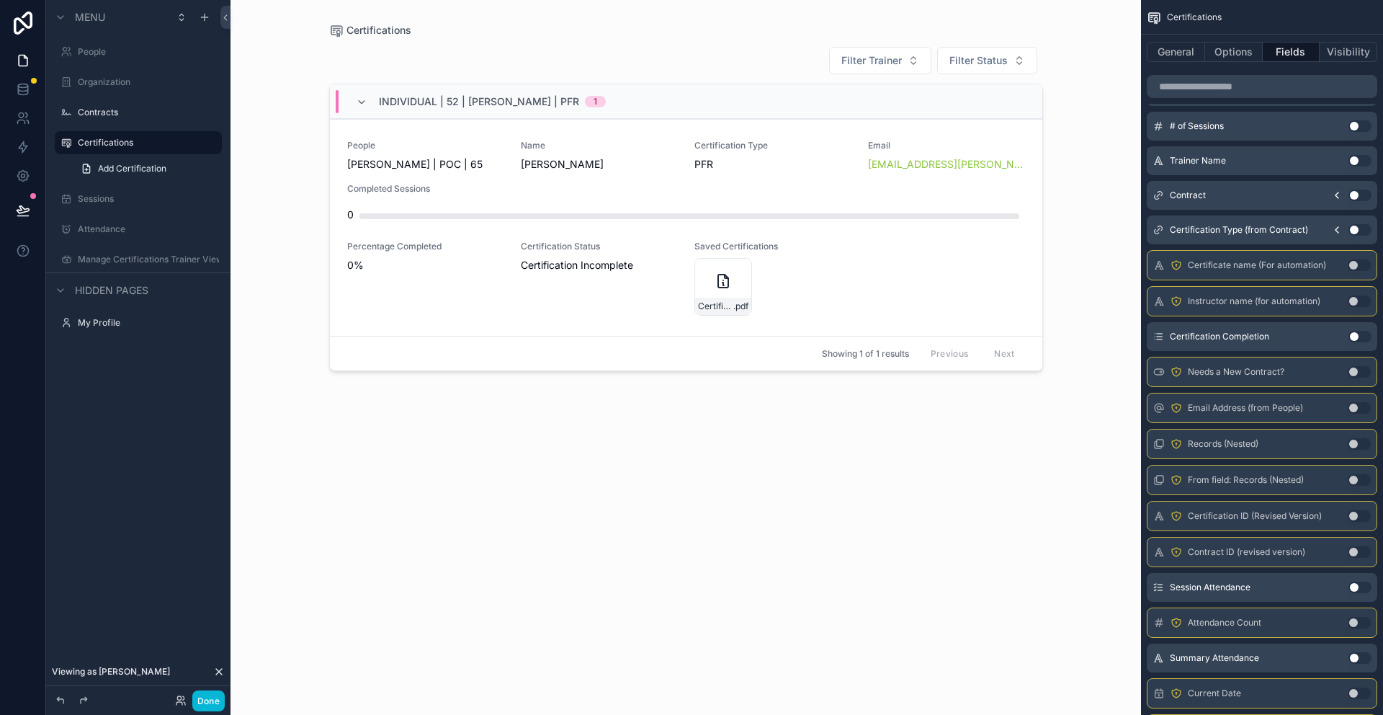
click at [727, 278] on div "scrollable content" at bounding box center [686, 348] width 737 height 697
click at [725, 282] on icon "scrollable content" at bounding box center [723, 280] width 17 height 17
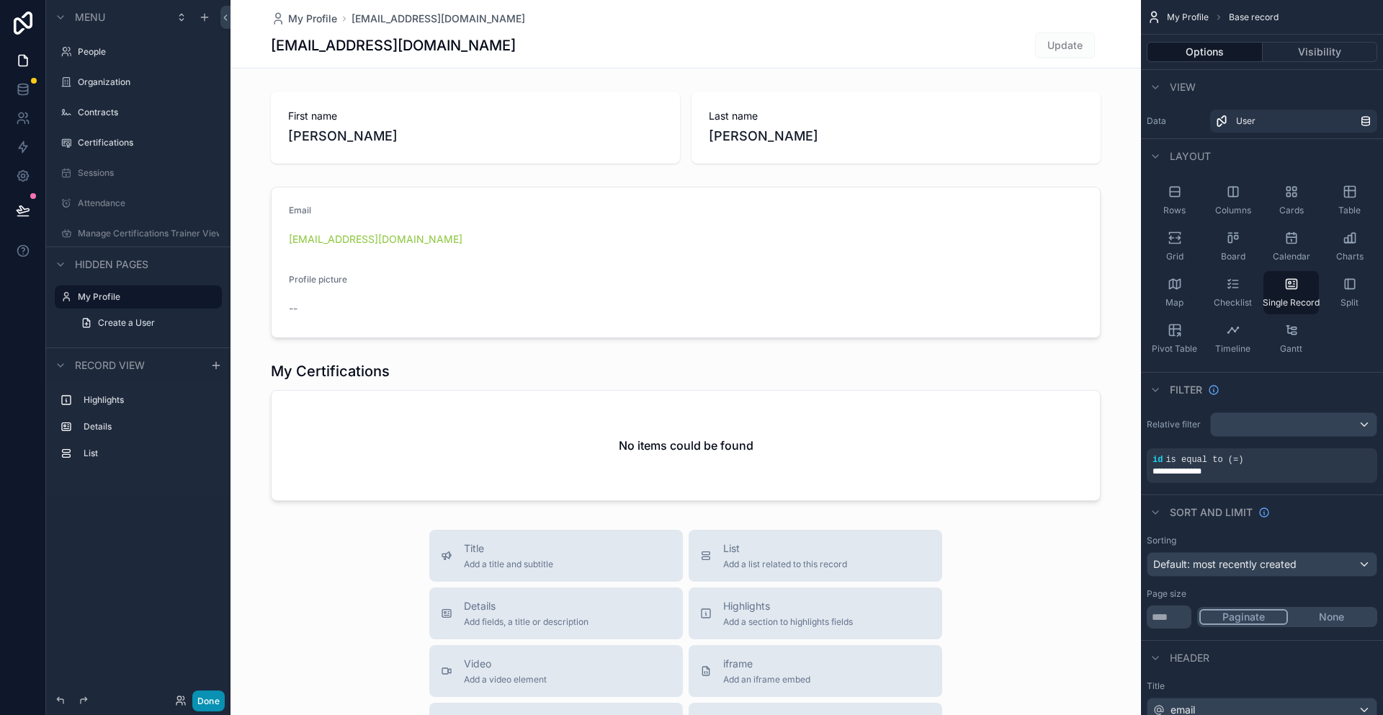
click at [213, 702] on button "Done" at bounding box center [208, 700] width 32 height 21
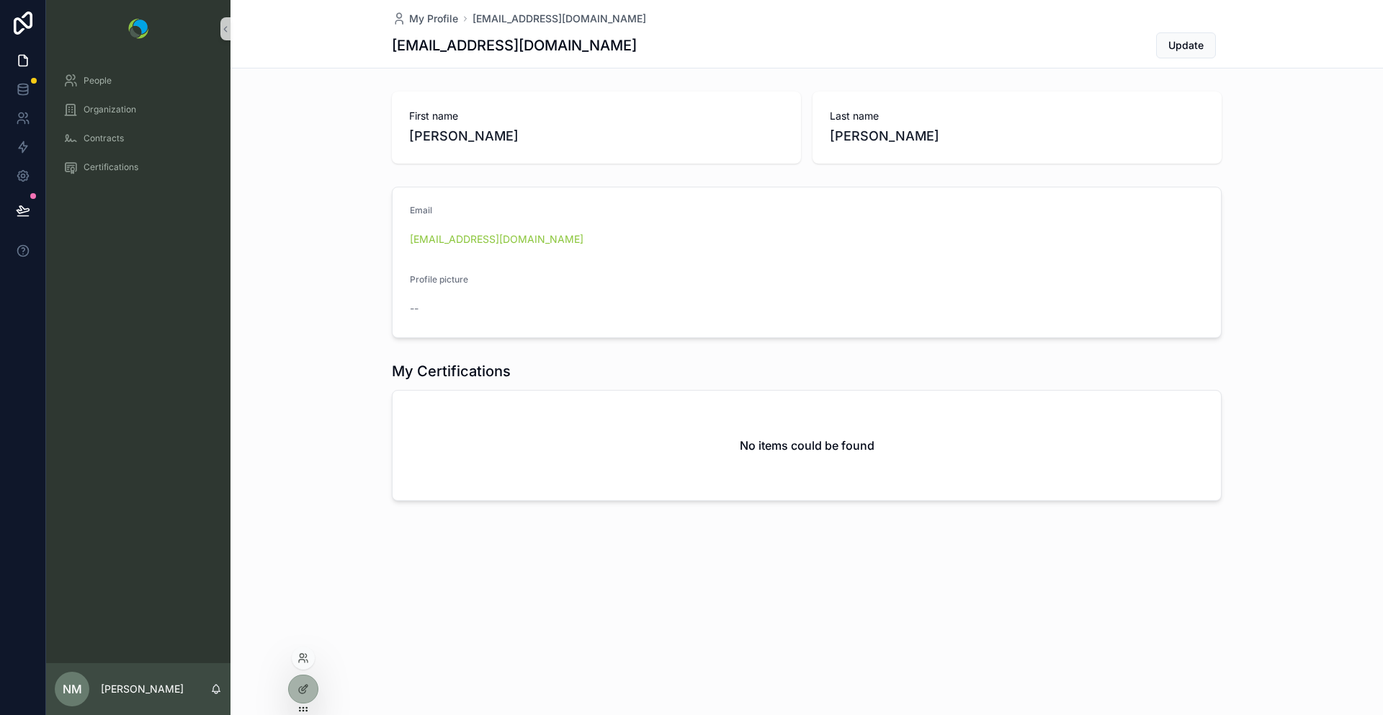
click at [310, 656] on div at bounding box center [303, 657] width 23 height 23
click at [300, 654] on icon at bounding box center [302, 656] width 4 height 4
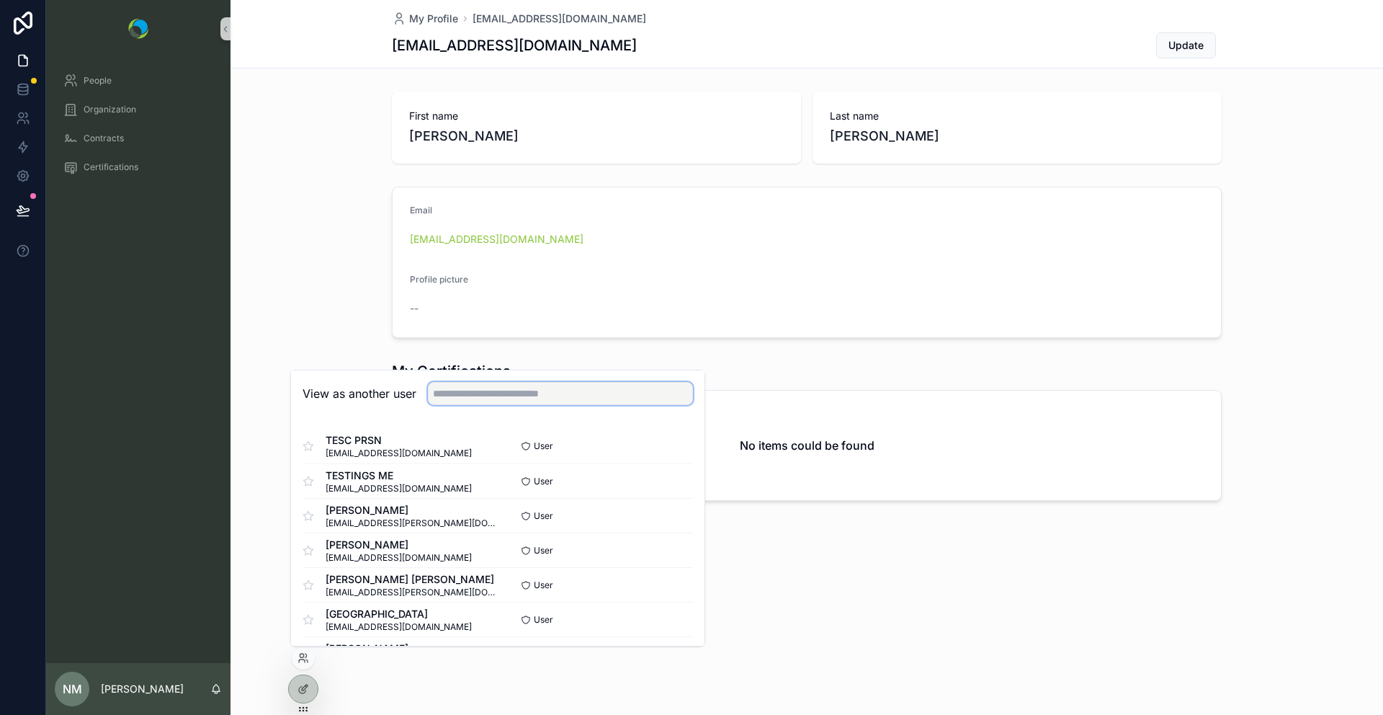
click at [471, 395] on input "text" at bounding box center [560, 393] width 265 height 23
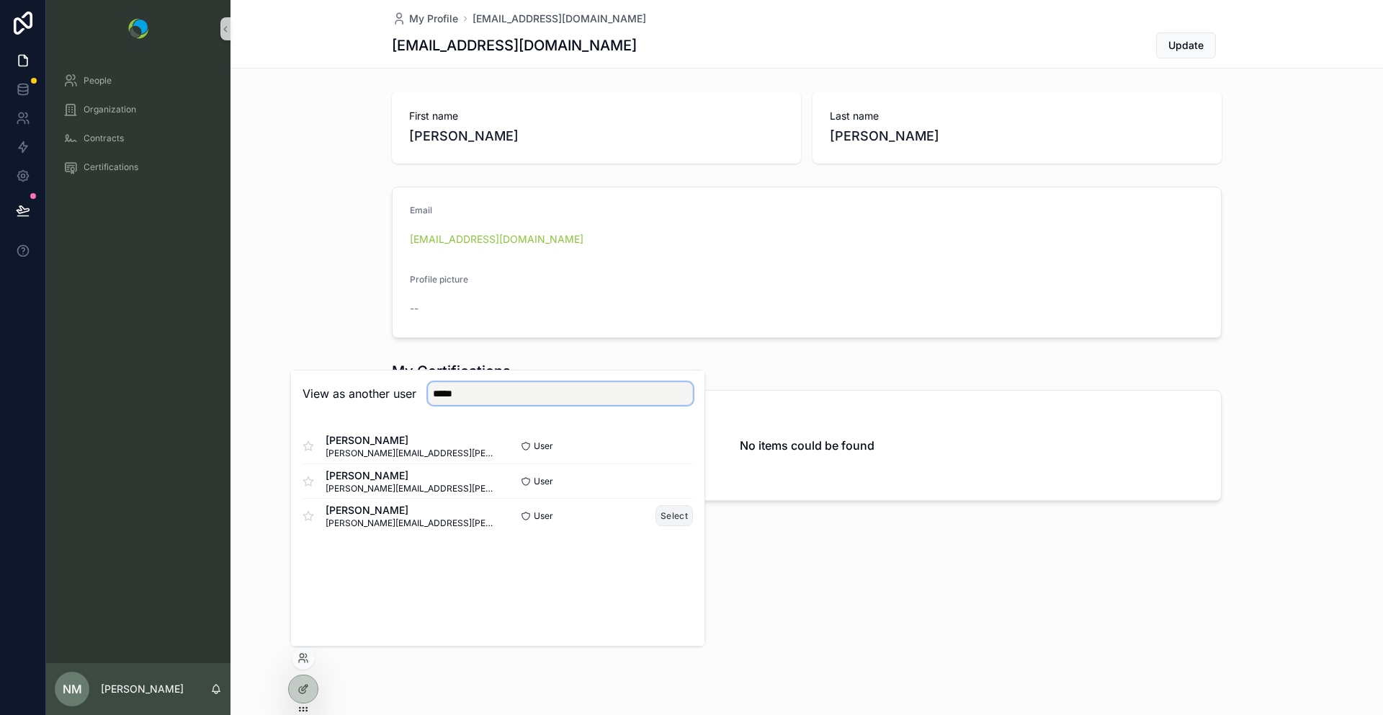
type input "*****"
click at [674, 522] on button "Select" at bounding box center [674, 515] width 37 height 21
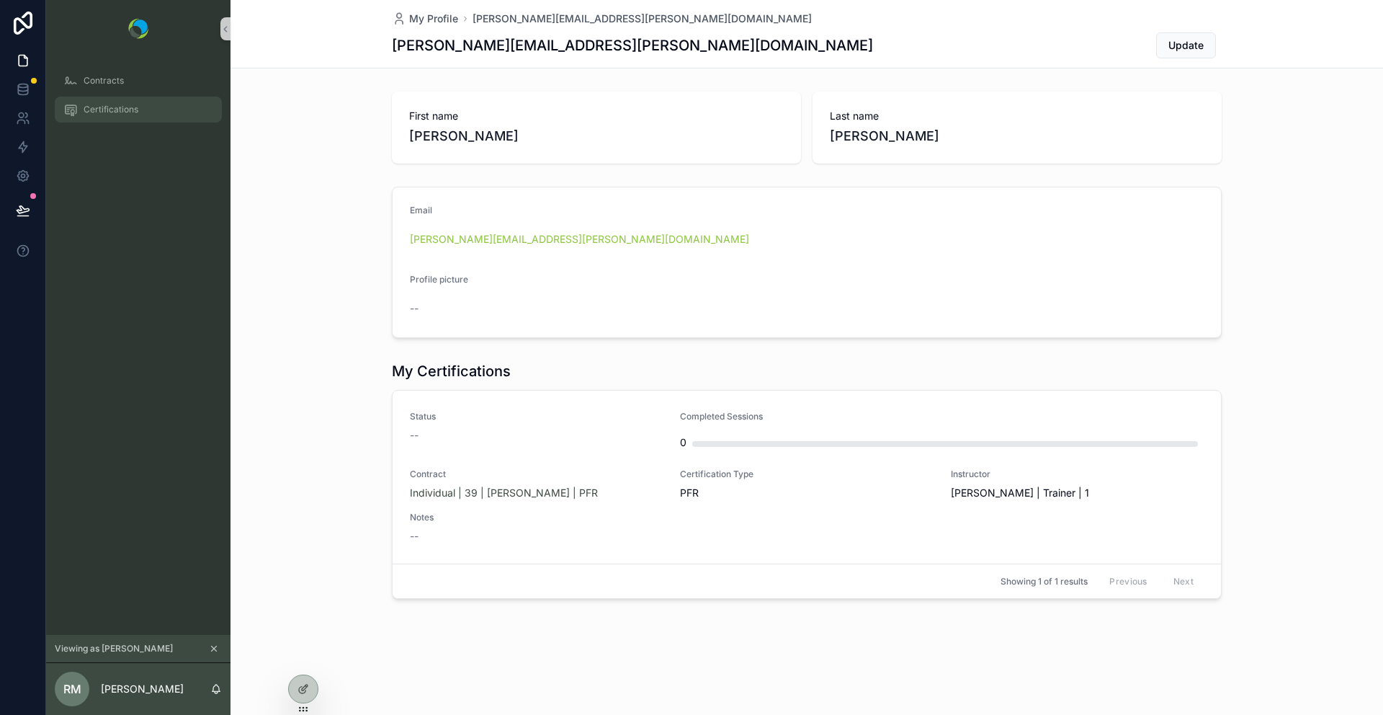
click at [84, 110] on span "Certifications" at bounding box center [111, 110] width 55 height 12
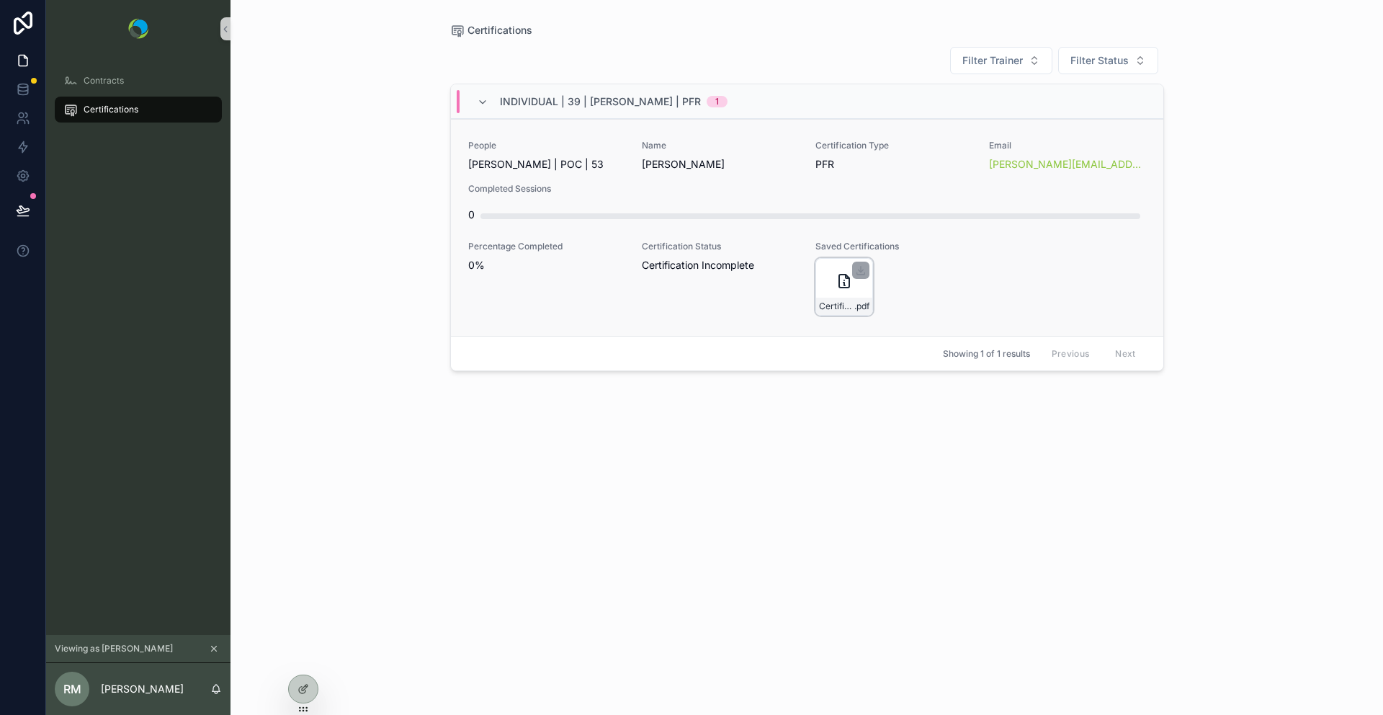
click at [837, 284] on icon "scrollable content" at bounding box center [844, 280] width 17 height 17
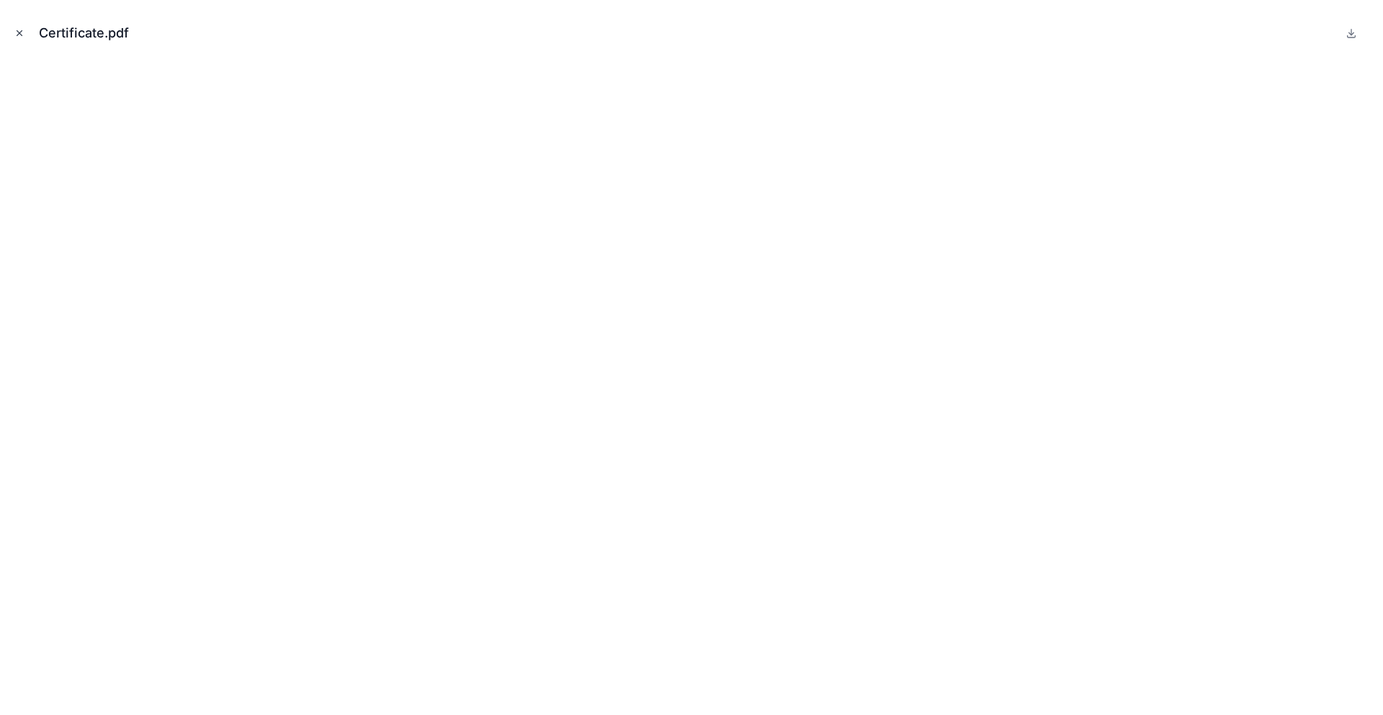
click at [18, 34] on icon "Close modal" at bounding box center [19, 33] width 5 height 5
